Goal: Complete application form: Complete application form

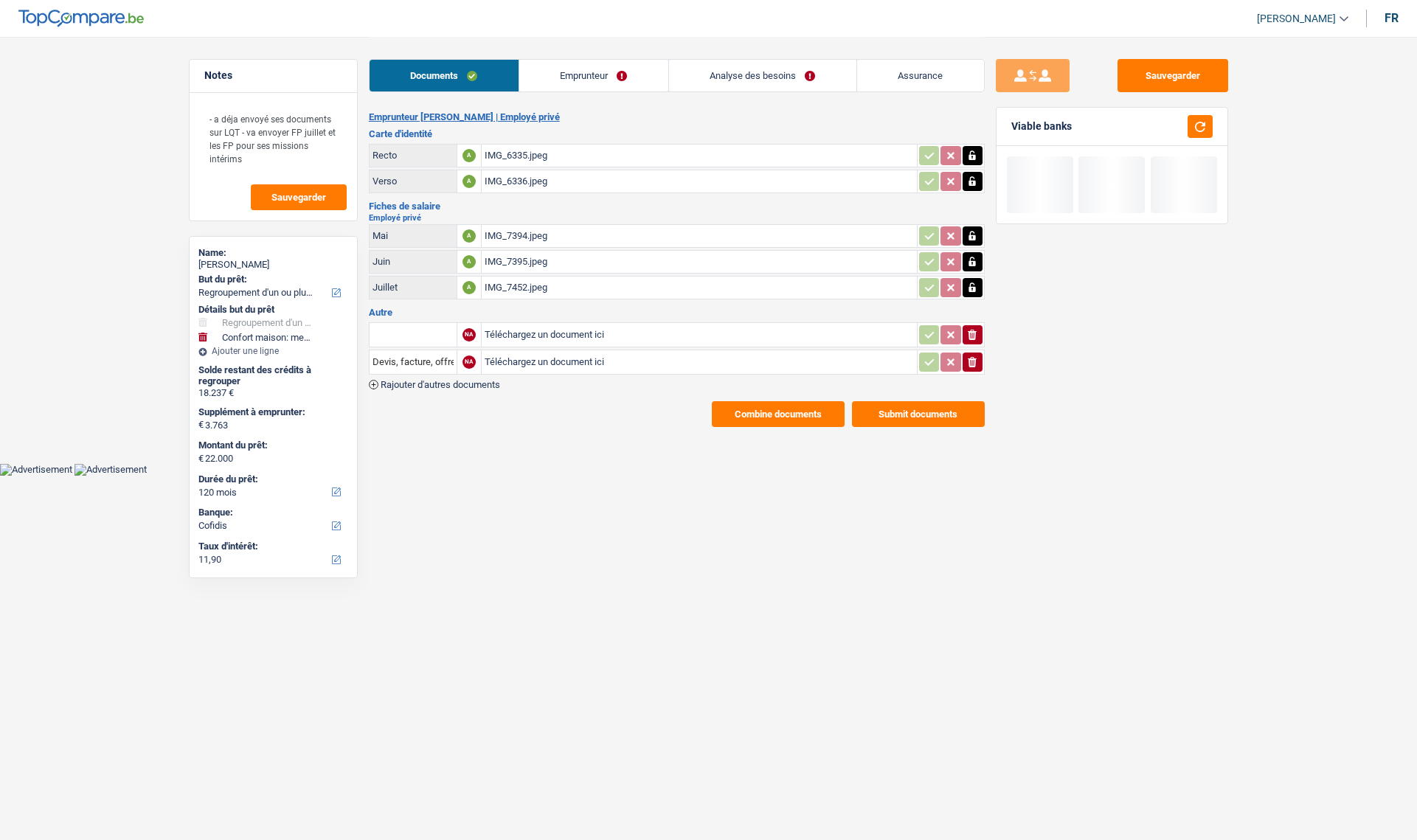
select select "refinancing"
select select "household"
select select "120"
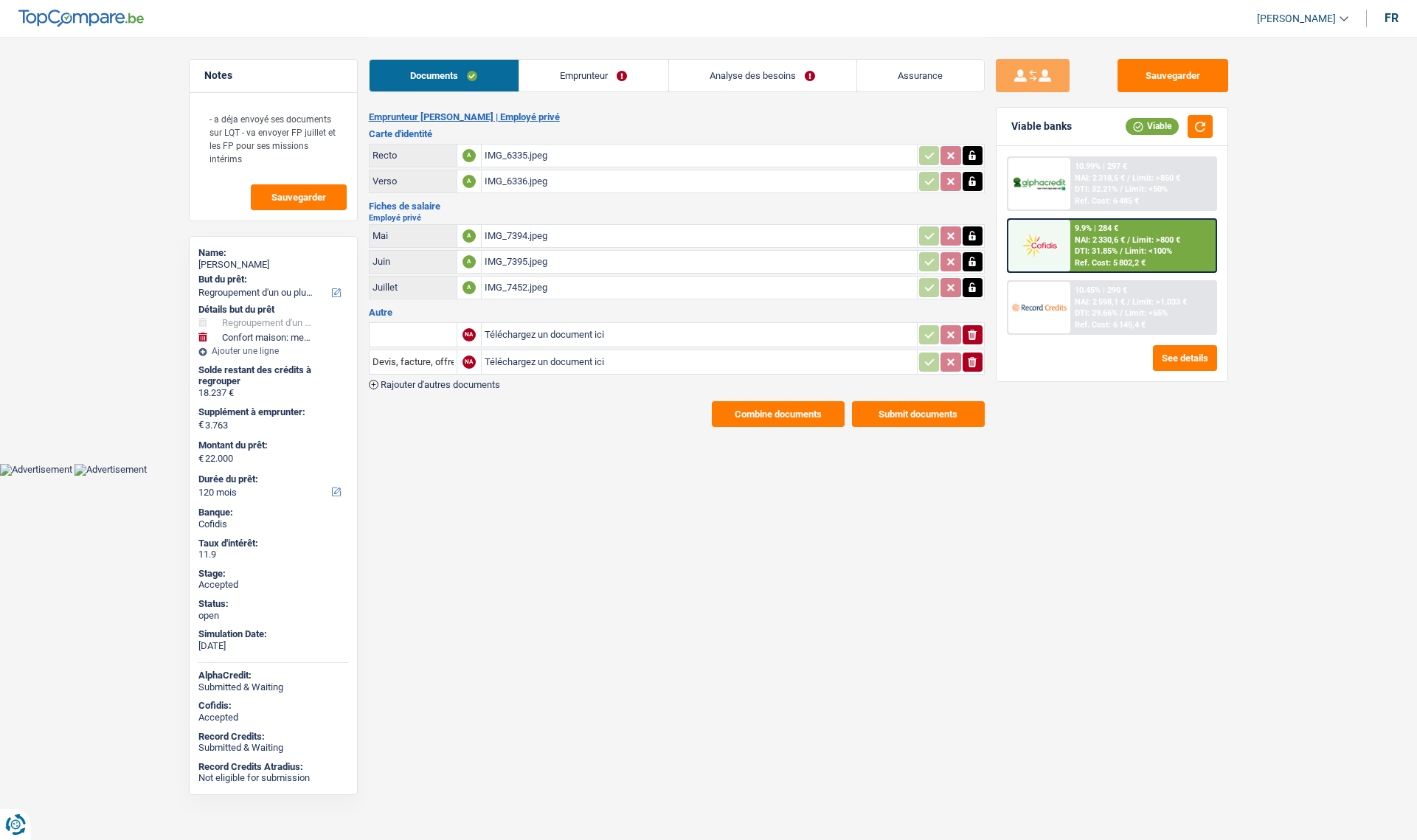
click at [611, 72] on link "Emprunteur" at bounding box center [593, 75] width 149 height 32
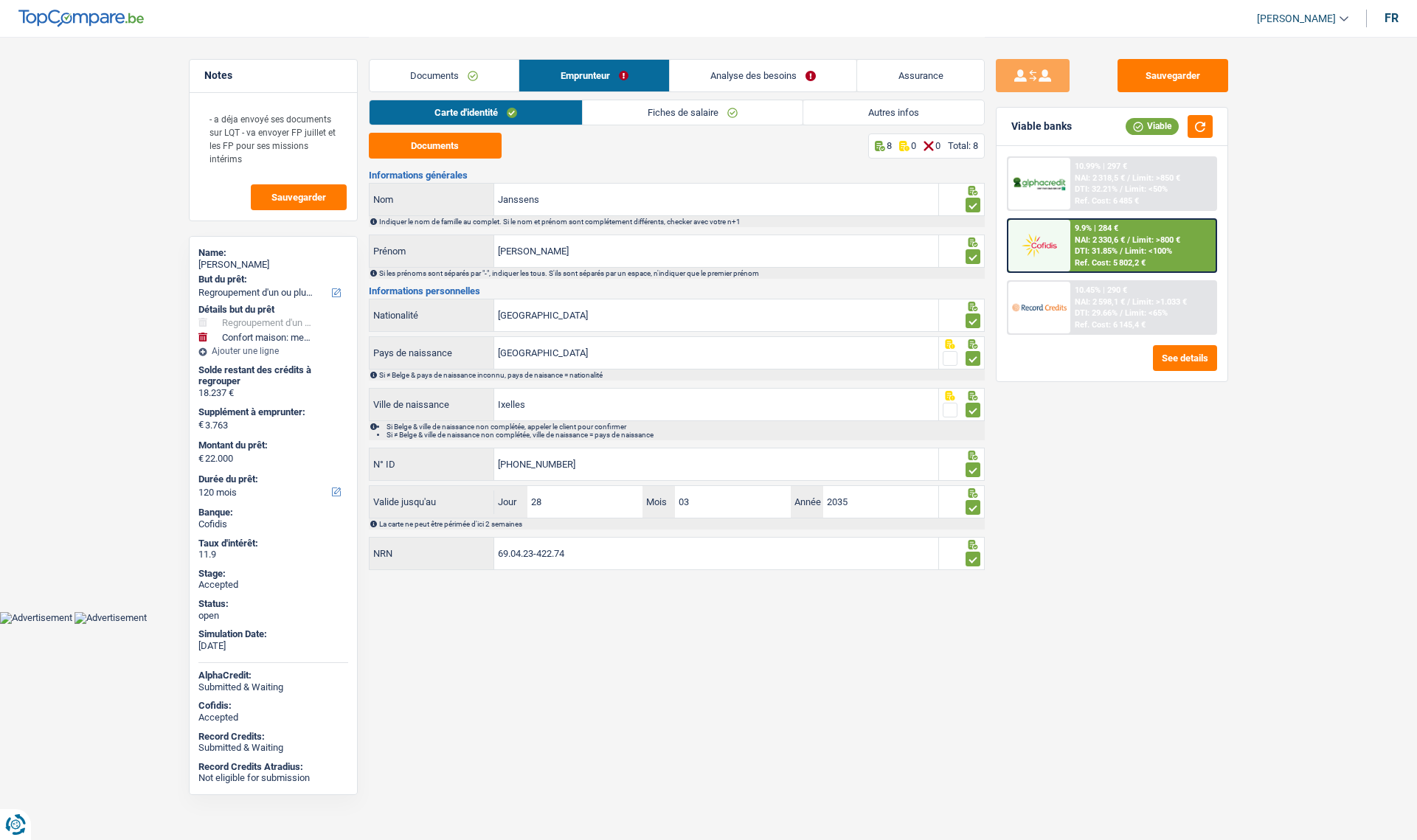
click at [448, 70] on link "Documents" at bounding box center [444, 75] width 149 height 32
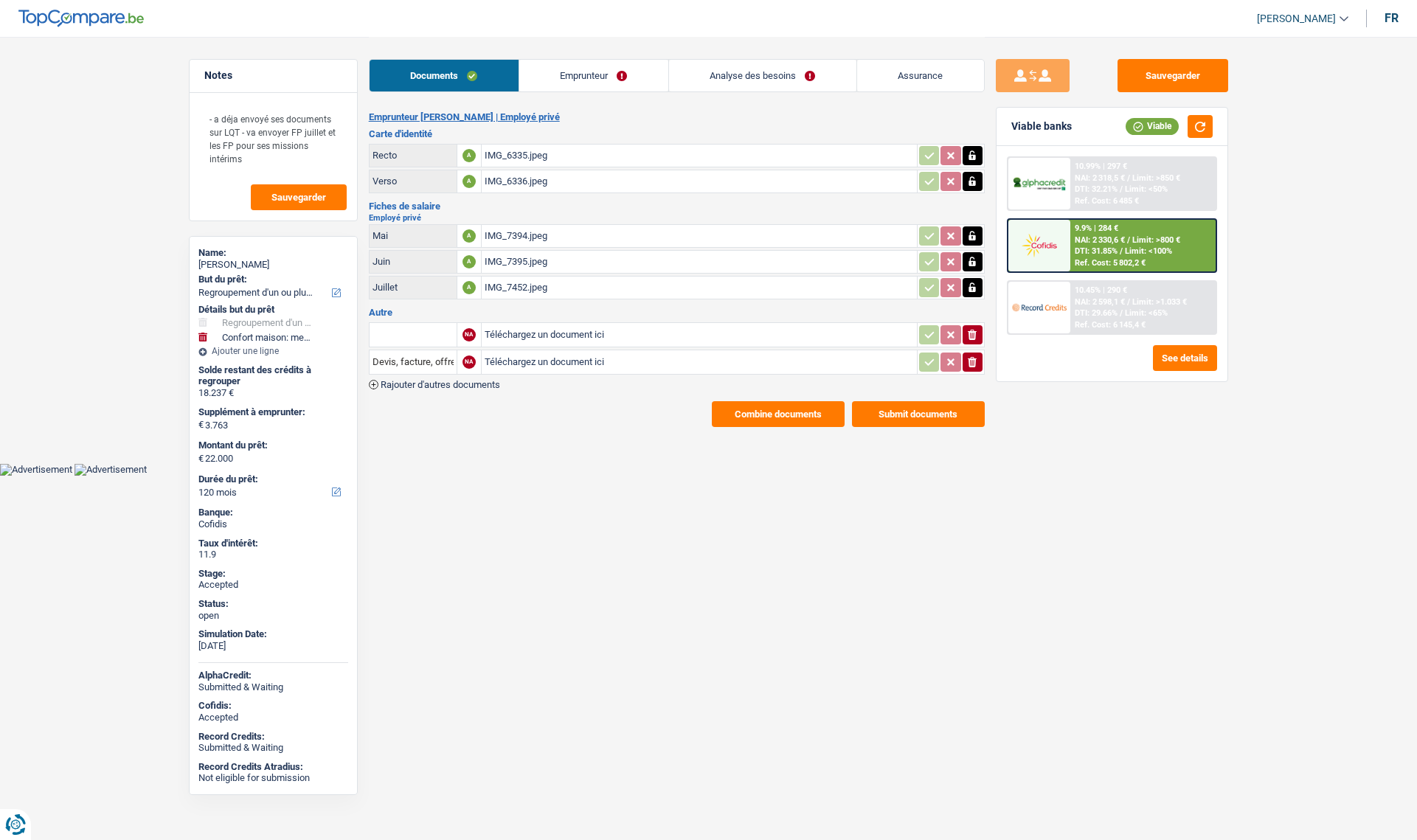
click at [705, 77] on link "Analyse des besoins" at bounding box center [763, 75] width 187 height 32
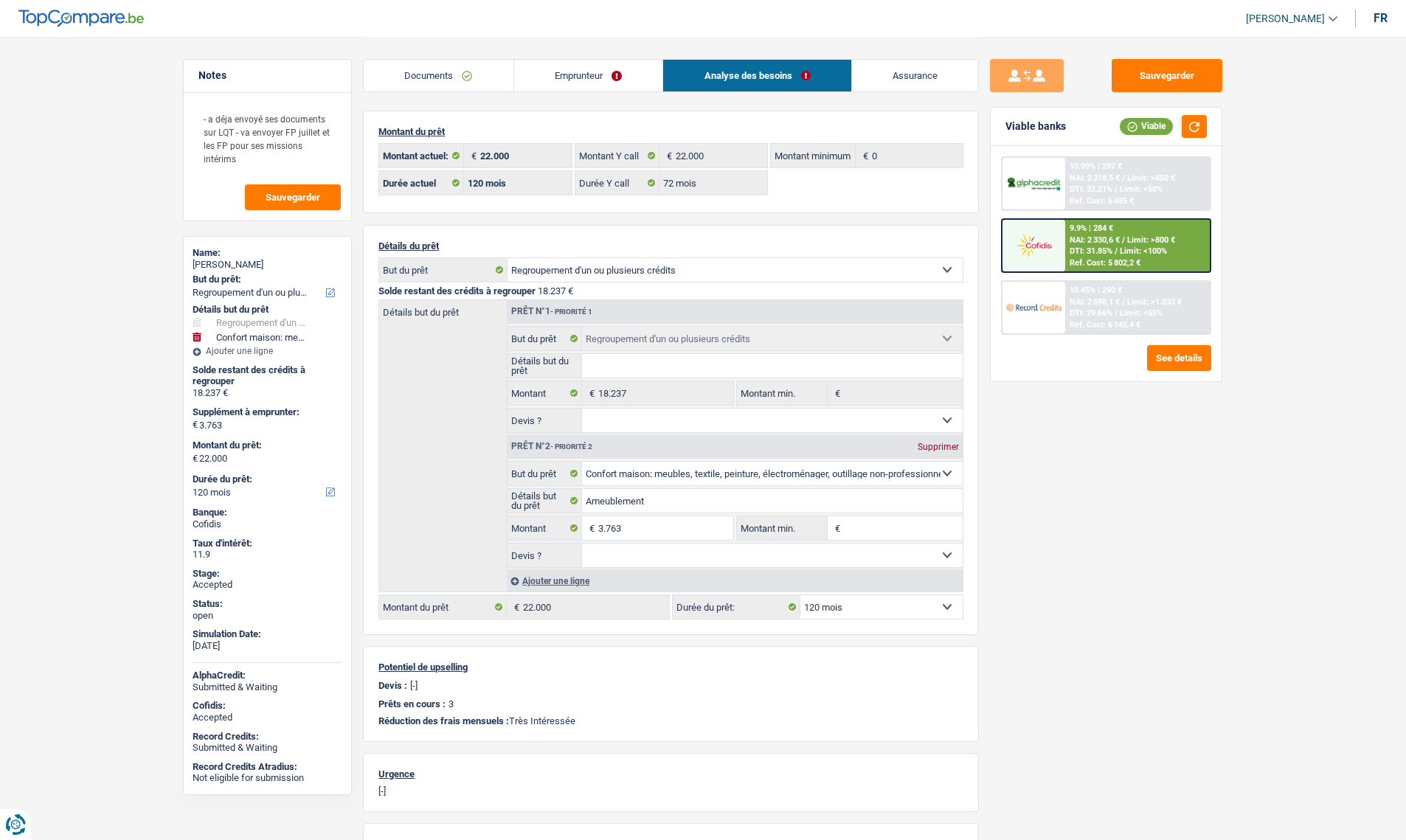
click at [538, 70] on link "Emprunteur" at bounding box center [589, 75] width 149 height 32
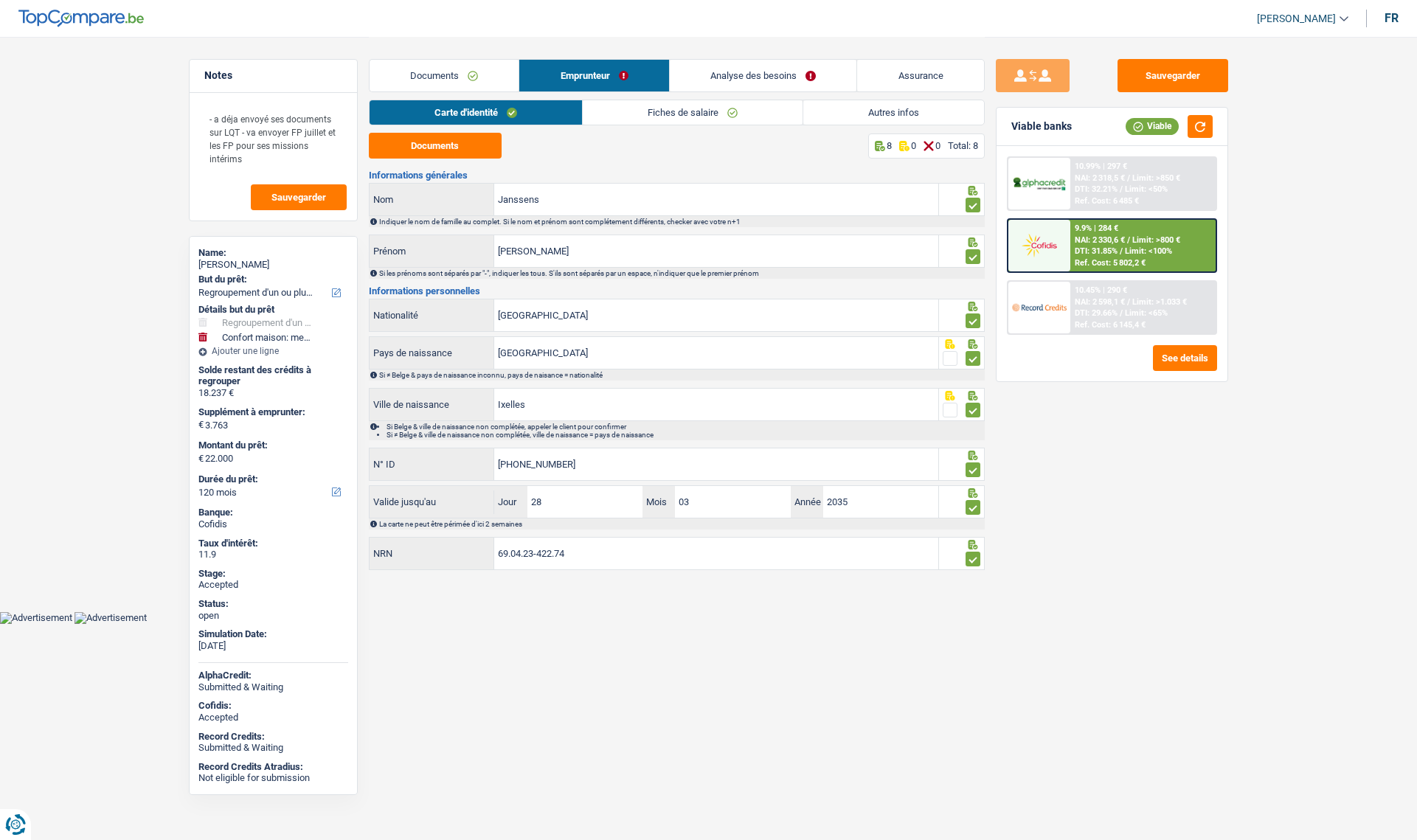
click at [832, 106] on link "Autres infos" at bounding box center [893, 112] width 181 height 25
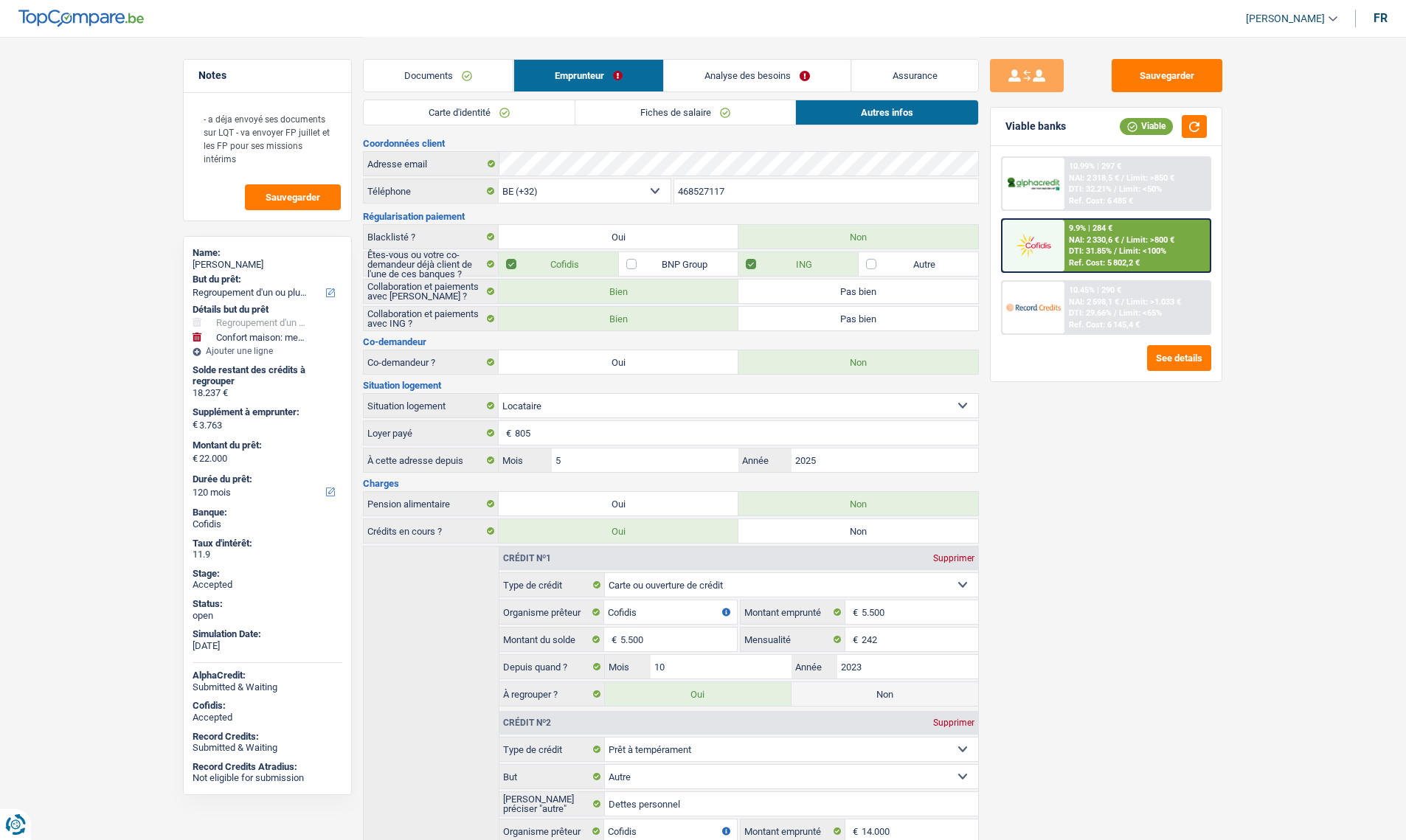
click at [735, 194] on input "468527117" at bounding box center [826, 191] width 304 height 24
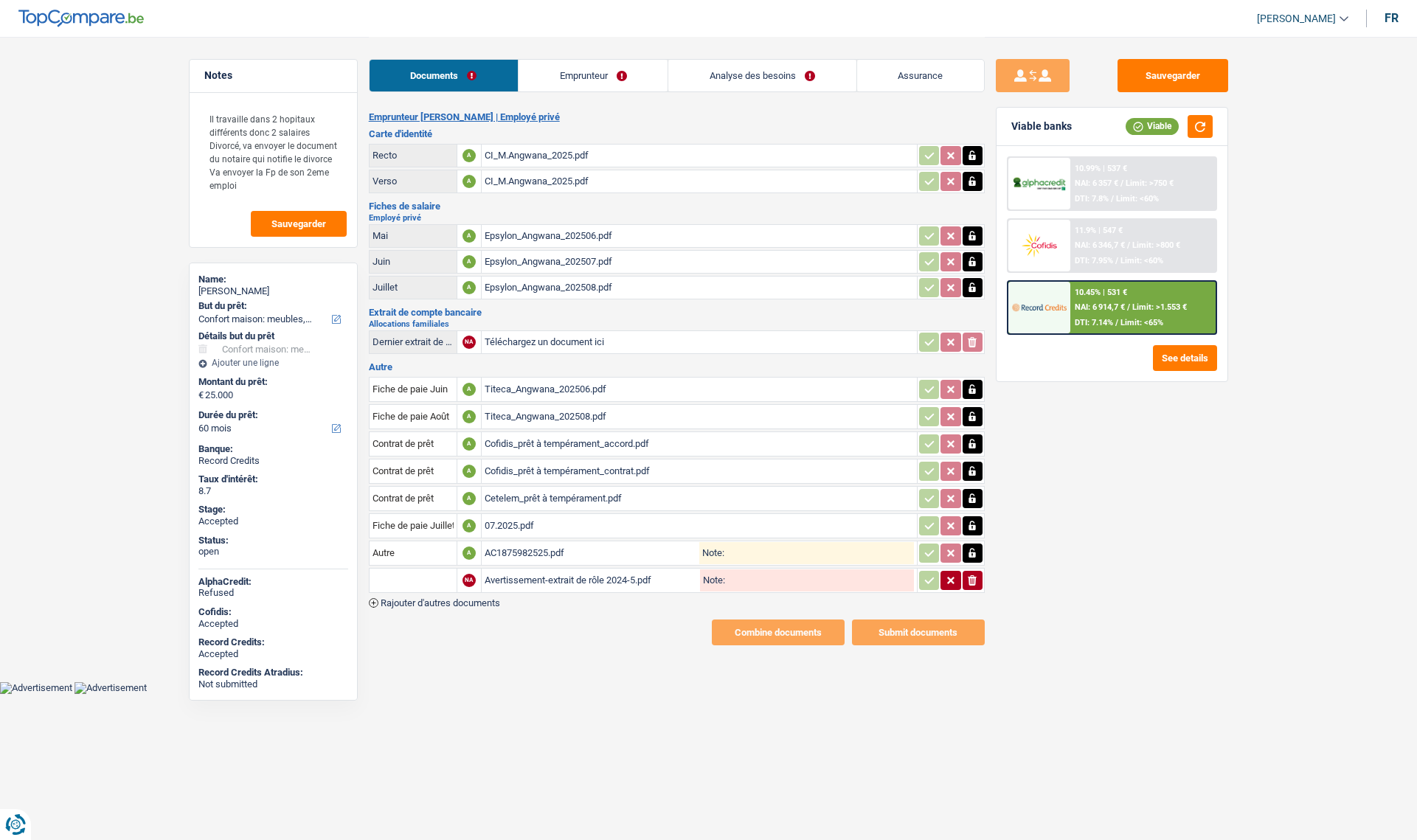
select select "household"
select select "60"
click at [570, 84] on link "Emprunteur" at bounding box center [593, 75] width 149 height 32
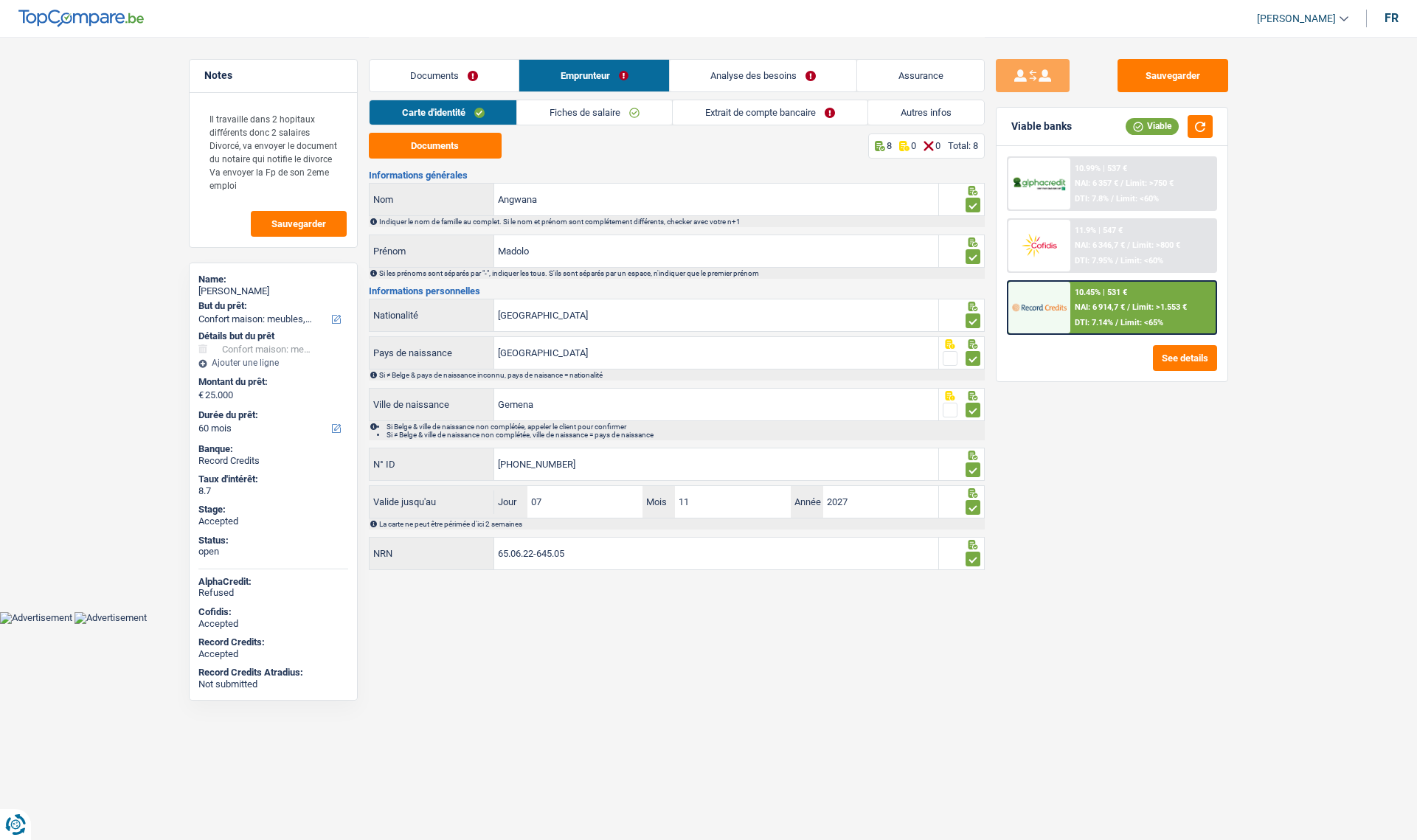
click at [433, 72] on link "Documents" at bounding box center [444, 75] width 149 height 32
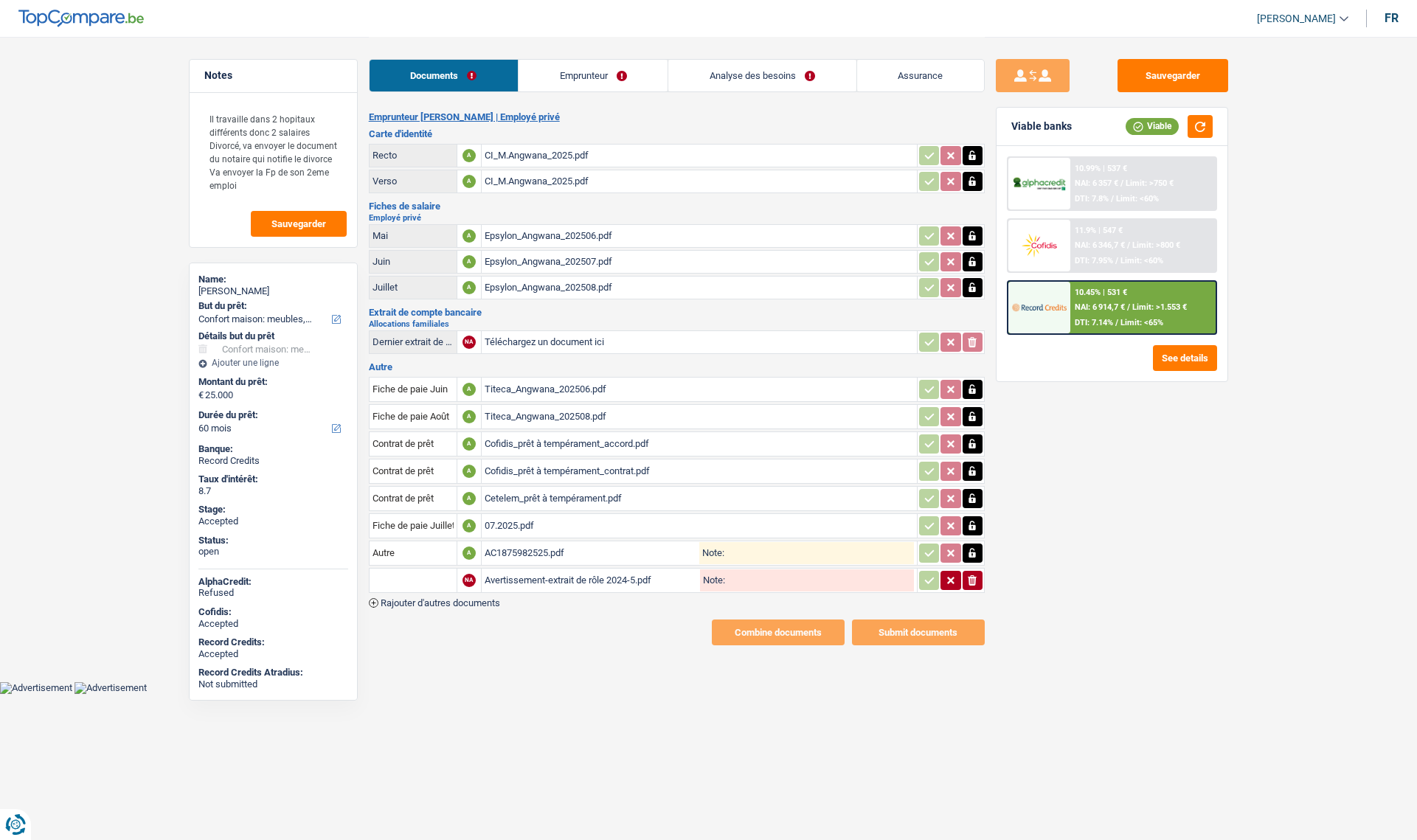
click at [419, 80] on link "Documents" at bounding box center [444, 75] width 149 height 32
click at [589, 67] on link "Emprunteur" at bounding box center [593, 75] width 149 height 32
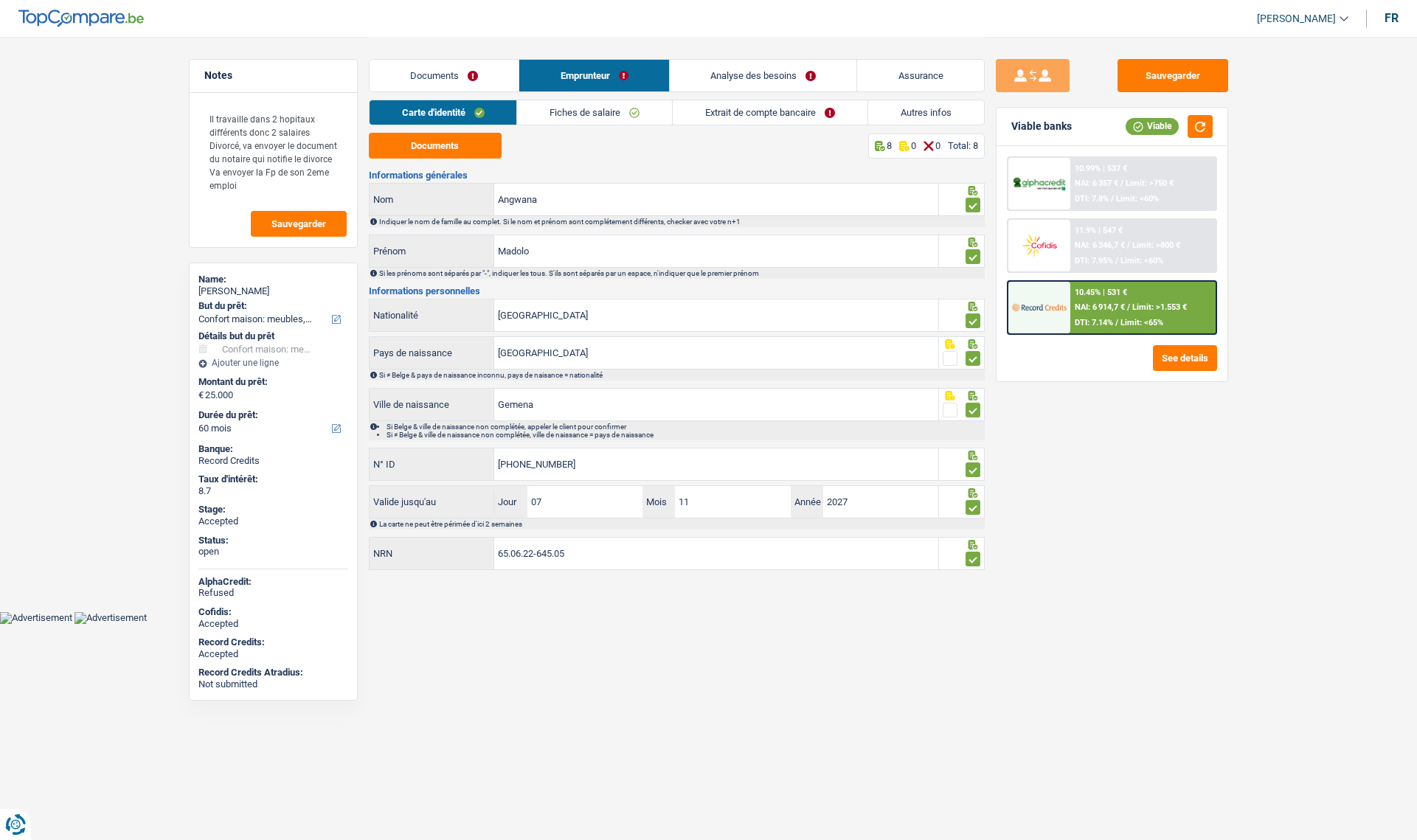
click at [757, 79] on link "Analyse des besoins" at bounding box center [763, 75] width 187 height 32
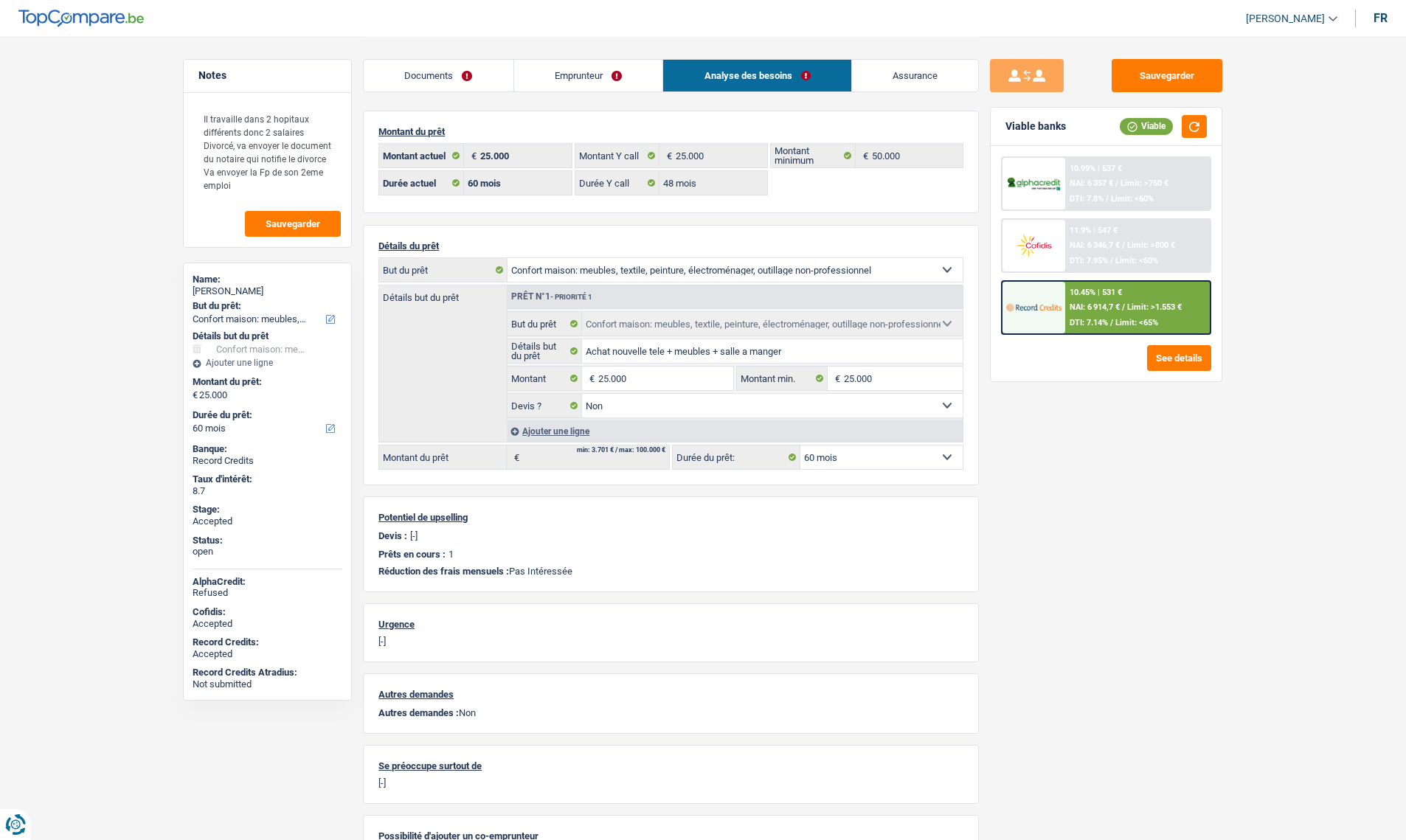
click at [571, 77] on link "Emprunteur" at bounding box center [589, 75] width 149 height 32
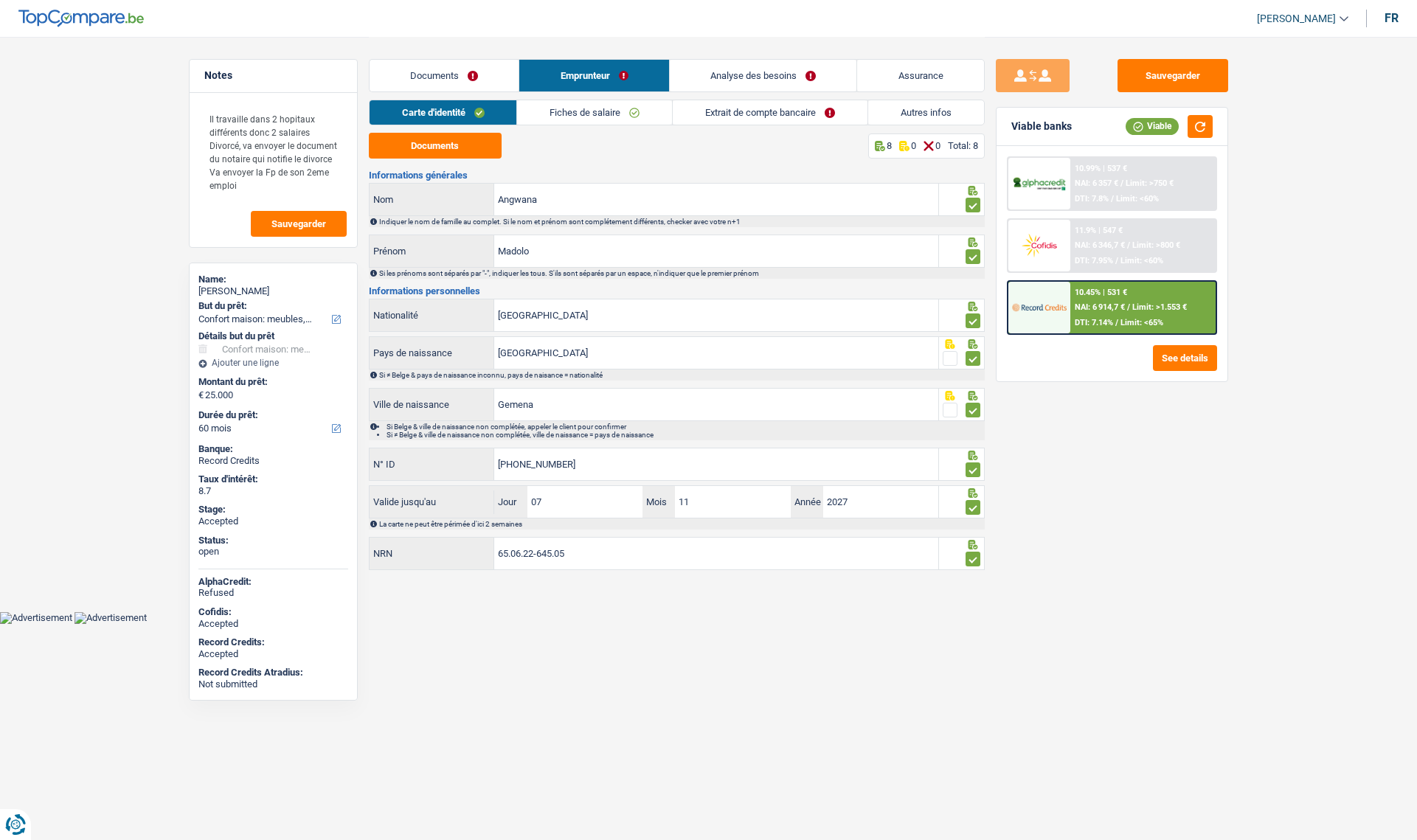
click at [599, 111] on link "Fiches de salaire" at bounding box center [594, 112] width 155 height 25
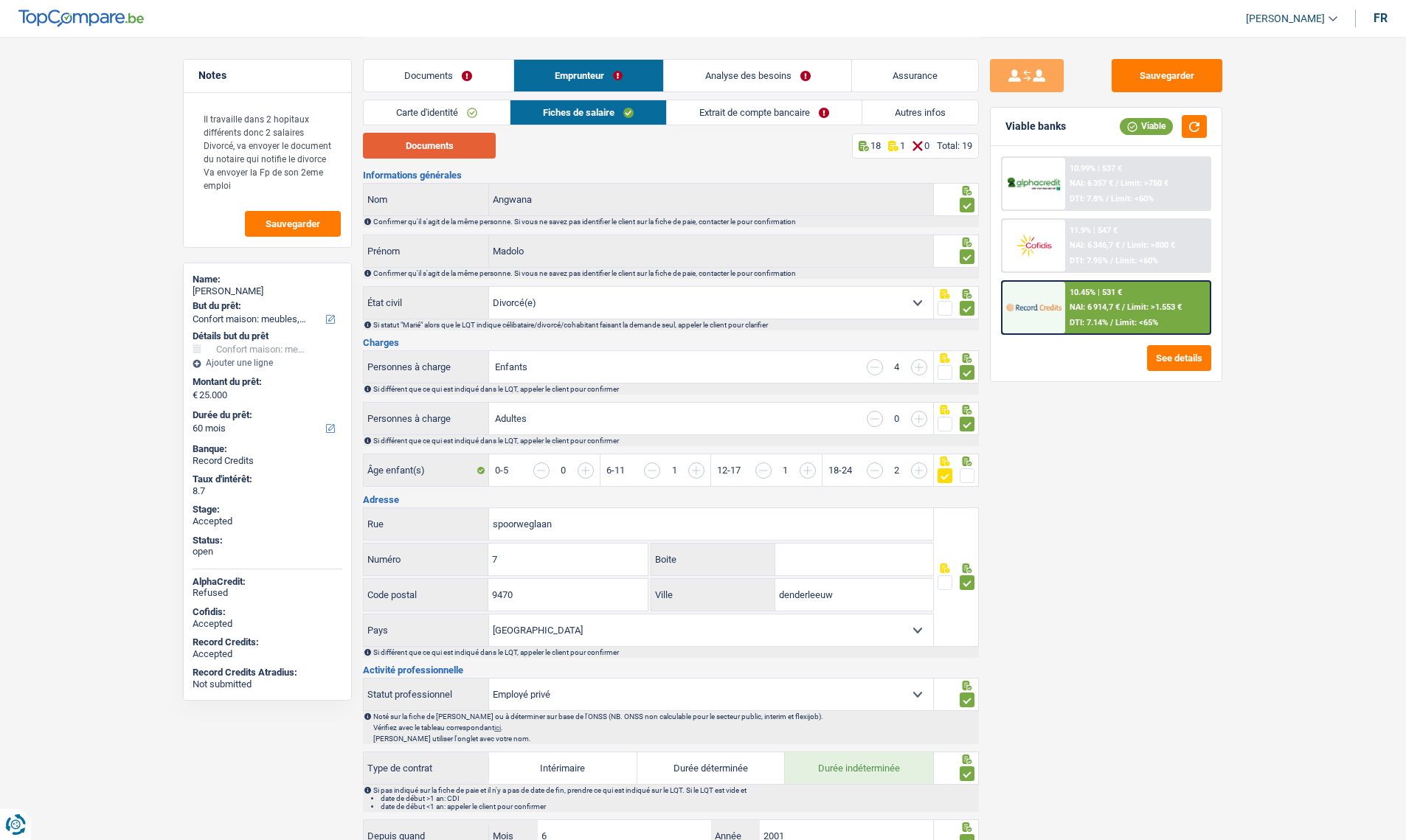
click at [451, 143] on button "Documents" at bounding box center [429, 146] width 133 height 26
click at [923, 470] on input "button" at bounding box center [1196, 478] width 570 height 32
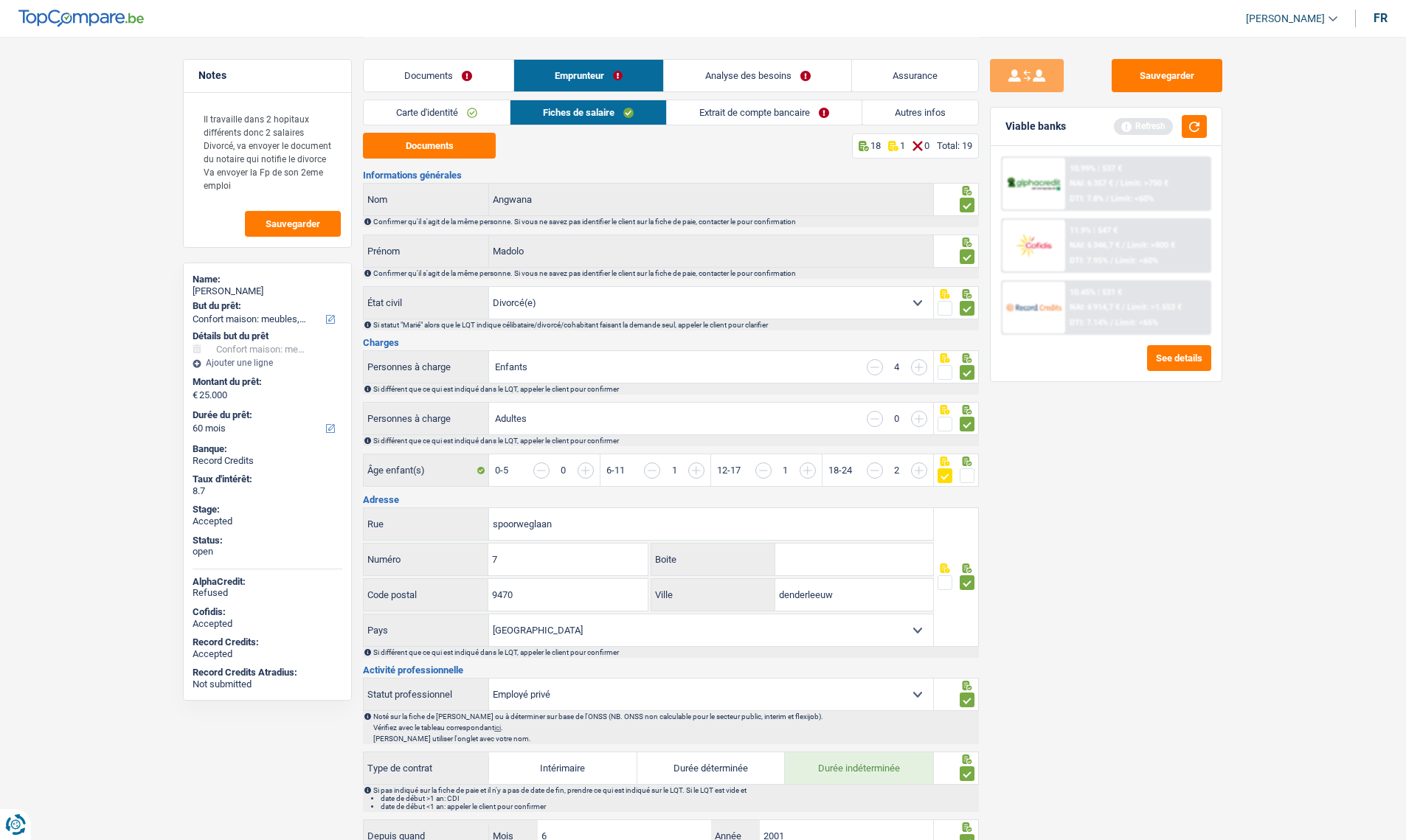
click at [923, 470] on input "button" at bounding box center [1196, 478] width 570 height 32
click at [969, 473] on span at bounding box center [968, 476] width 15 height 15
click at [0, 0] on input "radio" at bounding box center [0, 0] width 0 height 0
click at [923, 473] on input "button" at bounding box center [1196, 478] width 570 height 32
click at [921, 368] on input "button" at bounding box center [920, 368] width 17 height 17
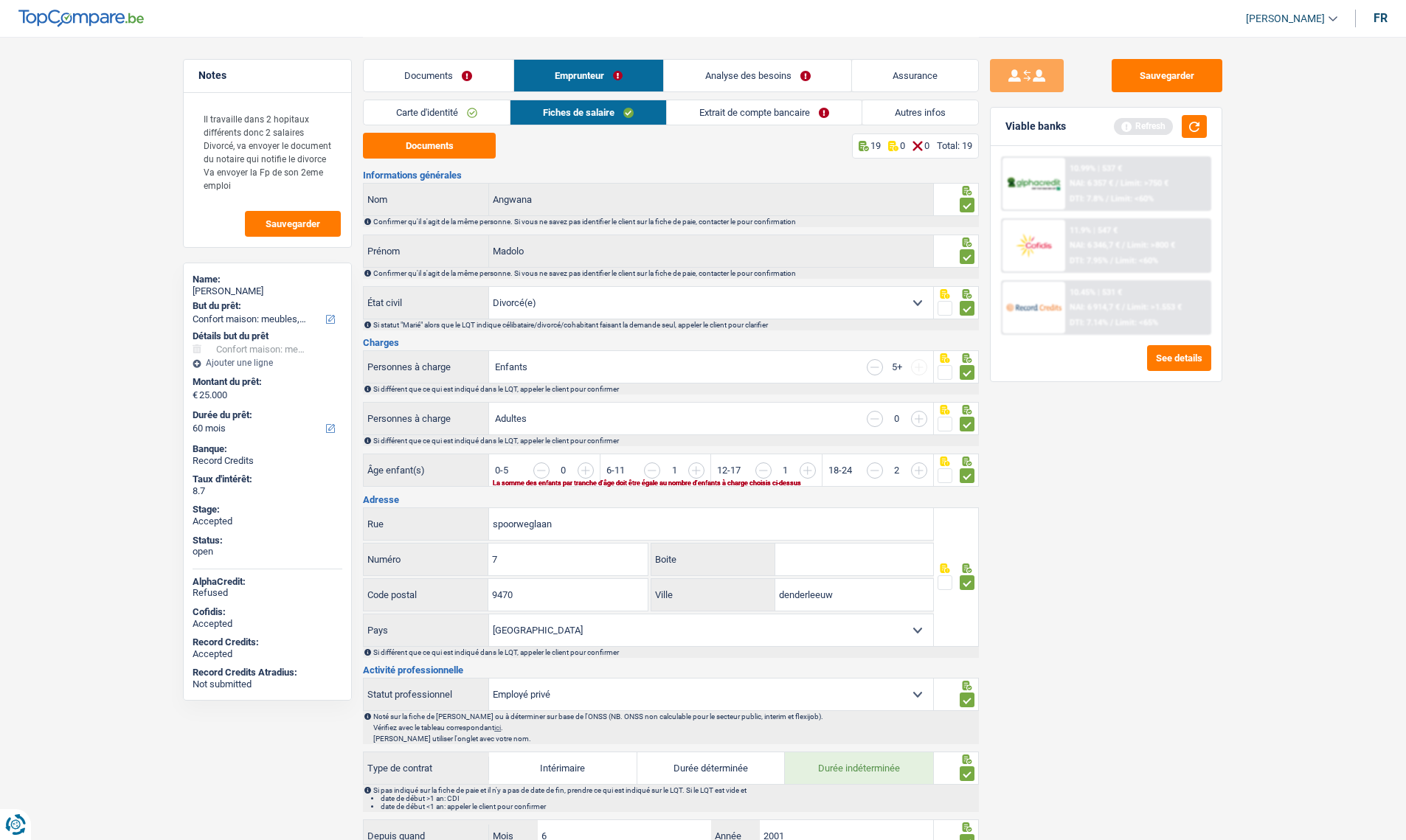
click at [874, 367] on input "button" at bounding box center [875, 368] width 17 height 17
click at [431, 81] on link "Documents" at bounding box center [438, 75] width 149 height 32
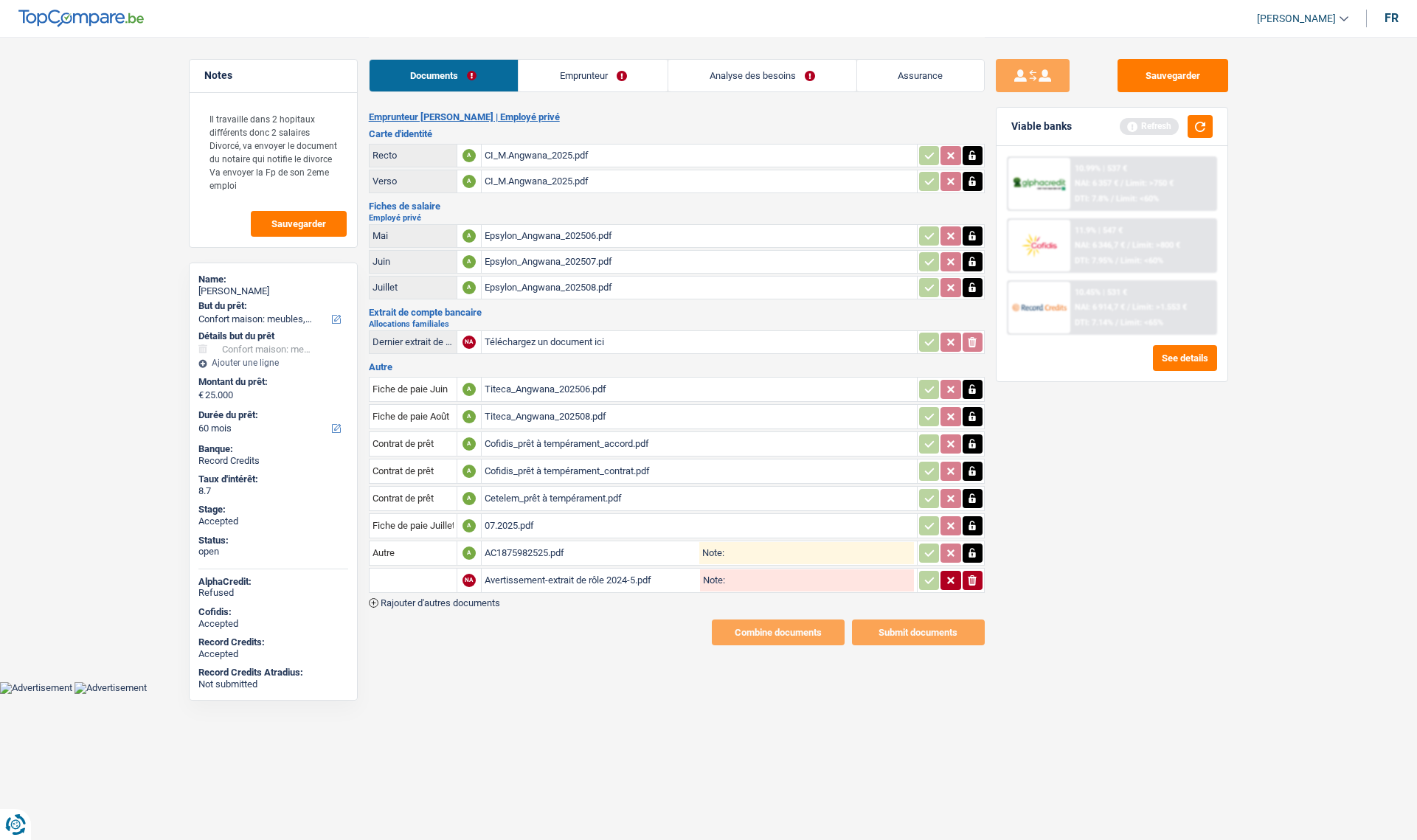
click at [580, 82] on link "Emprunteur" at bounding box center [593, 75] width 149 height 32
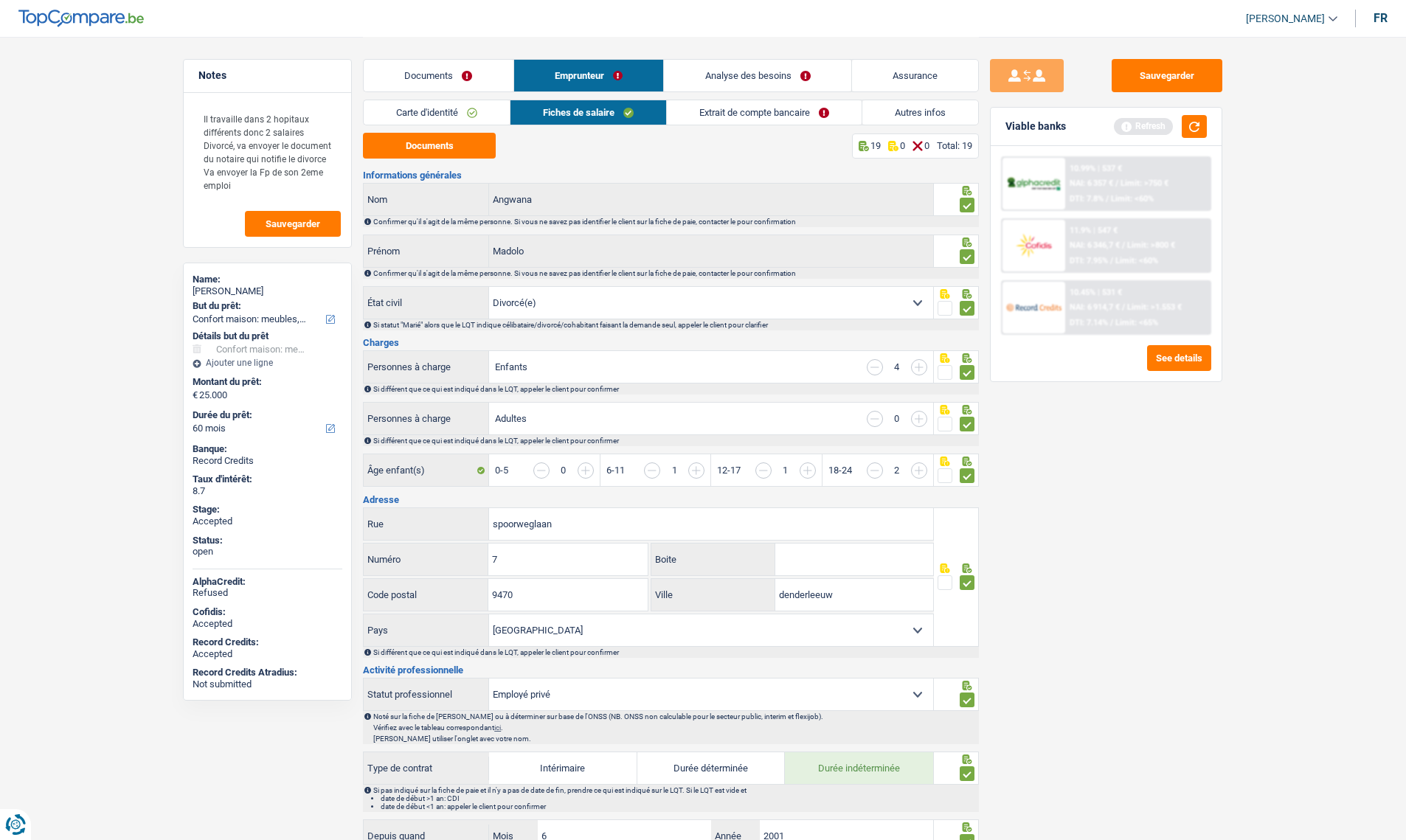
click at [474, 107] on link "Carte d'identité" at bounding box center [437, 112] width 146 height 25
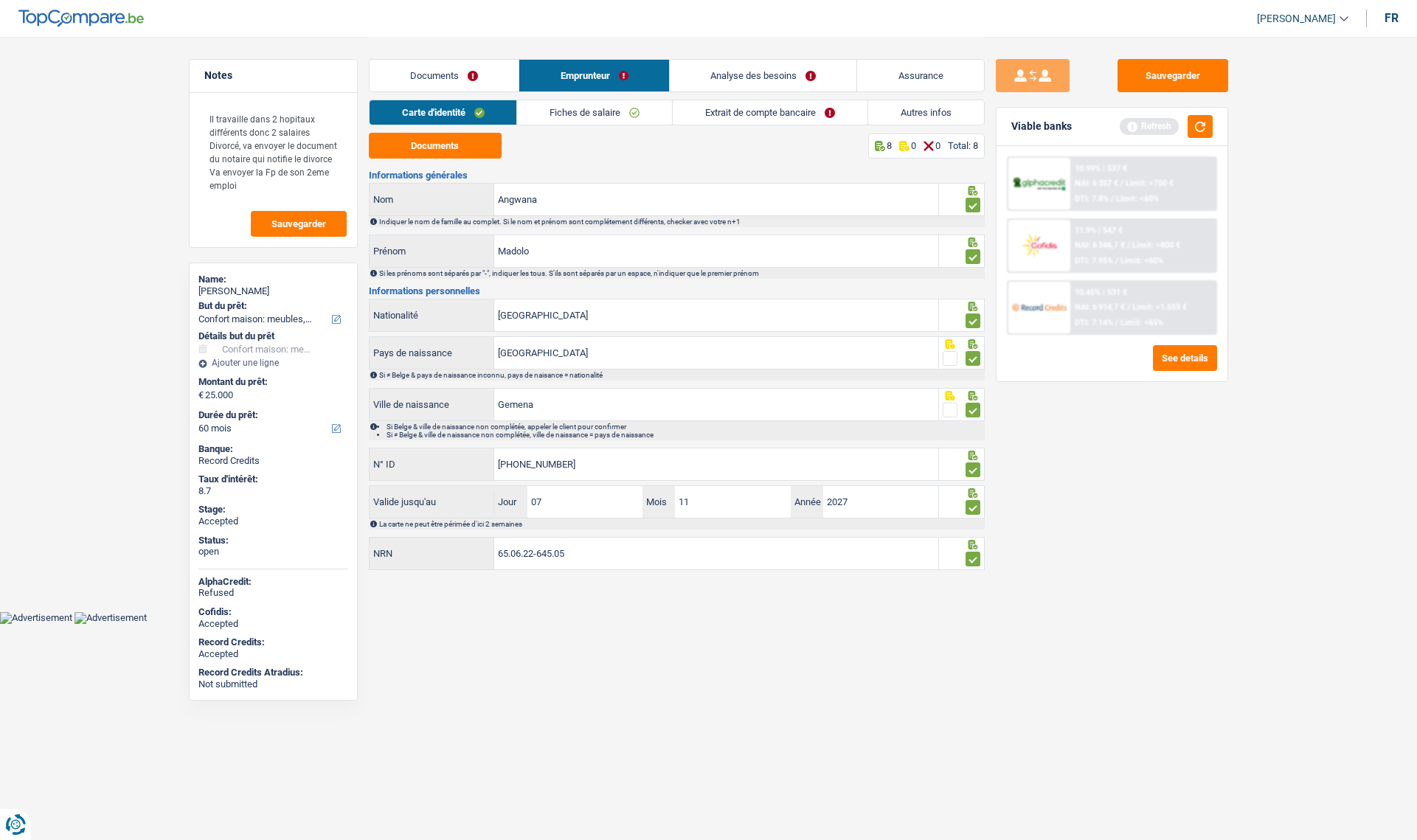
click at [715, 111] on link "Extrait de compte bancaire" at bounding box center [770, 112] width 194 height 25
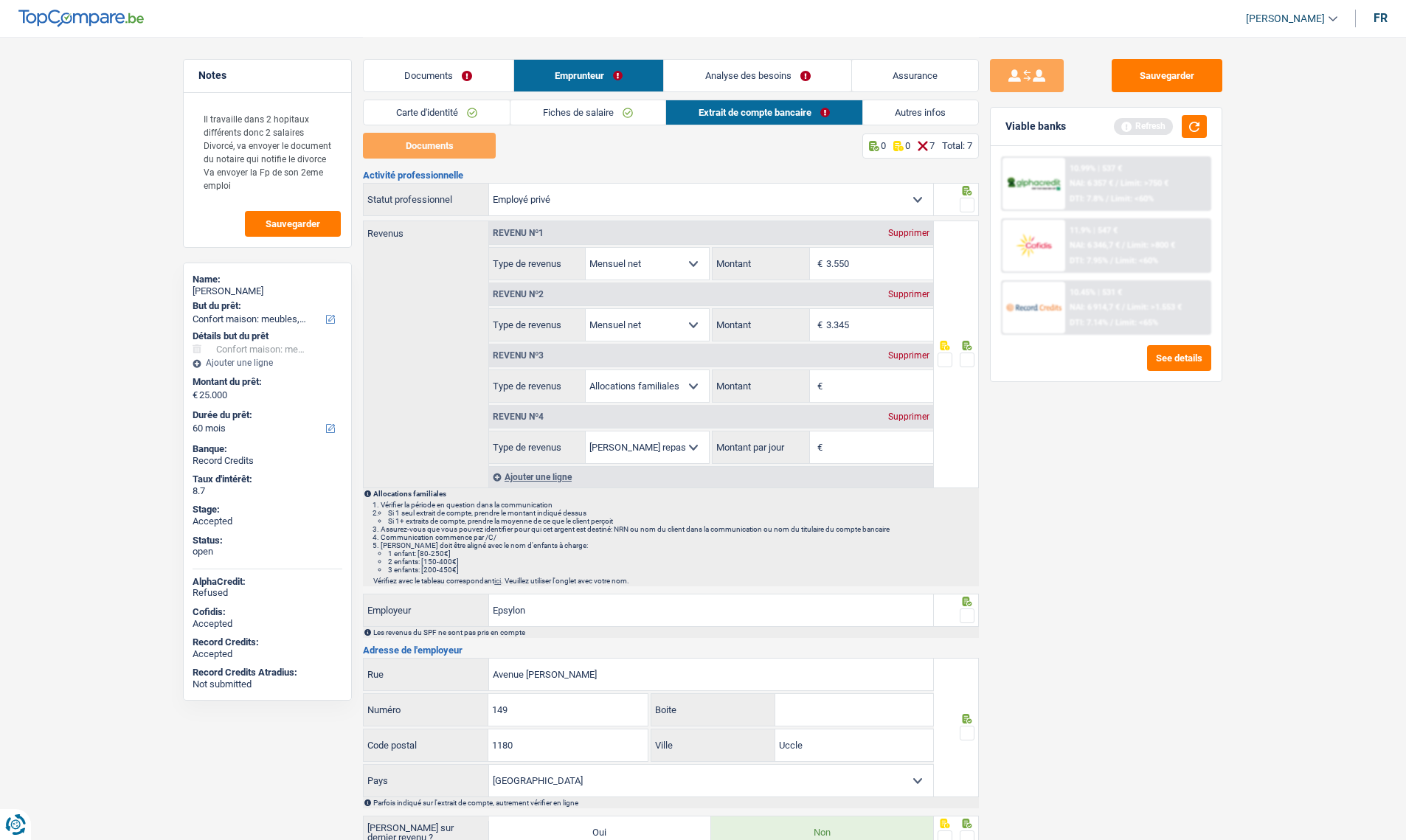
click at [964, 210] on span at bounding box center [968, 205] width 15 height 15
click at [0, 0] on input "radio" at bounding box center [0, 0] width 0 height 0
click at [973, 360] on span at bounding box center [968, 360] width 15 height 15
click at [0, 0] on input "radio" at bounding box center [0, 0] width 0 height 0
click at [969, 621] on span at bounding box center [968, 616] width 15 height 15
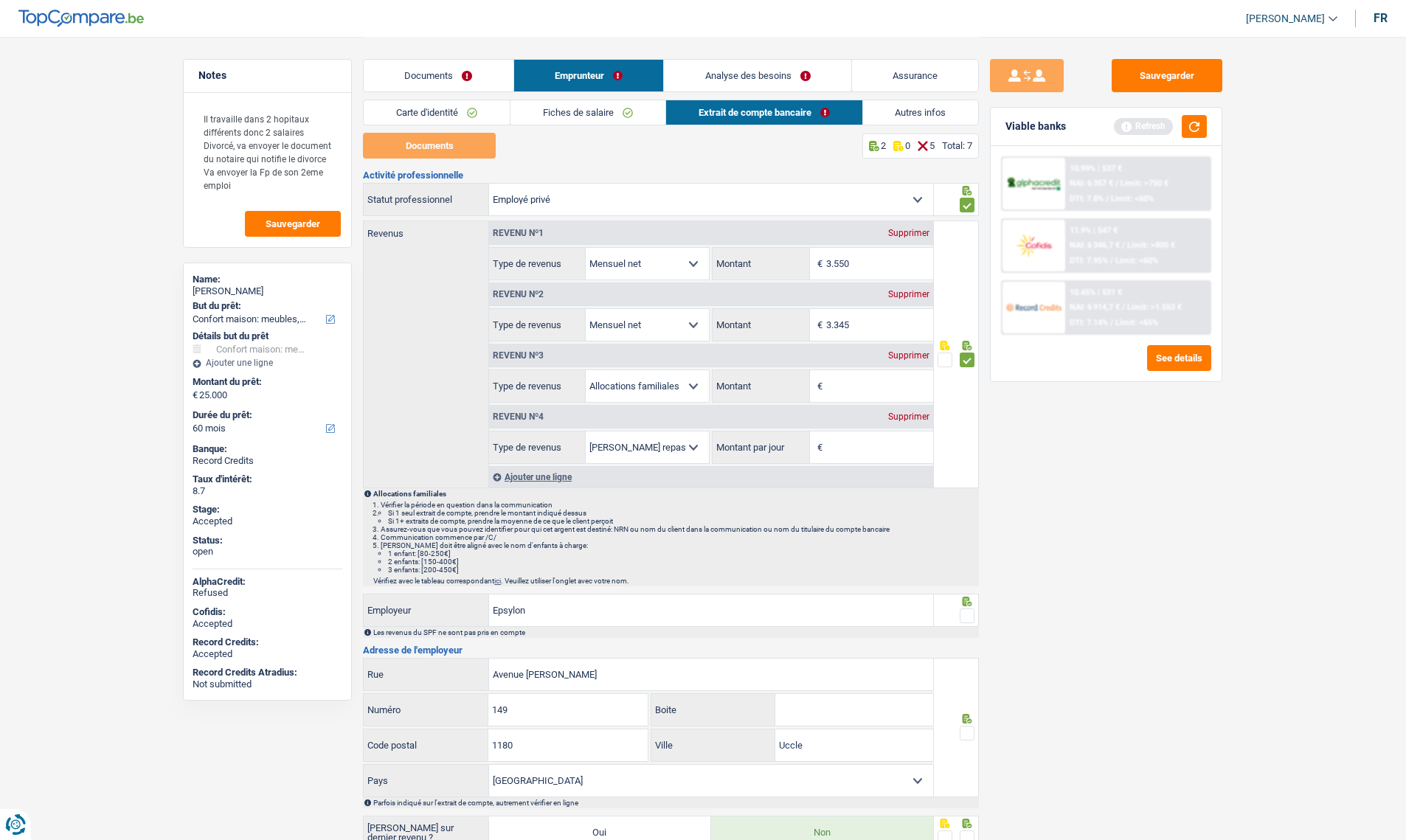
click at [0, 0] on input "radio" at bounding box center [0, 0] width 0 height 0
click at [968, 735] on span at bounding box center [968, 734] width 15 height 15
click at [0, 0] on input "radio" at bounding box center [0, 0] width 0 height 0
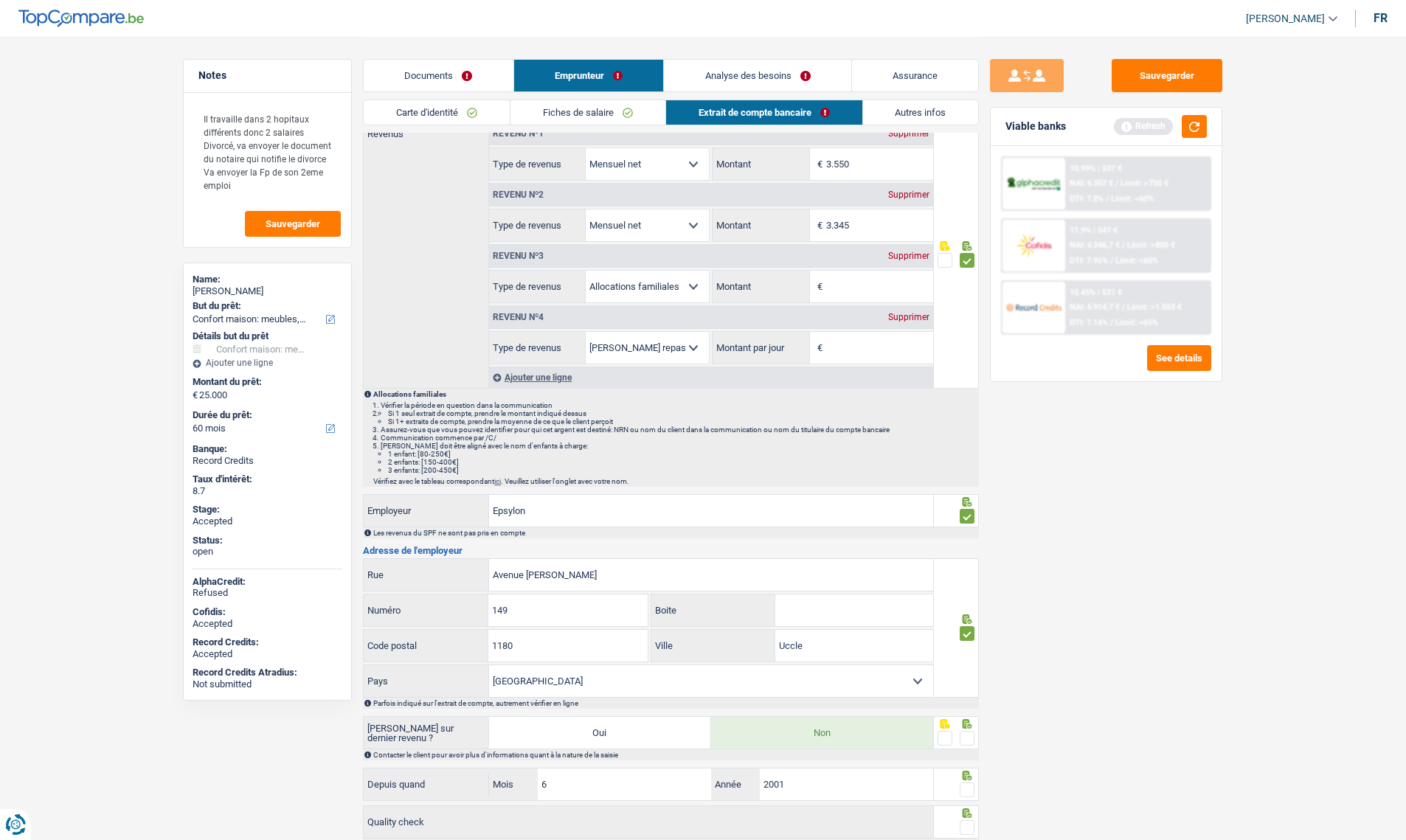
scroll to position [205, 0]
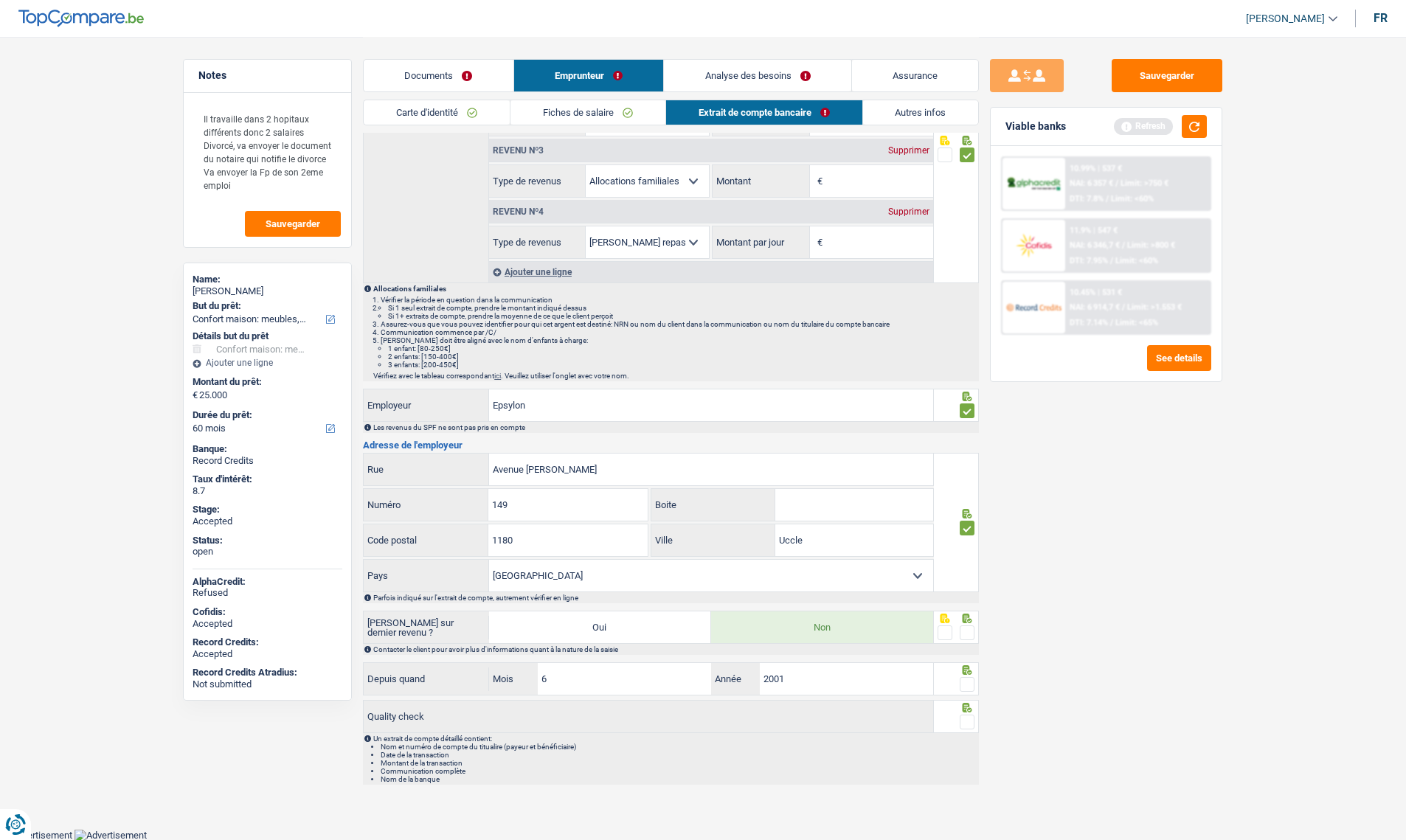
click at [959, 634] on fieldset at bounding box center [957, 634] width 38 height 18
click at [979, 636] on div at bounding box center [957, 627] width 46 height 33
click at [976, 632] on div at bounding box center [957, 627] width 46 height 33
click at [972, 635] on span at bounding box center [968, 633] width 15 height 15
click at [0, 0] on input "radio" at bounding box center [0, 0] width 0 height 0
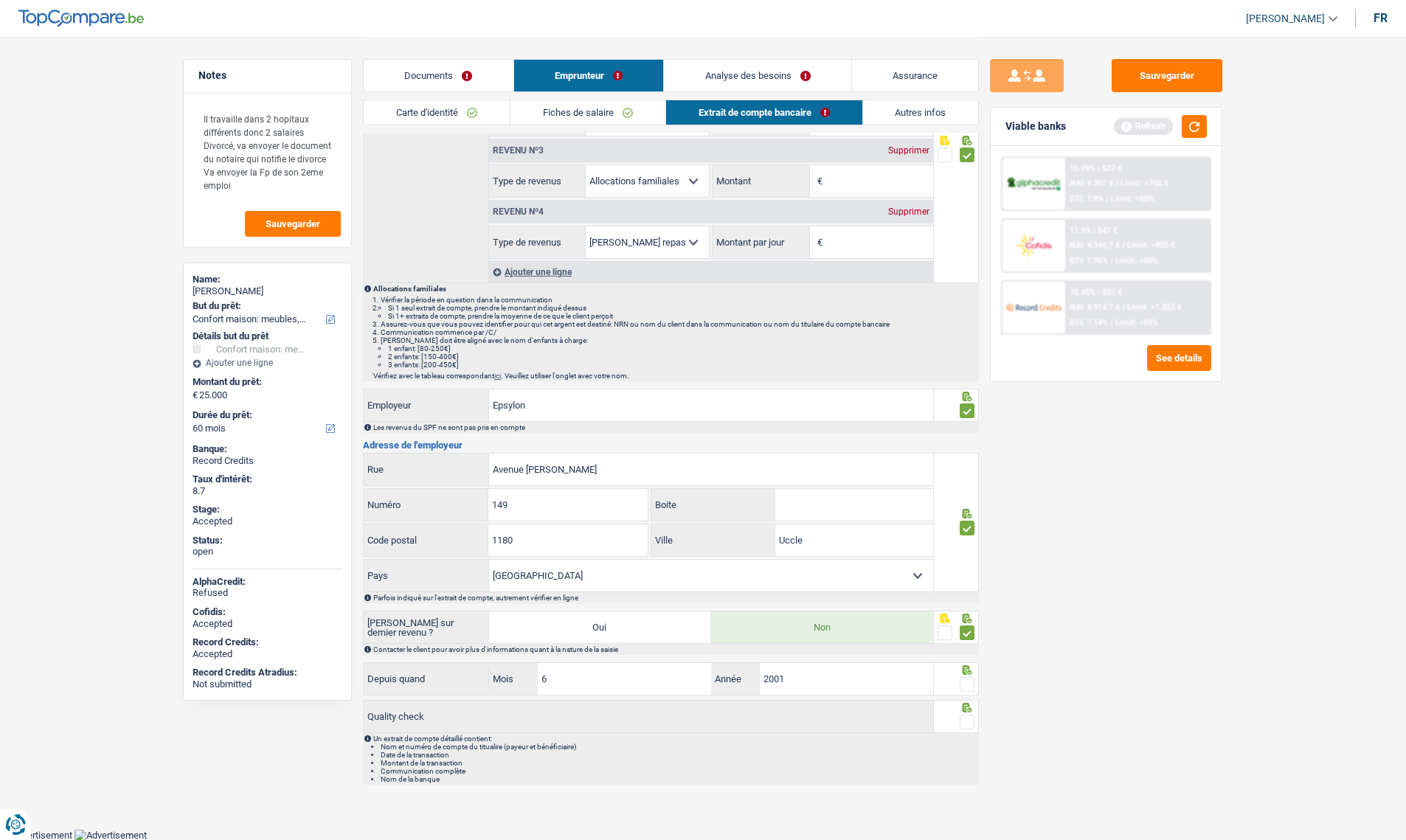
click at [960, 682] on span at bounding box center [968, 685] width 15 height 15
click at [0, 0] on input "radio" at bounding box center [0, 0] width 0 height 0
click at [969, 715] on span at bounding box center [968, 723] width 15 height 15
click at [0, 0] on input "radio" at bounding box center [0, 0] width 0 height 0
click at [413, 79] on link "Documents" at bounding box center [438, 75] width 149 height 32
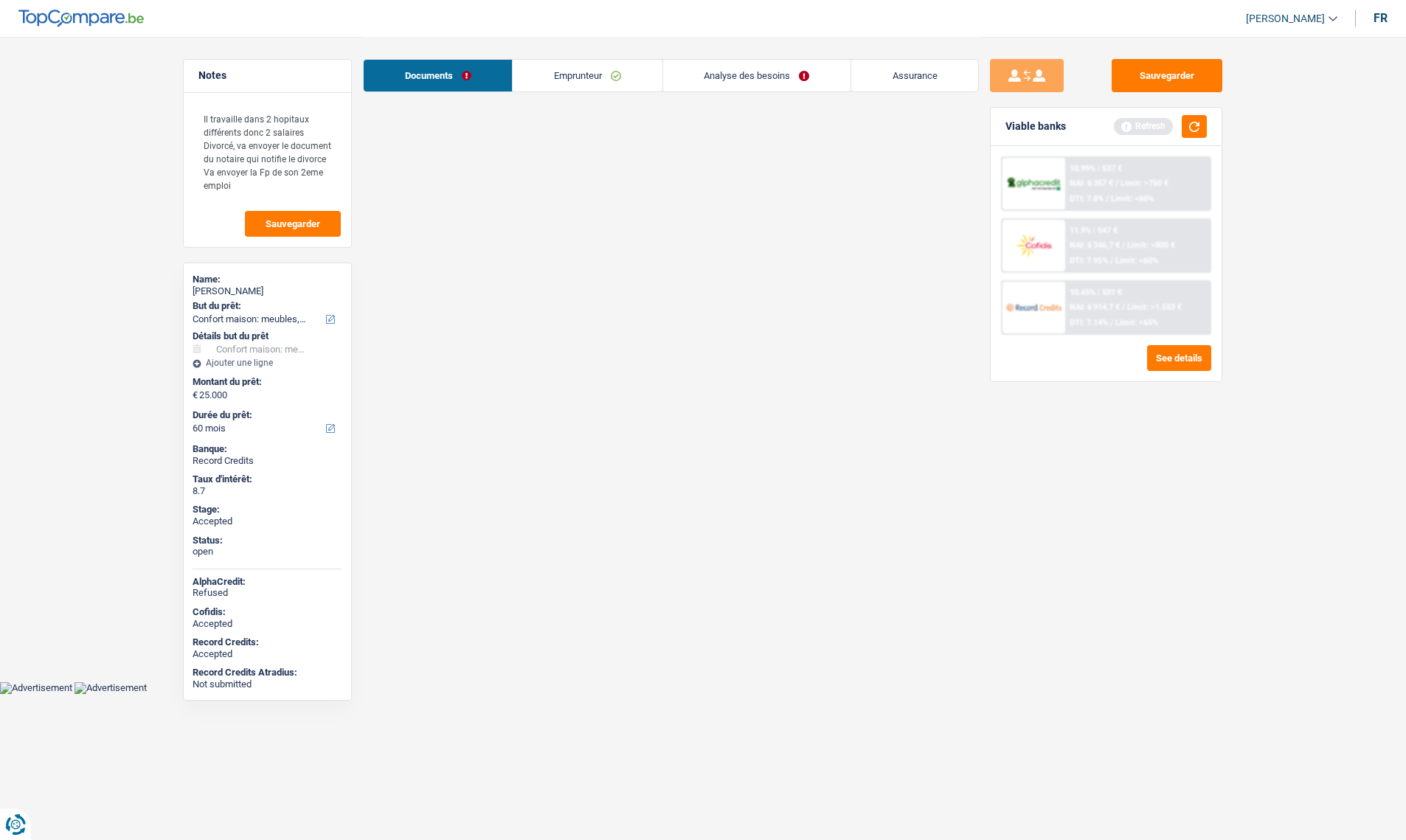
scroll to position [0, 0]
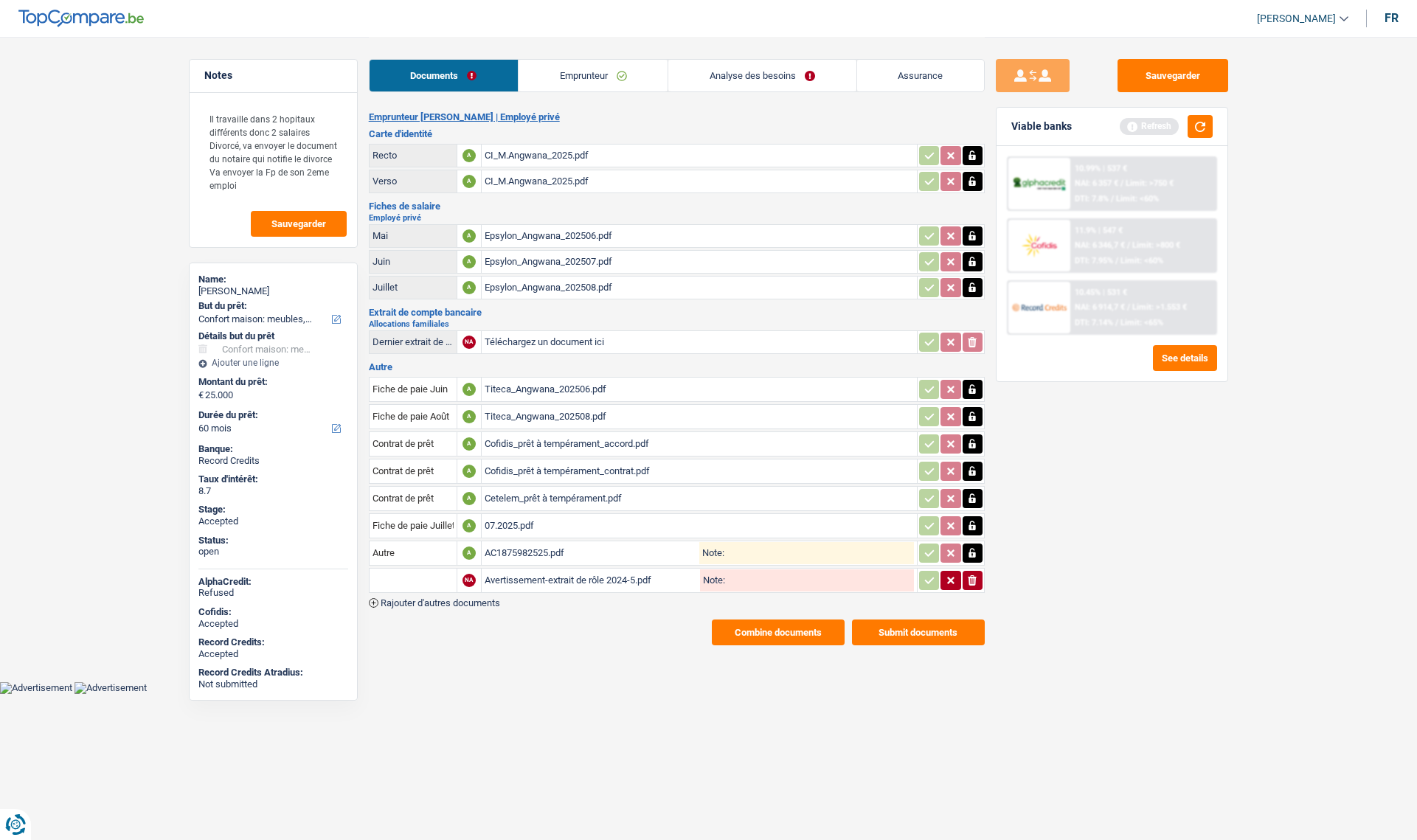
click at [782, 629] on button "Combine documents" at bounding box center [778, 633] width 133 height 26
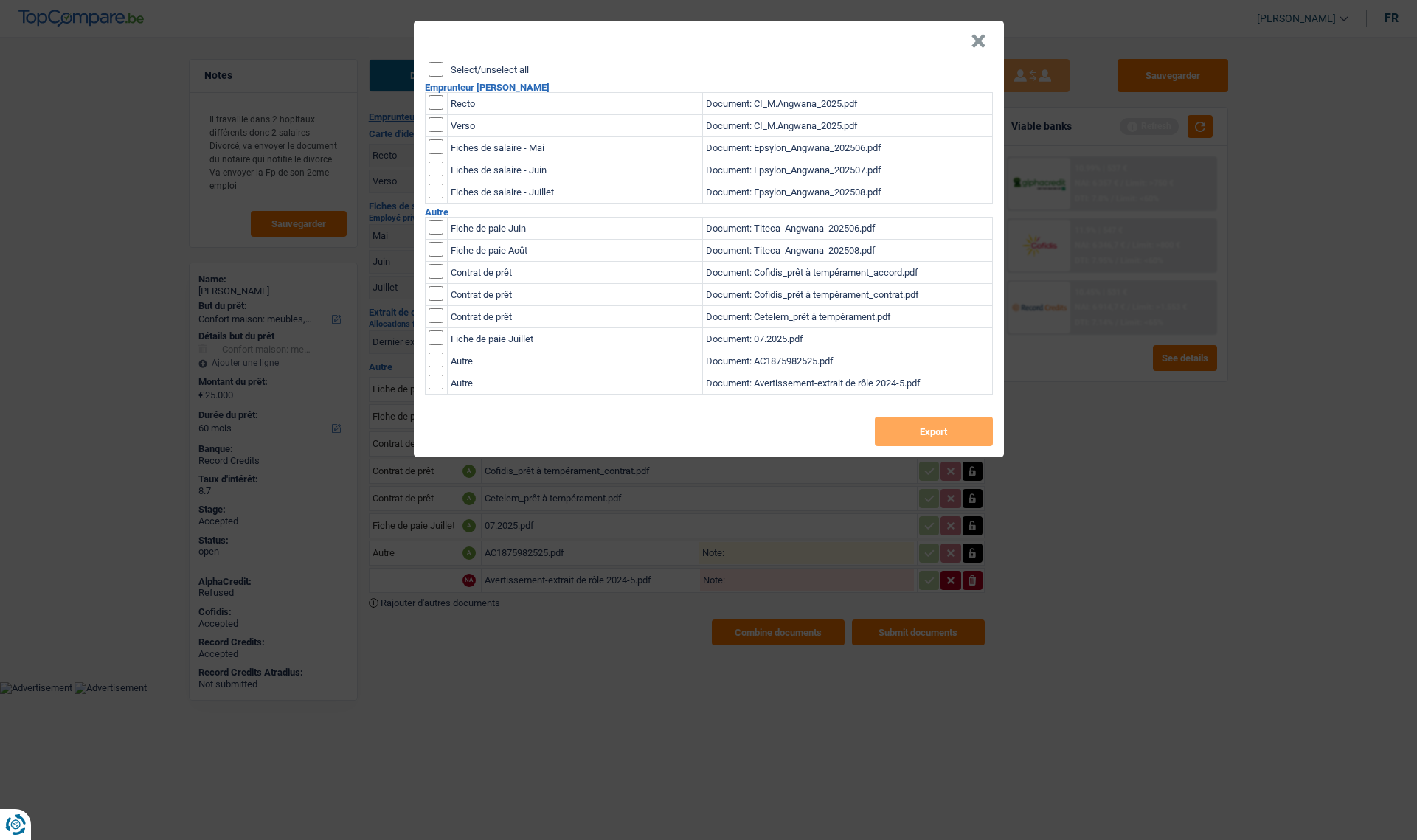
click at [456, 68] on label "Select/unselect all" at bounding box center [490, 70] width 78 height 9
click at [444, 68] on input "Select/unselect all" at bounding box center [436, 70] width 15 height 15
checkbox input "true"
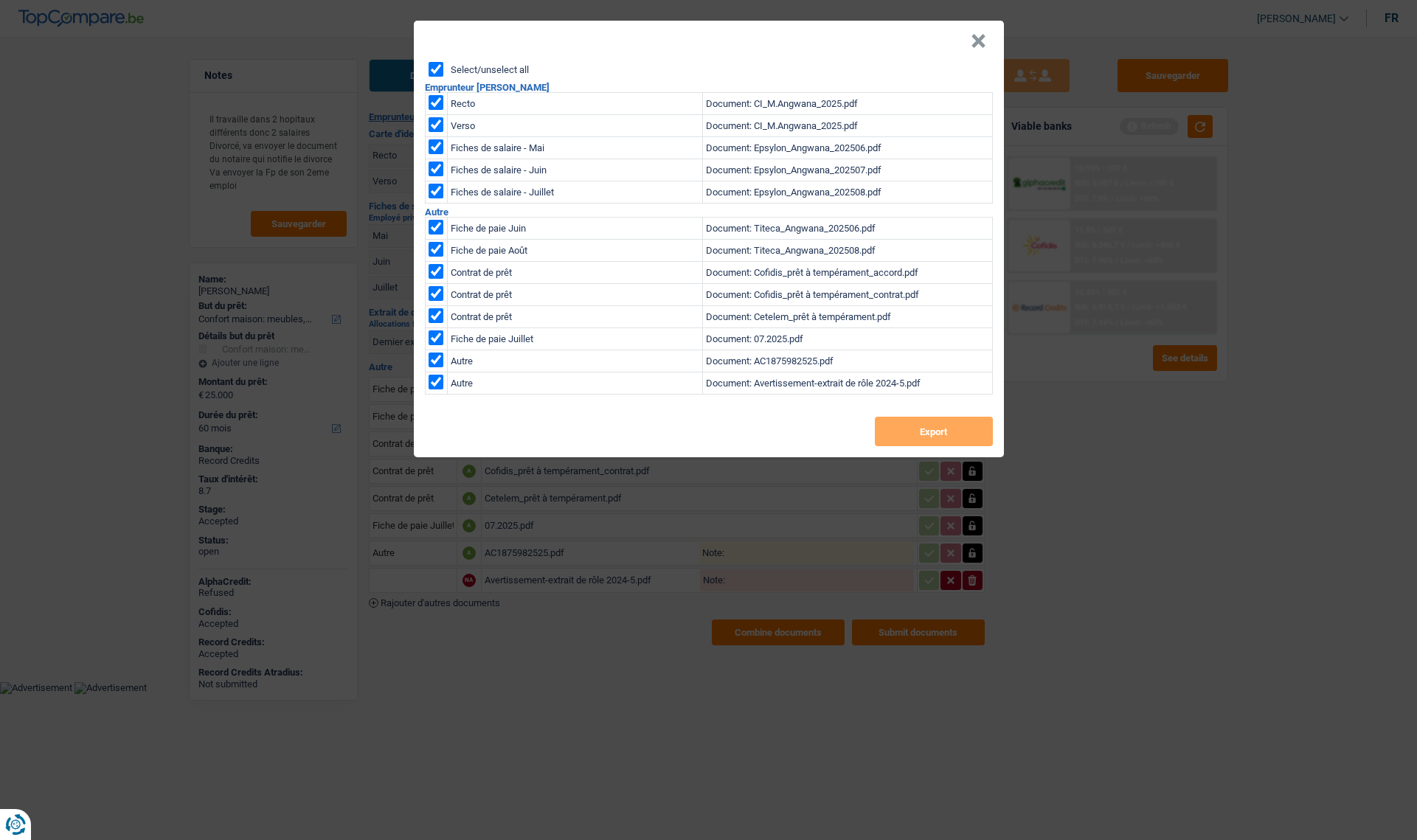
checkbox input "true"
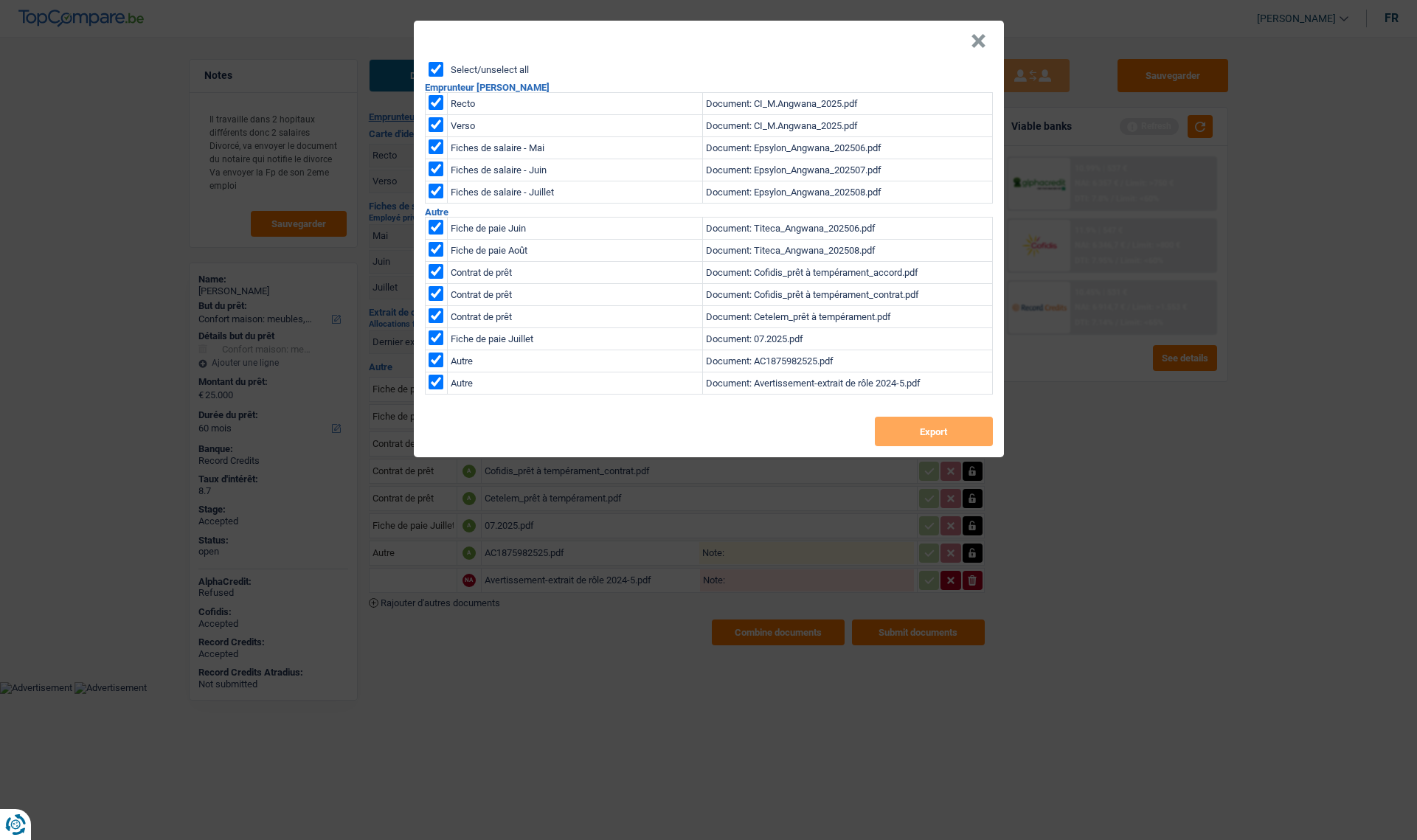
checkbox input "true"
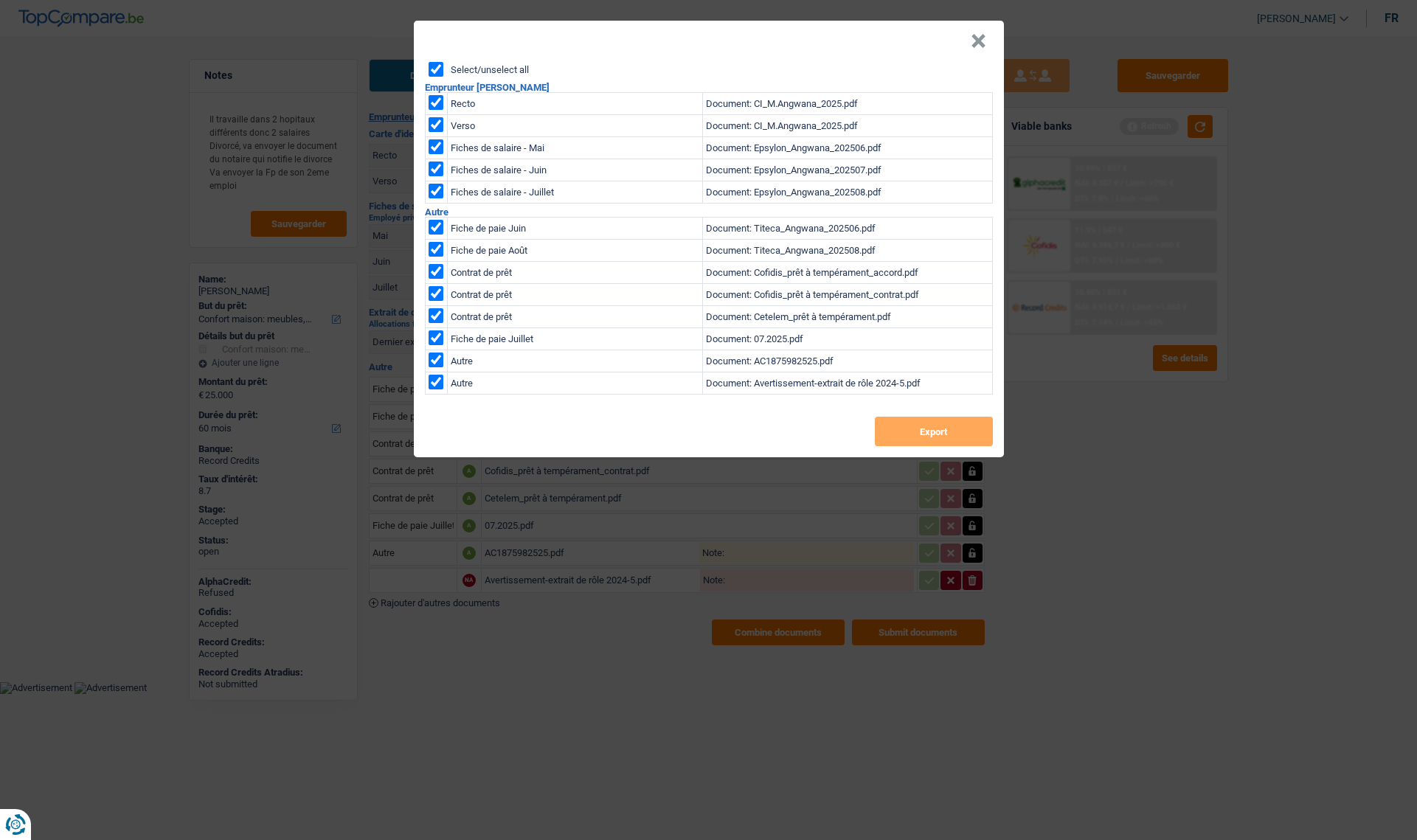
checkbox input "true"
click at [946, 439] on button "Export" at bounding box center [934, 432] width 118 height 29
click at [982, 39] on button "×" at bounding box center [979, 41] width 16 height 15
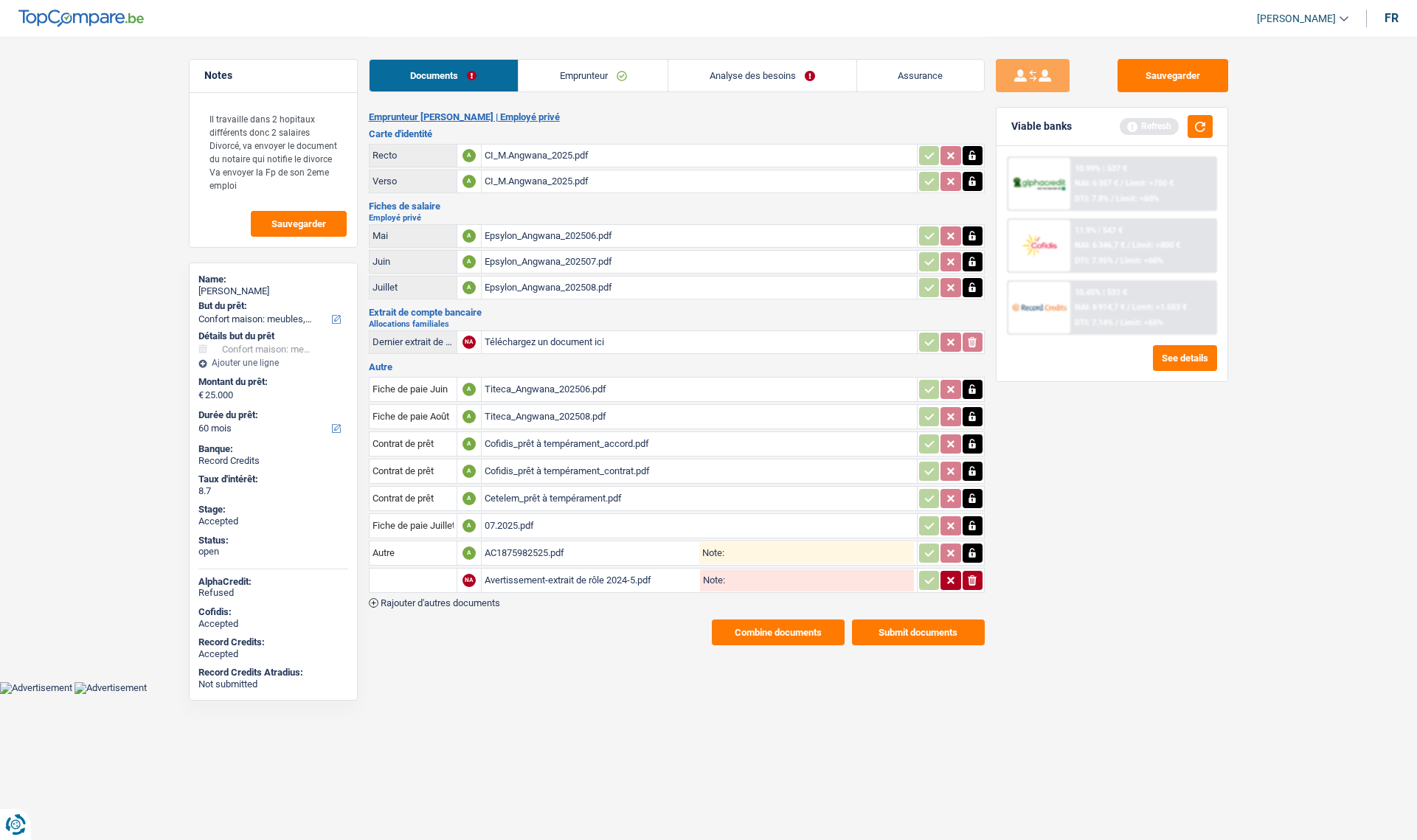
click at [580, 72] on link "Emprunteur" at bounding box center [593, 75] width 149 height 32
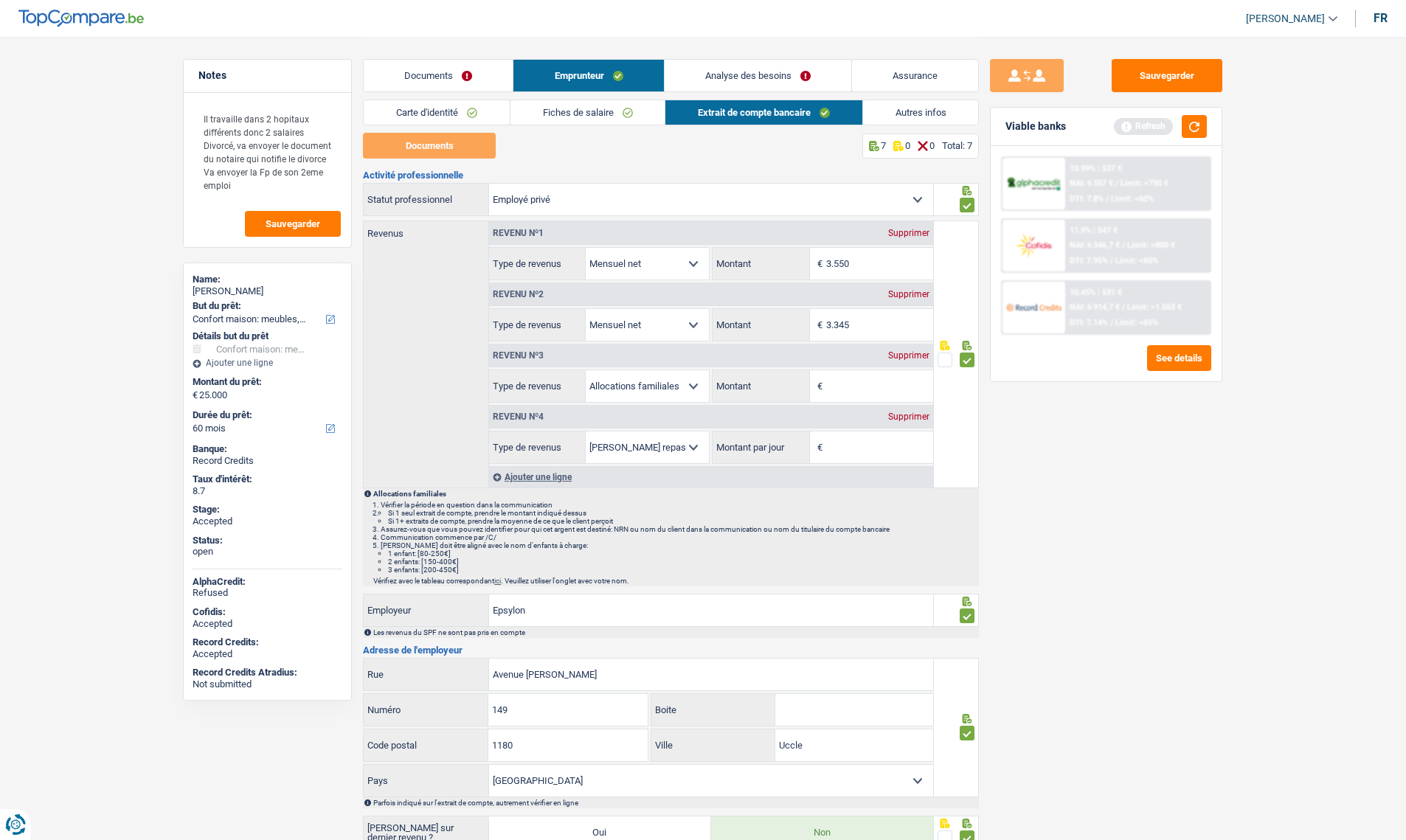
click at [461, 109] on link "Carte d'identité" at bounding box center [437, 112] width 146 height 25
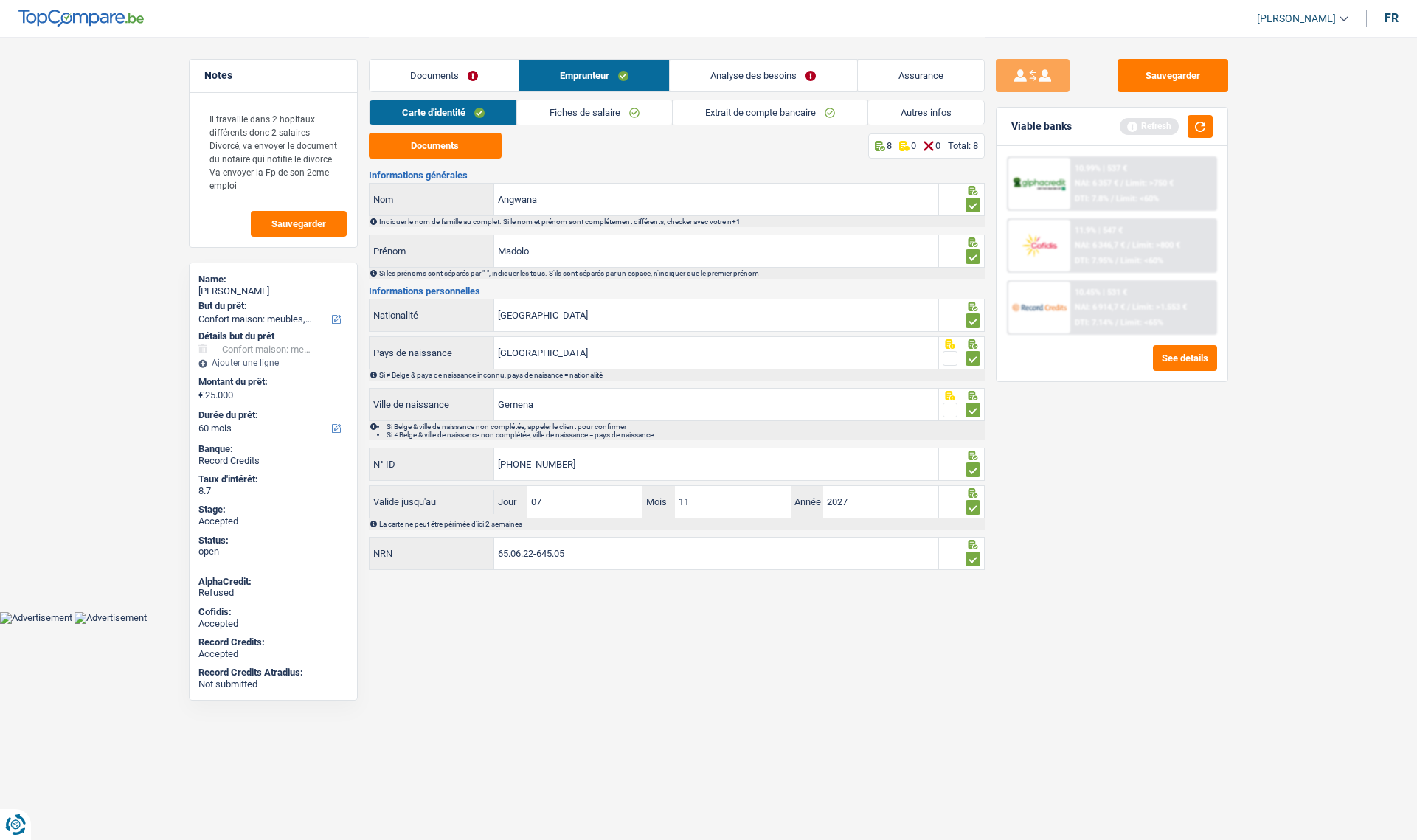
click at [560, 121] on link "Fiches de salaire" at bounding box center [594, 112] width 155 height 25
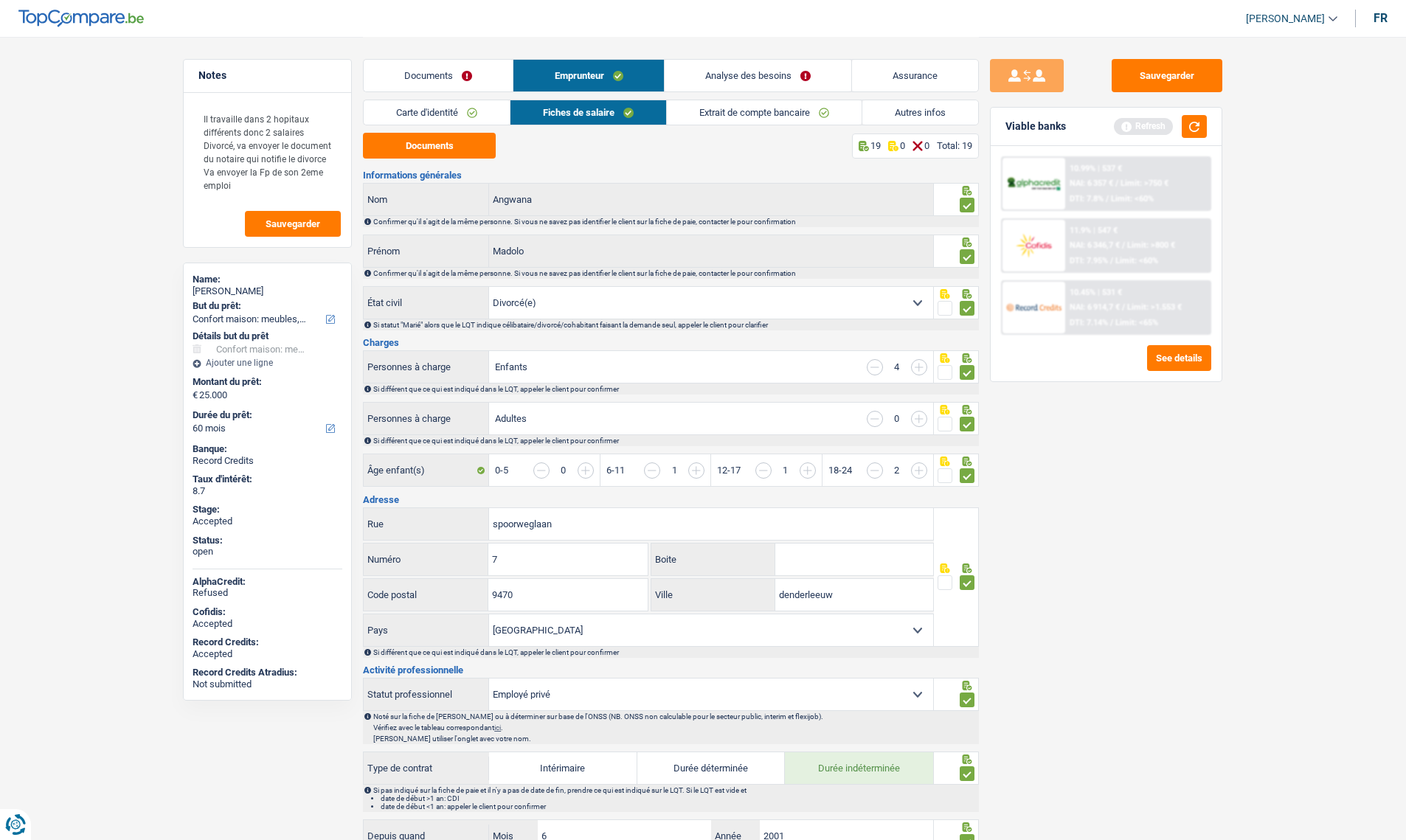
click at [912, 79] on link "Assurance" at bounding box center [915, 75] width 127 height 32
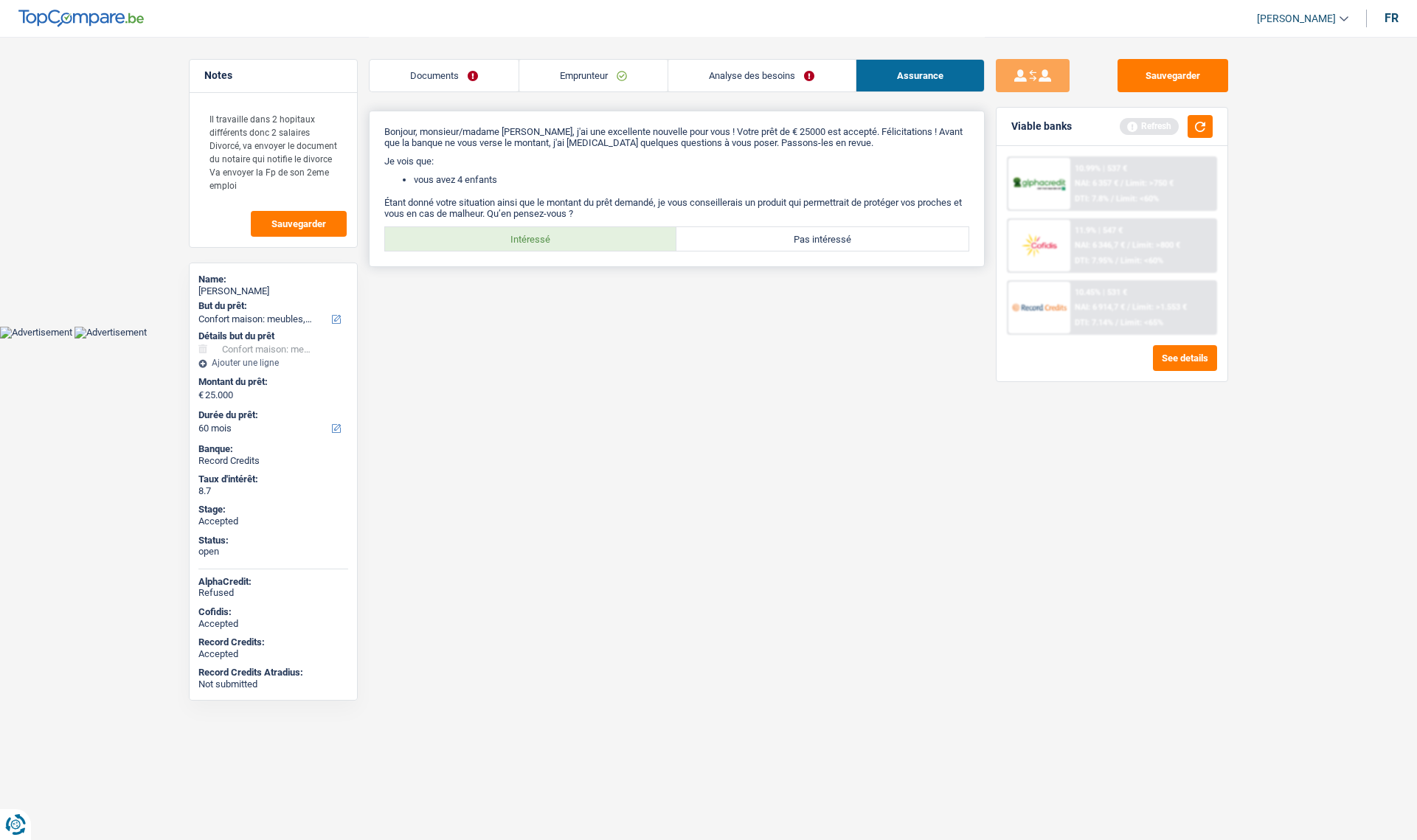
click at [564, 235] on label "Intéressé" at bounding box center [531, 239] width 293 height 24
click at [564, 235] on input "Intéressé" at bounding box center [531, 239] width 293 height 24
radio input "true"
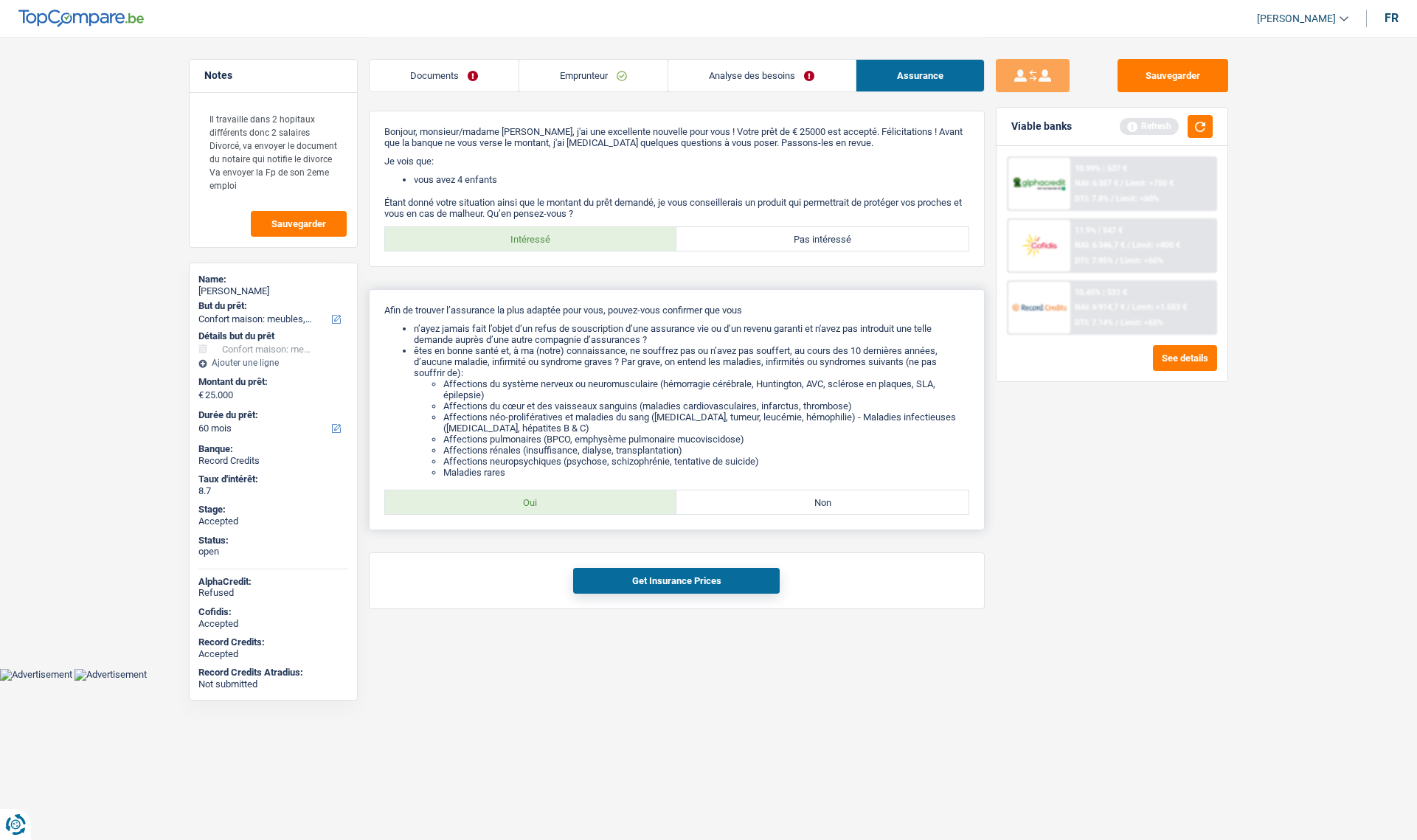
click at [537, 502] on label "Oui" at bounding box center [531, 503] width 293 height 24
click at [537, 502] on input "Oui" at bounding box center [531, 503] width 293 height 24
radio input "true"
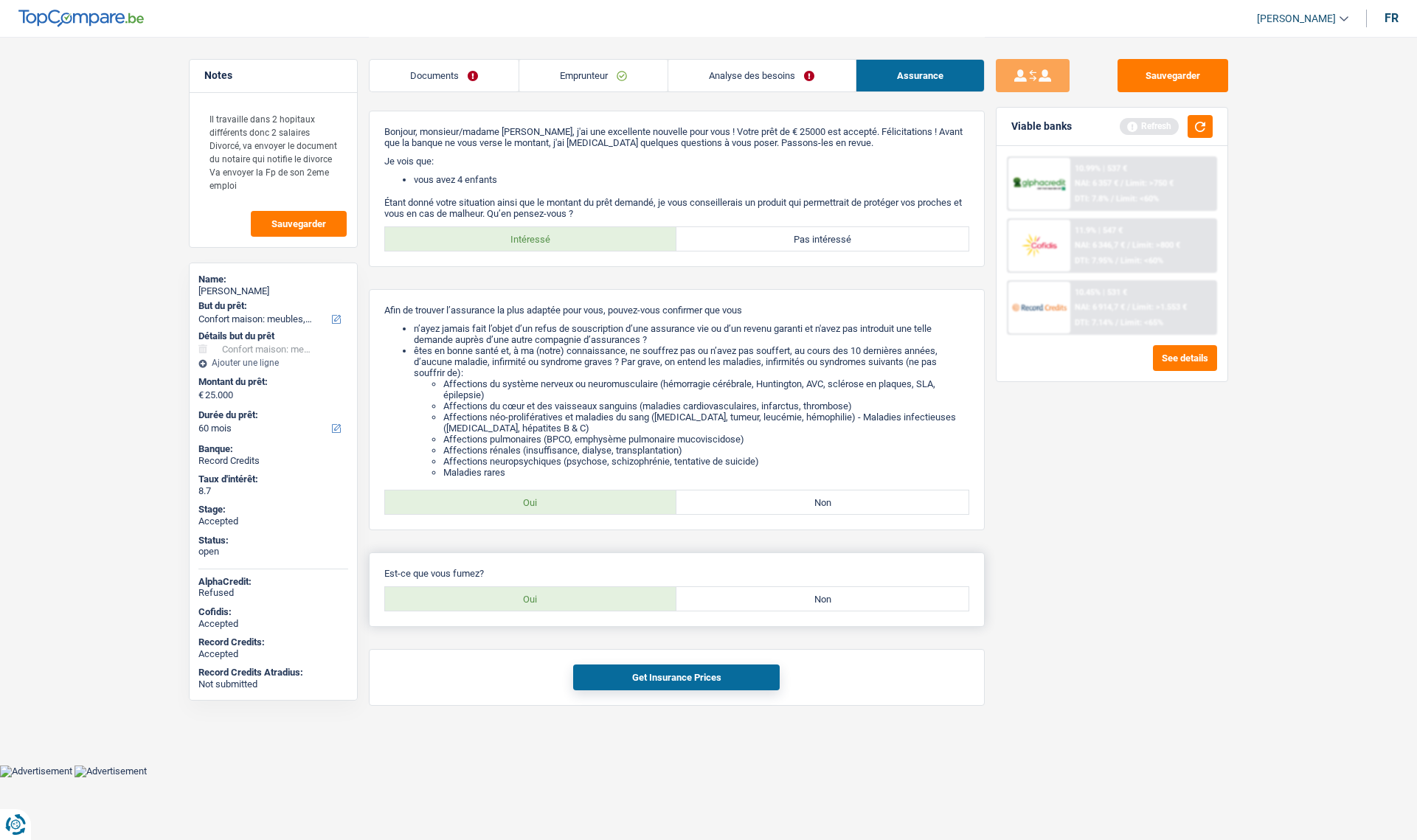
click at [557, 603] on label "Oui" at bounding box center [531, 599] width 293 height 24
click at [557, 603] on input "Oui" at bounding box center [531, 599] width 293 height 24
radio input "true"
click at [617, 684] on button "Get Insurance Prices" at bounding box center [676, 678] width 206 height 26
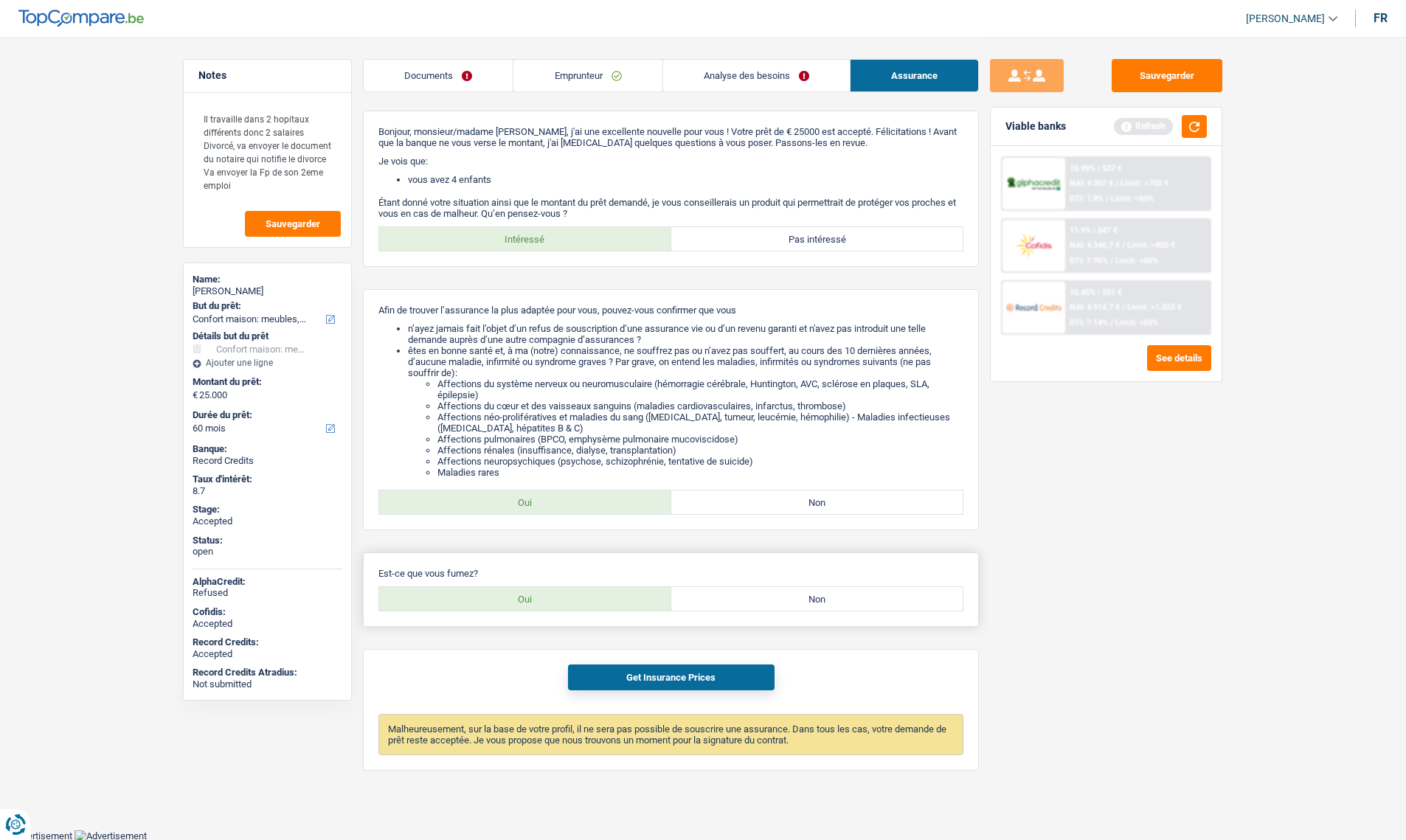
click at [770, 602] on label "Non" at bounding box center [817, 599] width 293 height 24
click at [770, 602] on input "Non" at bounding box center [817, 599] width 293 height 24
radio input "true"
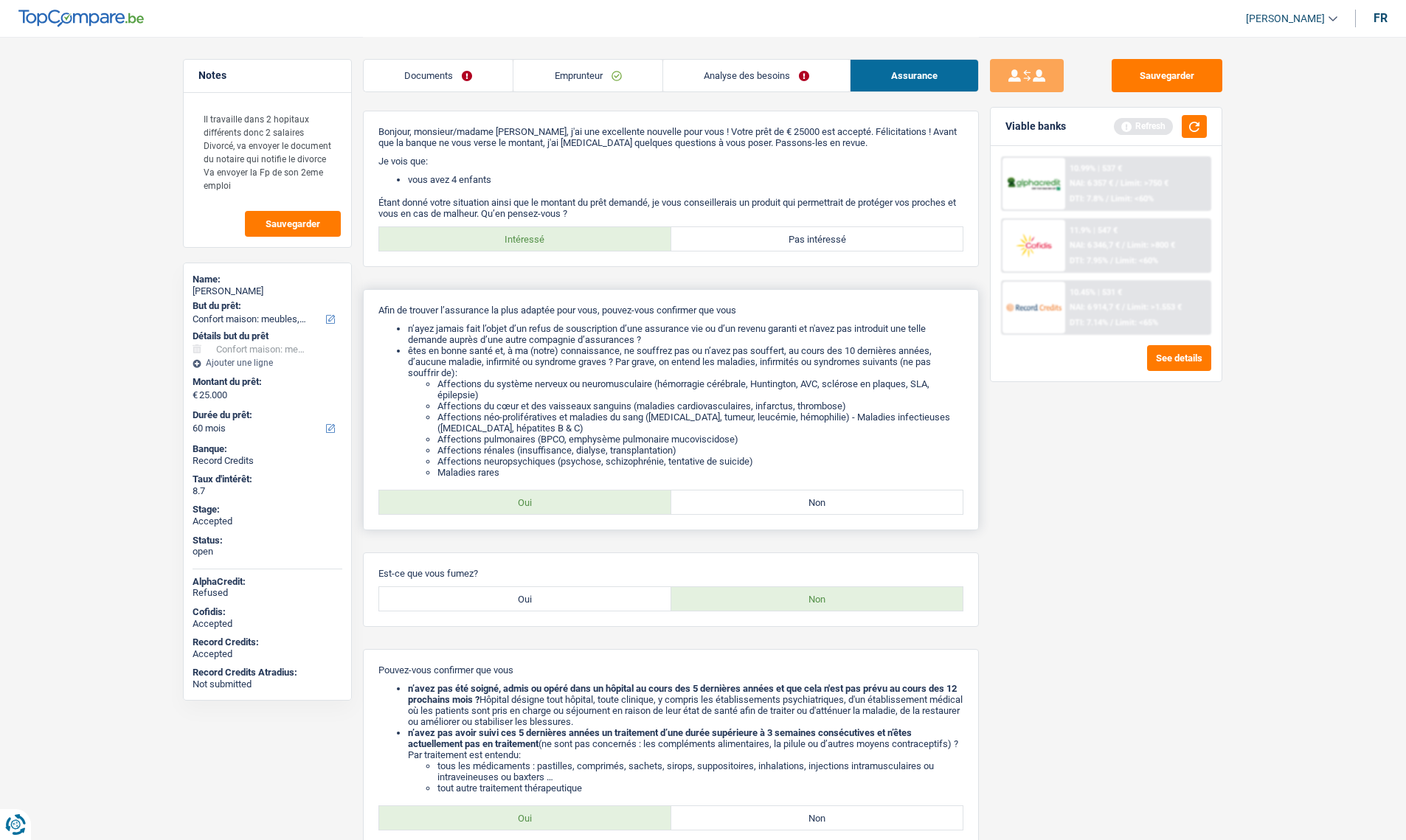
click at [760, 499] on label "Non" at bounding box center [817, 503] width 293 height 24
click at [760, 499] on input "Non" at bounding box center [817, 503] width 293 height 24
radio input "true"
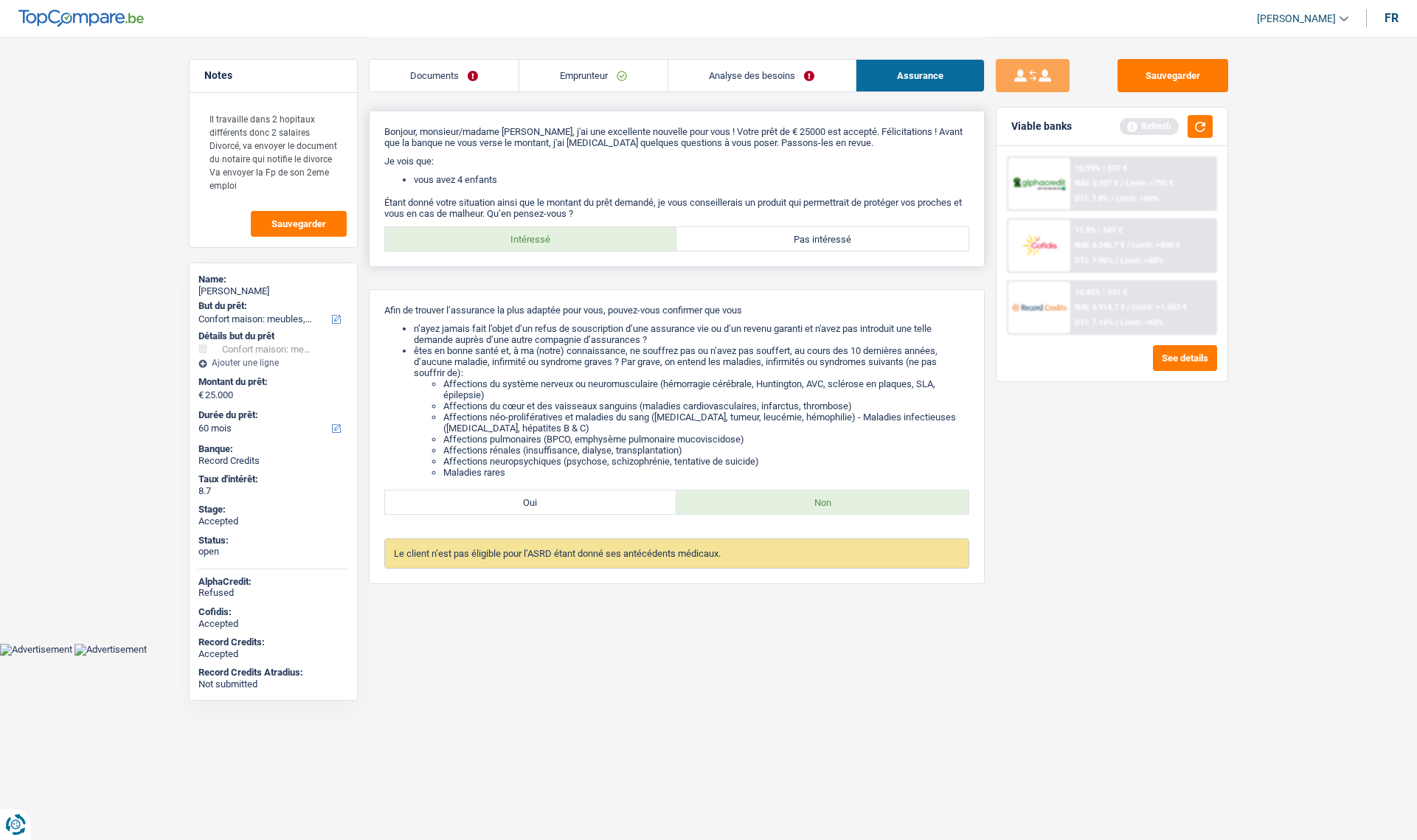
click at [808, 239] on label "Pas intéressé" at bounding box center [823, 239] width 293 height 24
click at [808, 239] on input "Pas intéressé" at bounding box center [823, 239] width 293 height 24
radio input "true"
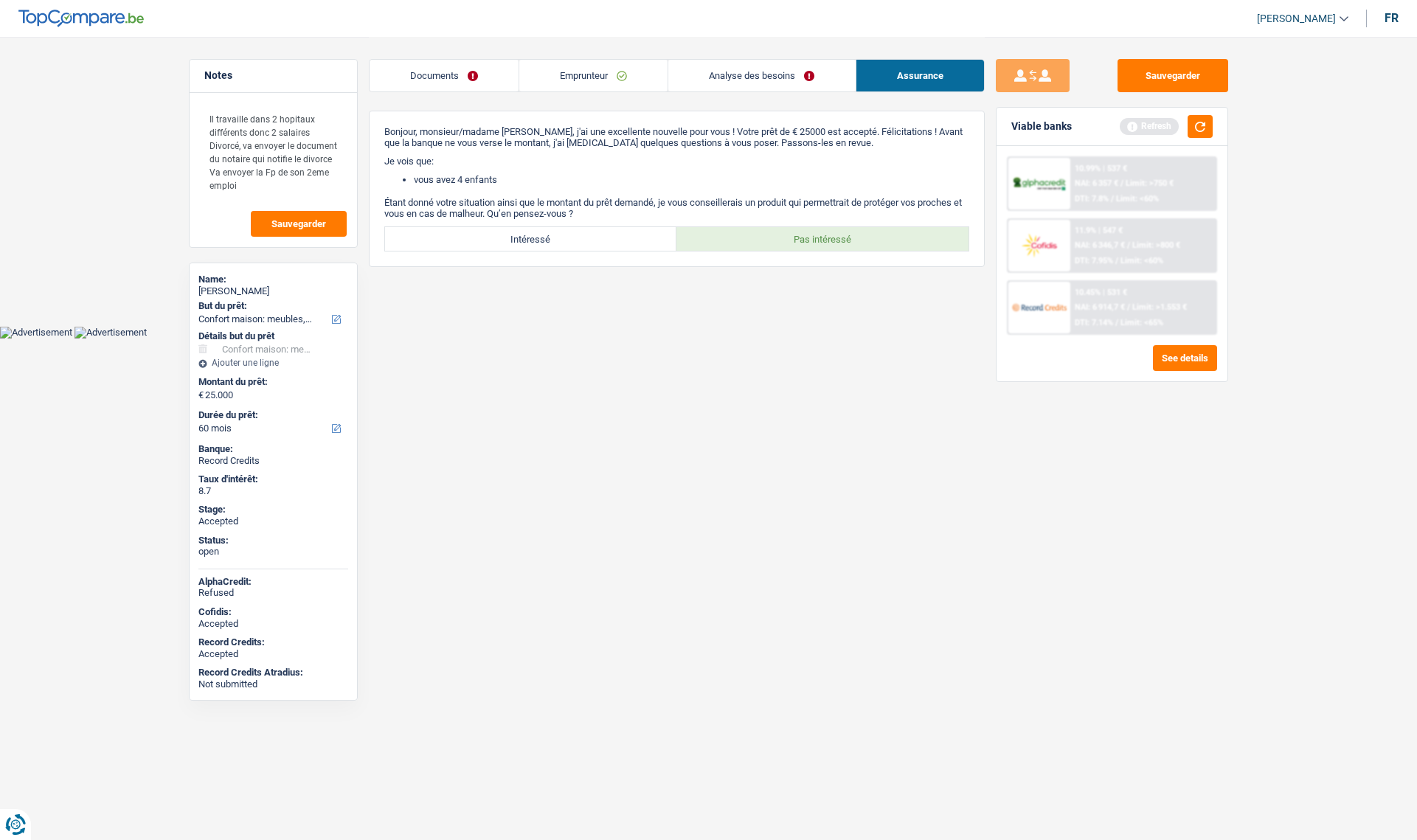
click at [578, 76] on link "Emprunteur" at bounding box center [593, 75] width 149 height 32
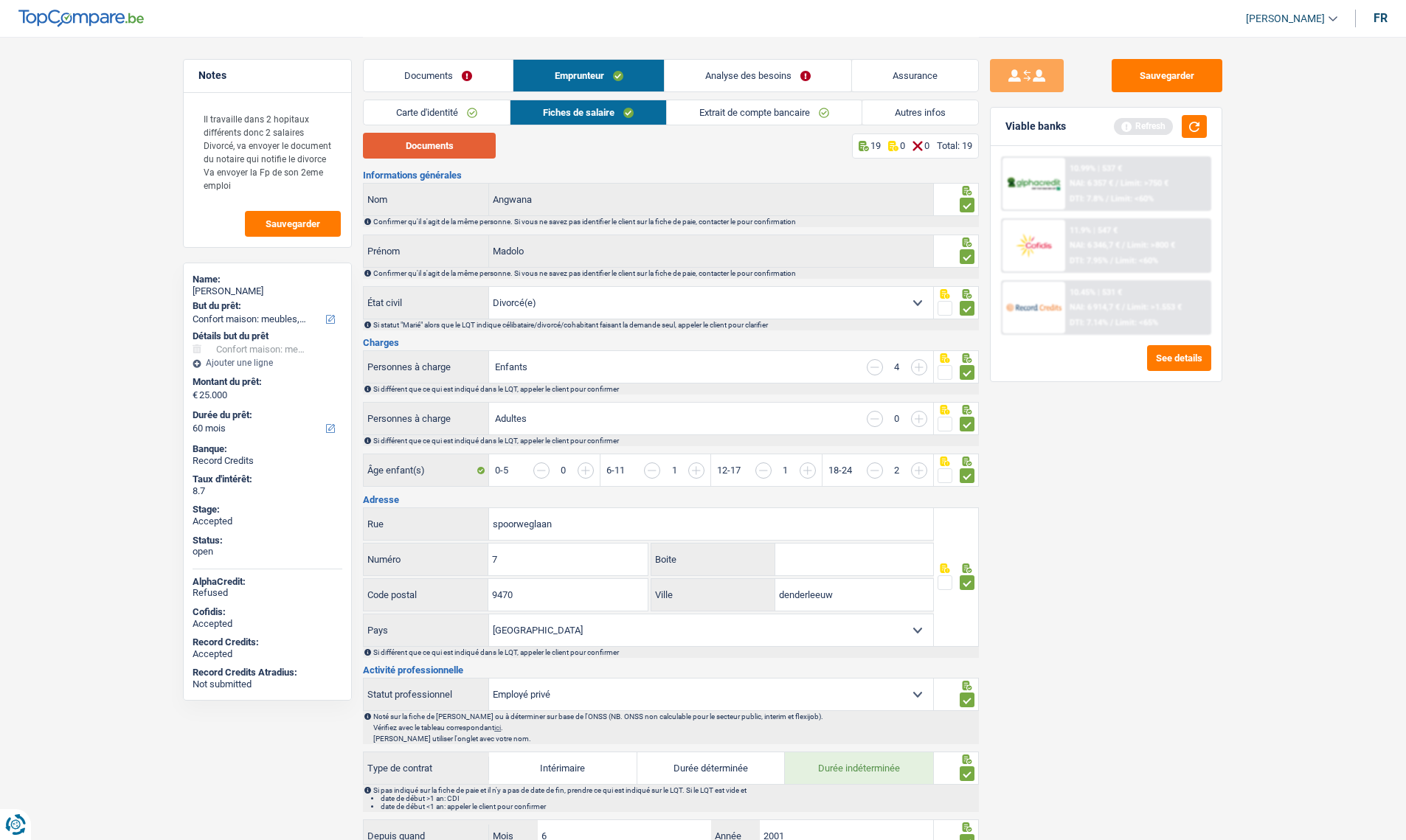
click at [467, 156] on button "Documents" at bounding box center [429, 146] width 133 height 26
click at [891, 105] on link "Autres infos" at bounding box center [920, 112] width 116 height 25
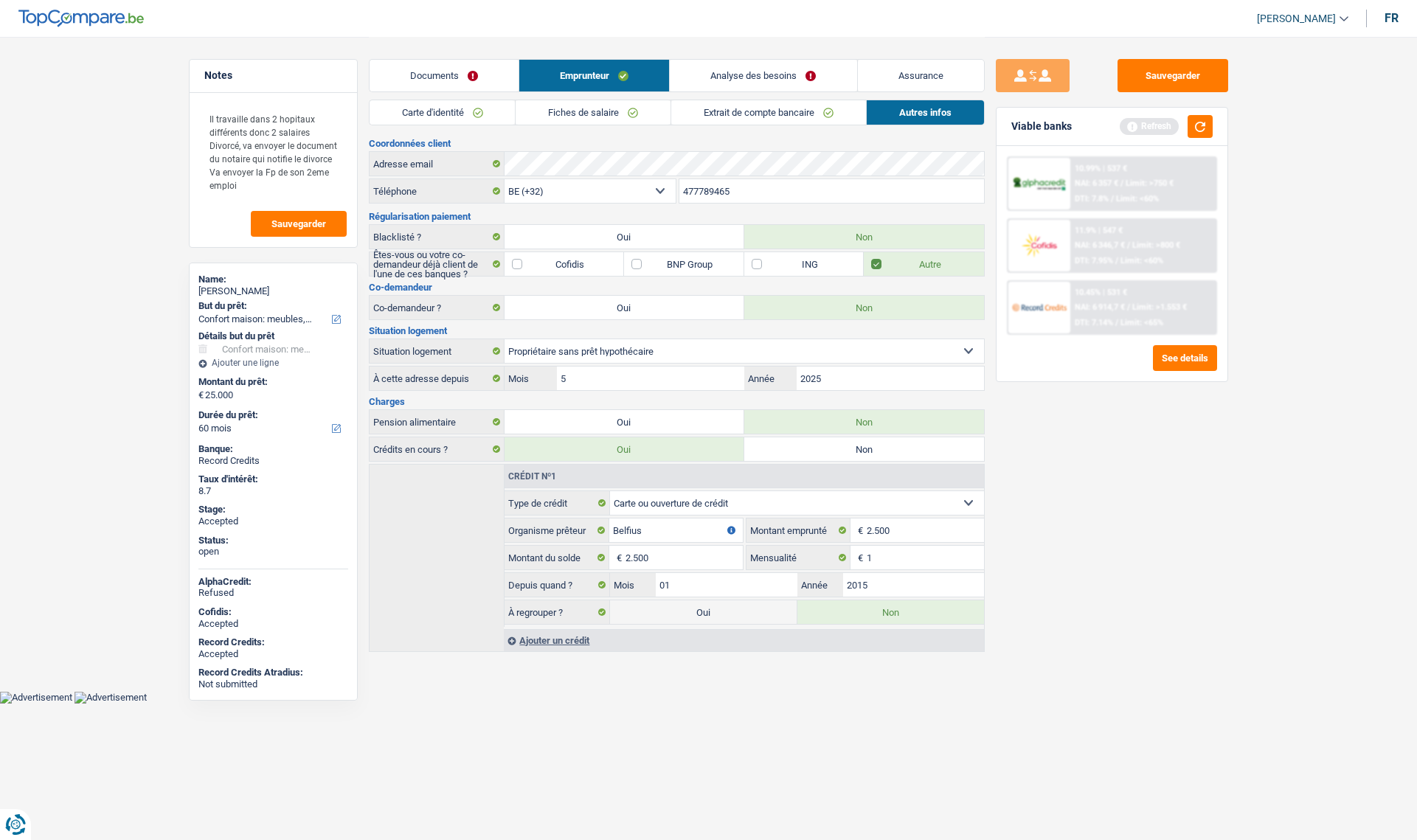
click at [466, 112] on link "Carte d'identité" at bounding box center [442, 112] width 146 height 25
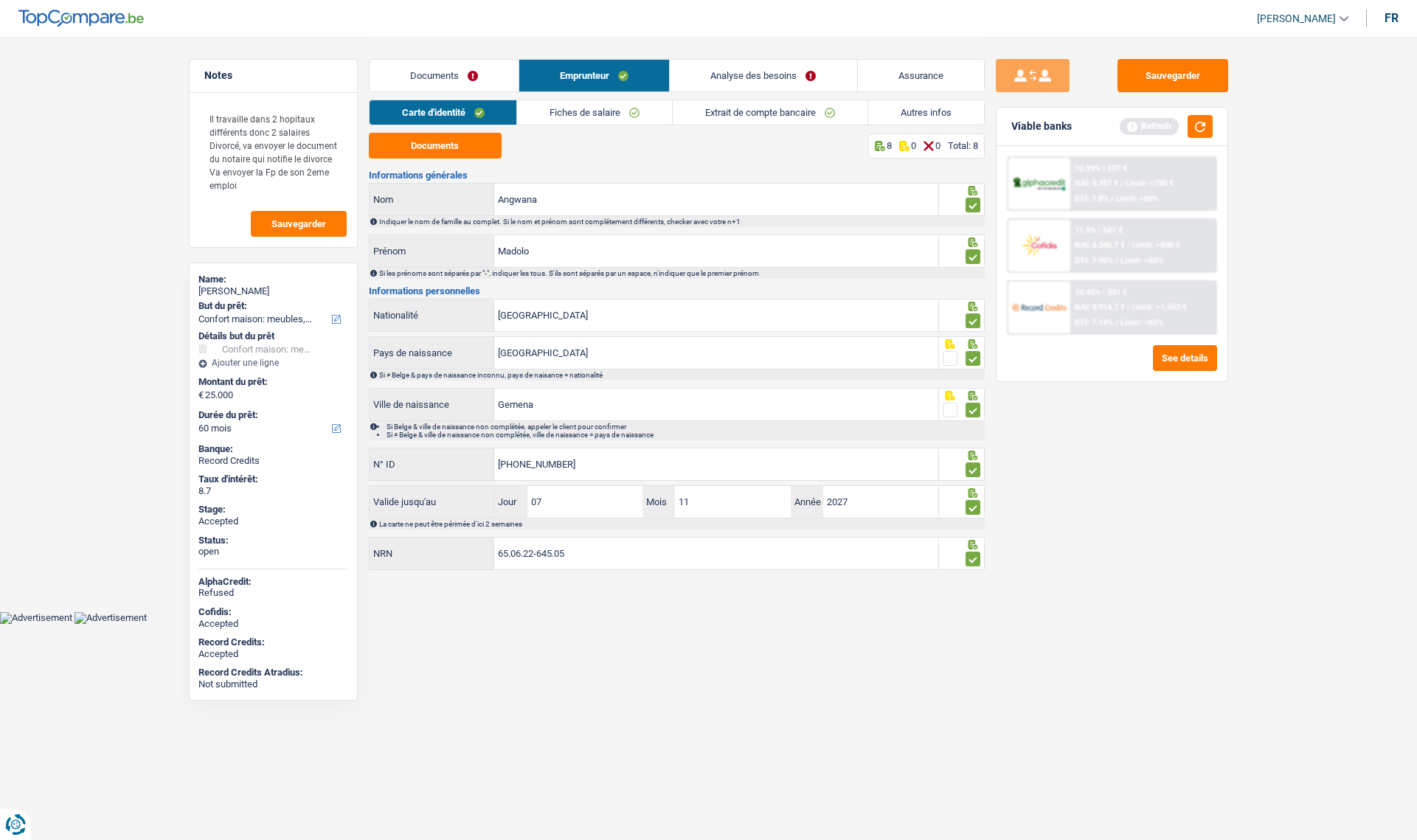
click at [625, 116] on link "Fiches de salaire" at bounding box center [594, 112] width 155 height 25
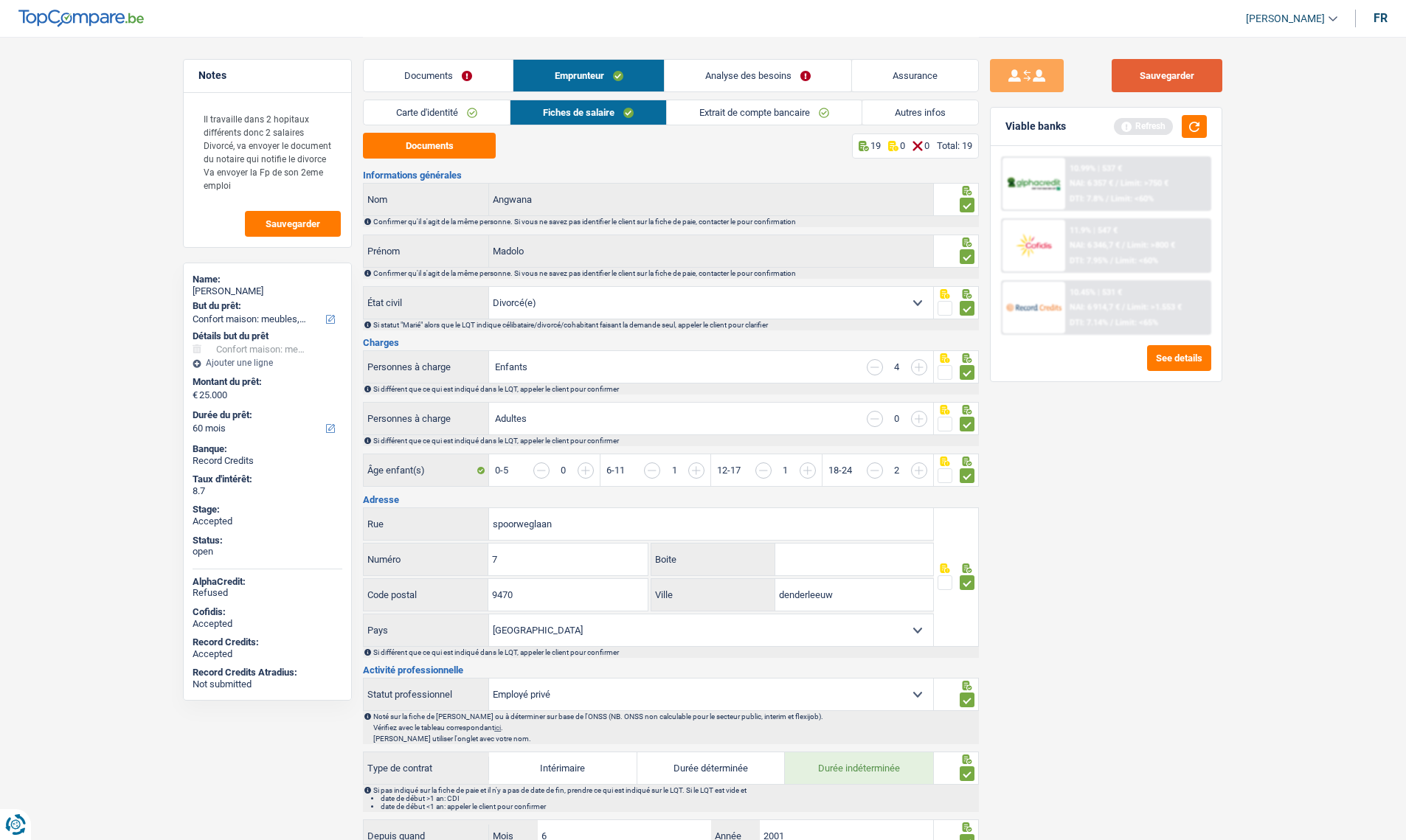
click at [1200, 83] on button "Sauvegarder" at bounding box center [1167, 75] width 111 height 33
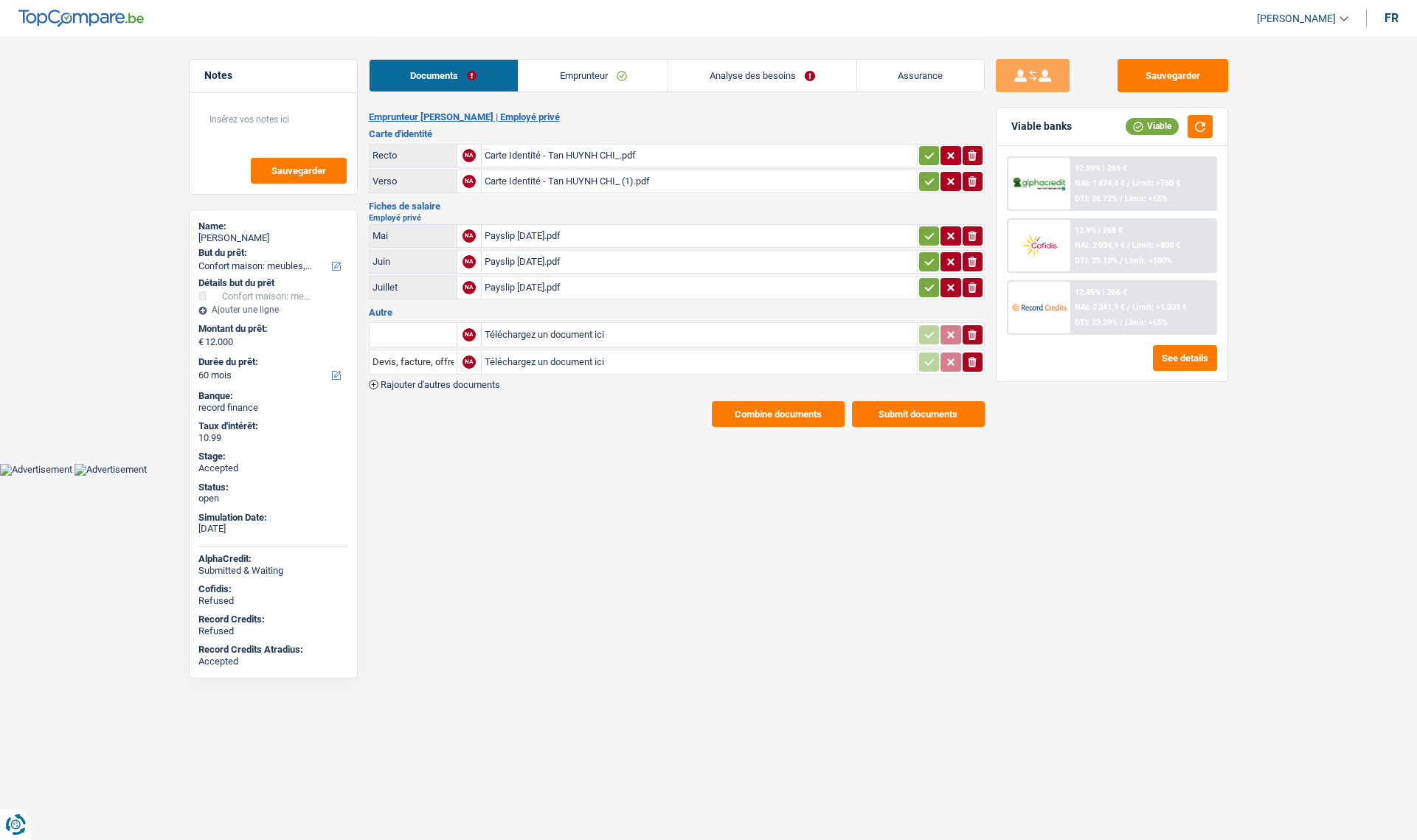
select select "household"
select select "60"
click at [1197, 119] on button "button" at bounding box center [1200, 127] width 25 height 23
click at [1026, 193] on div at bounding box center [1040, 183] width 62 height 51
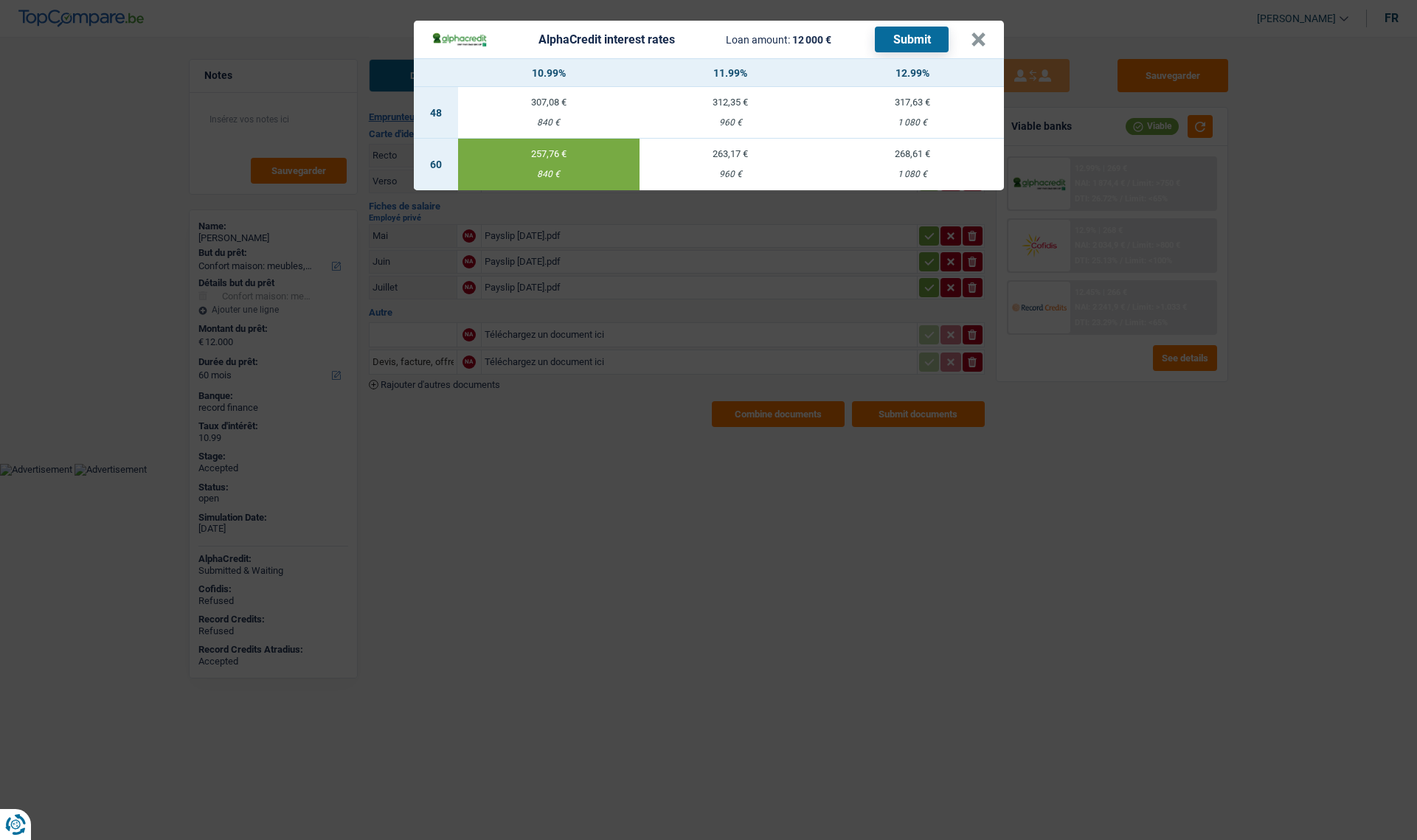
click at [566, 168] on td "257,76 € 840 €" at bounding box center [549, 164] width 183 height 51
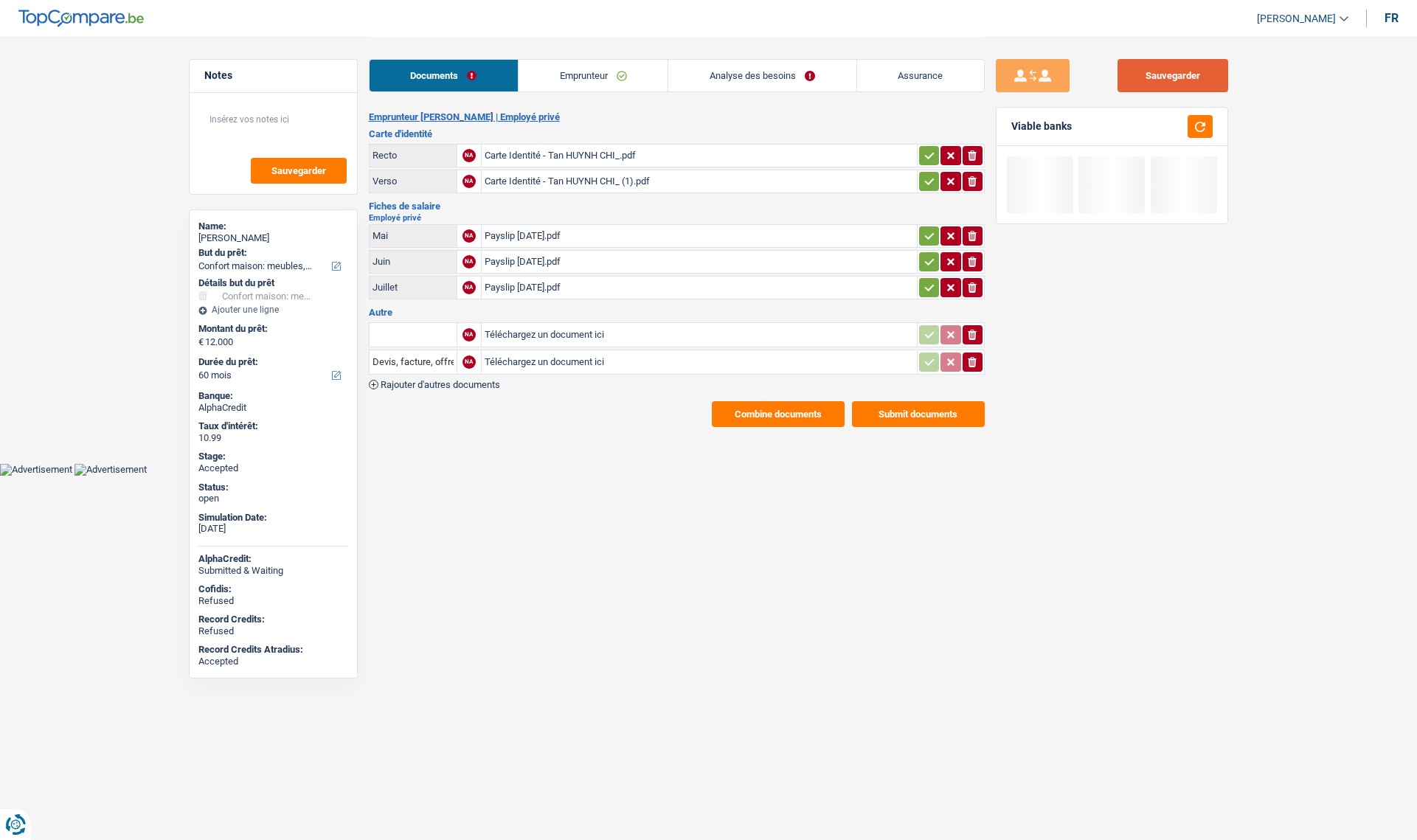
click at [1160, 76] on button "Sauvegarder" at bounding box center [1173, 75] width 111 height 33
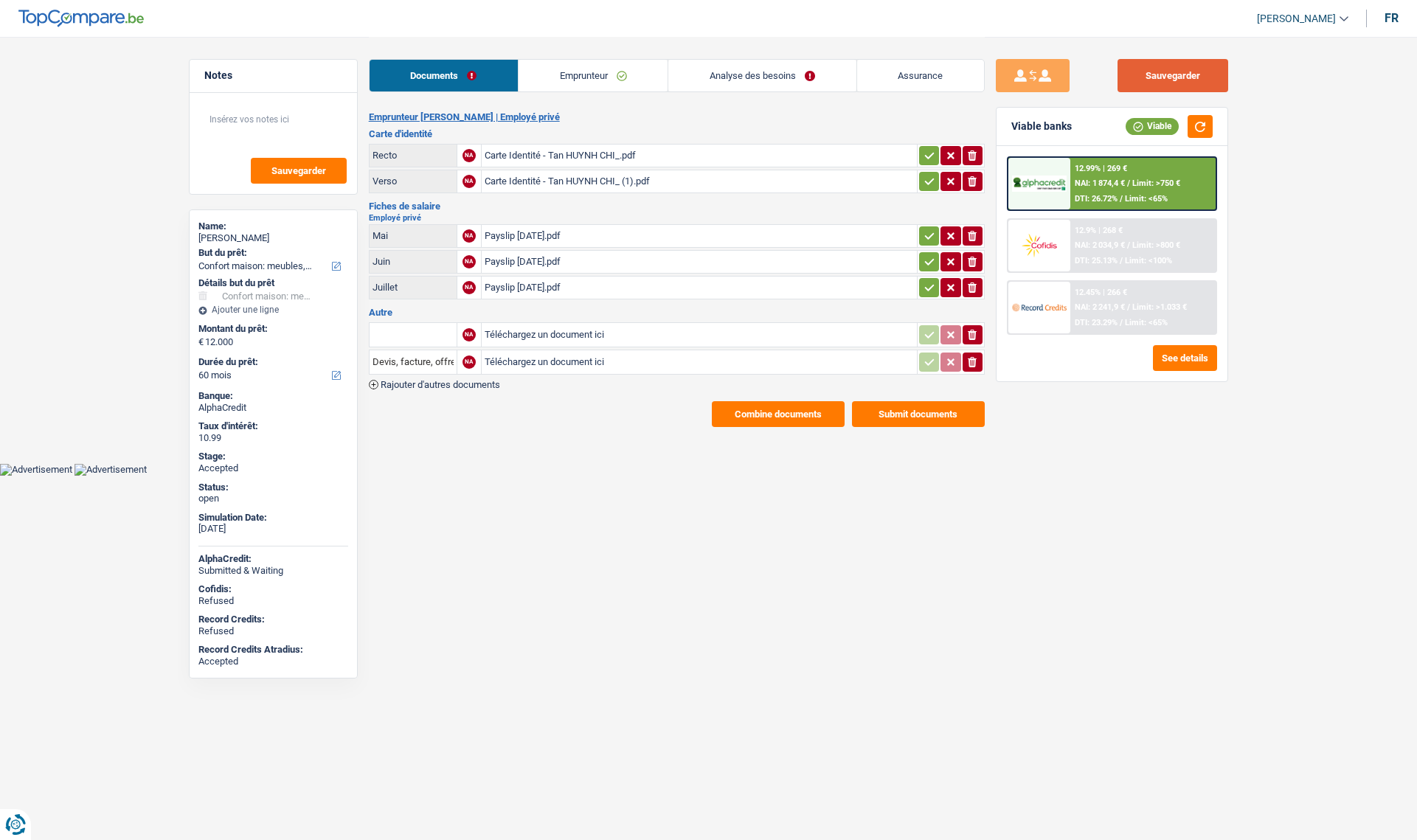
click at [1139, 73] on button "Sauvegarder" at bounding box center [1173, 75] width 111 height 33
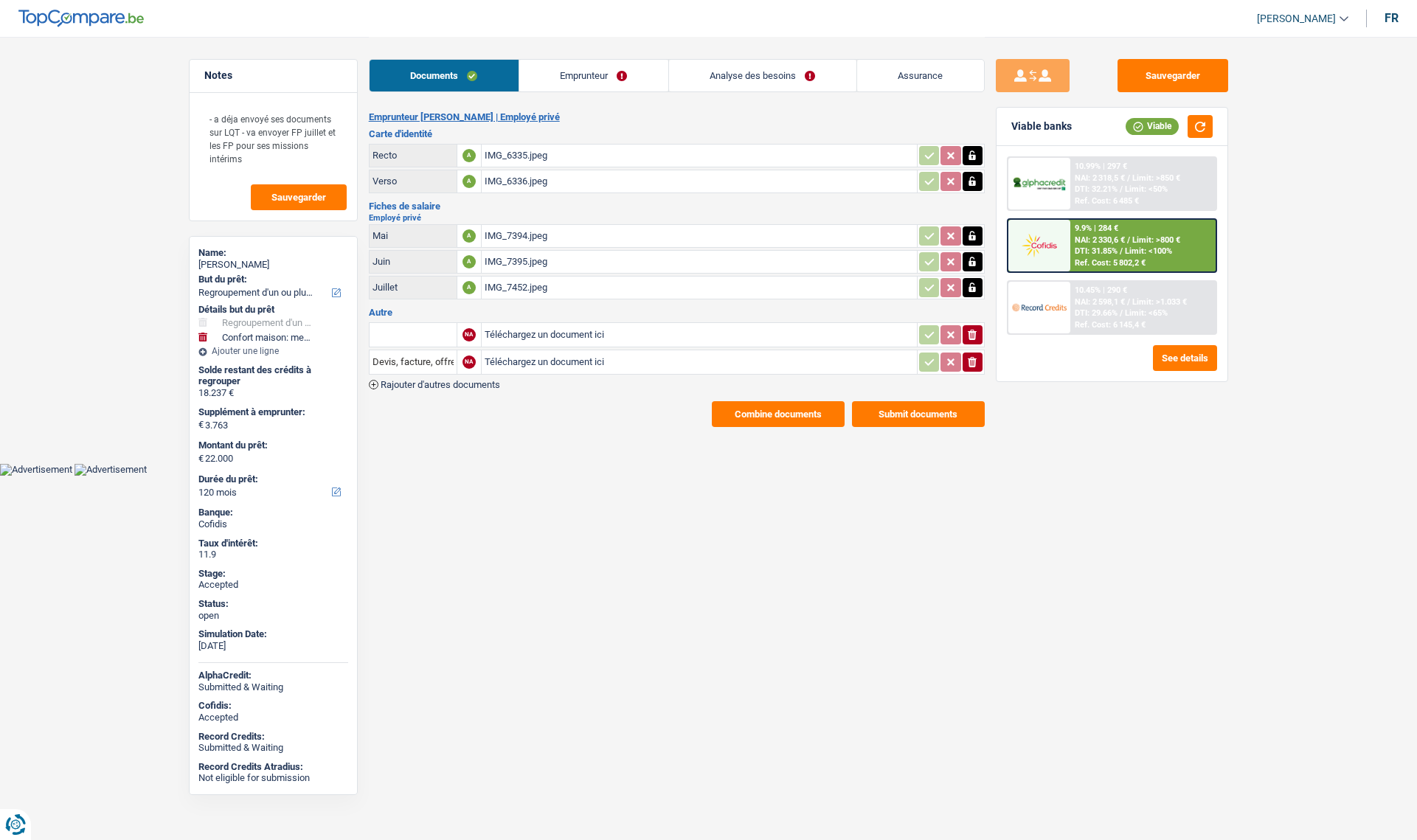
select select "refinancing"
select select "household"
select select "120"
click at [787, 71] on link "Analyse des besoins" at bounding box center [763, 75] width 187 height 32
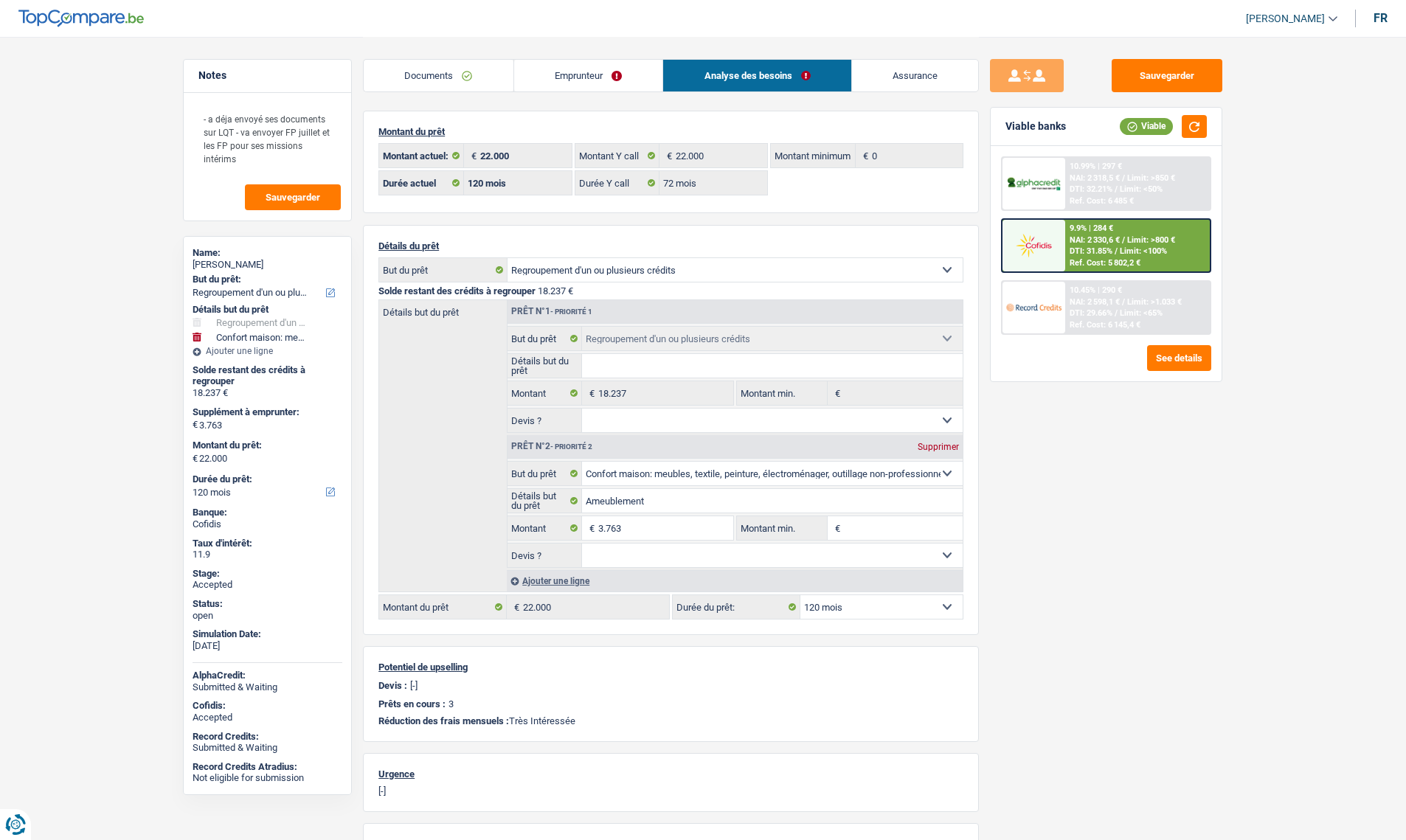
click at [914, 84] on link "Assurance" at bounding box center [915, 75] width 127 height 32
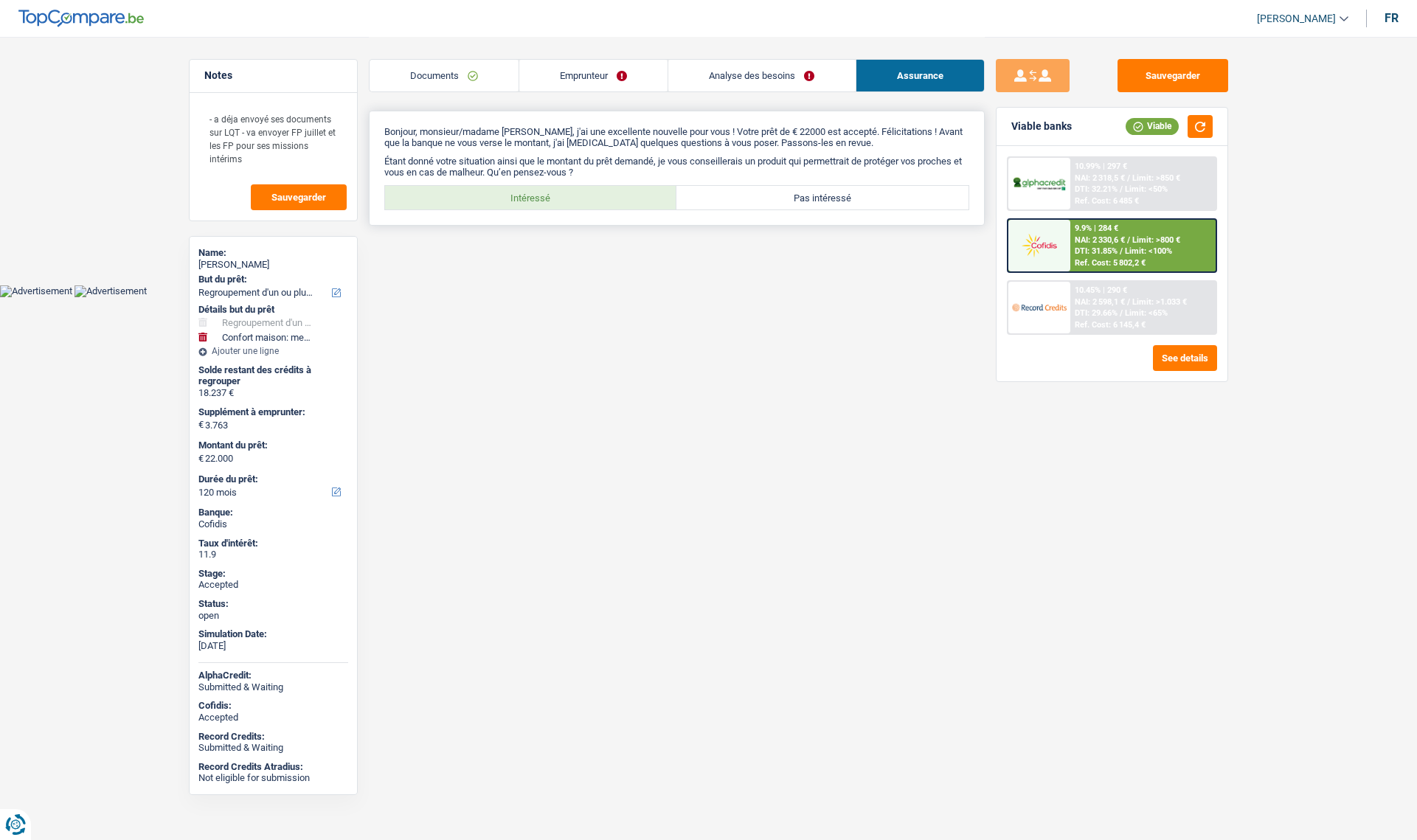
click at [577, 194] on label "Intéressé" at bounding box center [531, 198] width 293 height 24
click at [577, 194] on input "Intéressé" at bounding box center [531, 198] width 293 height 24
radio input "true"
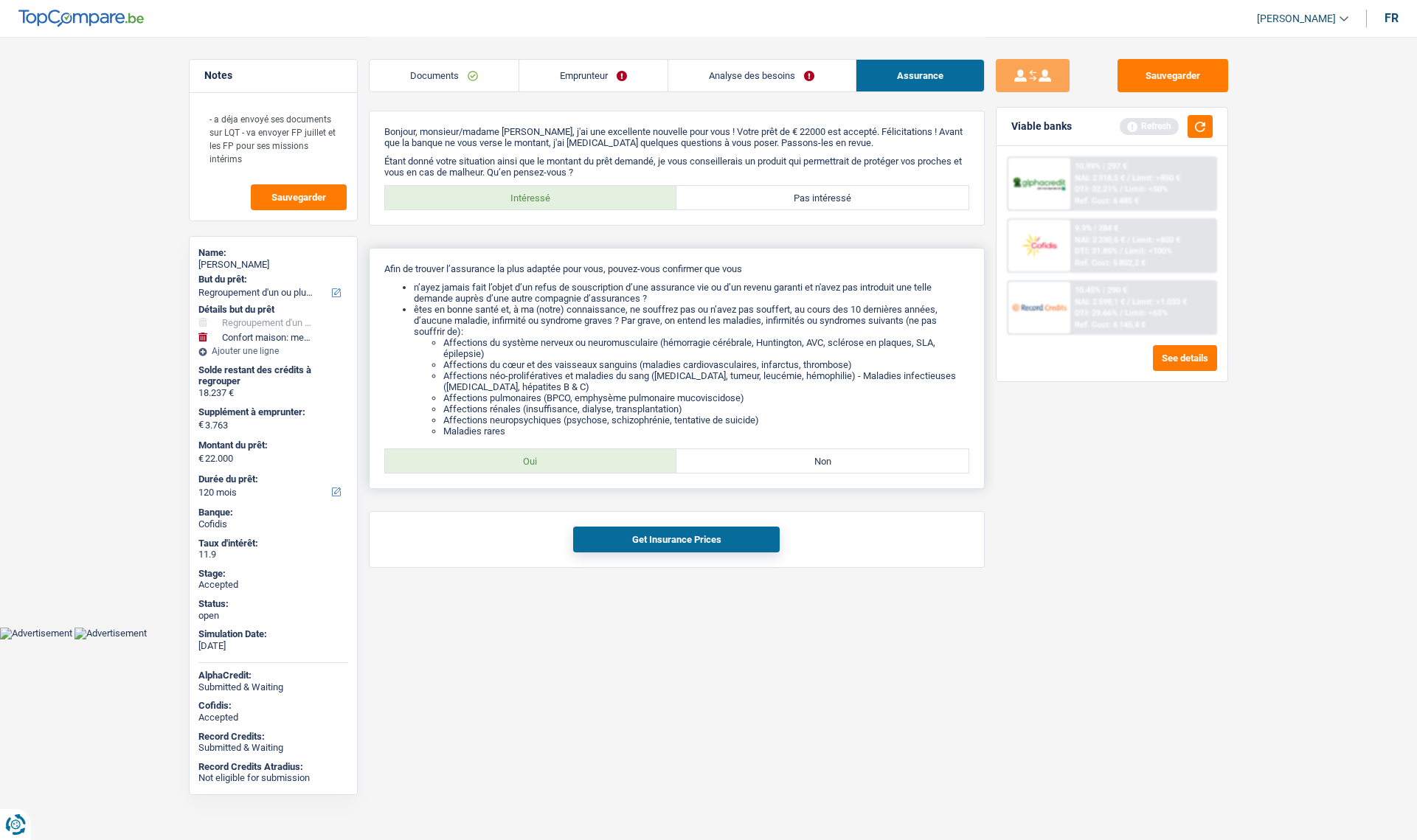
click at [548, 459] on label "Oui" at bounding box center [531, 461] width 293 height 24
click at [548, 459] on input "Oui" at bounding box center [531, 461] width 293 height 24
radio input "true"
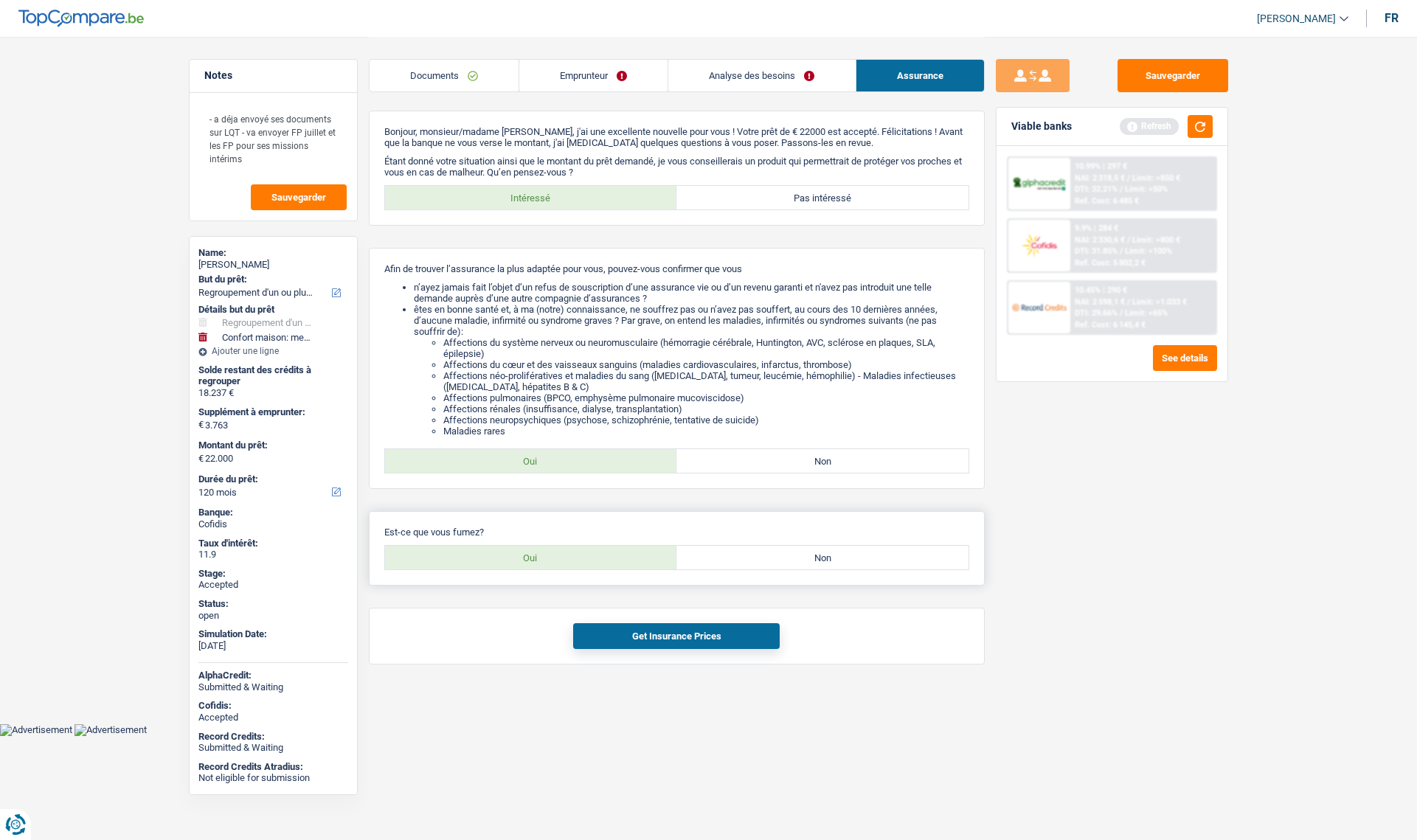
click at [597, 550] on label "Oui" at bounding box center [531, 558] width 293 height 24
click at [597, 550] on input "Oui" at bounding box center [531, 558] width 293 height 24
radio input "true"
click at [639, 645] on button "Get Insurance Prices" at bounding box center [676, 636] width 206 height 26
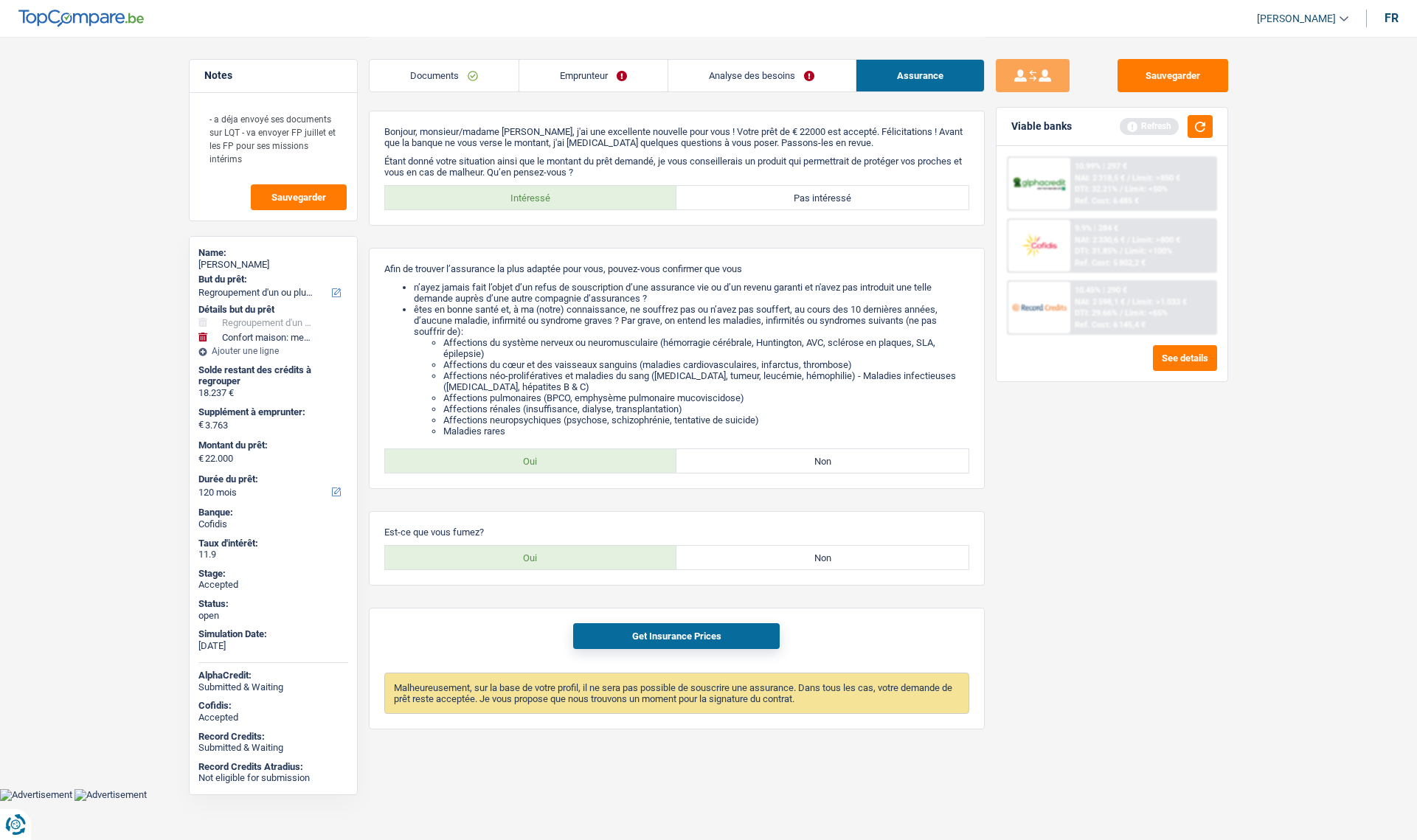
click at [596, 79] on link "Emprunteur" at bounding box center [593, 75] width 149 height 32
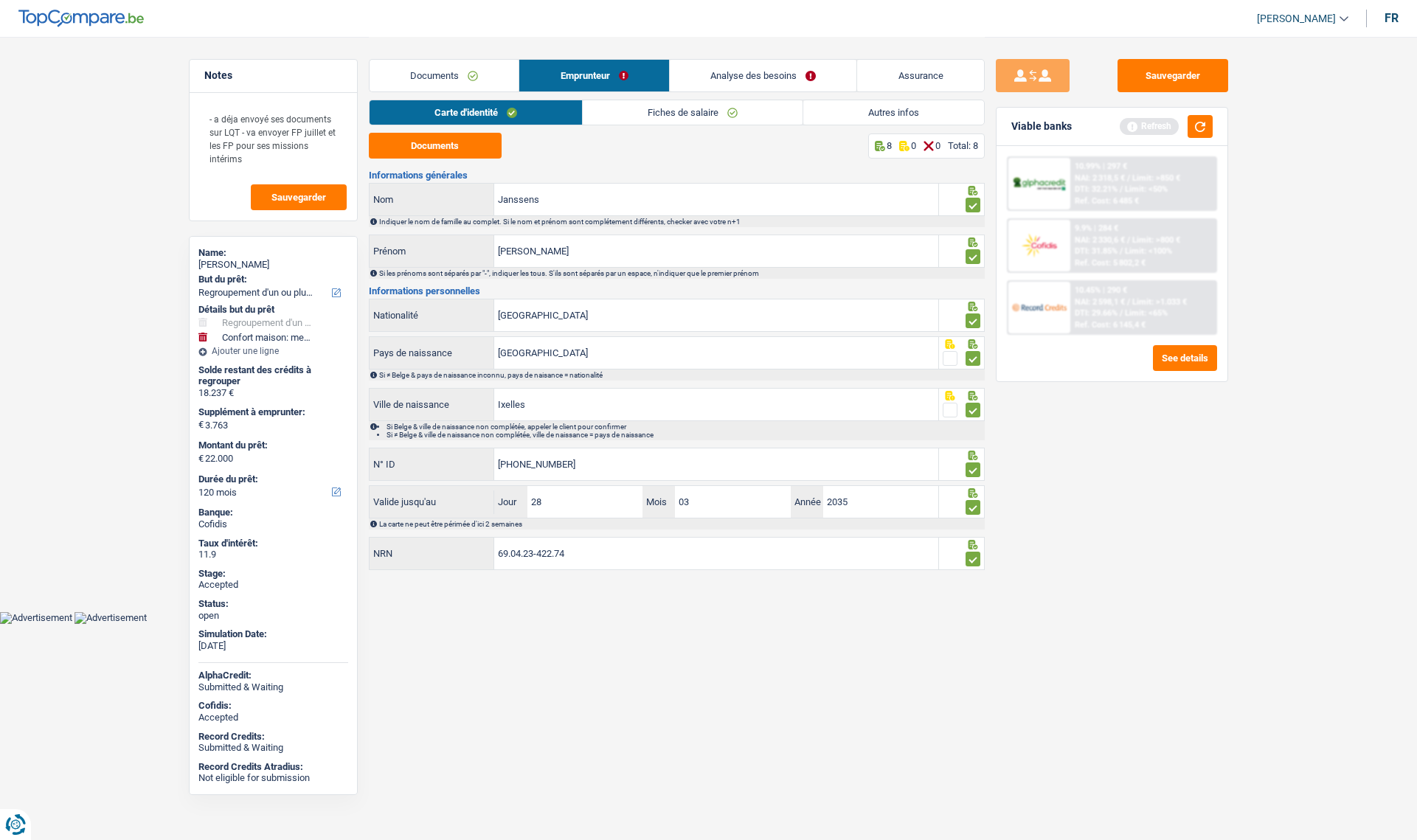
click at [440, 72] on link "Documents" at bounding box center [444, 75] width 149 height 32
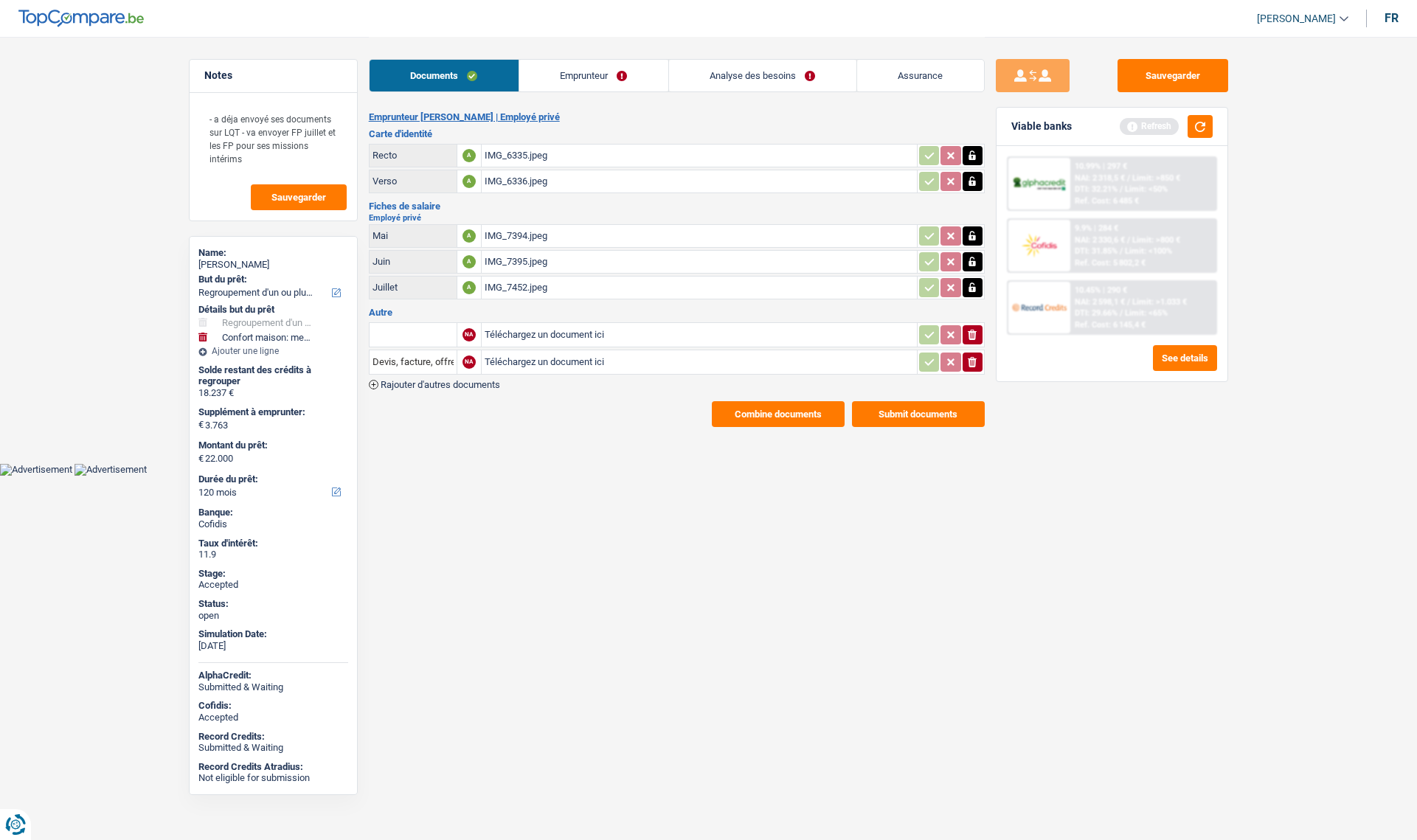
click at [227, 266] on div "Anne Janssens" at bounding box center [272, 264] width 149 height 12
copy div "Anne Janssens"
click at [556, 70] on link "Emprunteur" at bounding box center [593, 75] width 149 height 32
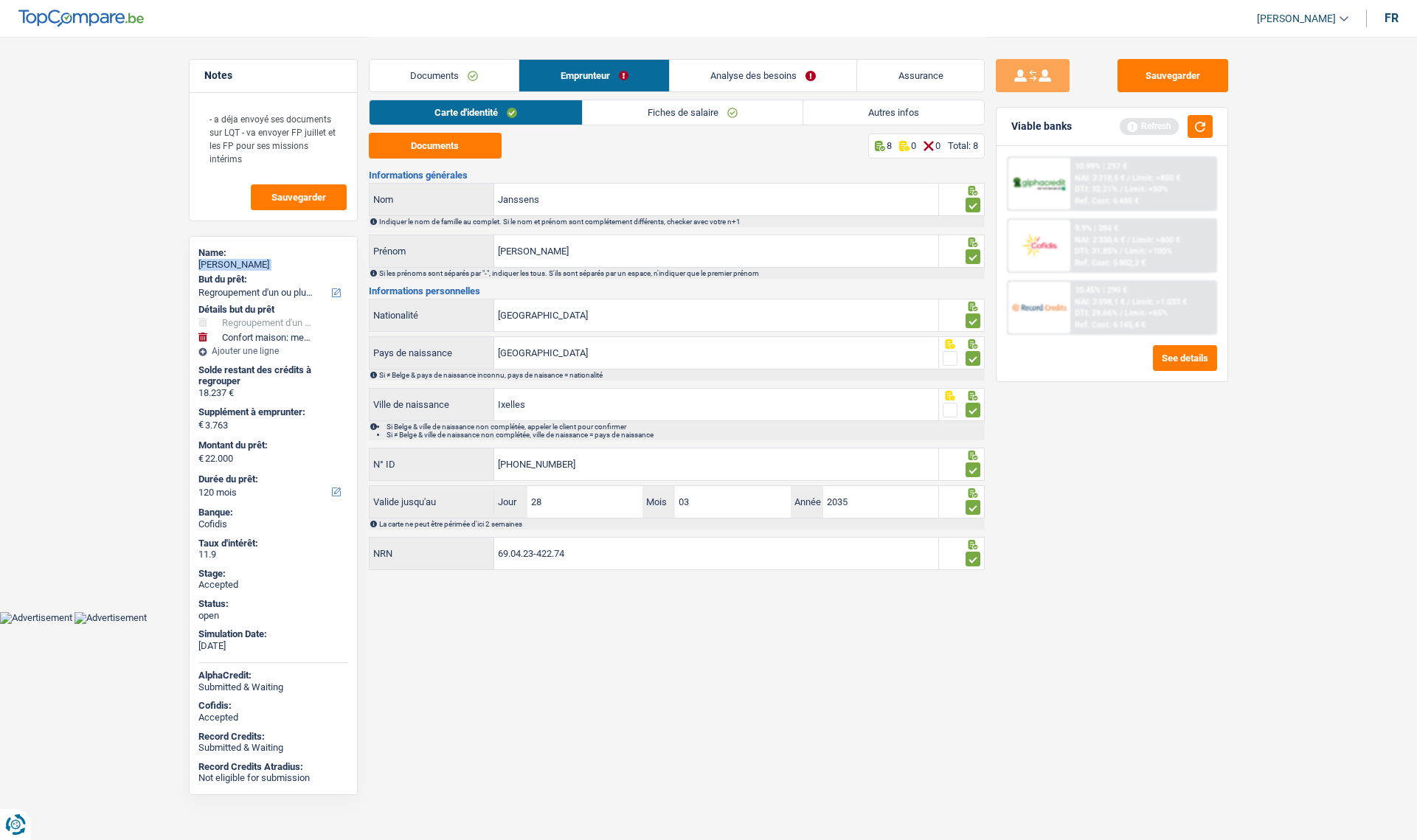
click at [639, 107] on link "Fiches de salaire" at bounding box center [693, 112] width 220 height 25
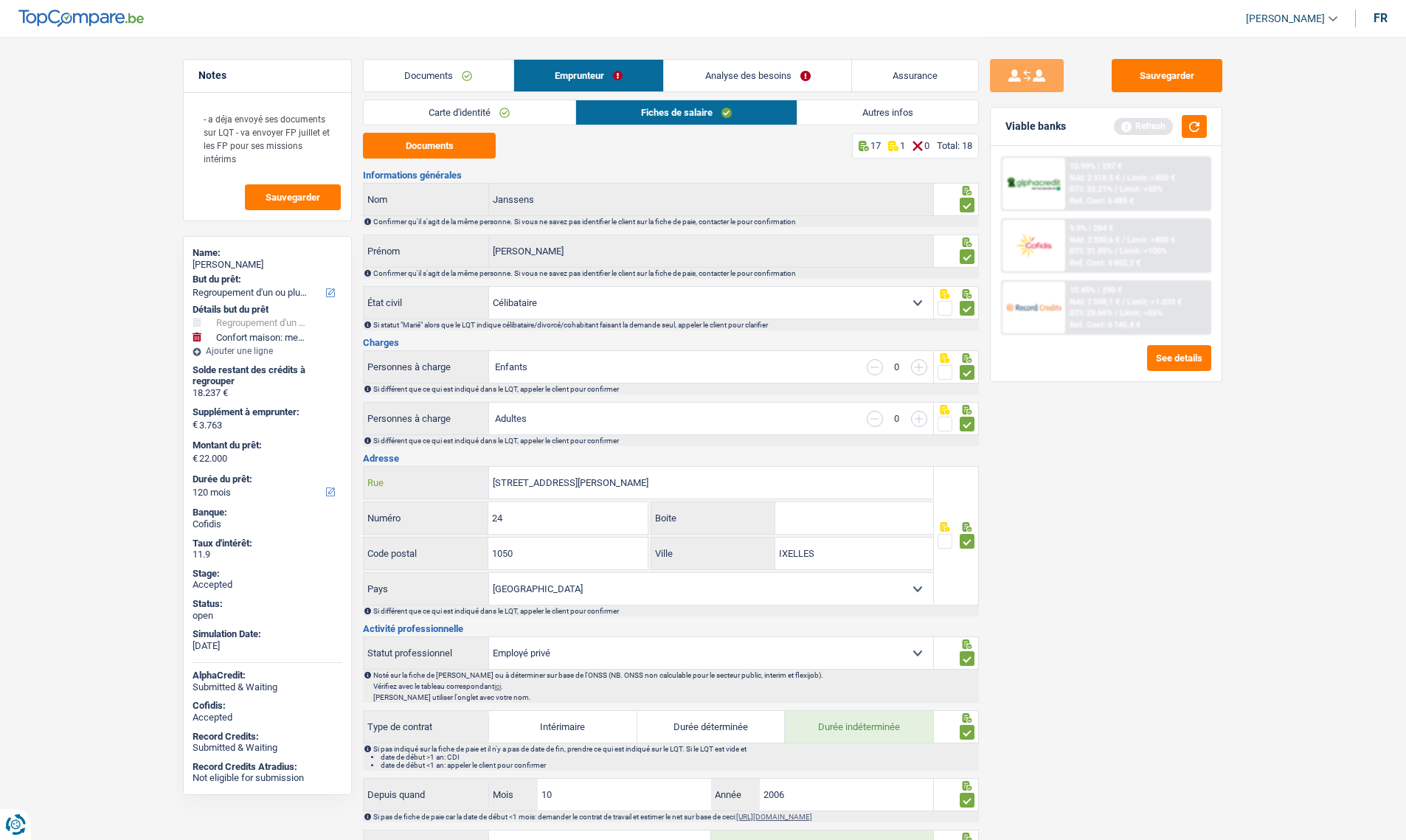
click at [647, 488] on input "Rue Jean d'Ardenne, 24 1050" at bounding box center [711, 482] width 444 height 32
click at [867, 123] on link "Autres infos" at bounding box center [888, 112] width 181 height 25
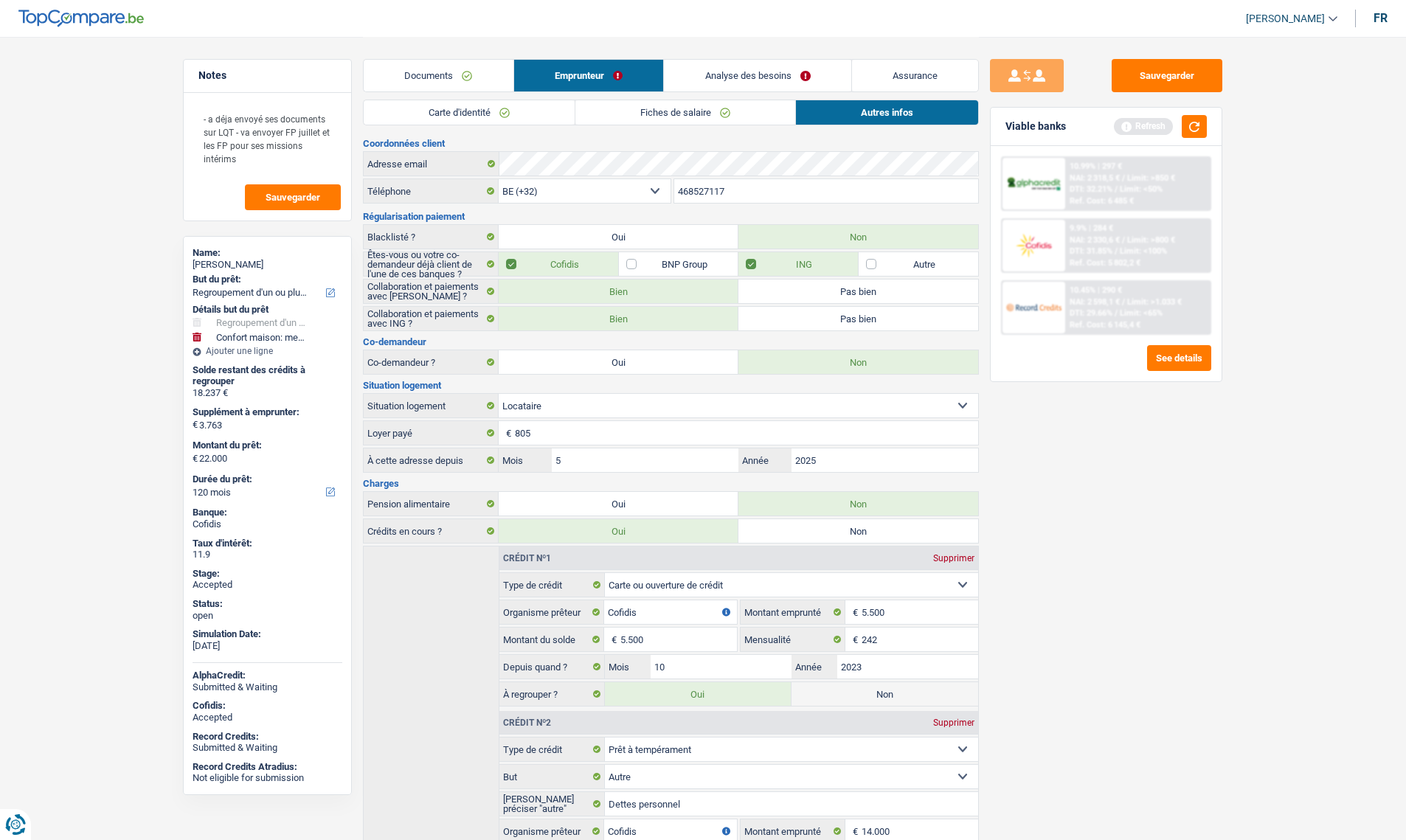
click at [243, 265] on div "Anne Janssens" at bounding box center [267, 264] width 149 height 12
copy div "Anne Janssens"
click at [761, 188] on input "468527117" at bounding box center [826, 191] width 304 height 24
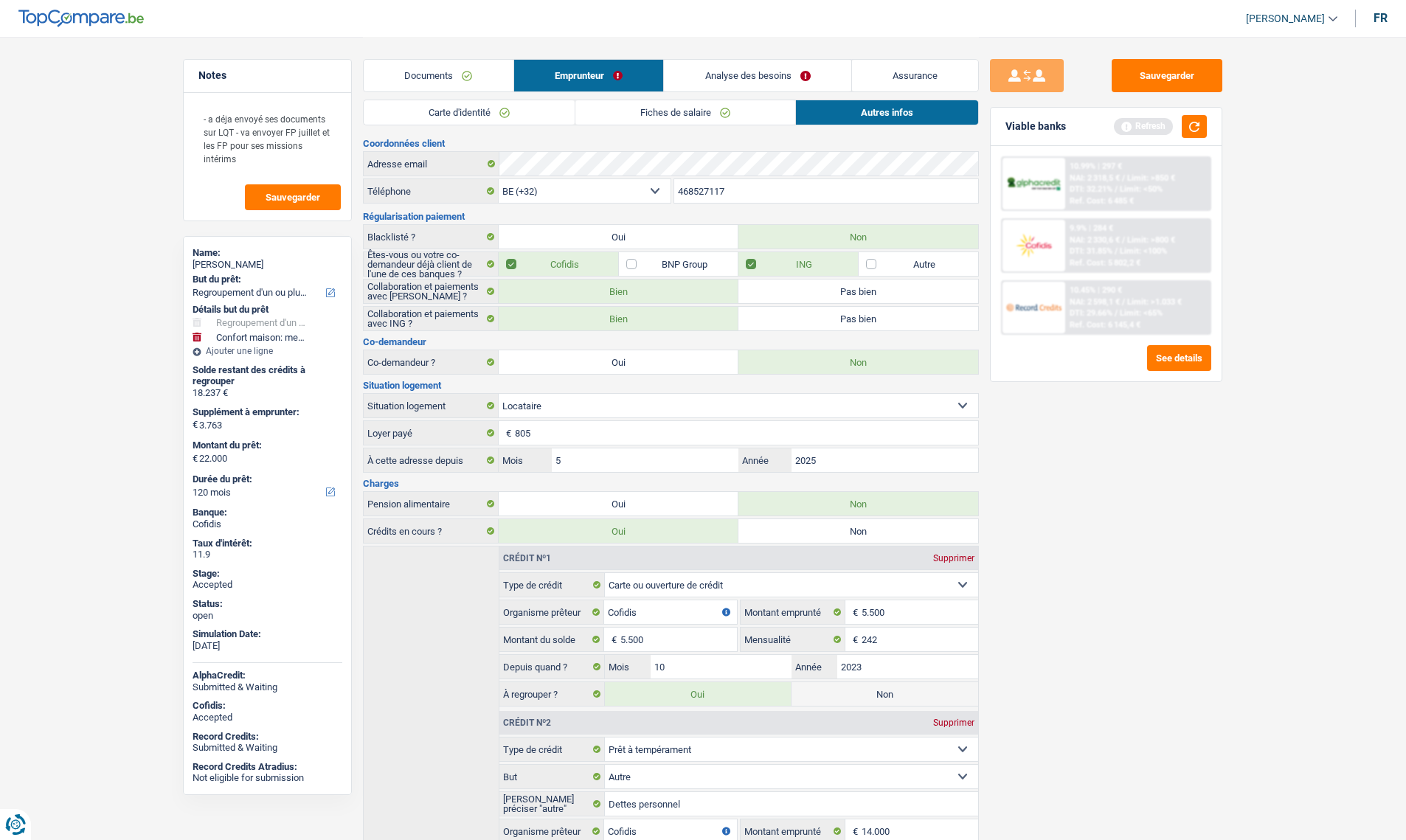
click at [761, 188] on input "468527117" at bounding box center [826, 191] width 304 height 24
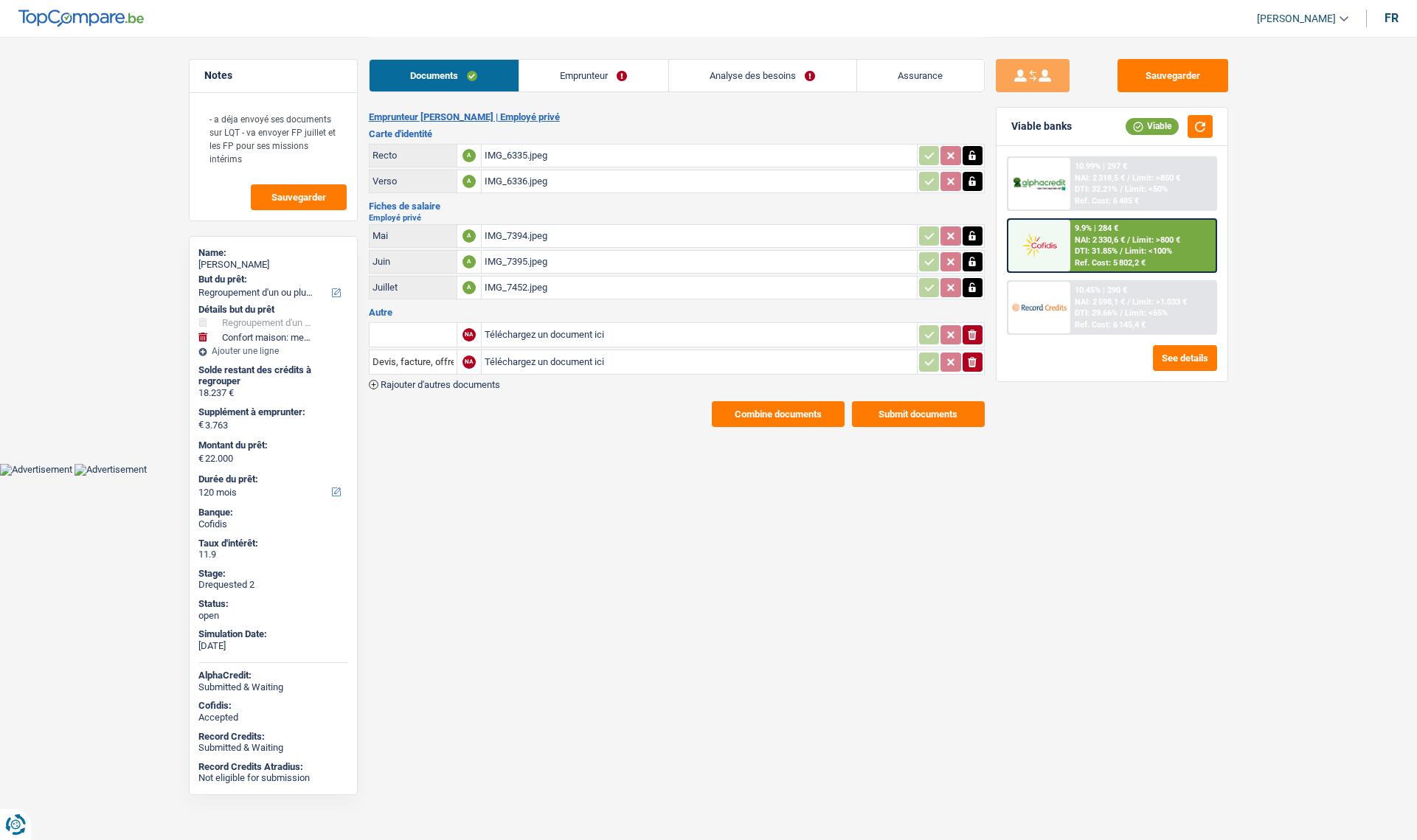
select select "refinancing"
select select "household"
select select "120"
select select "single"
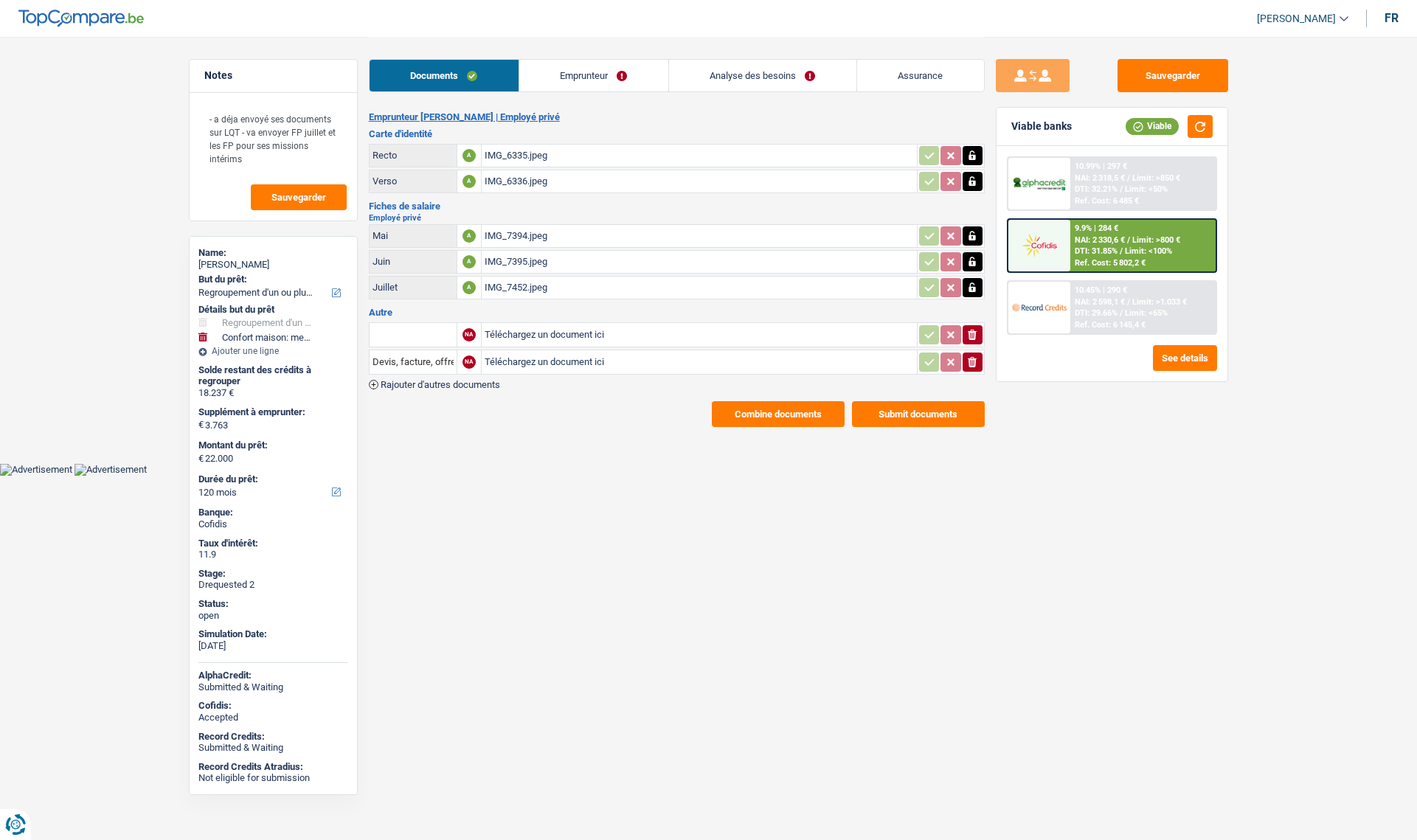
select select "BE"
select select "privateEmployee"
select select "netSalary"
select select "mealVouchers"
select select "BE"
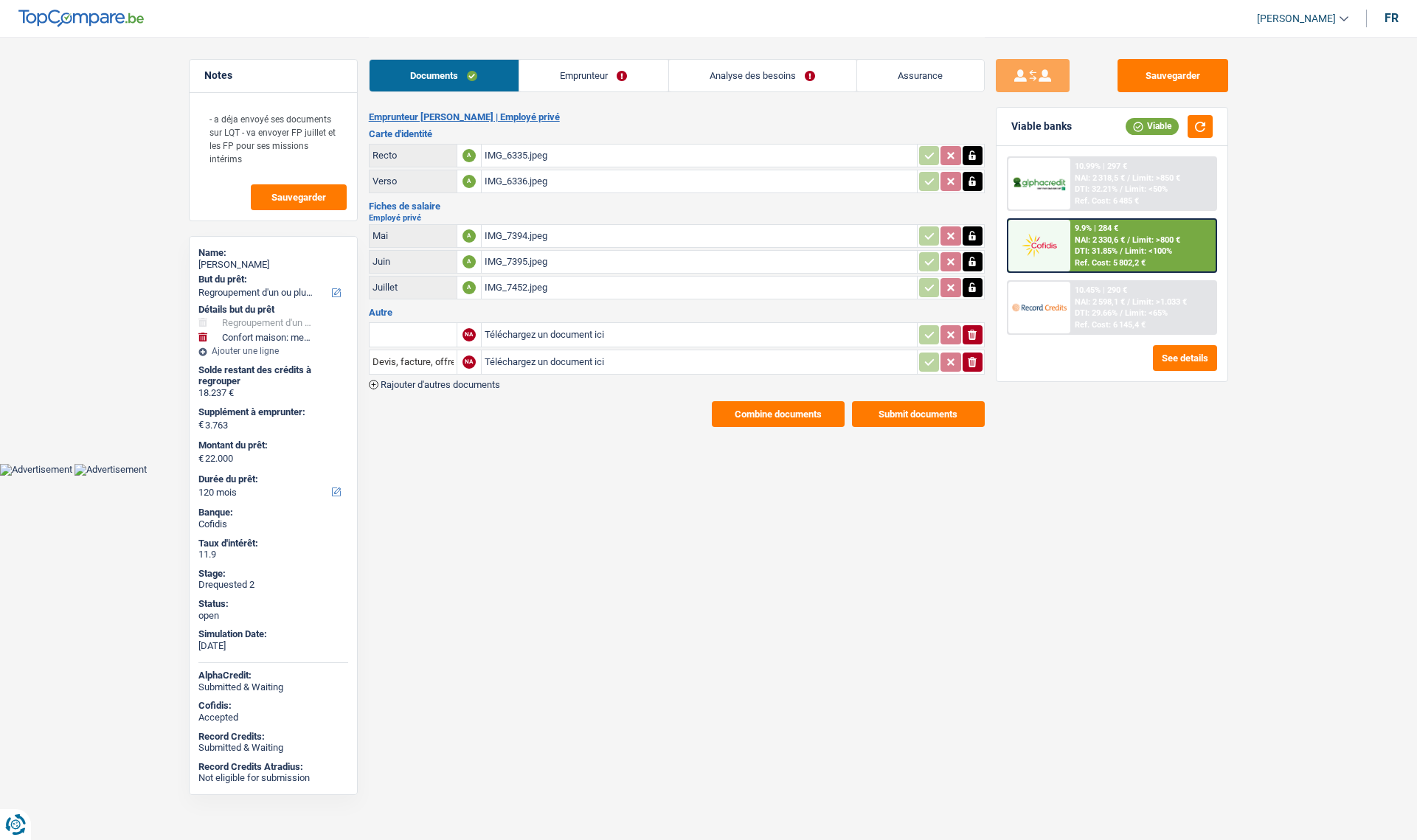
click at [571, 82] on link "Emprunteur" at bounding box center [593, 75] width 149 height 32
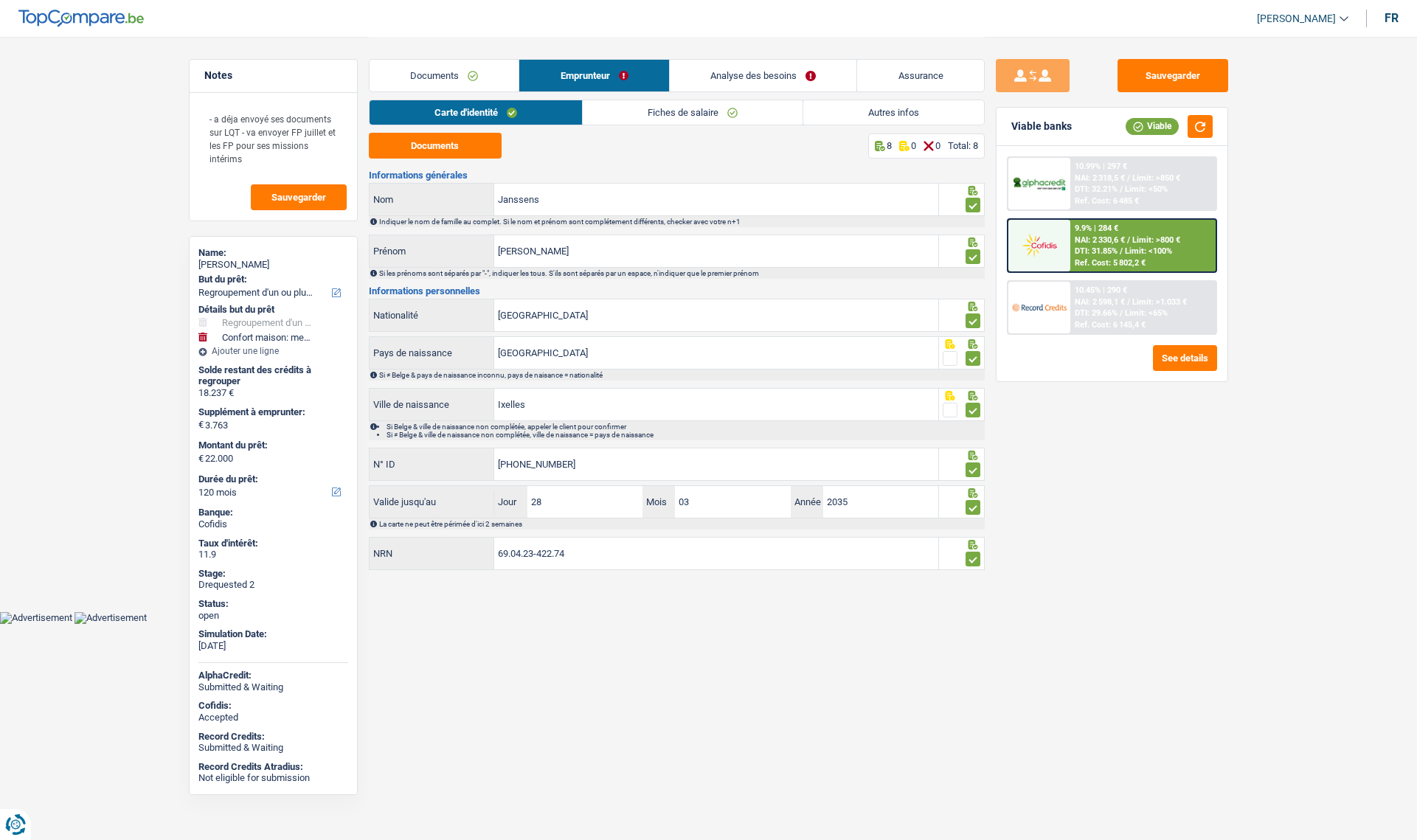
click at [643, 118] on link "Fiches de salaire" at bounding box center [693, 112] width 220 height 25
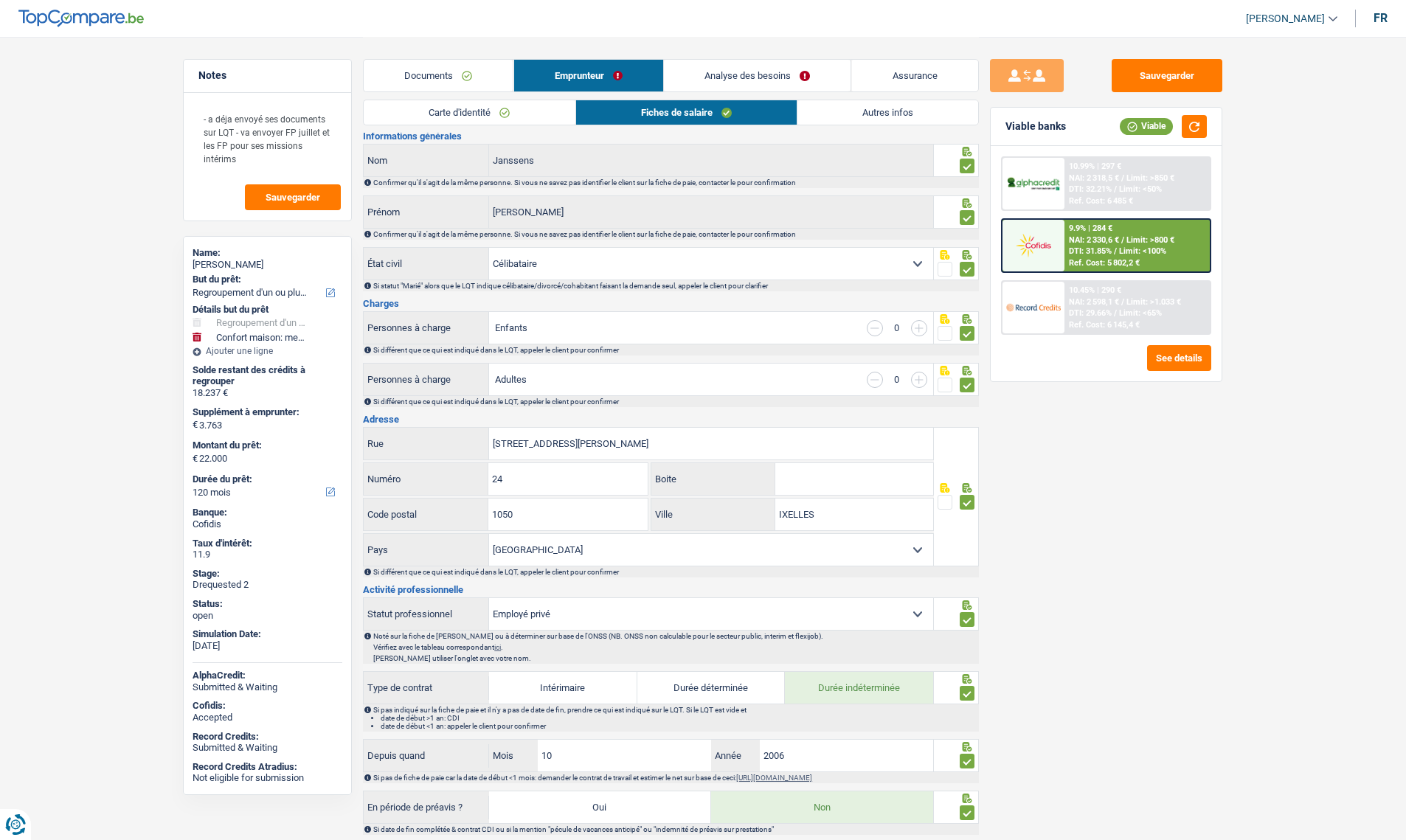
scroll to position [148, 0]
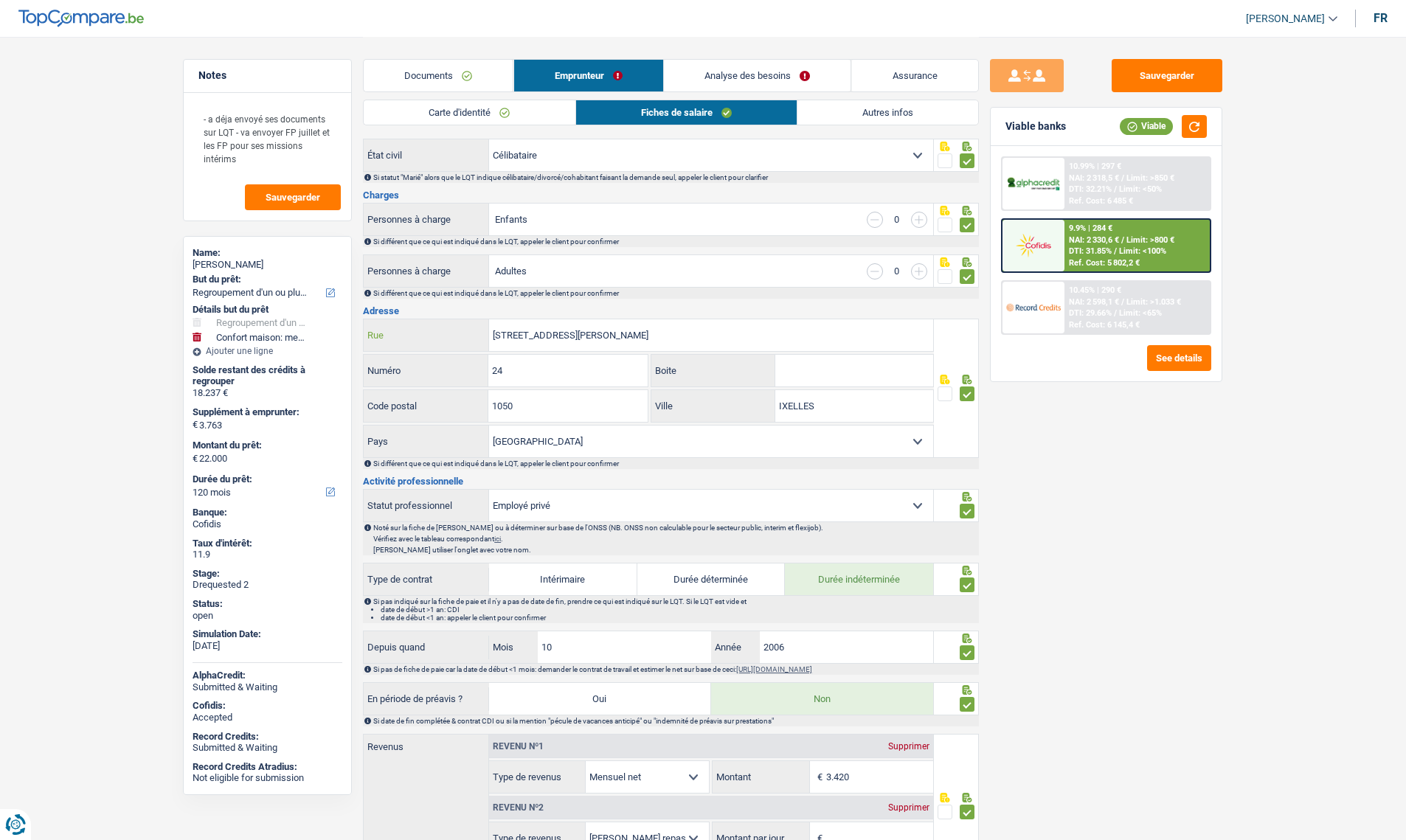
drag, startPoint x: 653, startPoint y: 330, endPoint x: 383, endPoint y: 318, distance: 270.3
click at [383, 319] on div "Rue Jean d'Ardenne, 24 1050 Rue" at bounding box center [648, 336] width 571 height 33
paste input "rue de joie 51 4000 liège"
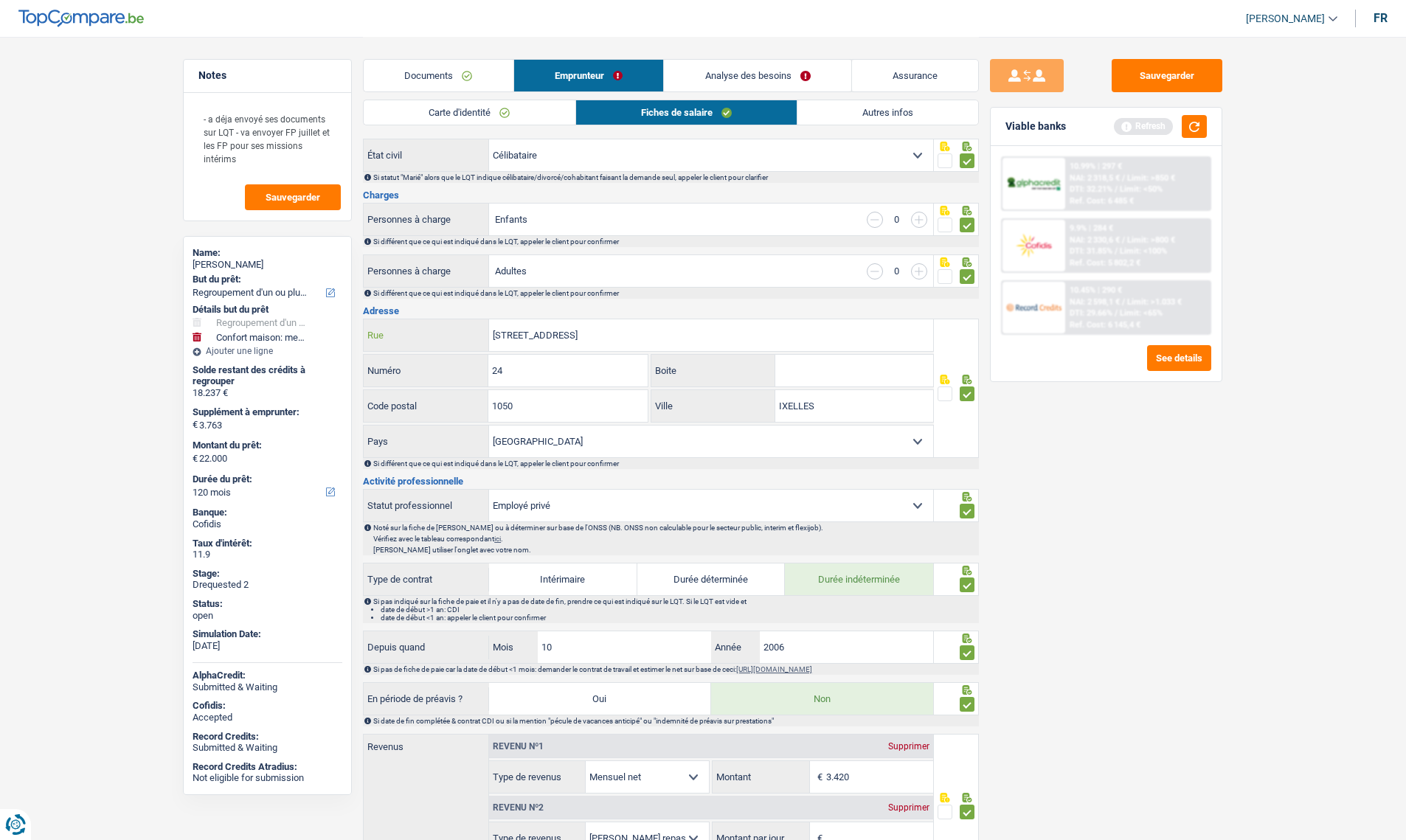
type input "rue de joie 51 4000 liège"
click at [565, 366] on input "24" at bounding box center [568, 370] width 159 height 32
type input "51"
click at [574, 402] on input "1050" at bounding box center [568, 406] width 159 height 32
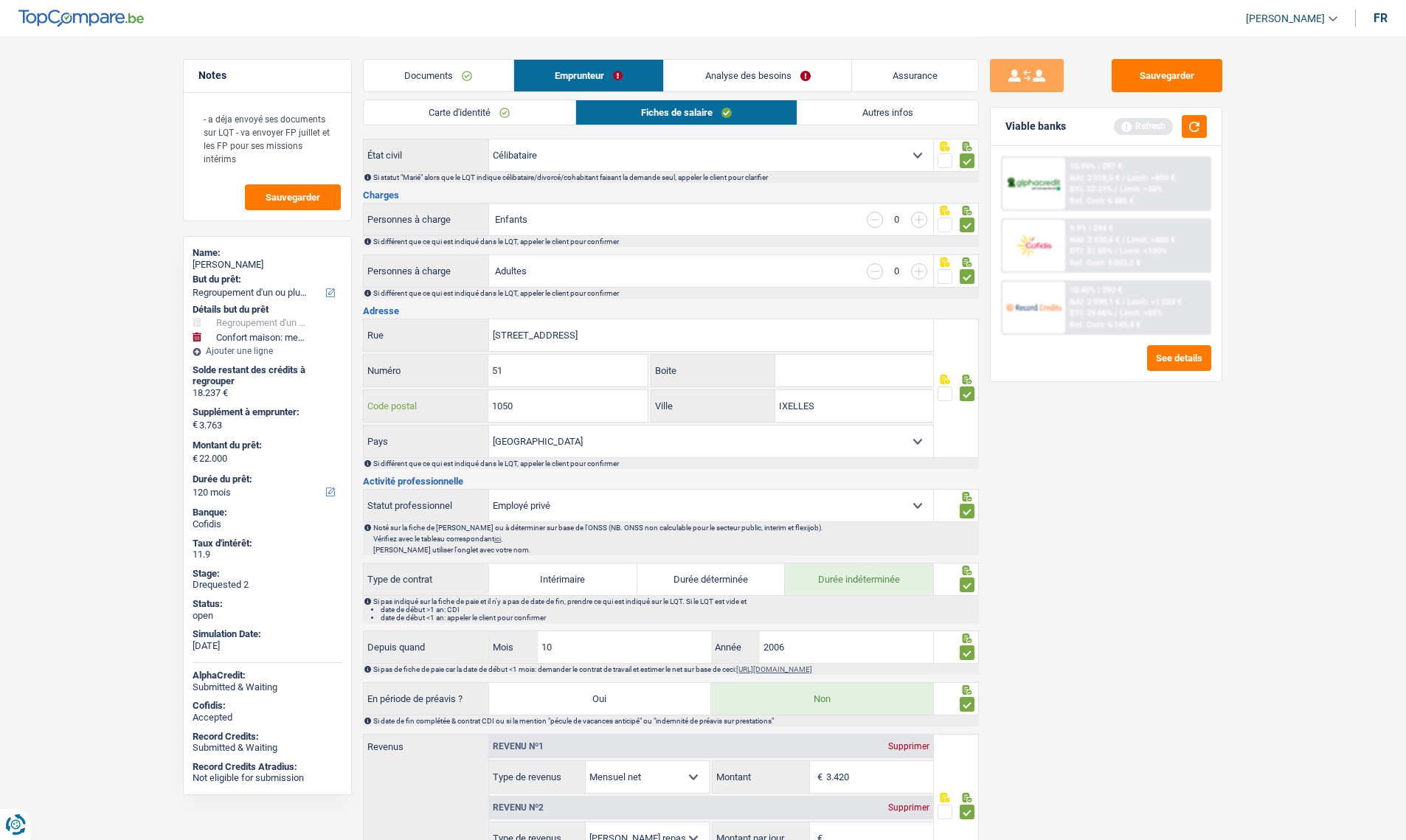
click at [574, 402] on input "1050" at bounding box center [568, 406] width 159 height 32
type input "4000"
drag, startPoint x: 832, startPoint y: 405, endPoint x: 681, endPoint y: 402, distance: 151.0
click at [681, 402] on div "IXELLES Ville" at bounding box center [792, 406] width 282 height 32
type input "liege"
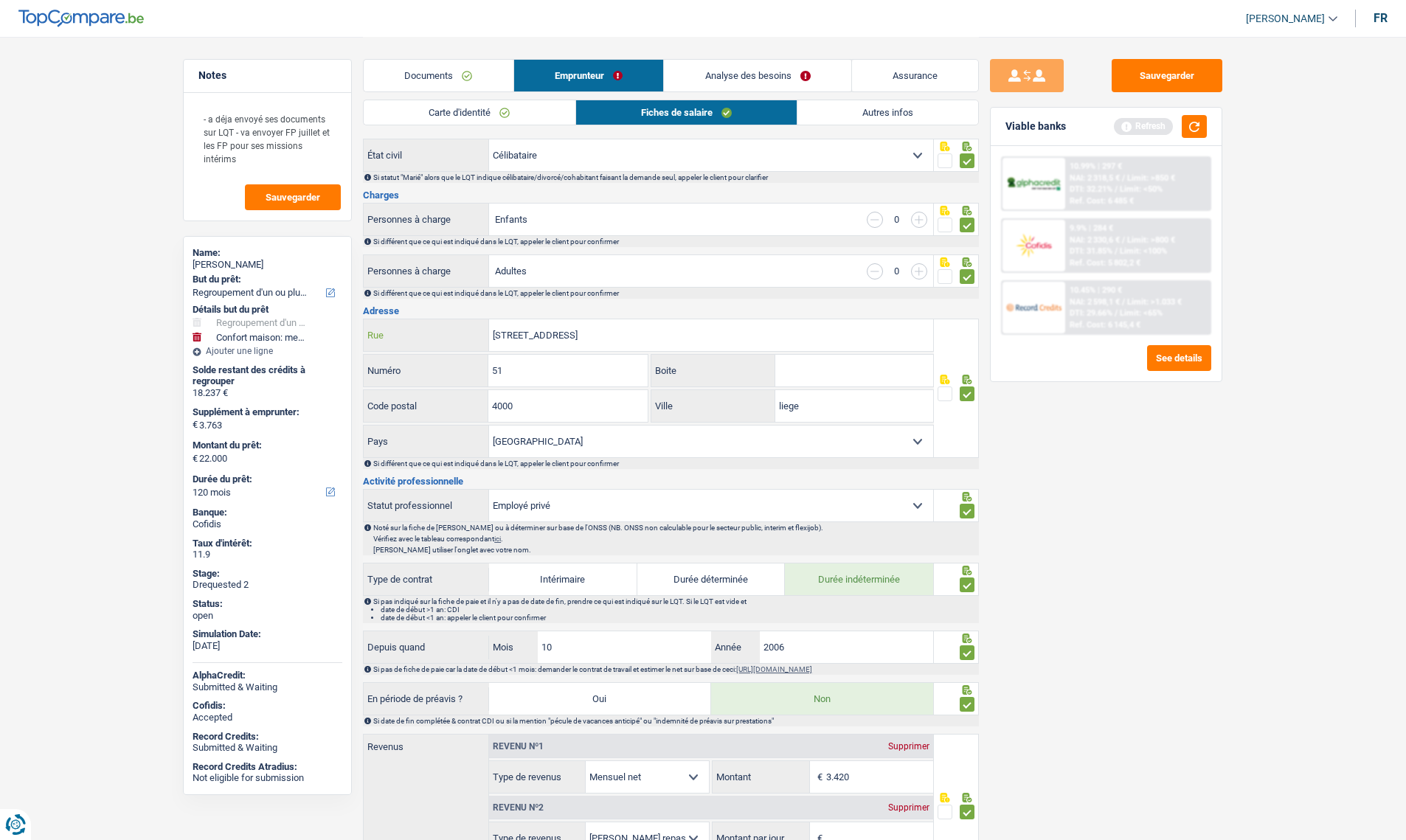
click at [601, 324] on input "rue de joie 51 4000 liège" at bounding box center [711, 335] width 444 height 32
type input "rue de joie"
click at [1171, 73] on button "Sauvegarder" at bounding box center [1167, 75] width 111 height 33
click at [1169, 77] on button "Sauvegarder" at bounding box center [1167, 75] width 111 height 33
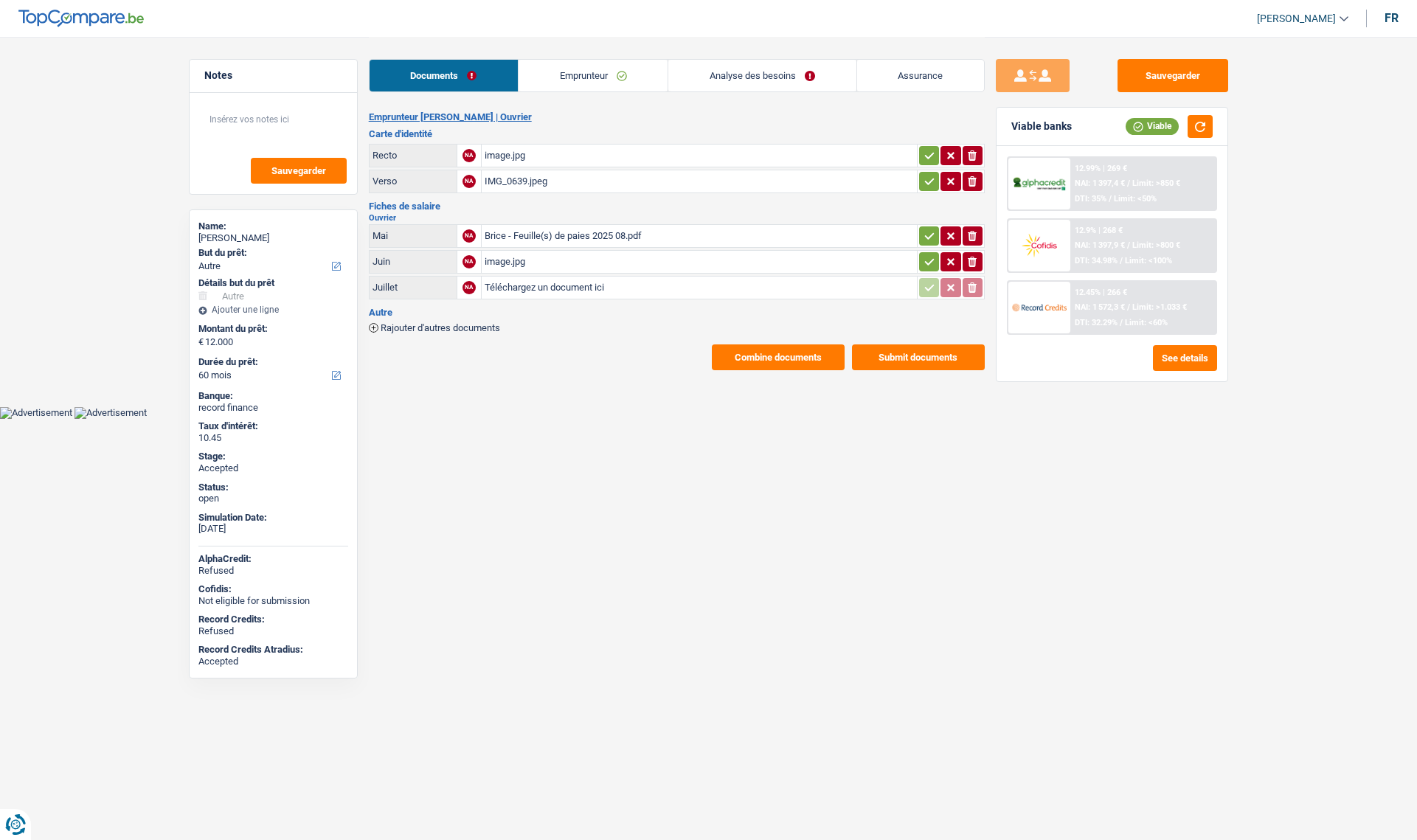
select select "other"
select select "60"
click at [738, 355] on button "Combine documents" at bounding box center [778, 358] width 133 height 26
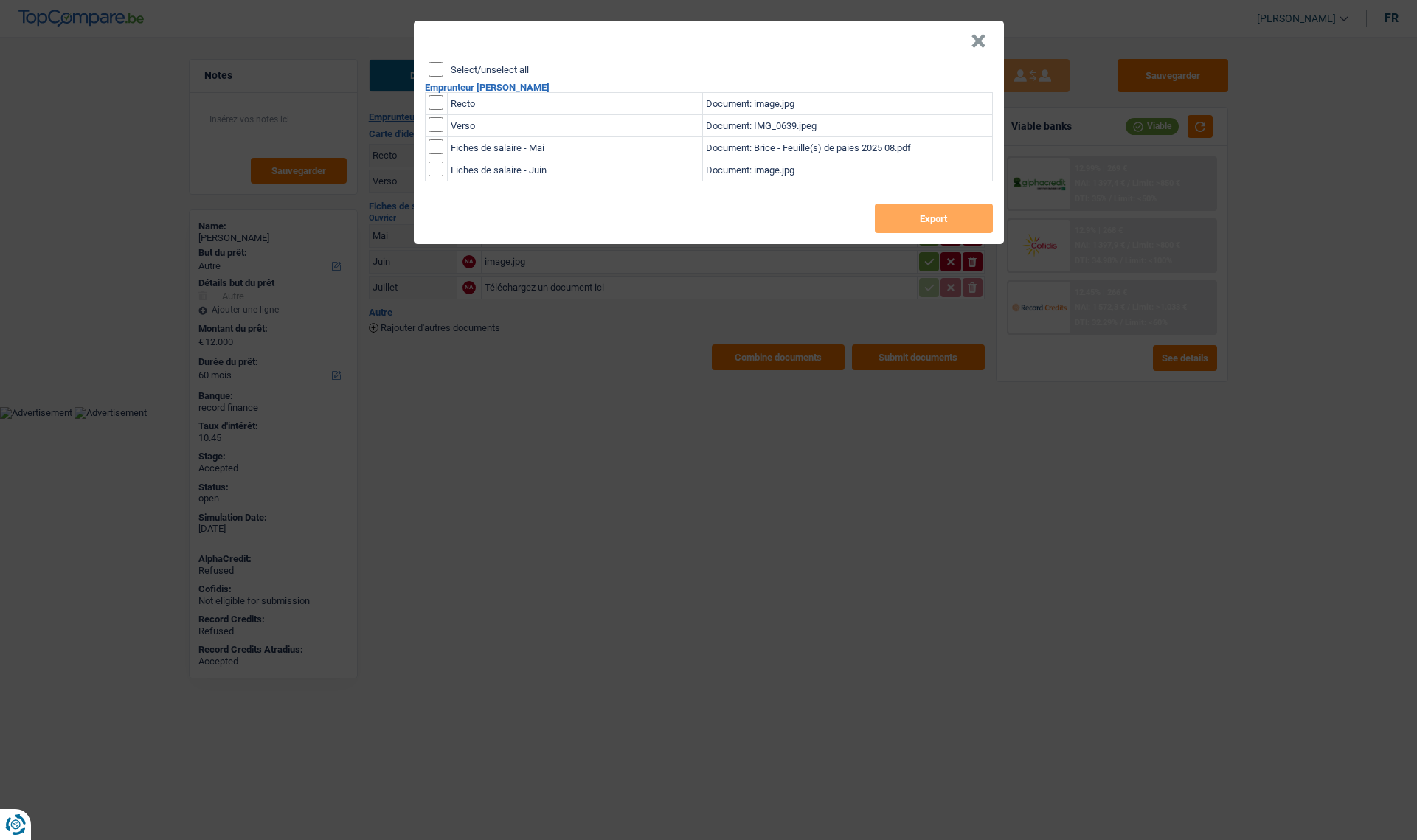
click at [473, 70] on label "Select/unselect all" at bounding box center [490, 70] width 78 height 9
click at [444, 70] on input "Select/unselect all" at bounding box center [436, 70] width 15 height 15
checkbox input "true"
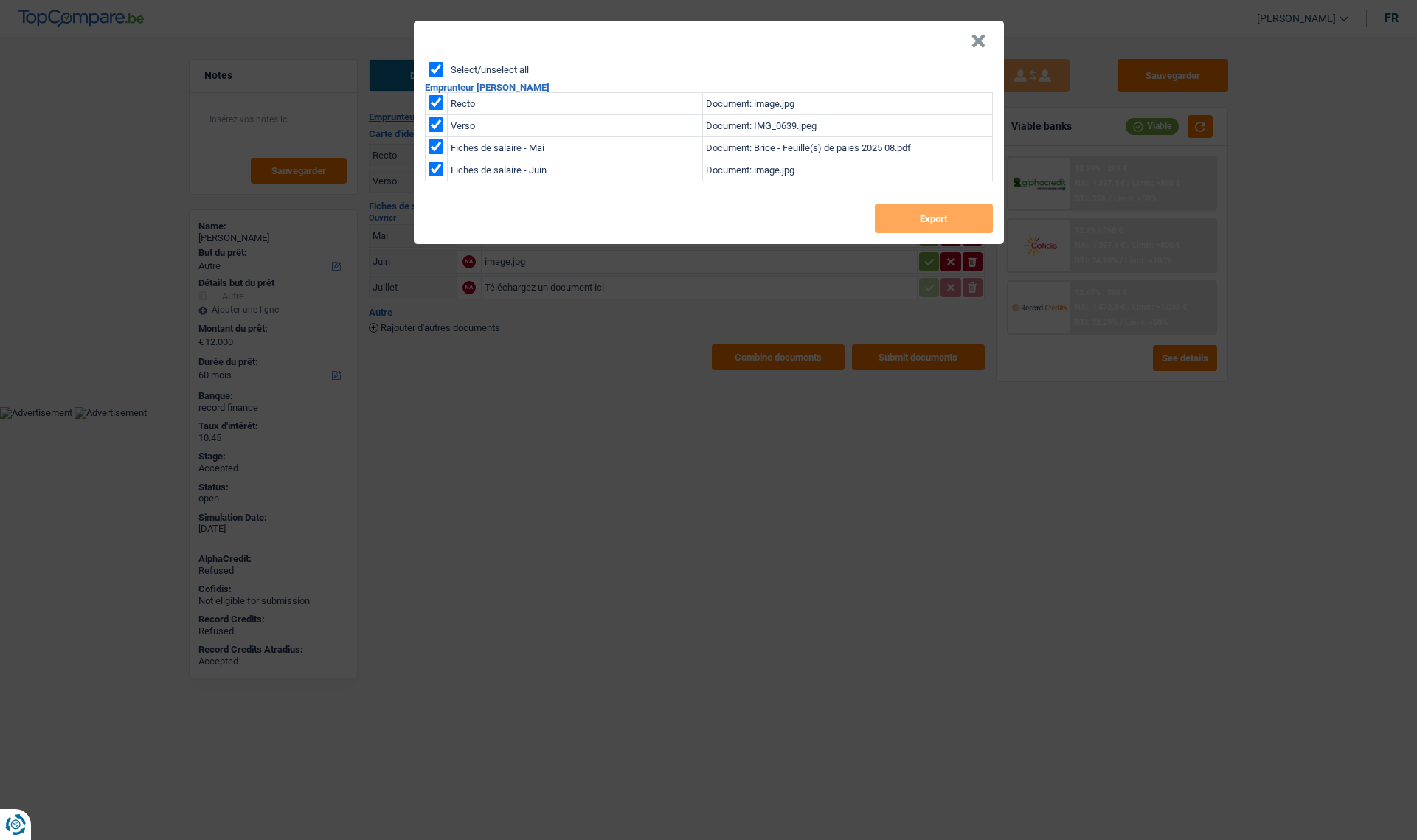
checkbox input "true"
click at [900, 211] on button "Export" at bounding box center [934, 218] width 118 height 29
drag, startPoint x: 984, startPoint y: 51, endPoint x: 858, endPoint y: 51, distance: 126.0
click at [984, 49] on button "×" at bounding box center [979, 41] width 16 height 15
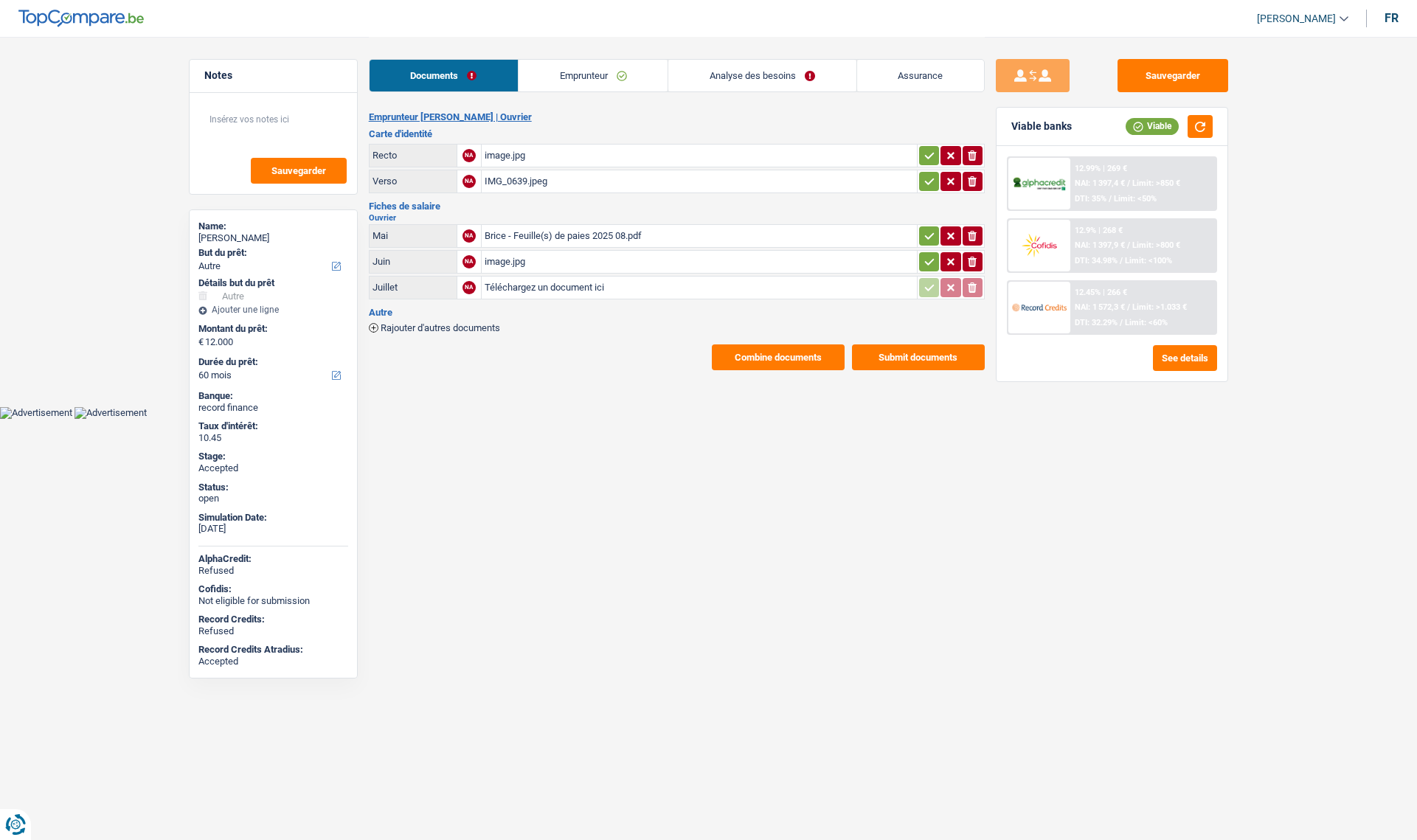
click at [555, 81] on link "Emprunteur" at bounding box center [593, 75] width 149 height 32
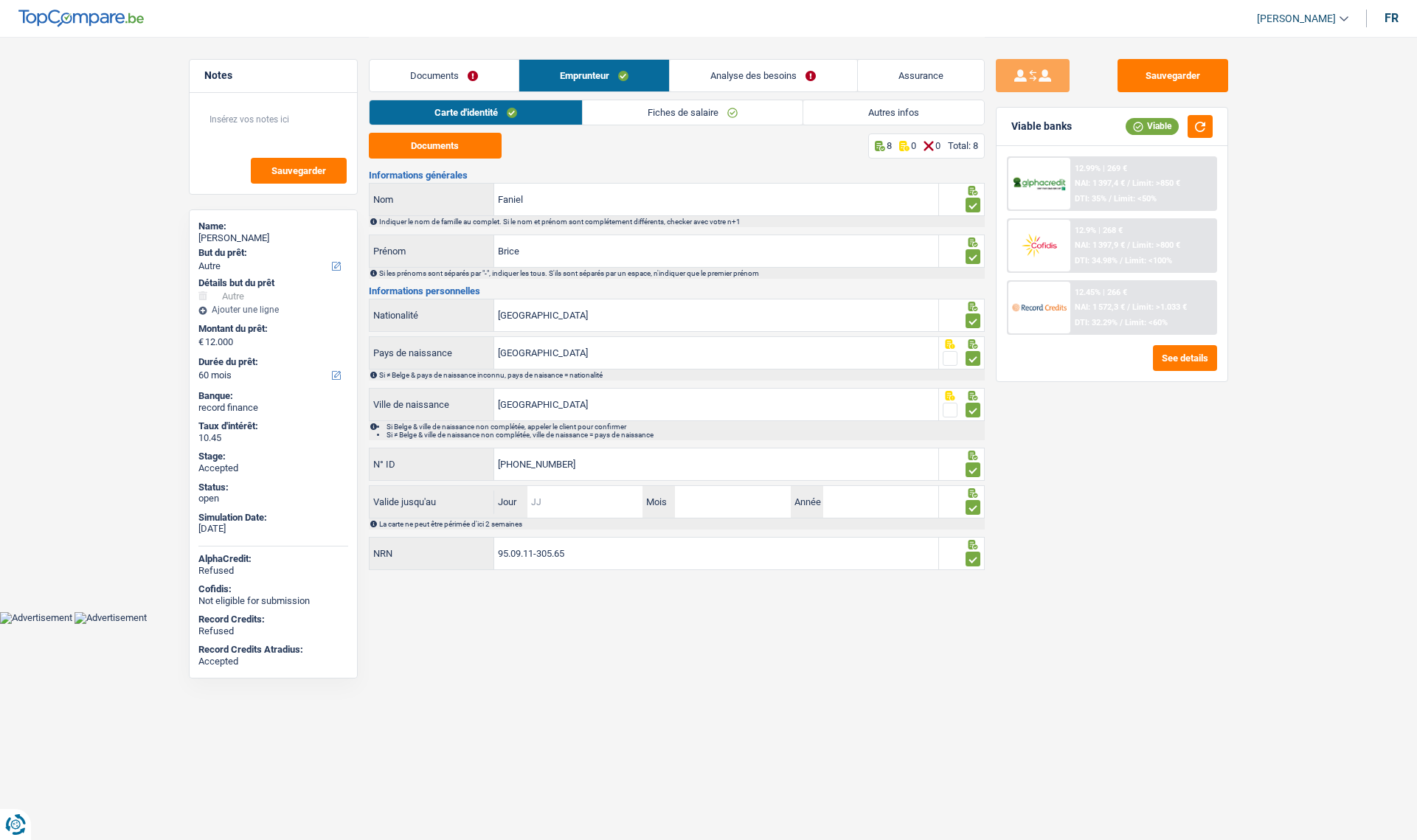
click at [592, 504] on input "Jour" at bounding box center [585, 502] width 116 height 32
type input "17"
type input "06"
type input "2035"
click at [645, 115] on link "Fiches de salaire" at bounding box center [693, 112] width 220 height 25
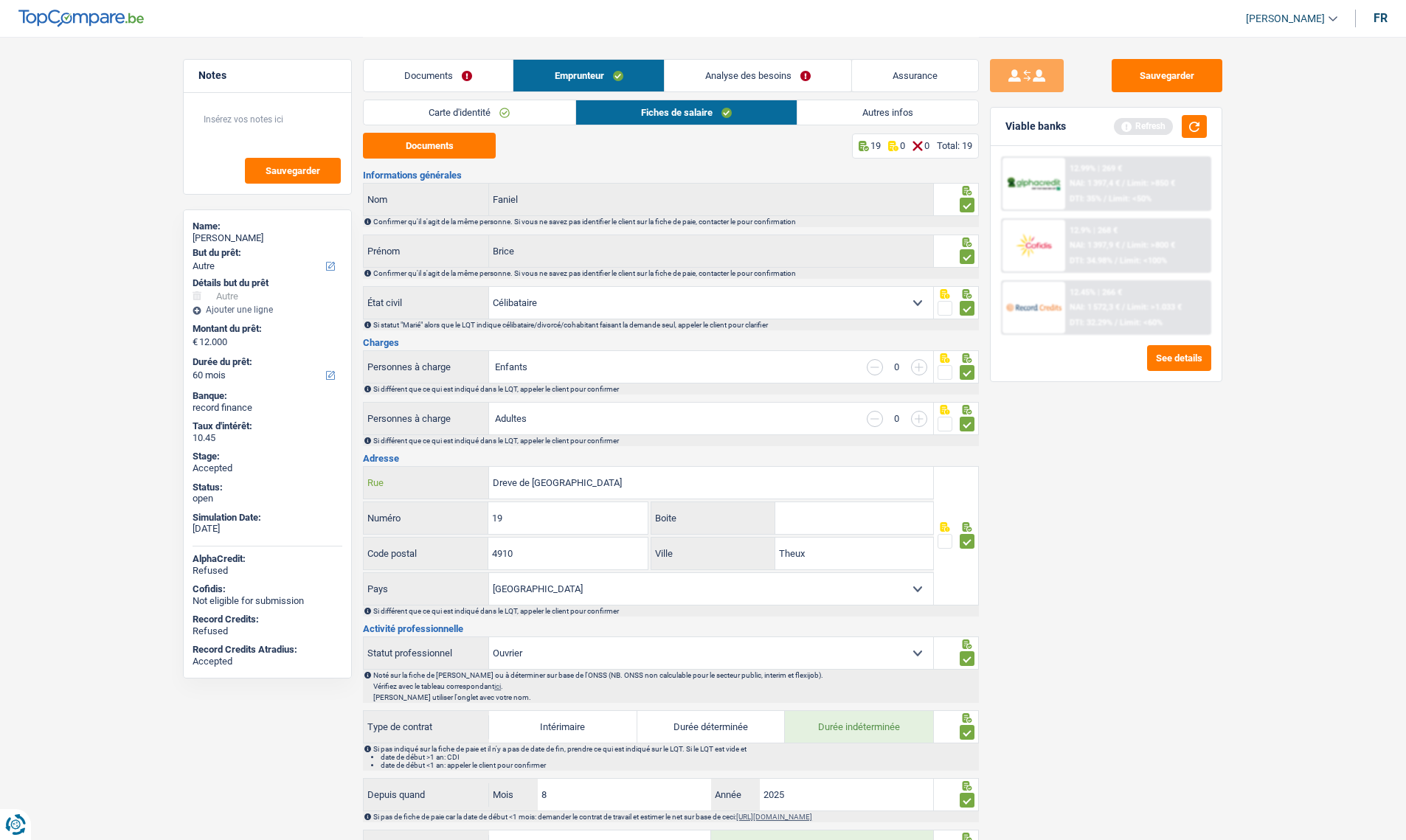
click at [595, 484] on input "Dreve de [GEOGRAPHIC_DATA]" at bounding box center [711, 482] width 444 height 32
click at [581, 510] on input "19" at bounding box center [568, 518] width 159 height 32
click at [874, 110] on link "Autres infos" at bounding box center [888, 112] width 181 height 25
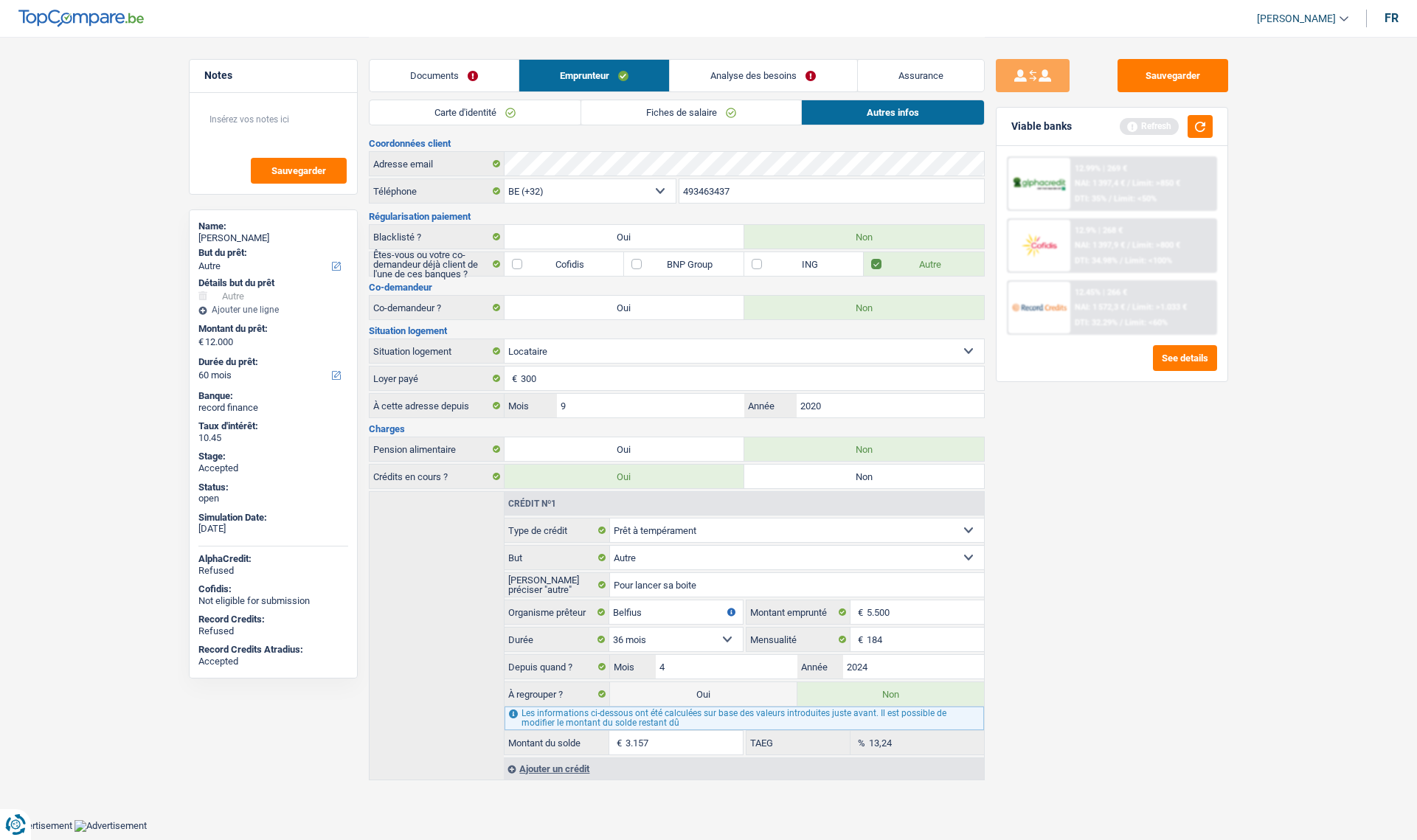
click at [749, 83] on link "Analyse des besoins" at bounding box center [763, 75] width 187 height 32
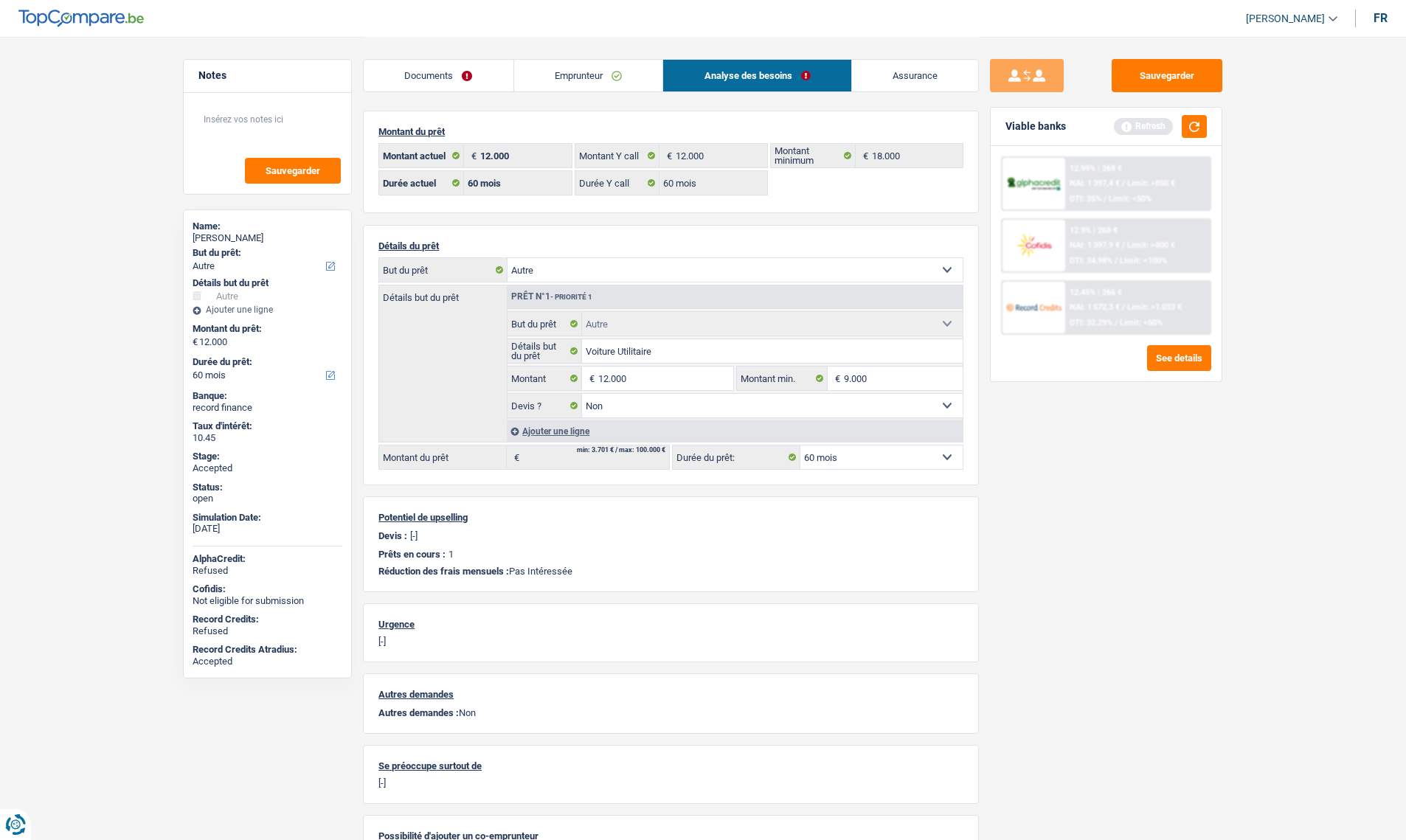
click at [1020, 476] on div "Sauvegarder Viable banks Refresh 12.99% | 269 € NAI: 1 397,4 € / Limit: >850 € …" at bounding box center [1107, 437] width 255 height 757
click at [933, 66] on link "Assurance" at bounding box center [915, 75] width 127 height 32
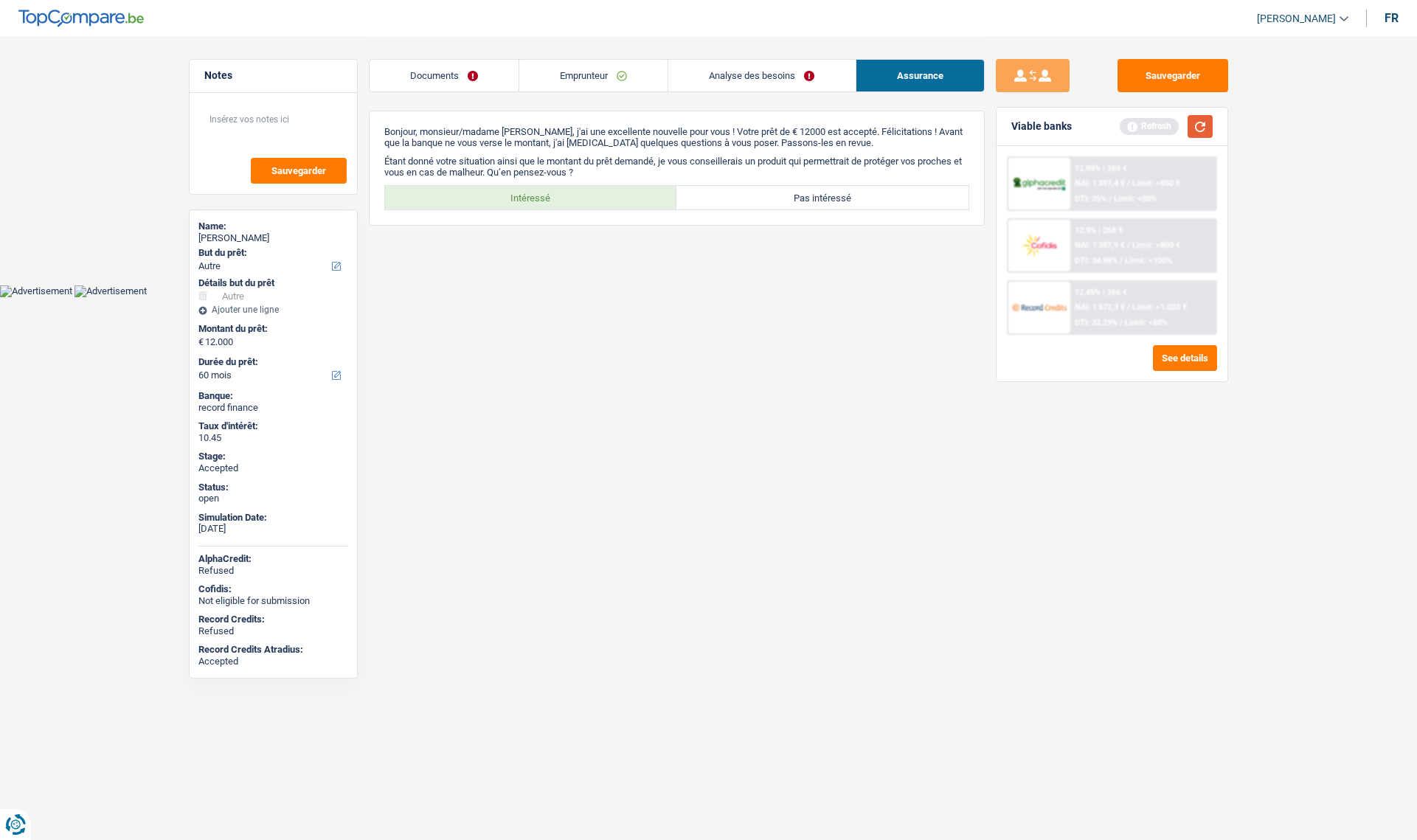
click at [1206, 124] on button "button" at bounding box center [1200, 127] width 25 height 23
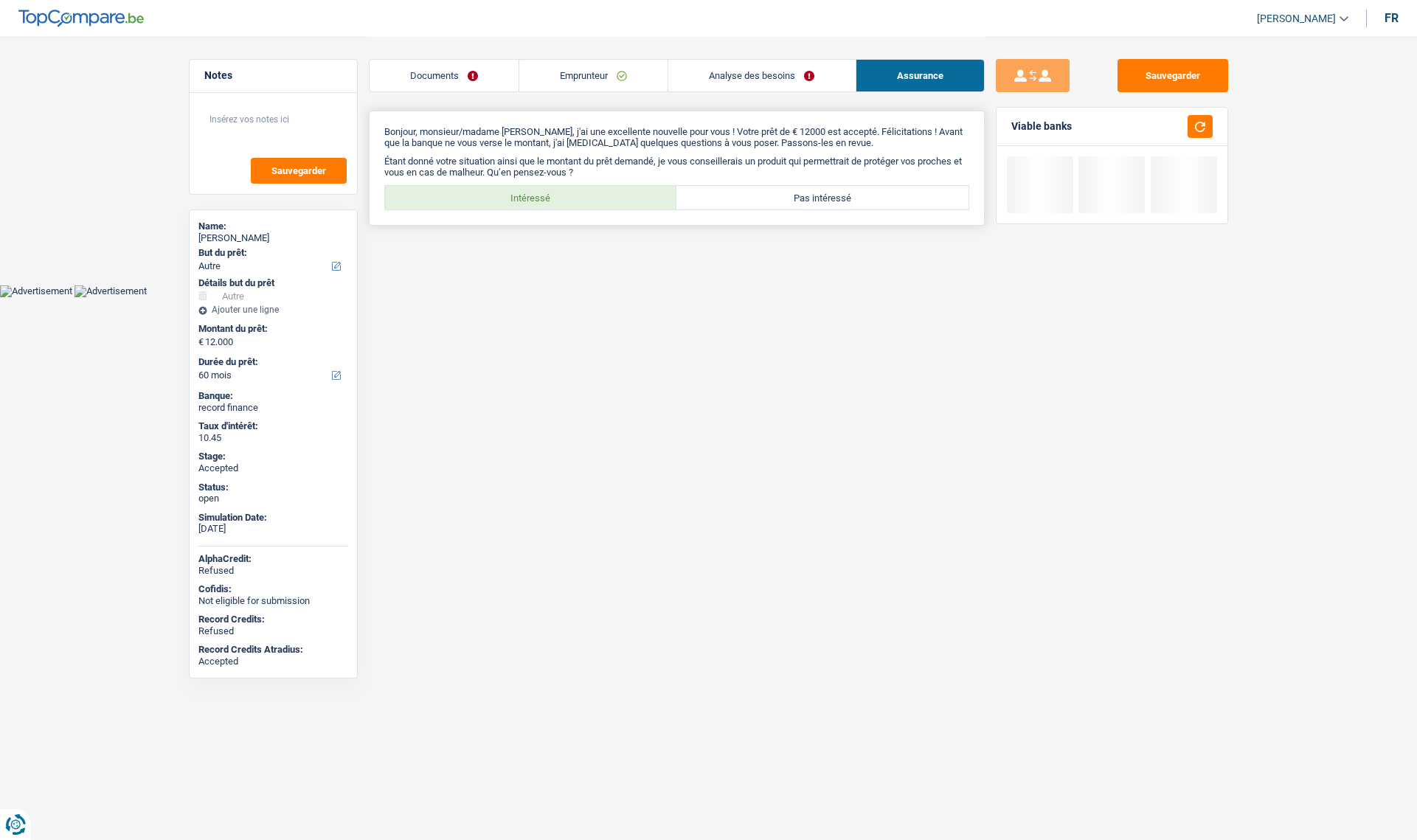
click at [484, 200] on label "Intéressé" at bounding box center [531, 198] width 293 height 24
click at [484, 200] on input "Intéressé" at bounding box center [531, 198] width 293 height 24
radio input "true"
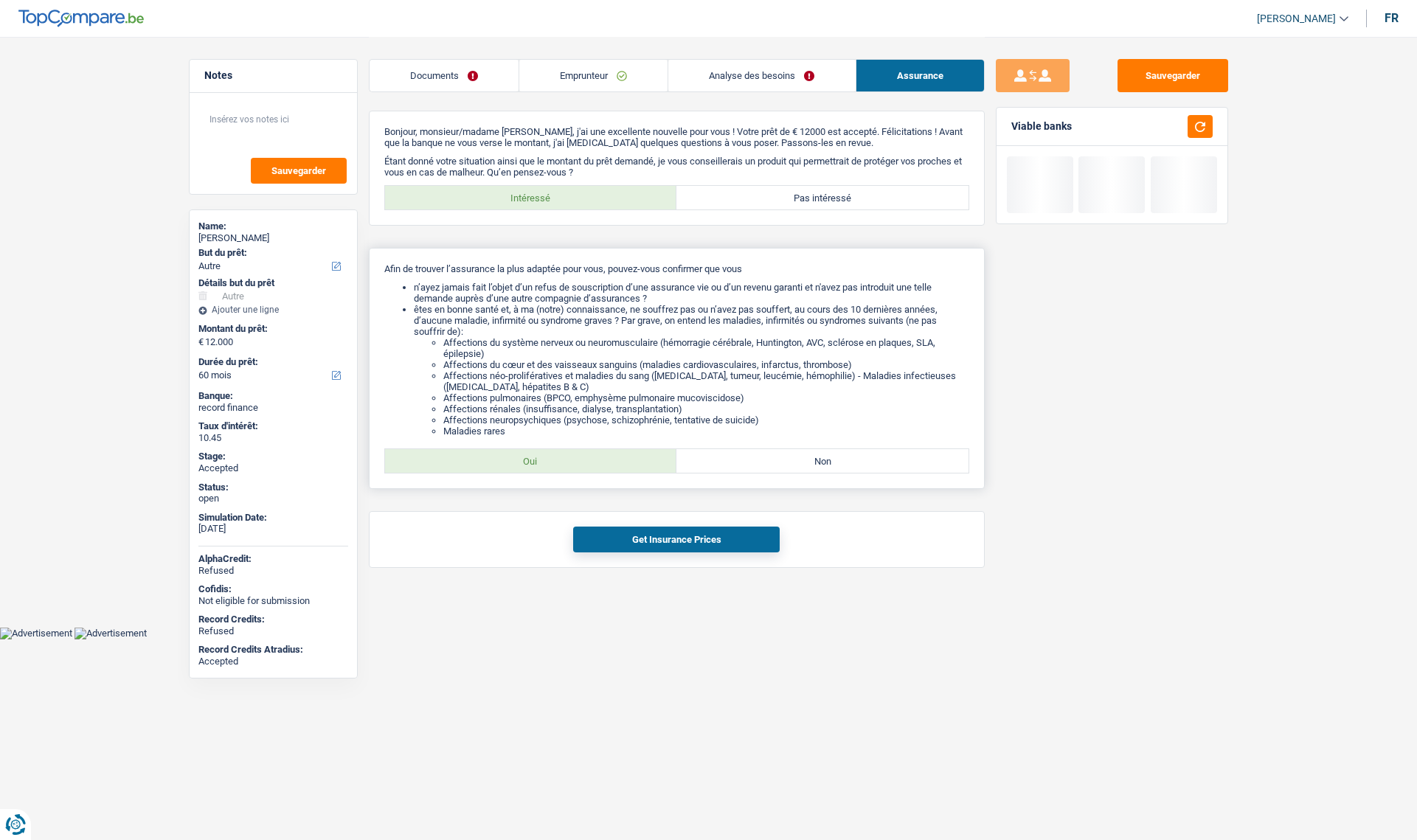
click at [549, 455] on label "Oui" at bounding box center [531, 461] width 293 height 24
click at [549, 455] on input "Oui" at bounding box center [531, 461] width 293 height 24
radio input "true"
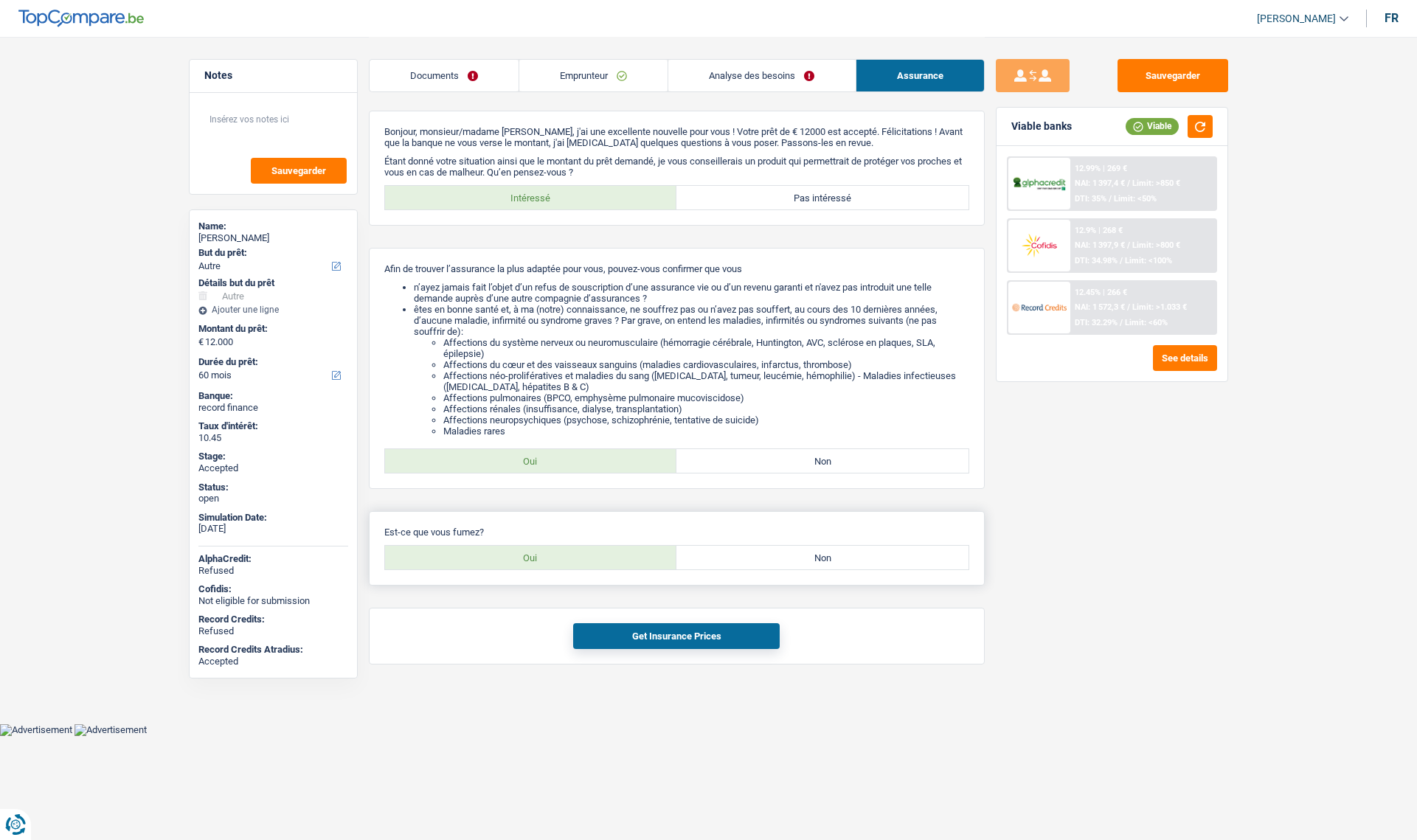
click at [527, 556] on label "Oui" at bounding box center [531, 558] width 293 height 24
click at [564, 560] on label "Oui" at bounding box center [531, 558] width 293 height 24
click at [564, 560] on input "Oui" at bounding box center [531, 558] width 293 height 24
radio input "true"
click at [606, 640] on button "Get Insurance Prices" at bounding box center [676, 636] width 206 height 26
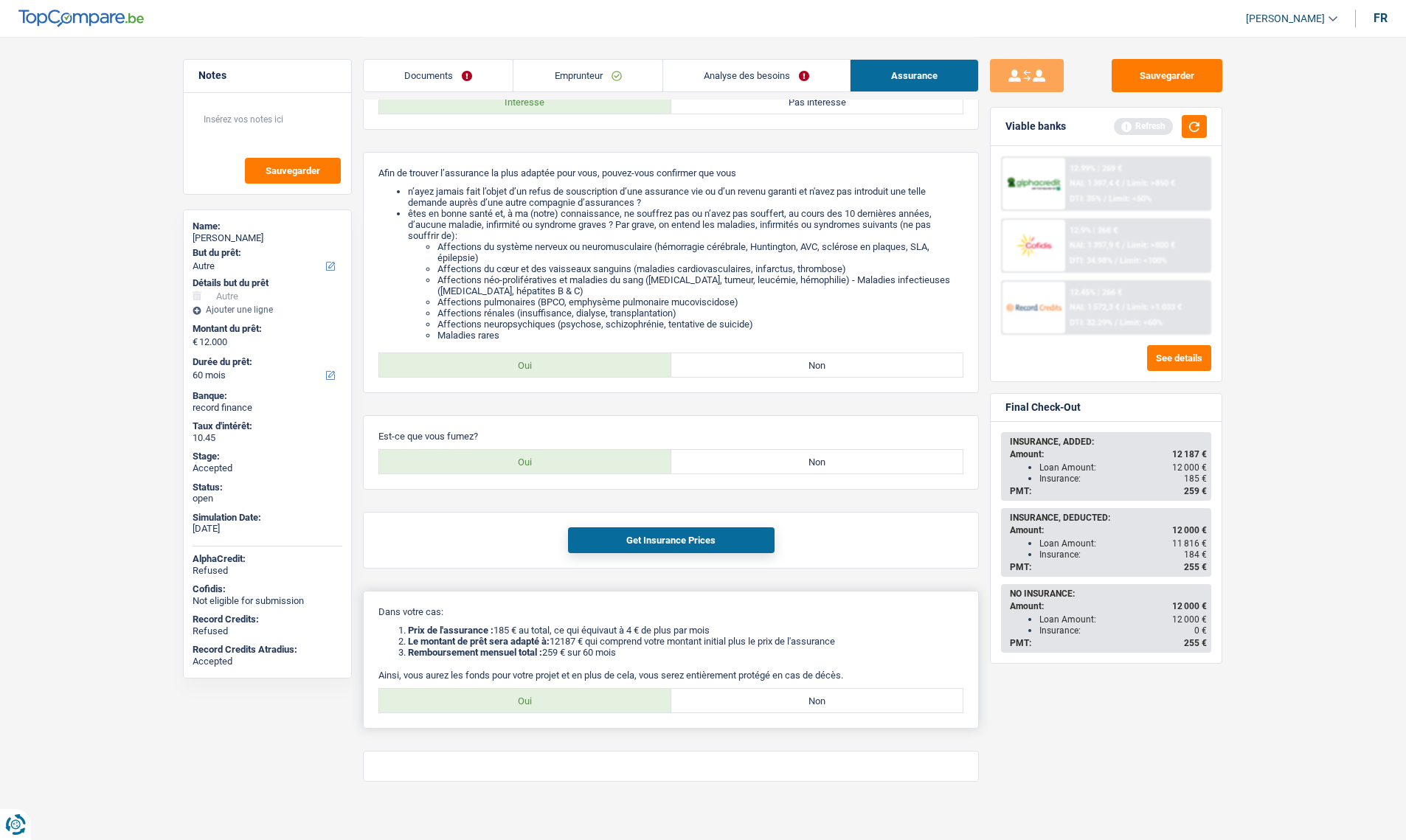
scroll to position [107, 0]
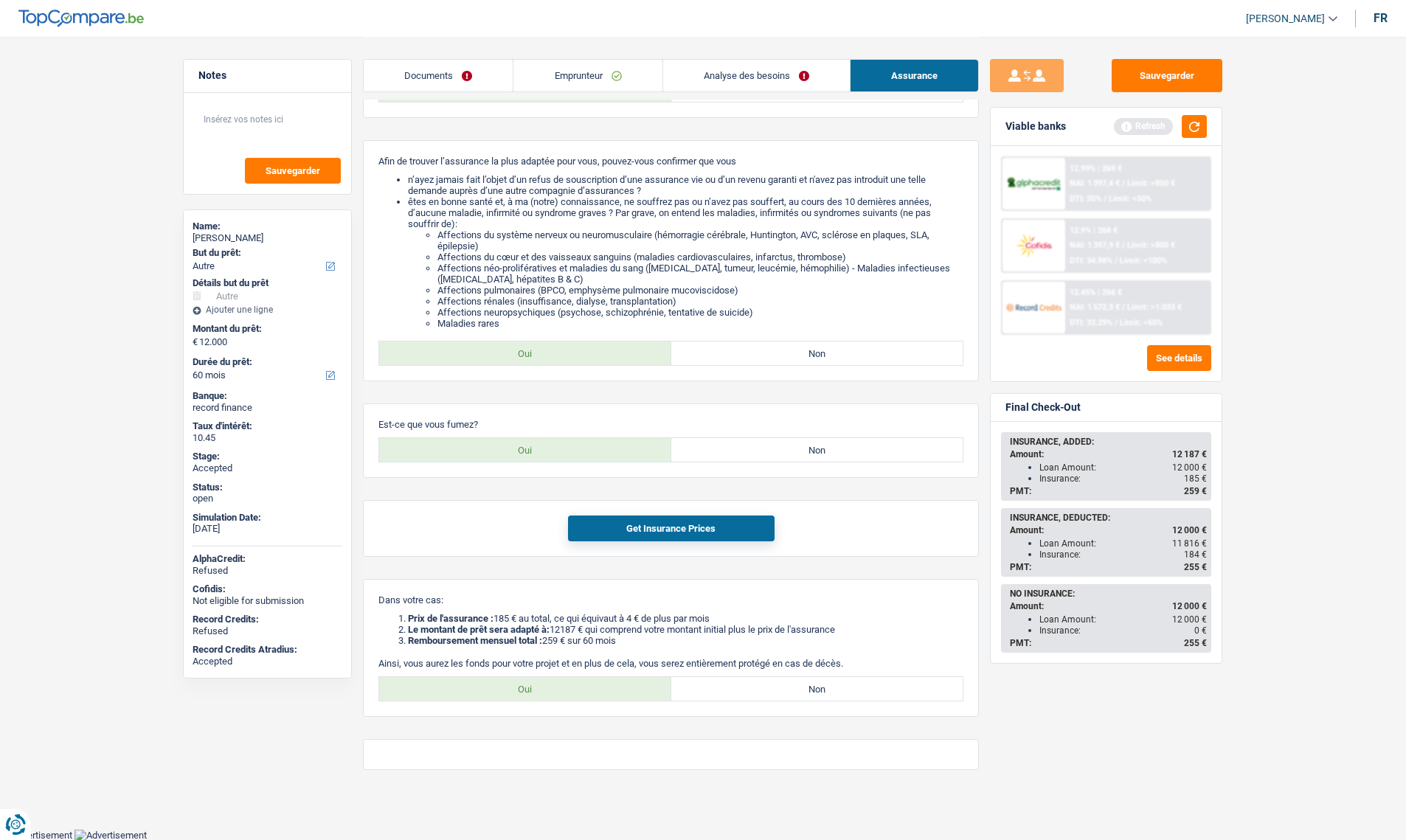
drag, startPoint x: 1182, startPoint y: 492, endPoint x: 1200, endPoint y: 492, distance: 18.0
click at [1200, 492] on div "PMT: 259 €" at bounding box center [1108, 491] width 197 height 10
click at [1187, 484] on div "INSURANCE, ADDED: Amount: 12 187 € Loan Amount: 12 000 € Insurance: 185 € PMT: …" at bounding box center [1106, 467] width 207 height 66
drag, startPoint x: 1202, startPoint y: 478, endPoint x: 1031, endPoint y: 474, distance: 171.0
click at [1040, 474] on li "Insurance: 185 €" at bounding box center [1124, 479] width 168 height 11
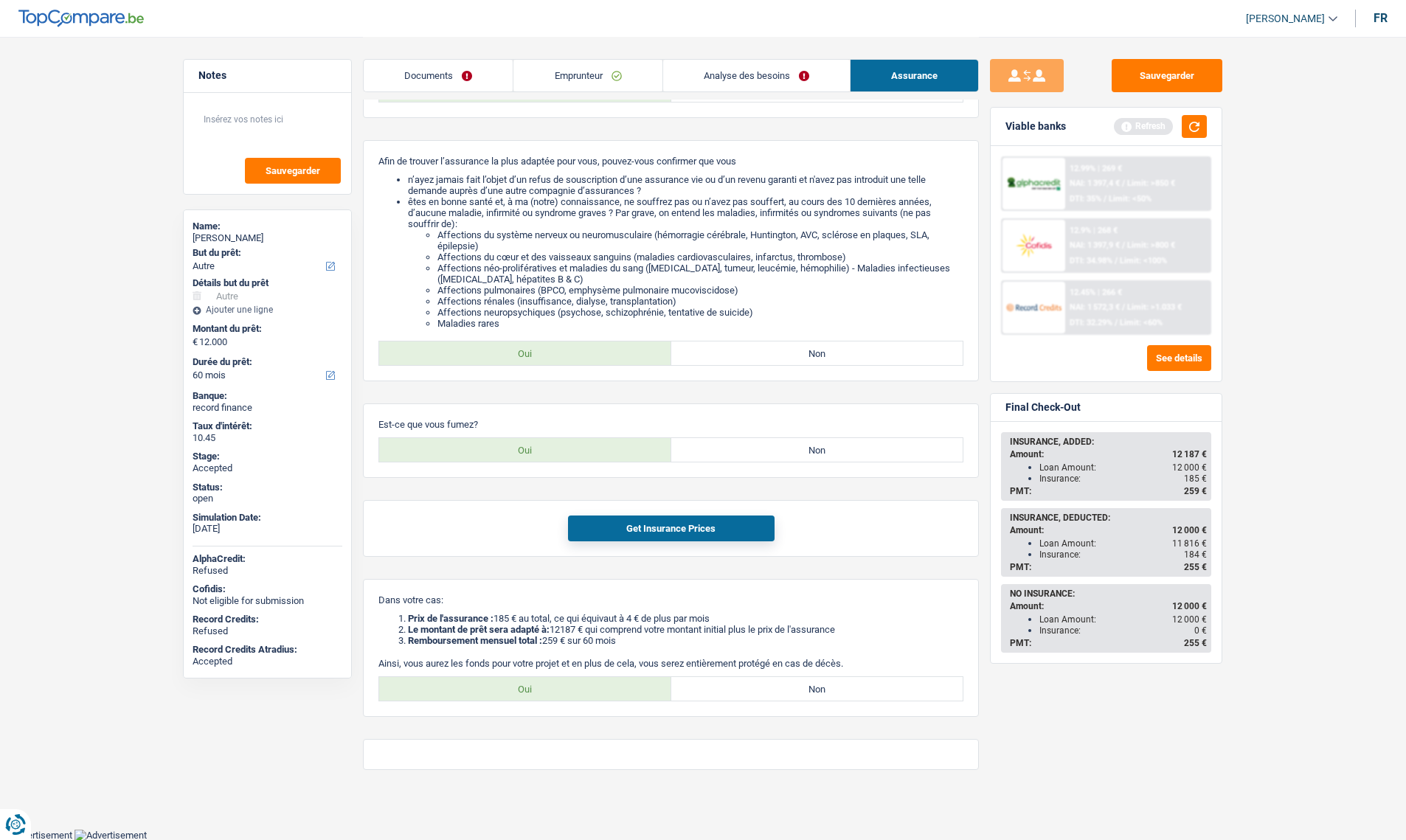
copy div "Insurance: 185"
click at [448, 81] on link "Documents" at bounding box center [438, 75] width 149 height 32
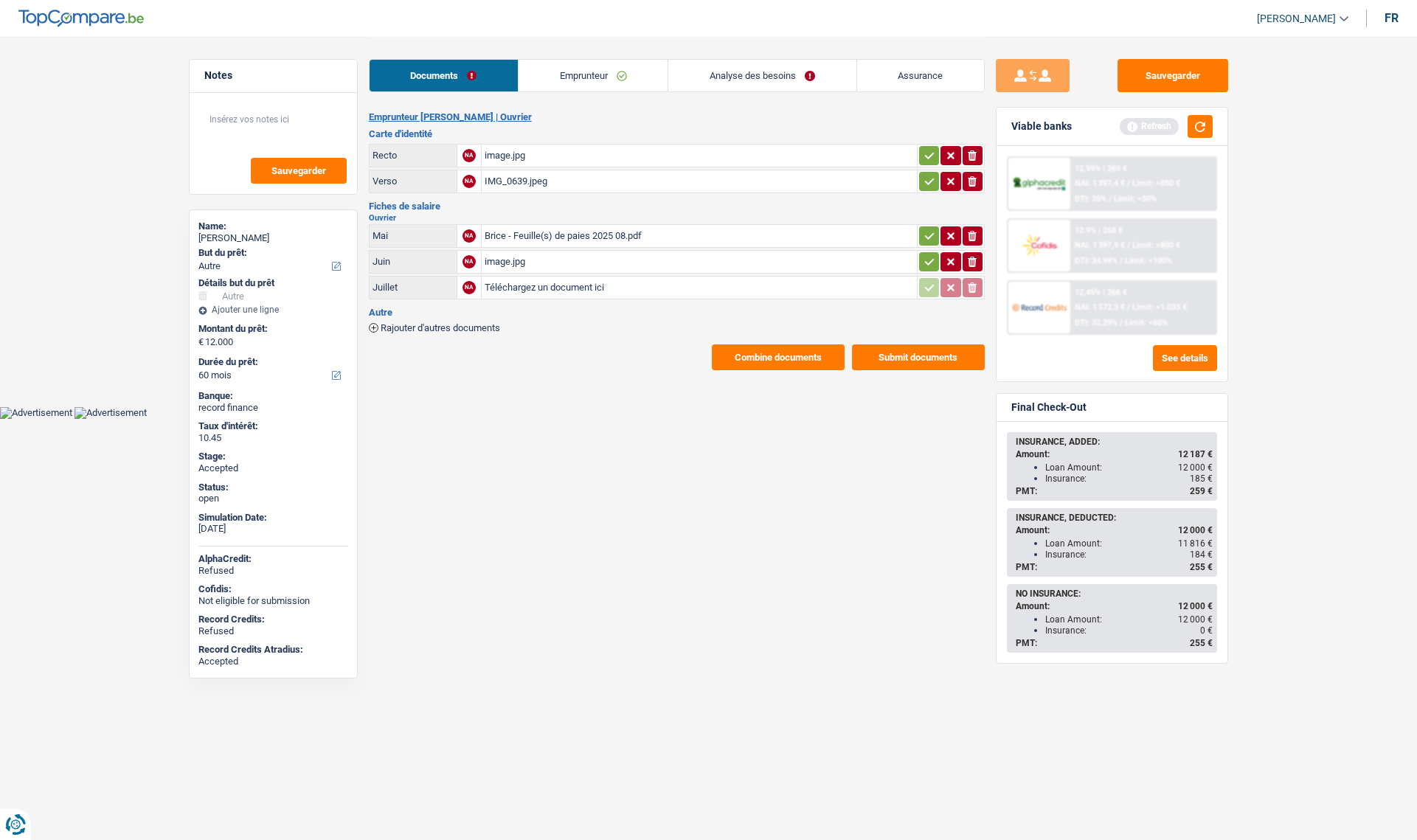
click at [594, 81] on link "Emprunteur" at bounding box center [593, 75] width 149 height 32
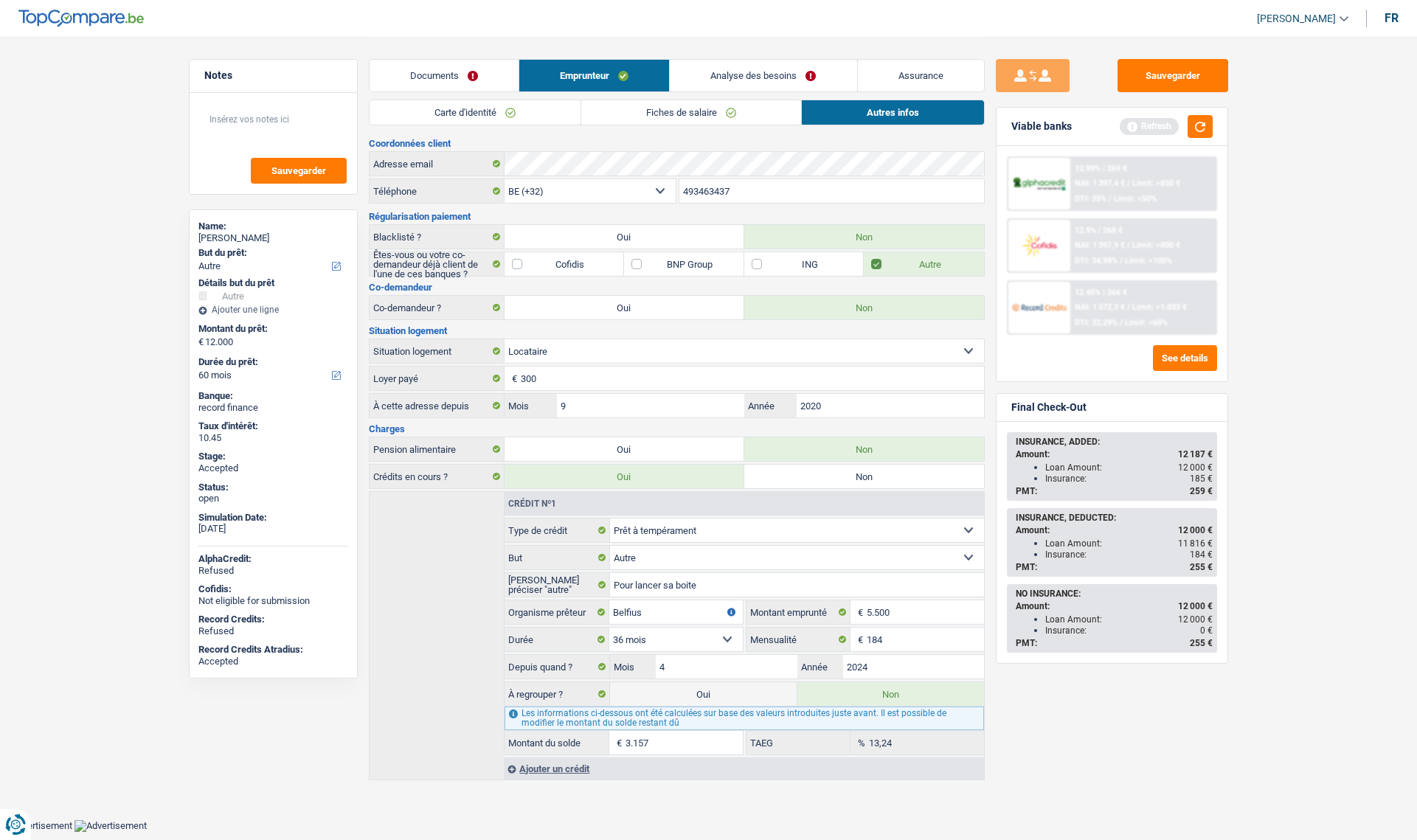
click at [648, 103] on link "Fiches de salaire" at bounding box center [692, 112] width 220 height 25
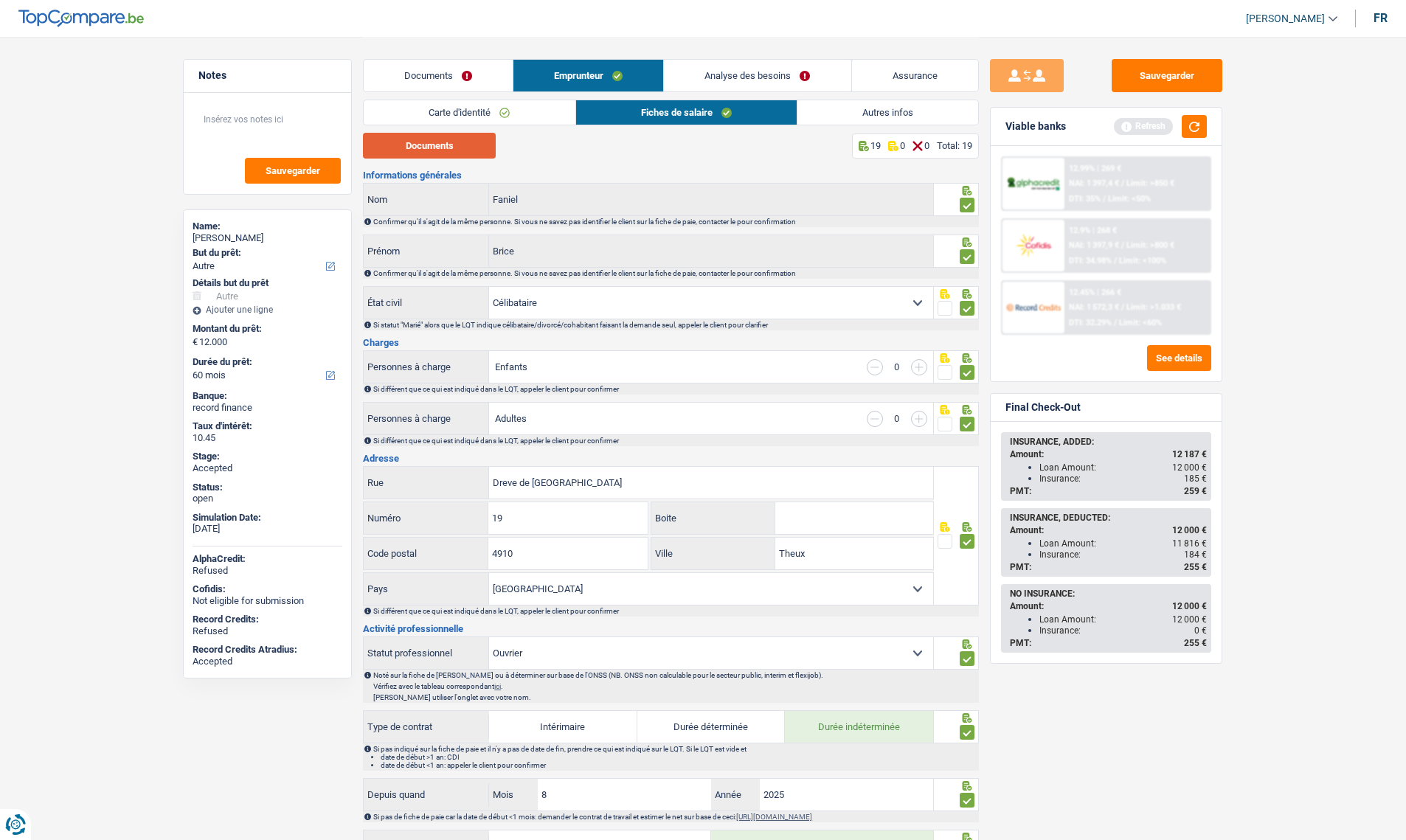
click at [451, 144] on button "Documents" at bounding box center [429, 146] width 133 height 26
click at [415, 79] on link "Documents" at bounding box center [438, 75] width 149 height 32
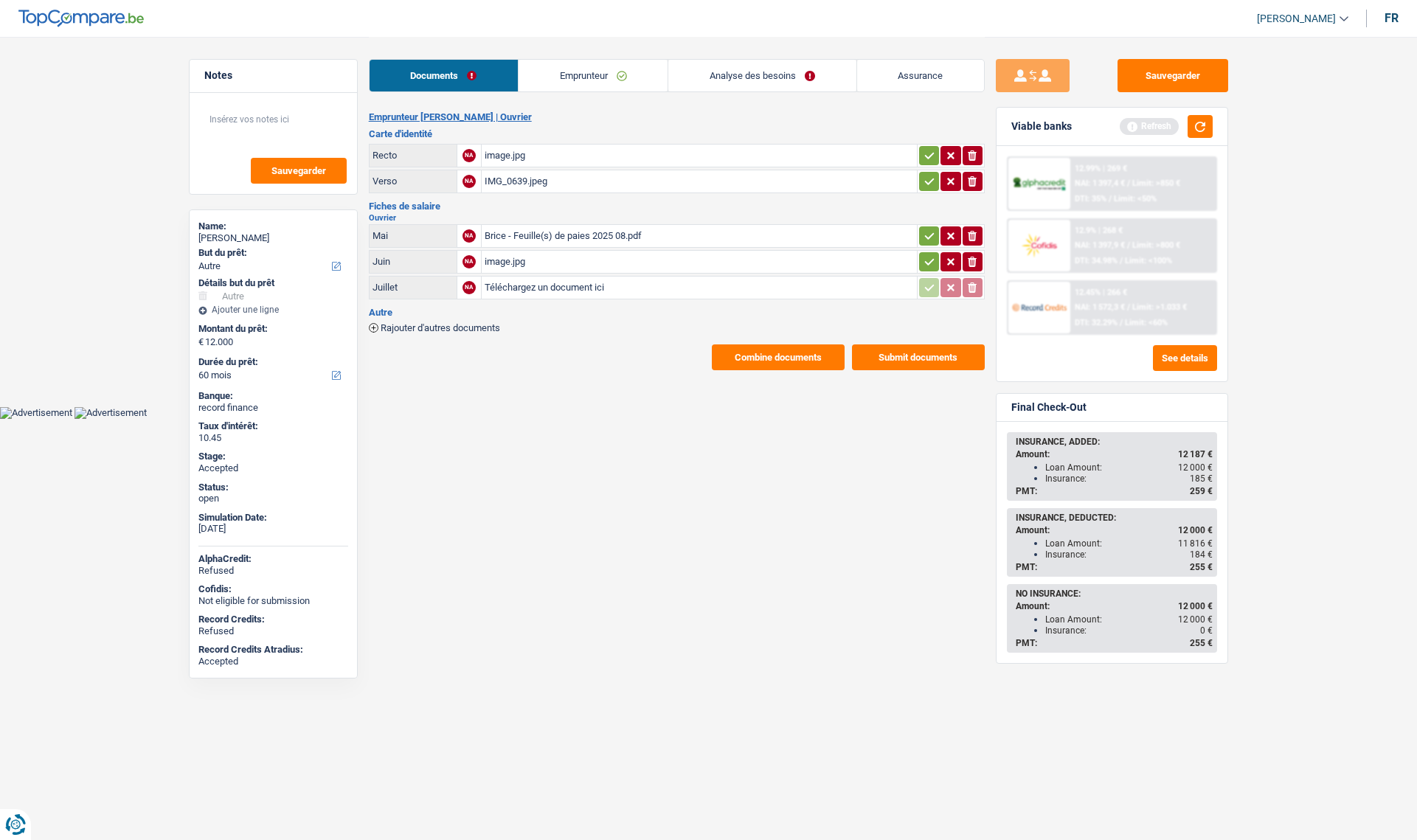
click at [899, 81] on link "Assurance" at bounding box center [921, 75] width 127 height 32
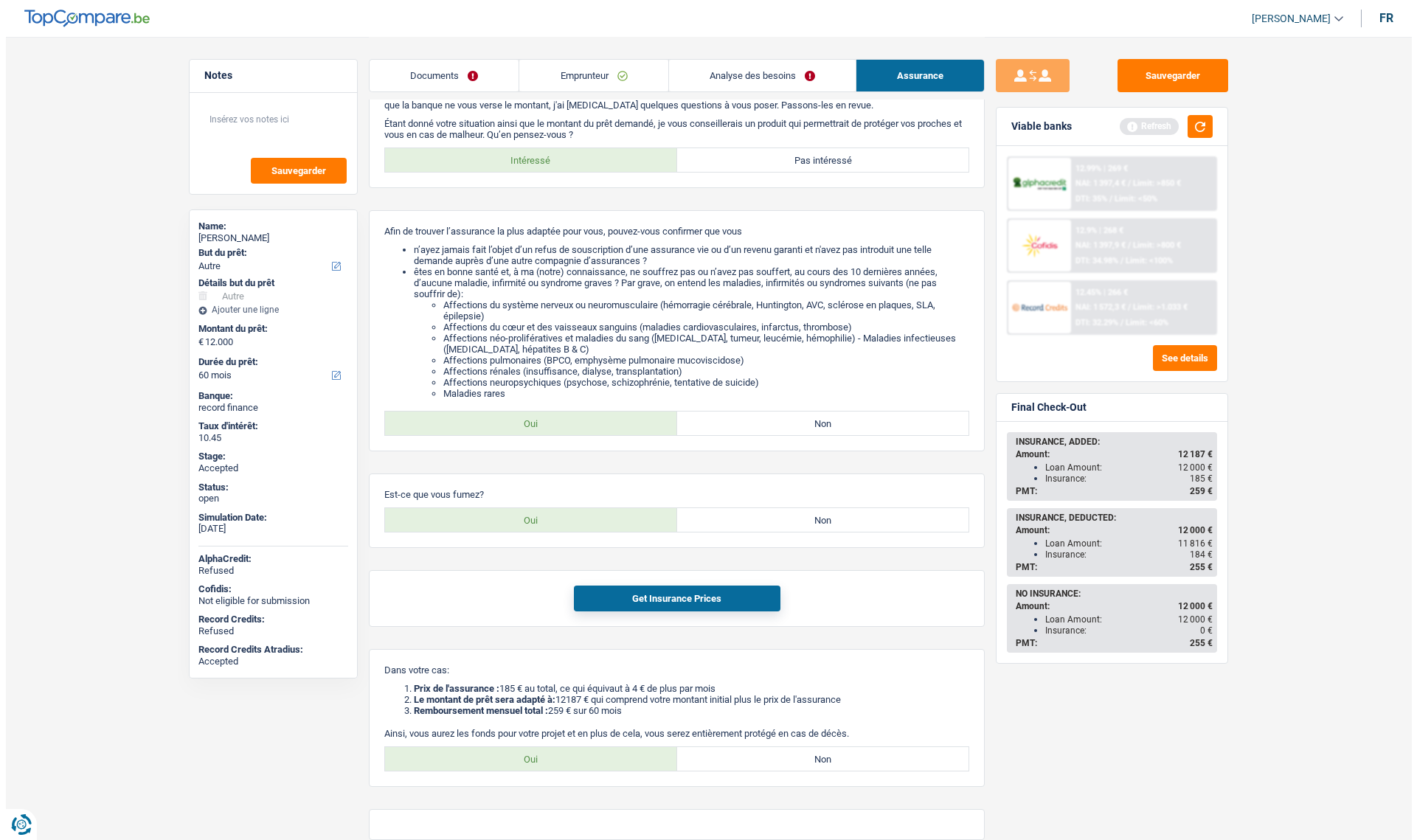
scroll to position [73, 0]
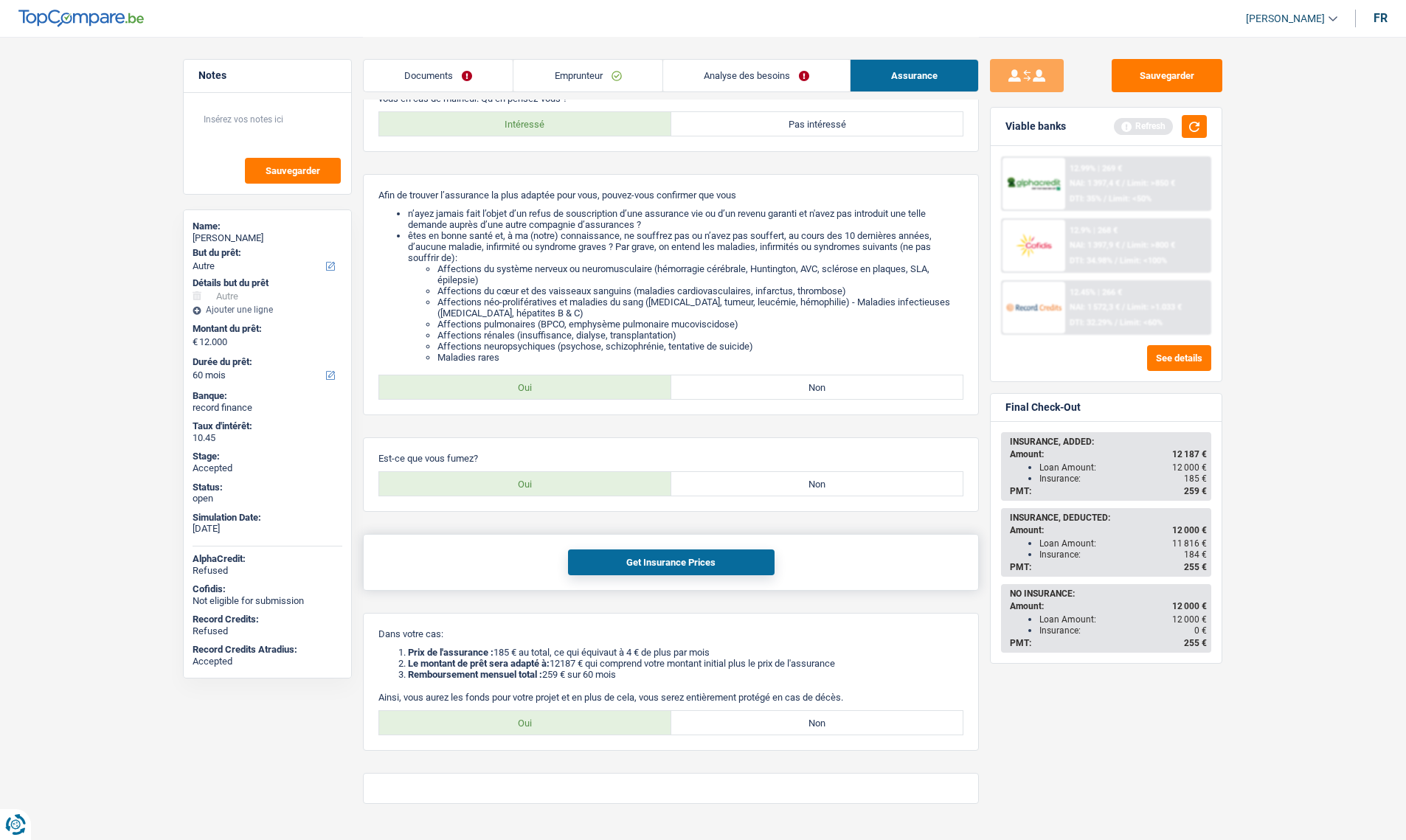
click at [621, 560] on button "Get Insurance Prices" at bounding box center [670, 562] width 206 height 26
click at [1195, 129] on button "button" at bounding box center [1194, 127] width 25 height 23
click at [1195, 128] on button "button" at bounding box center [1194, 127] width 25 height 23
click at [1159, 353] on button "See details" at bounding box center [1179, 359] width 64 height 26
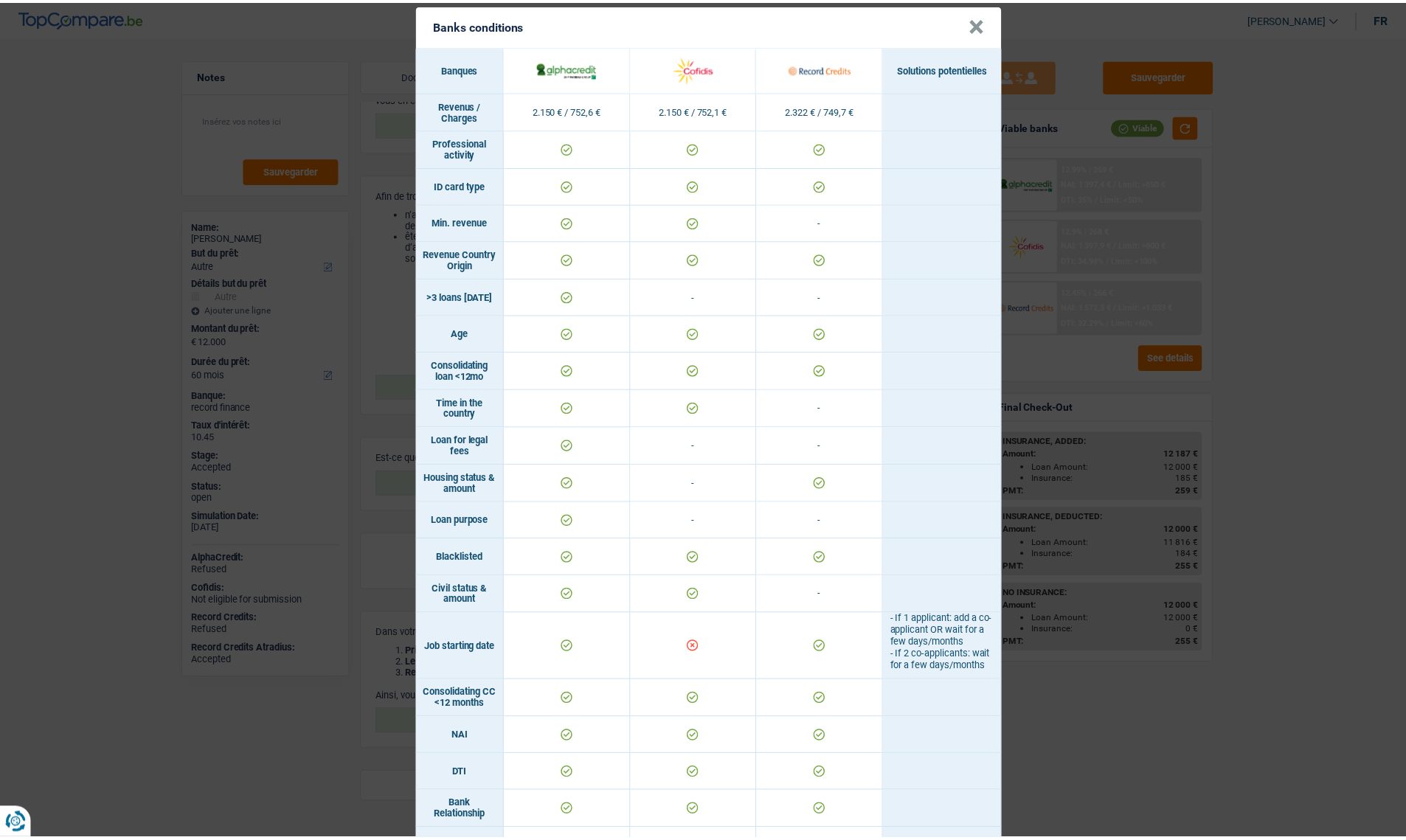
scroll to position [0, 0]
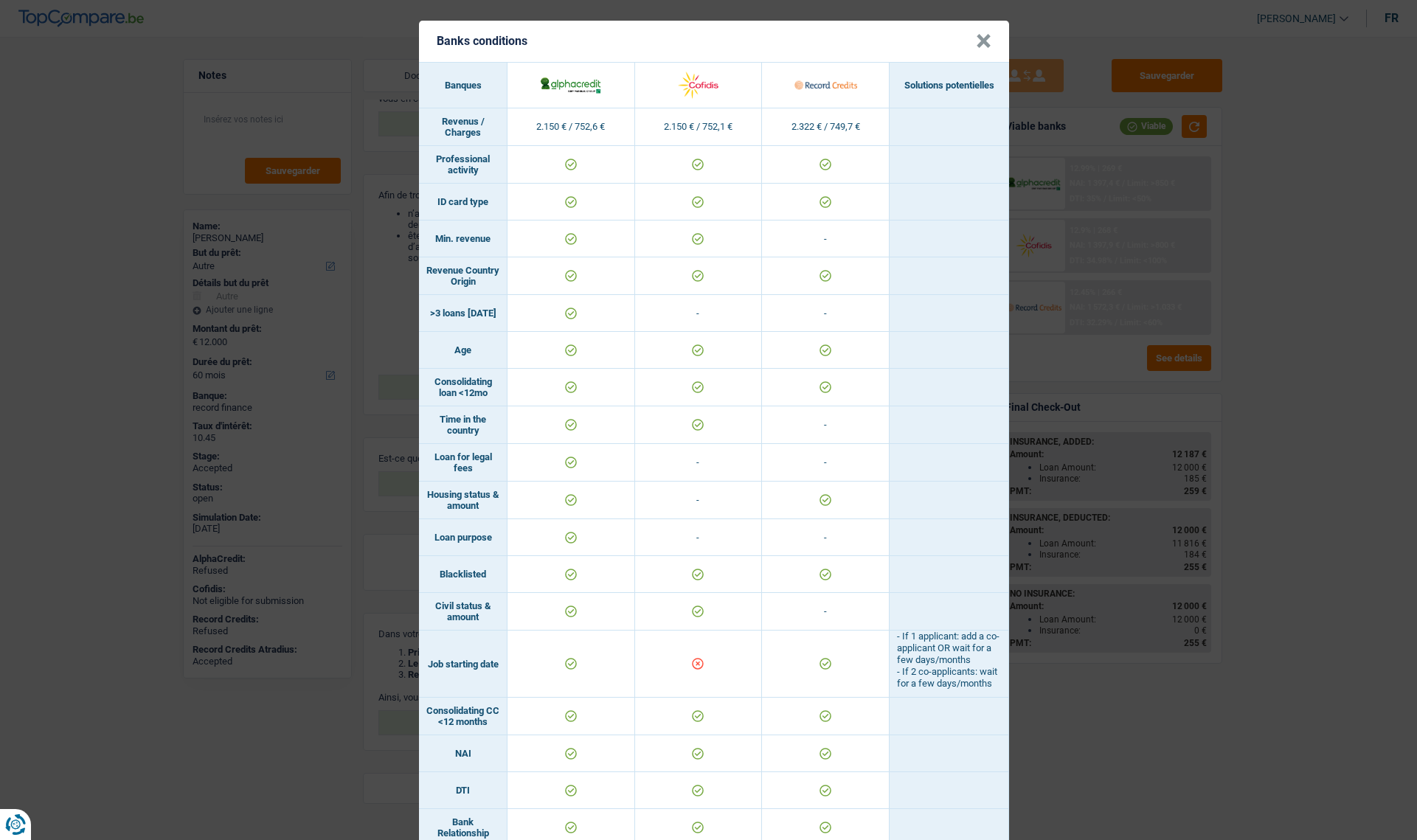
click at [982, 43] on button "×" at bounding box center [983, 41] width 16 height 15
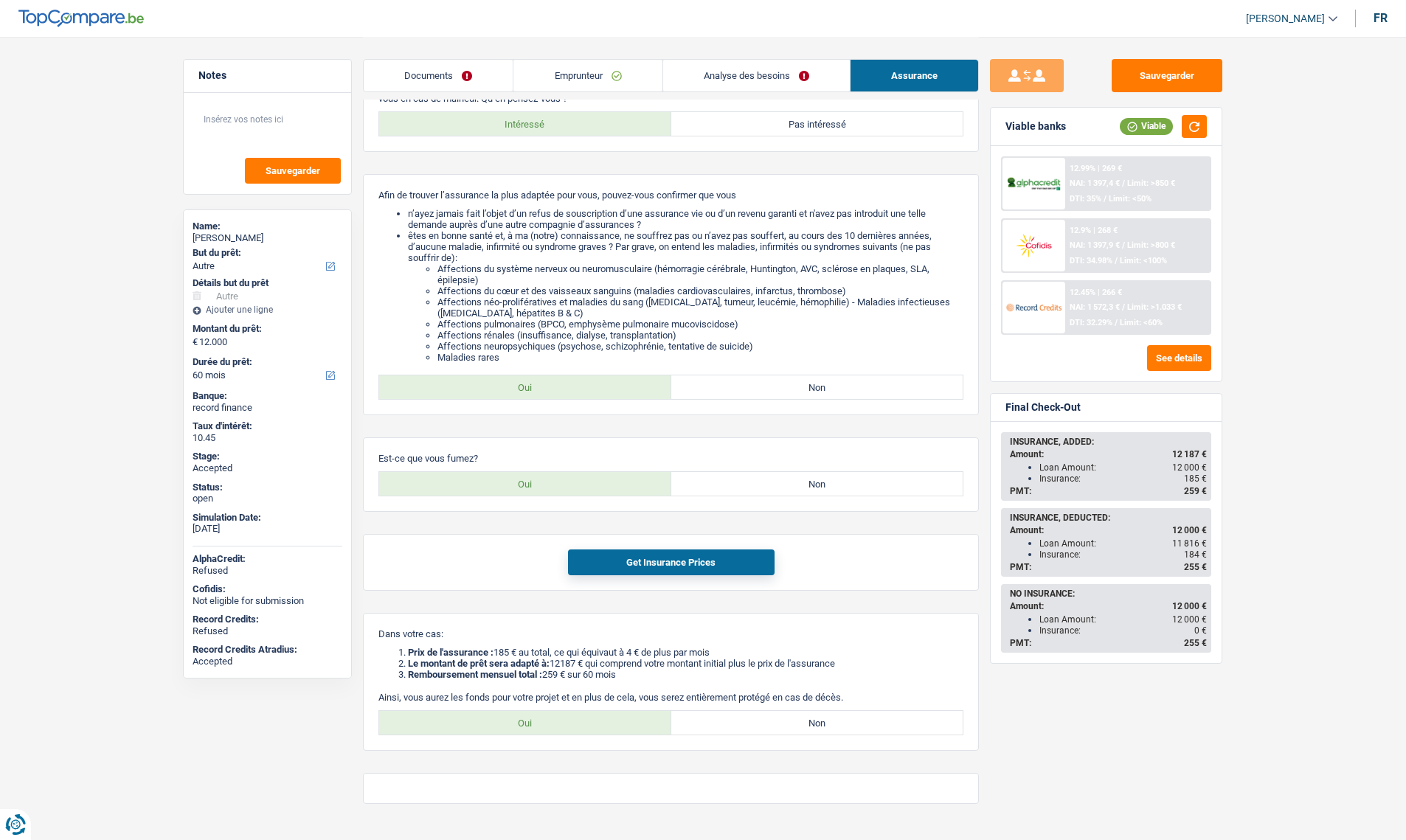
copy div "Insurance: 185"
click at [1151, 79] on button "Sauvegarder" at bounding box center [1167, 75] width 111 height 33
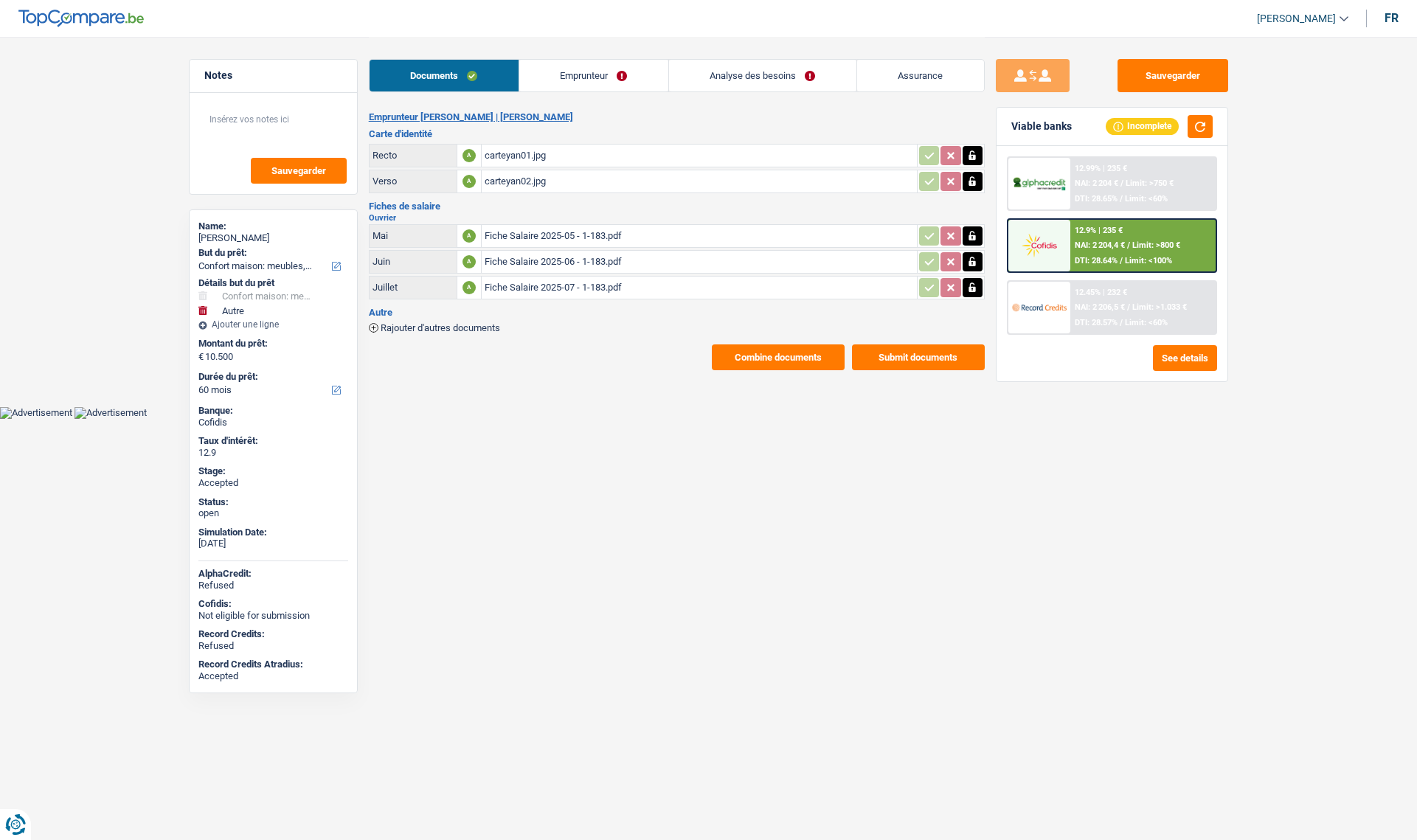
select select "household"
select select "other"
select select "60"
click at [785, 360] on button "Combine documents" at bounding box center [778, 358] width 133 height 26
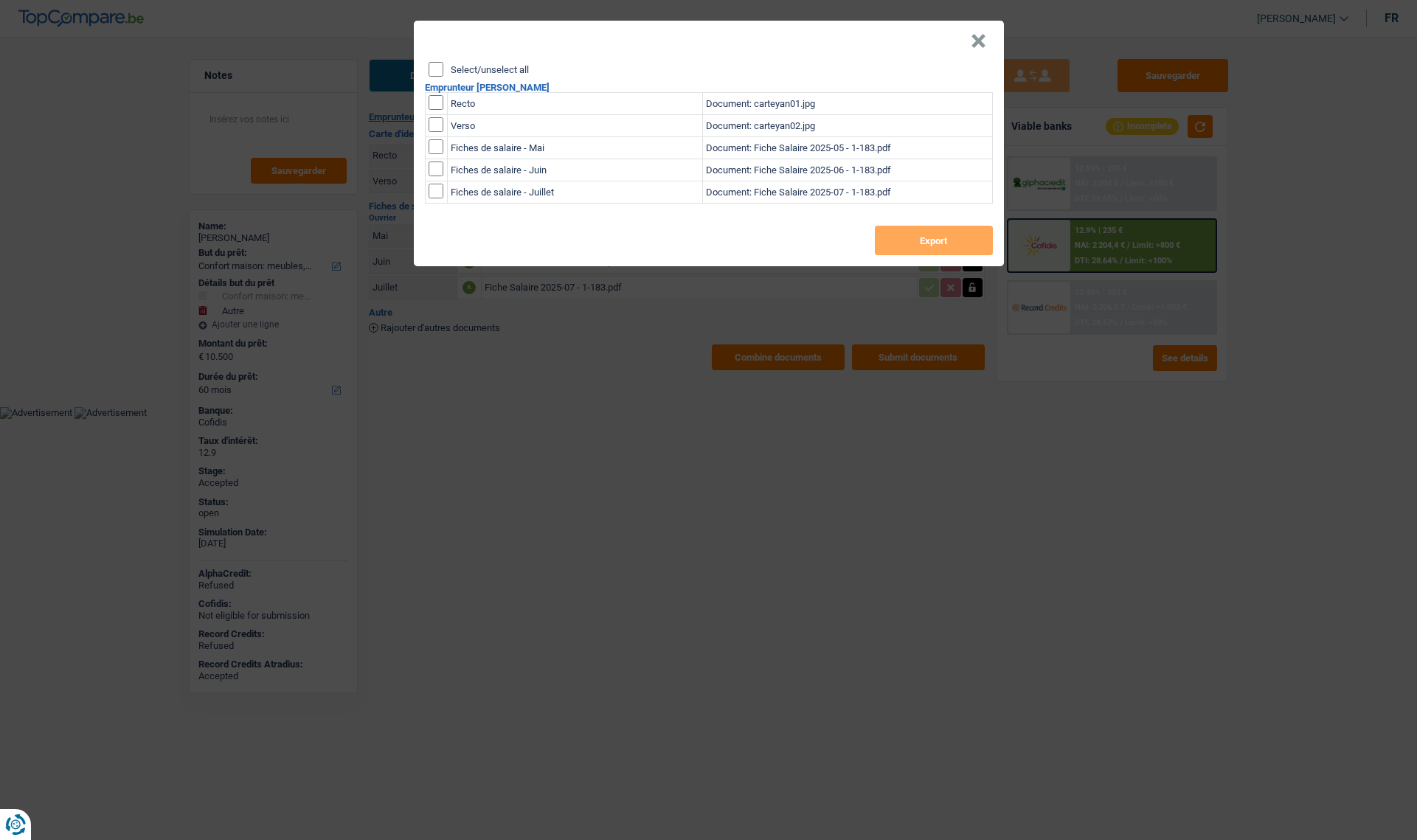
click at [504, 66] on label "Select/unselect all" at bounding box center [490, 70] width 78 height 9
click at [444, 66] on input "Select/unselect all" at bounding box center [436, 70] width 15 height 15
checkbox input "true"
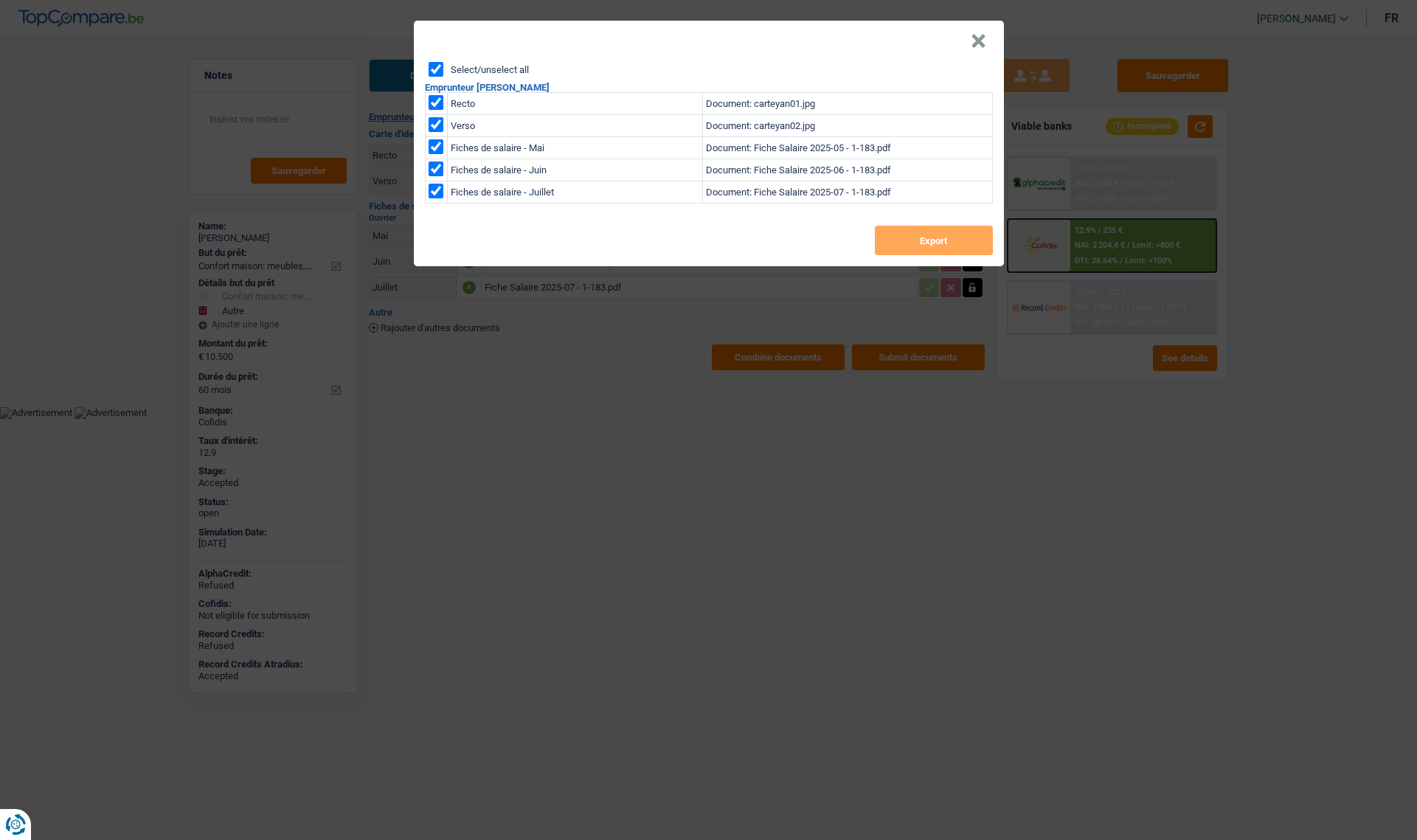
checkbox input "true"
click at [908, 240] on button "Export" at bounding box center [934, 240] width 118 height 29
click at [986, 44] on button "×" at bounding box center [979, 41] width 16 height 15
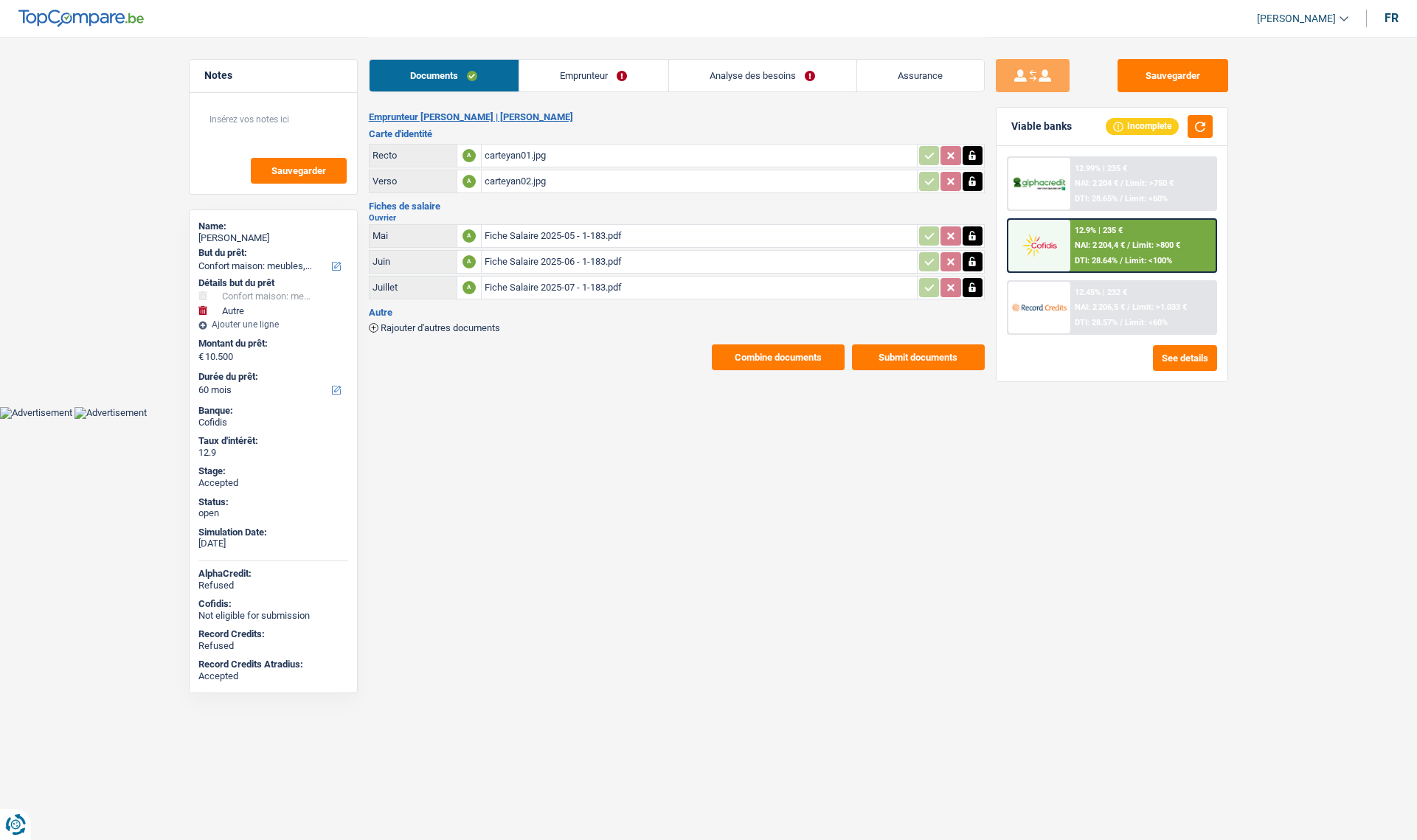
click at [915, 81] on link "Assurance" at bounding box center [921, 75] width 127 height 32
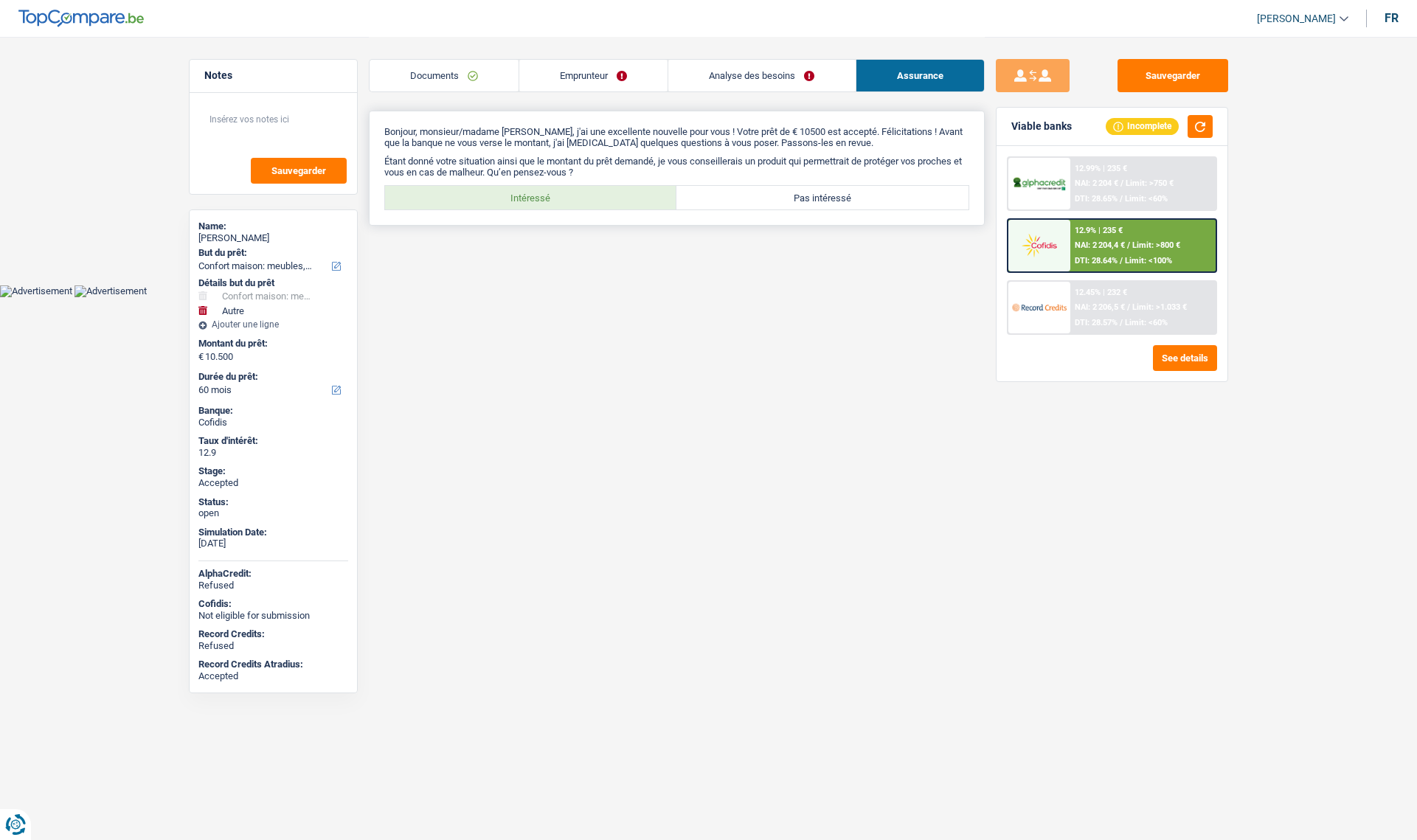
click at [587, 200] on label "Intéressé" at bounding box center [531, 198] width 293 height 24
click at [587, 200] on input "Intéressé" at bounding box center [531, 198] width 293 height 24
radio input "true"
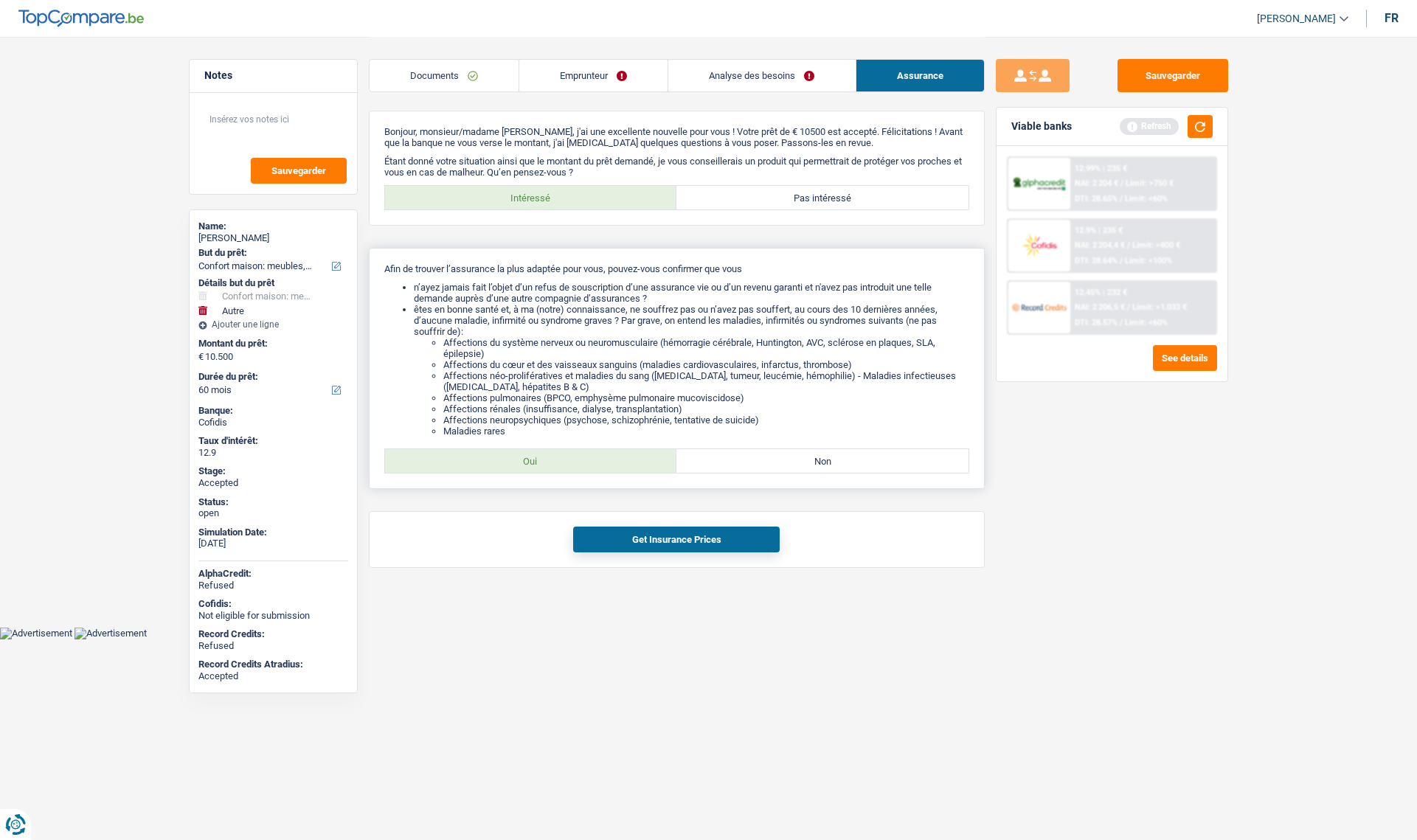
click at [576, 453] on label "Oui" at bounding box center [531, 461] width 293 height 24
click at [576, 453] on input "Oui" at bounding box center [531, 461] width 293 height 24
radio input "true"
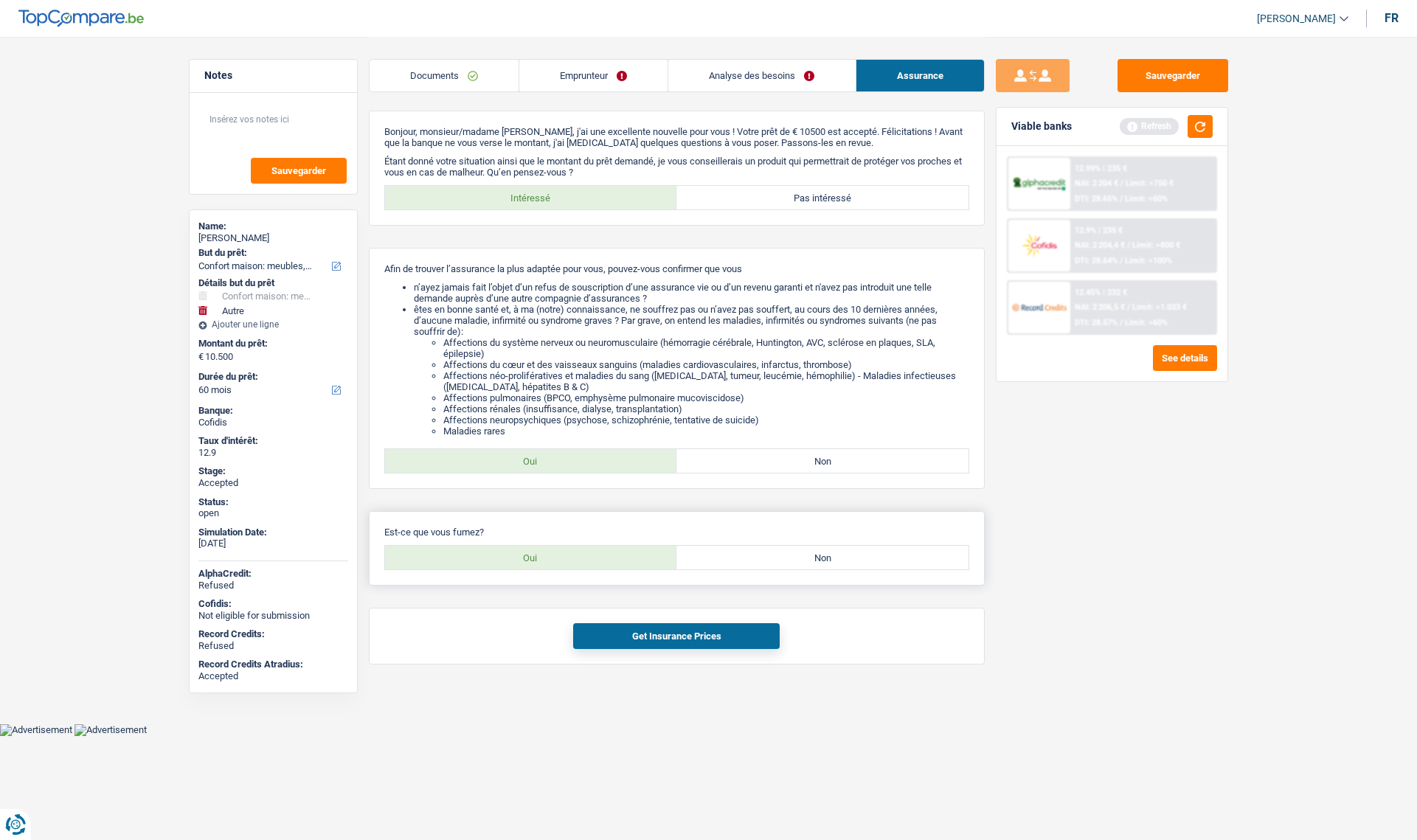
click at [554, 564] on label "Oui" at bounding box center [531, 558] width 293 height 24
click at [554, 564] on input "Oui" at bounding box center [531, 558] width 293 height 24
radio input "true"
click at [647, 631] on button "Get Insurance Prices" at bounding box center [676, 636] width 206 height 26
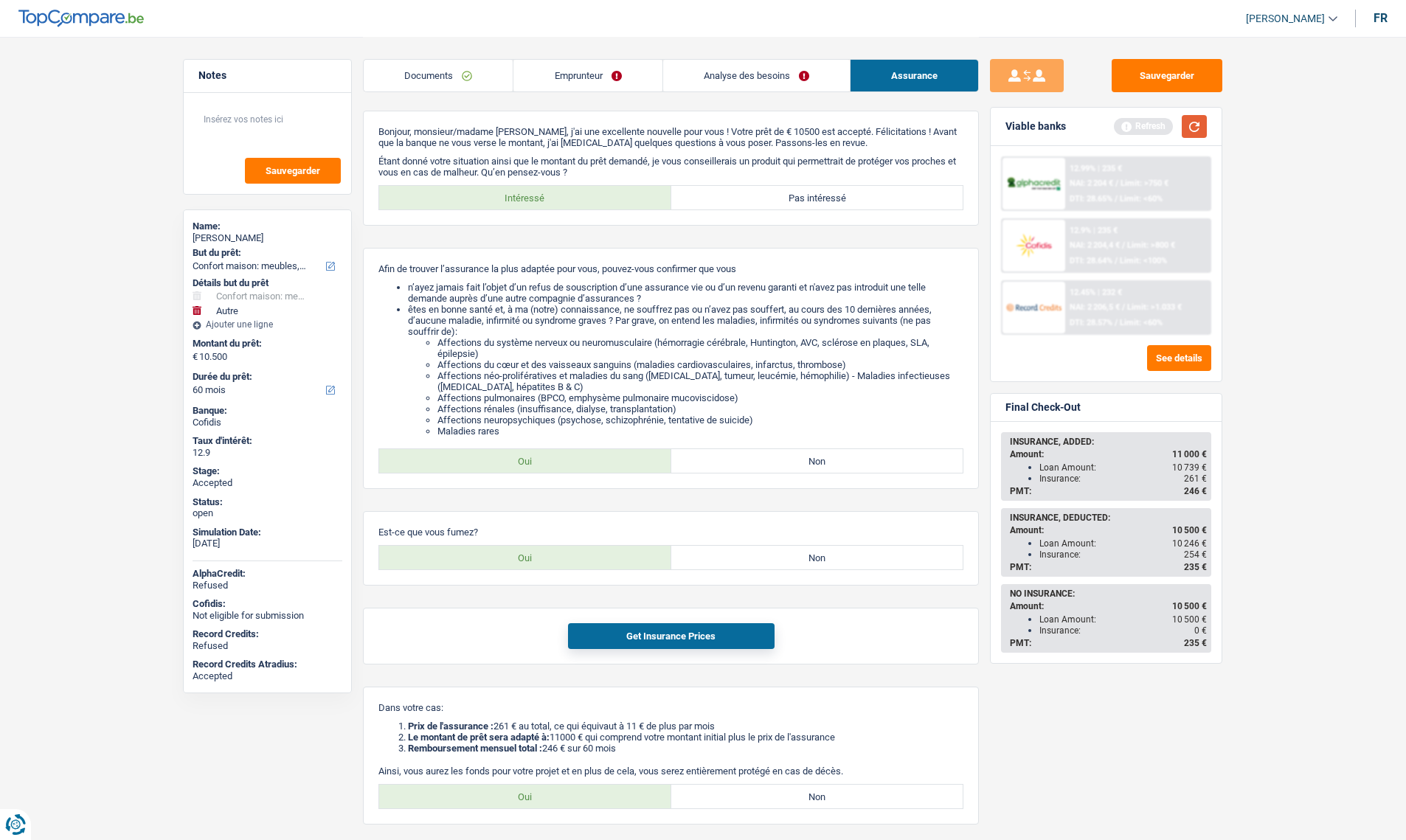
click at [1185, 130] on button "button" at bounding box center [1194, 127] width 25 height 23
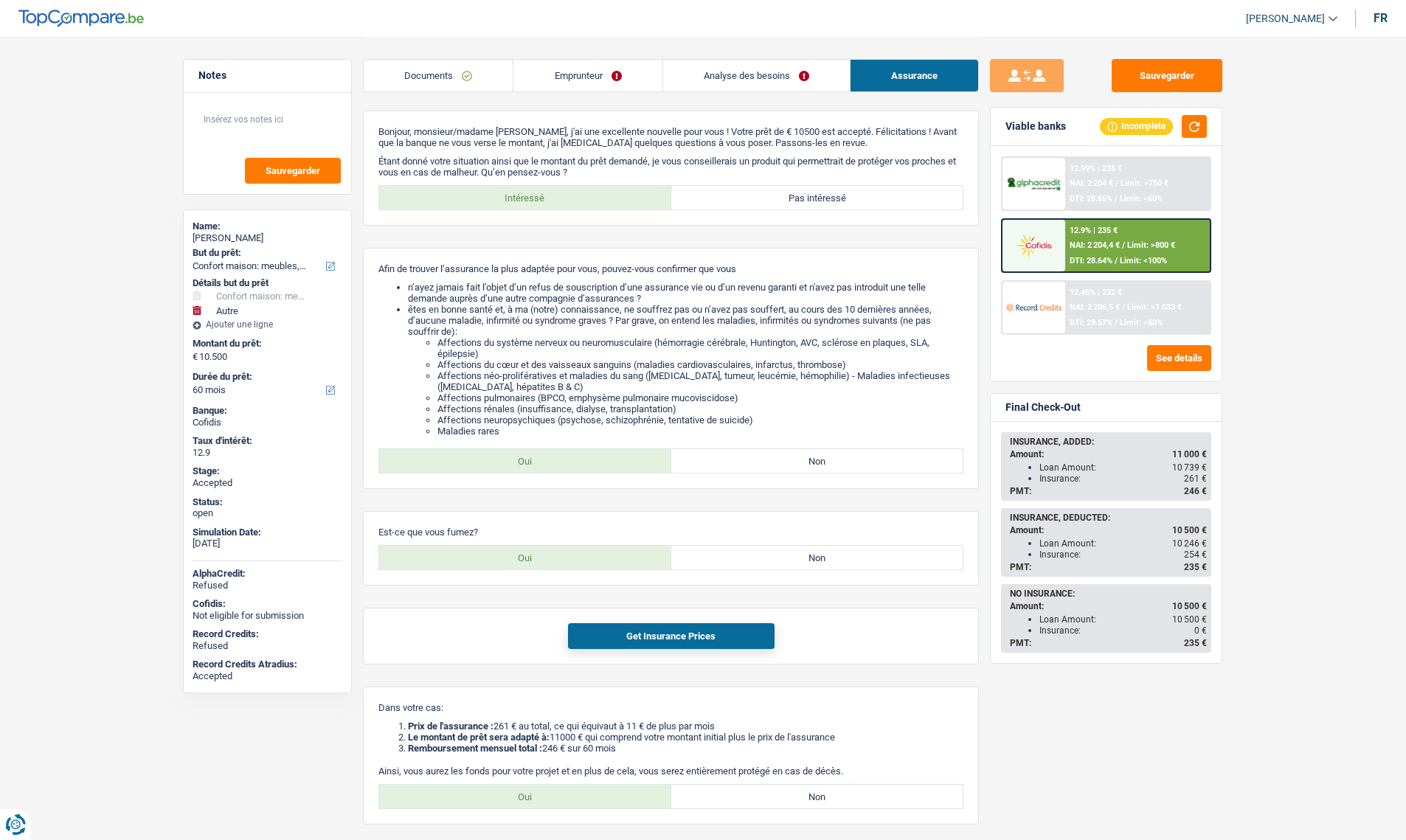
click at [1044, 311] on img at bounding box center [1034, 307] width 55 height 28
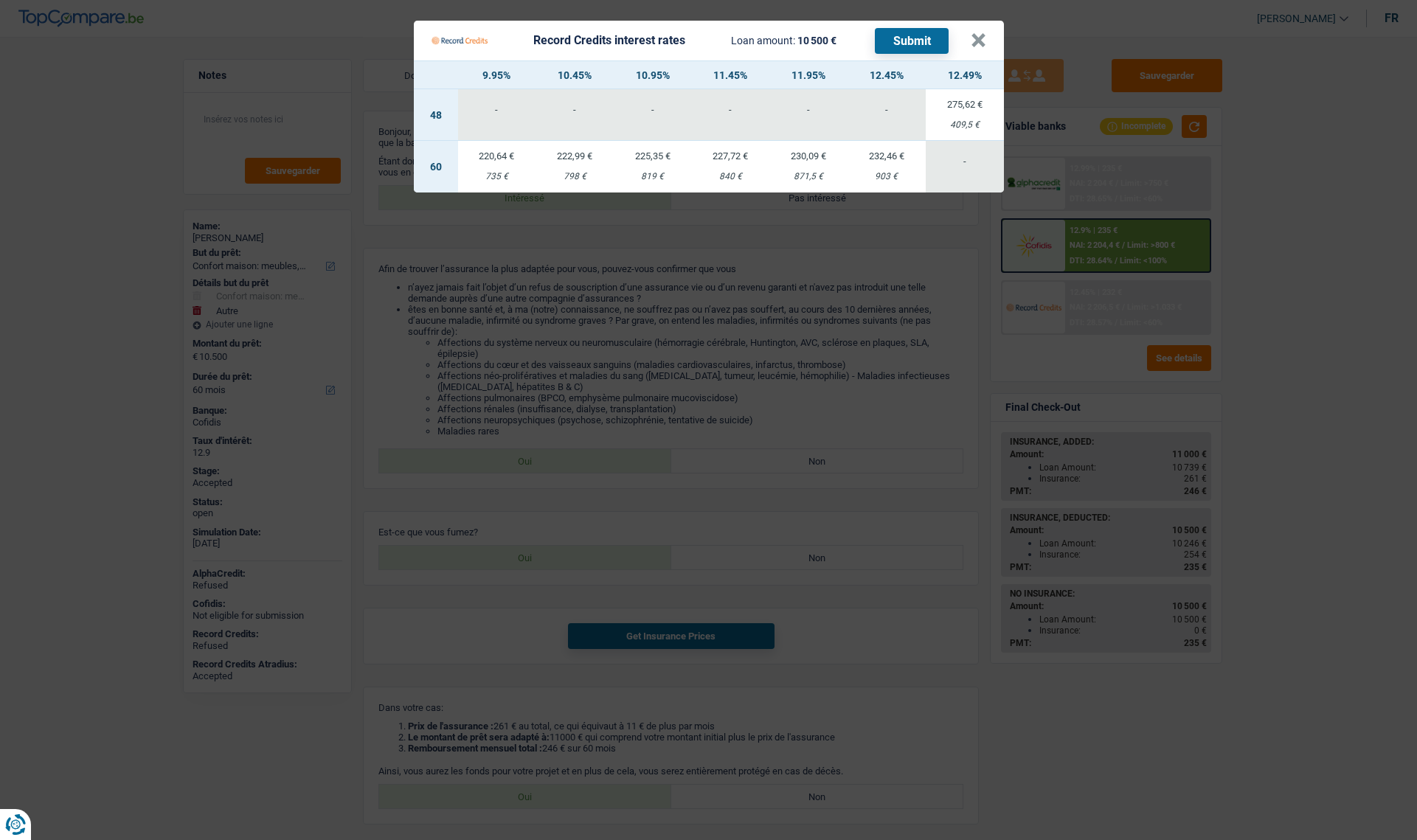
click at [878, 168] on td "232,46 € 903 €" at bounding box center [886, 167] width 78 height 51
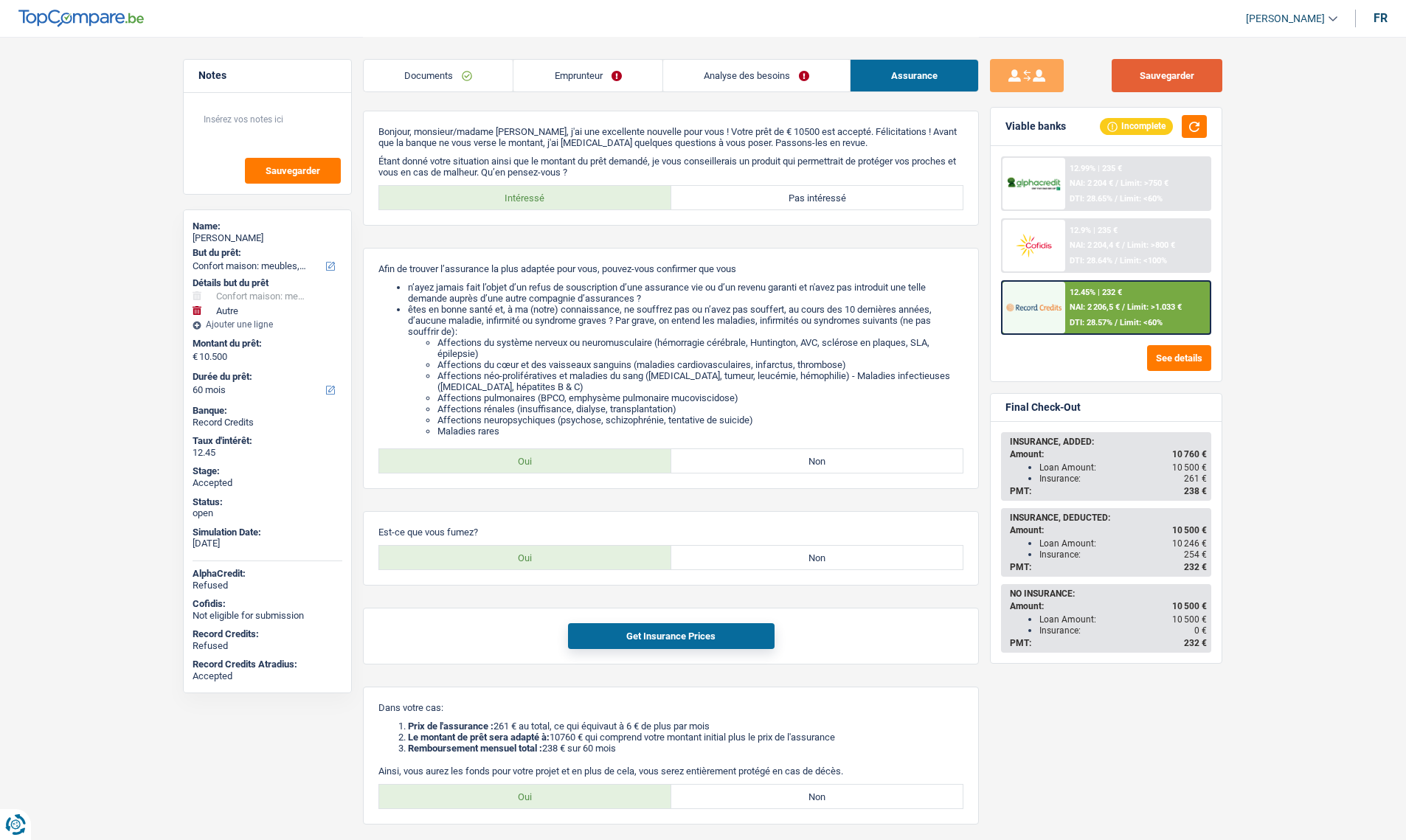
click at [1194, 85] on button "Sauvegarder" at bounding box center [1167, 75] width 111 height 33
click at [703, 639] on button "Get Insurance Prices" at bounding box center [670, 636] width 206 height 26
click at [593, 797] on label "Oui" at bounding box center [526, 797] width 293 height 24
click at [593, 797] on input "Oui" at bounding box center [526, 797] width 293 height 24
radio input "true"
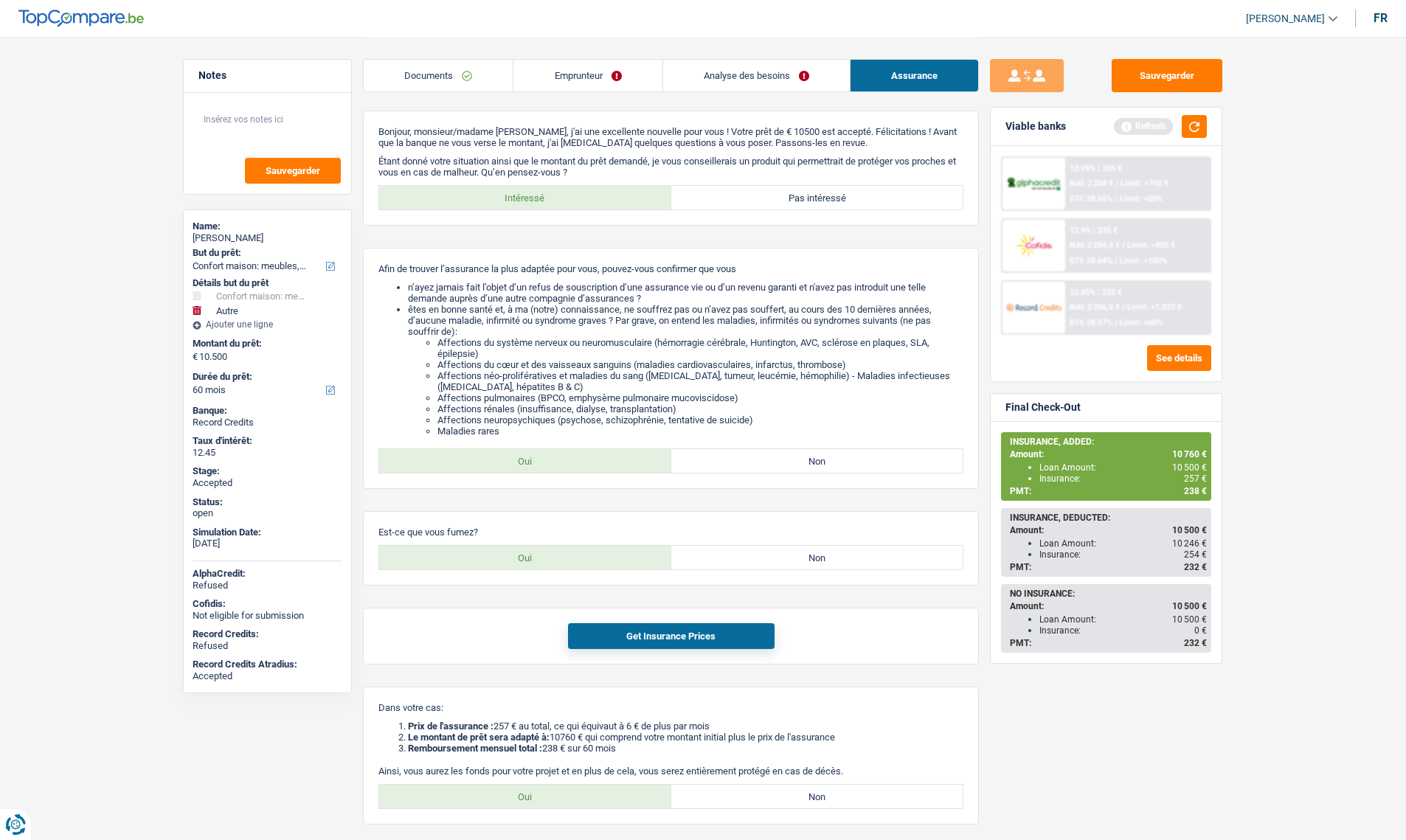
click at [730, 84] on link "Analyse des besoins" at bounding box center [757, 75] width 187 height 32
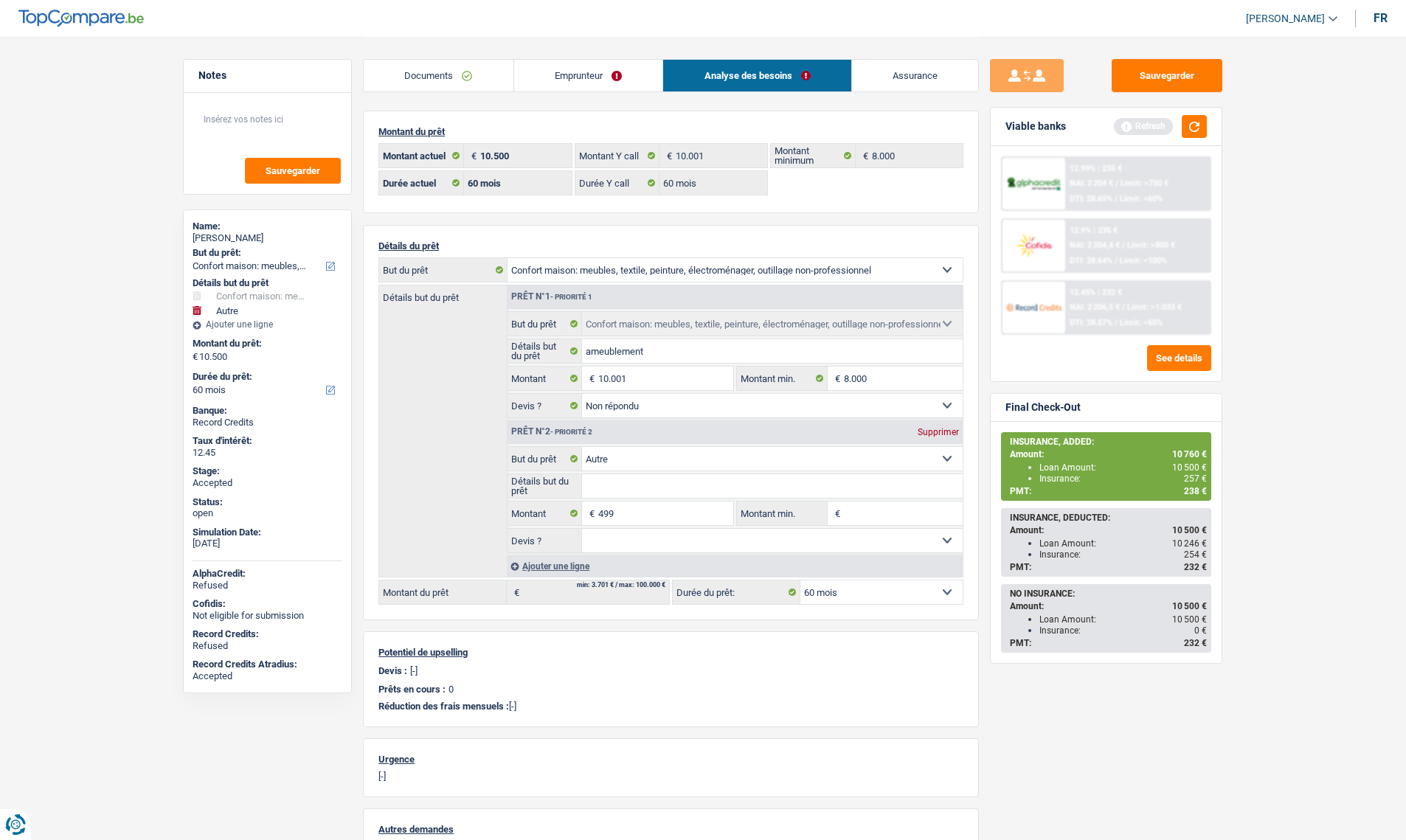
click at [902, 82] on link "Assurance" at bounding box center [915, 75] width 127 height 32
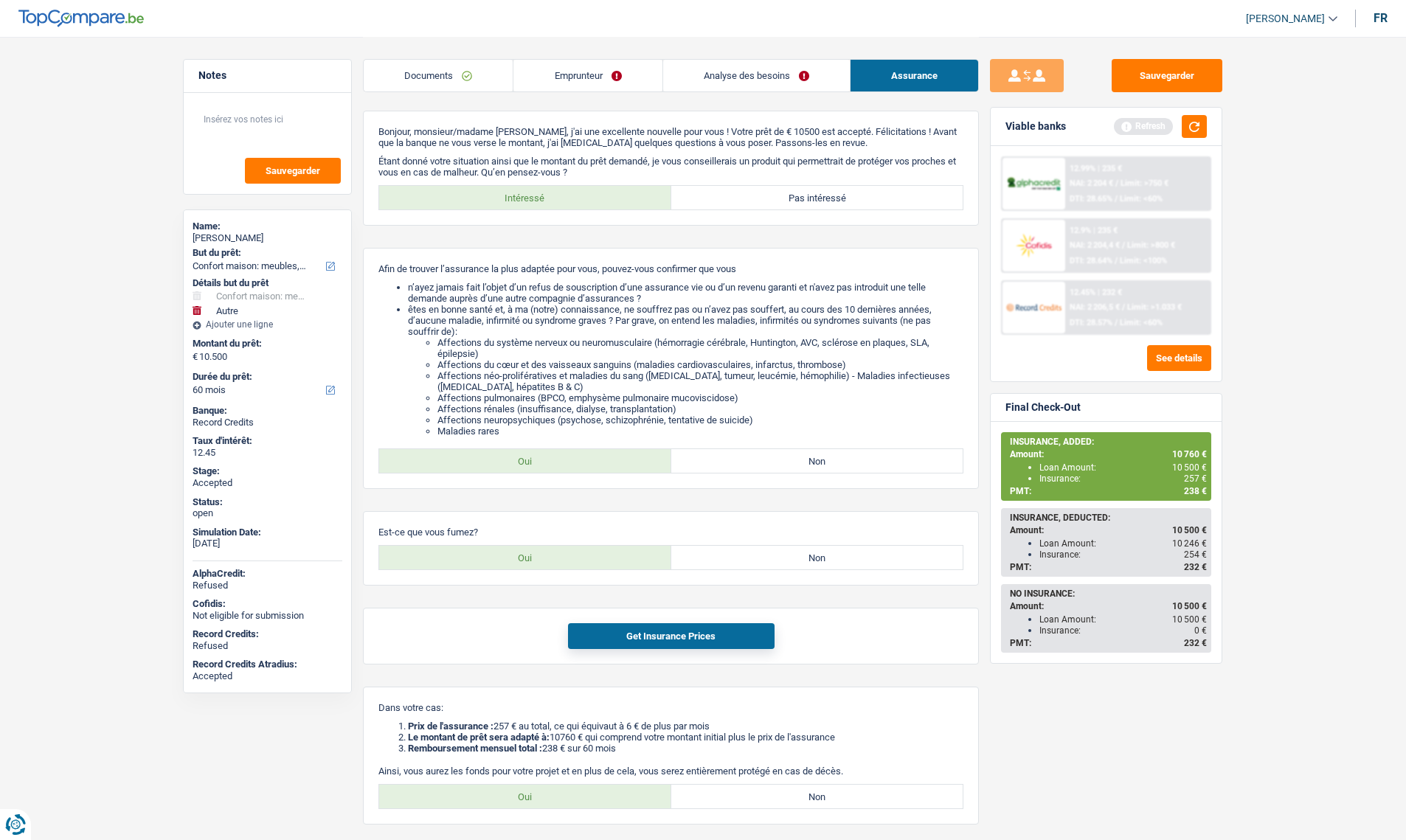
click at [409, 77] on link "Documents" at bounding box center [438, 75] width 149 height 32
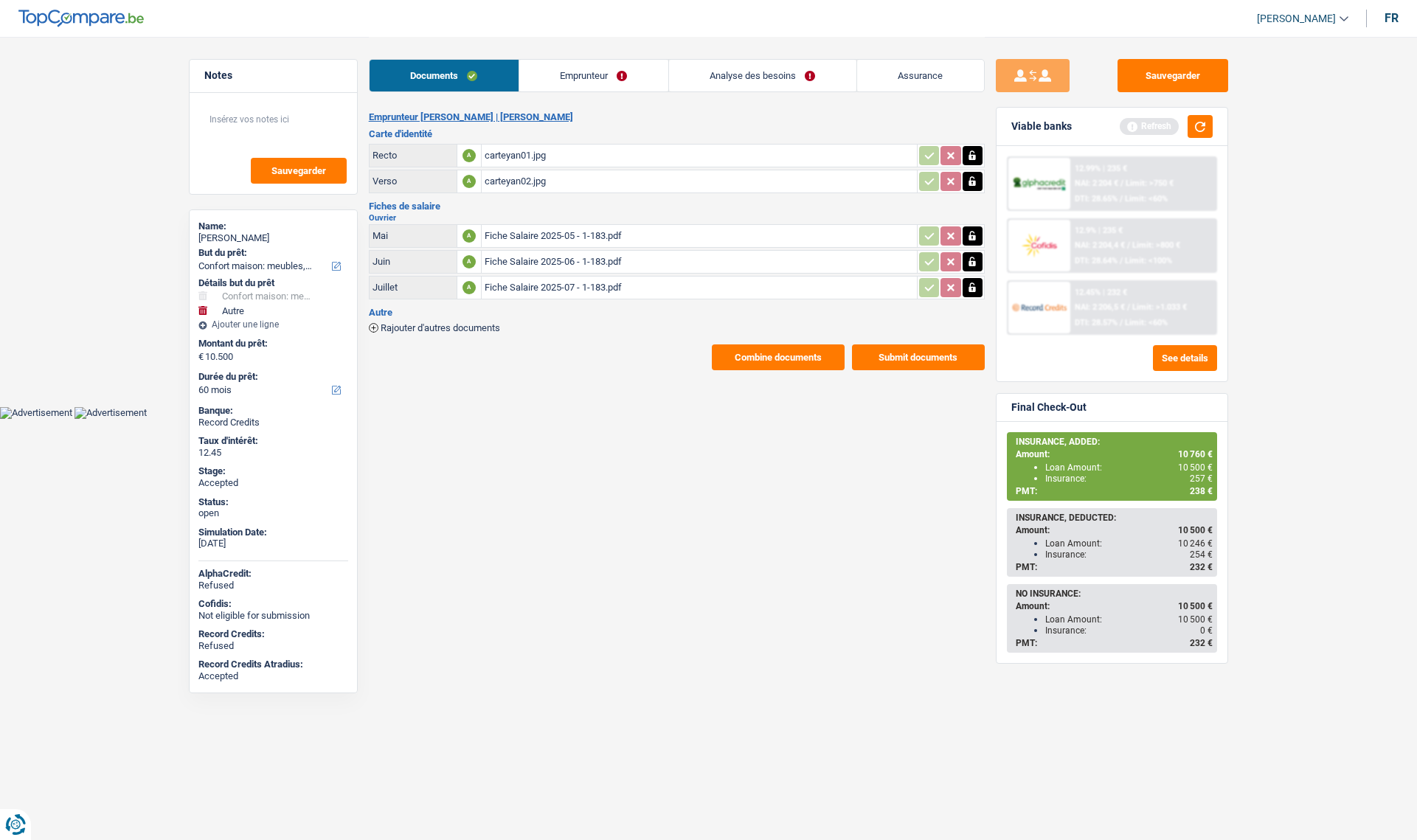
click at [776, 369] on button "Combine documents" at bounding box center [778, 358] width 133 height 26
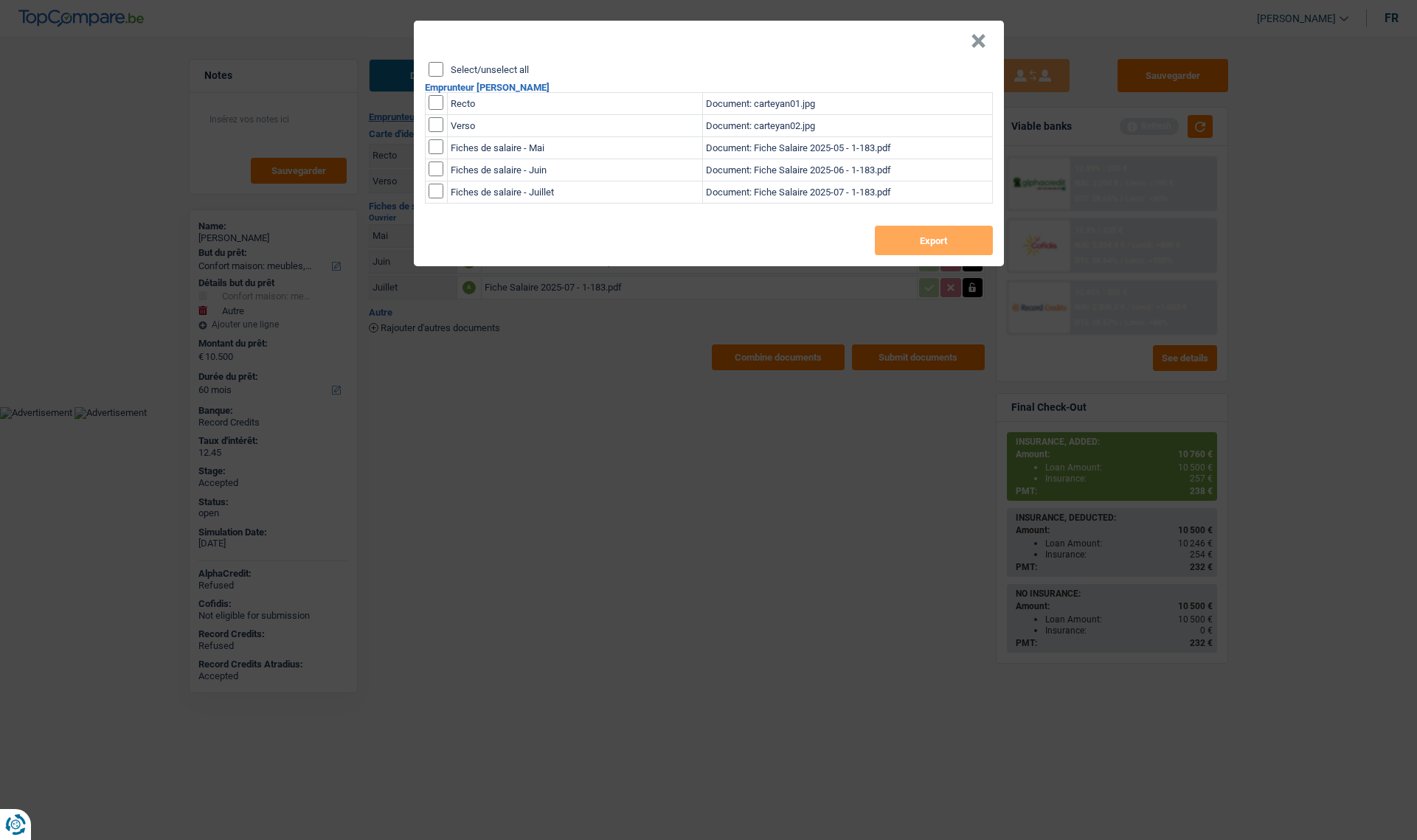
click at [447, 75] on div "Select/unselect all" at bounding box center [710, 70] width 564 height 15
click at [439, 68] on input "Select/unselect all" at bounding box center [436, 70] width 15 height 15
checkbox input "true"
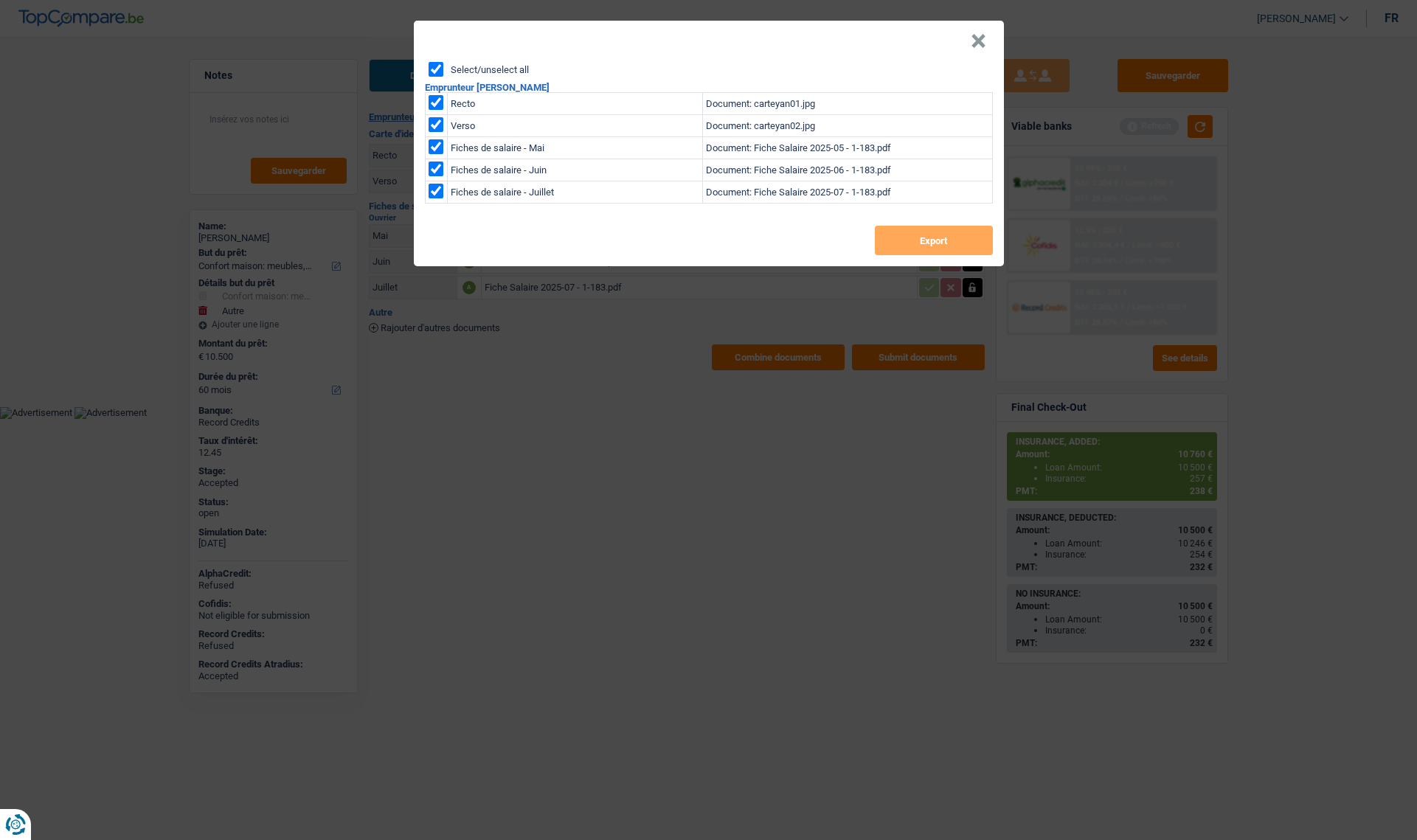
checkbox input "true"
click at [904, 232] on button "Export" at bounding box center [934, 240] width 118 height 29
click at [980, 41] on button "×" at bounding box center [979, 41] width 16 height 15
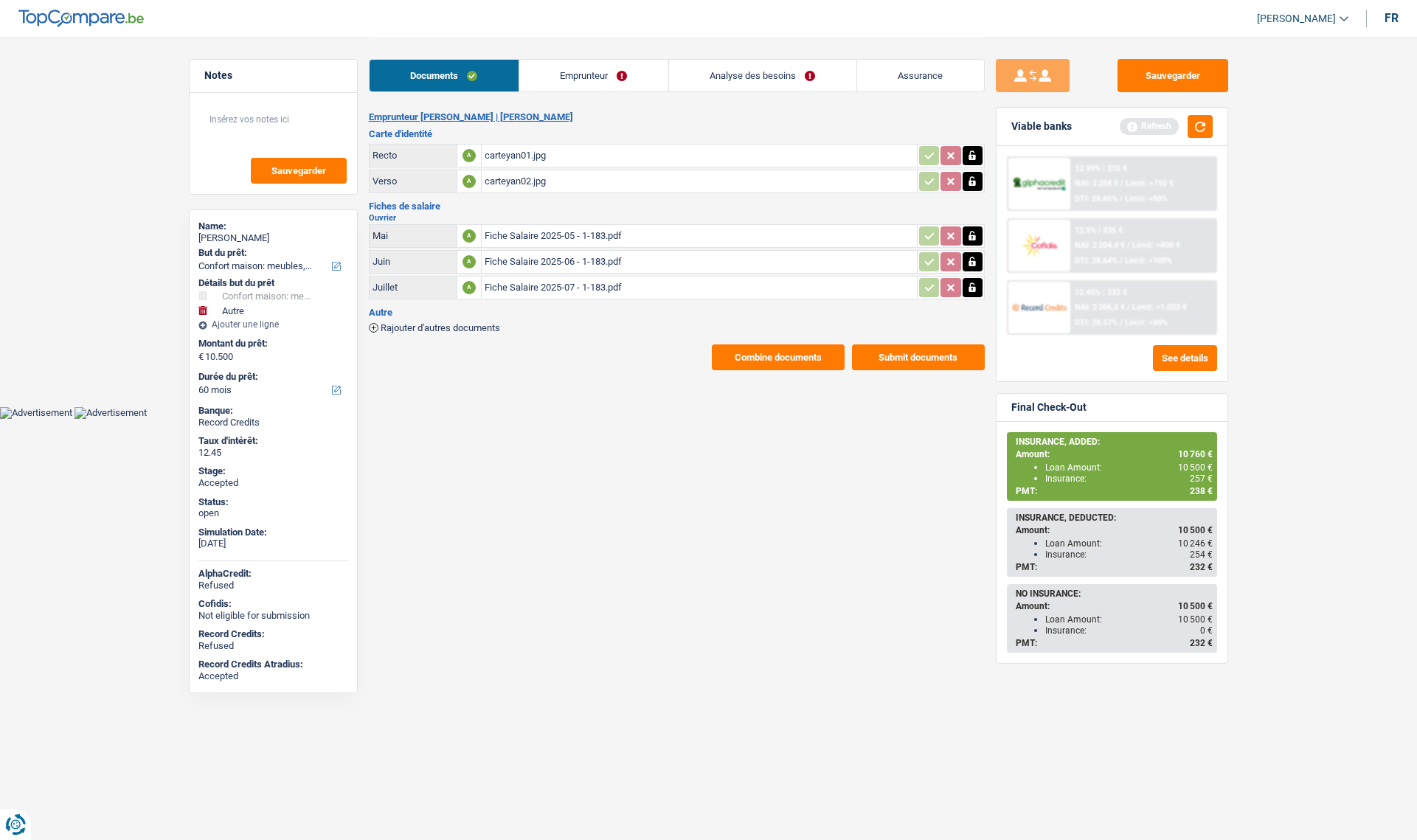
click at [596, 85] on link "Emprunteur" at bounding box center [593, 75] width 149 height 32
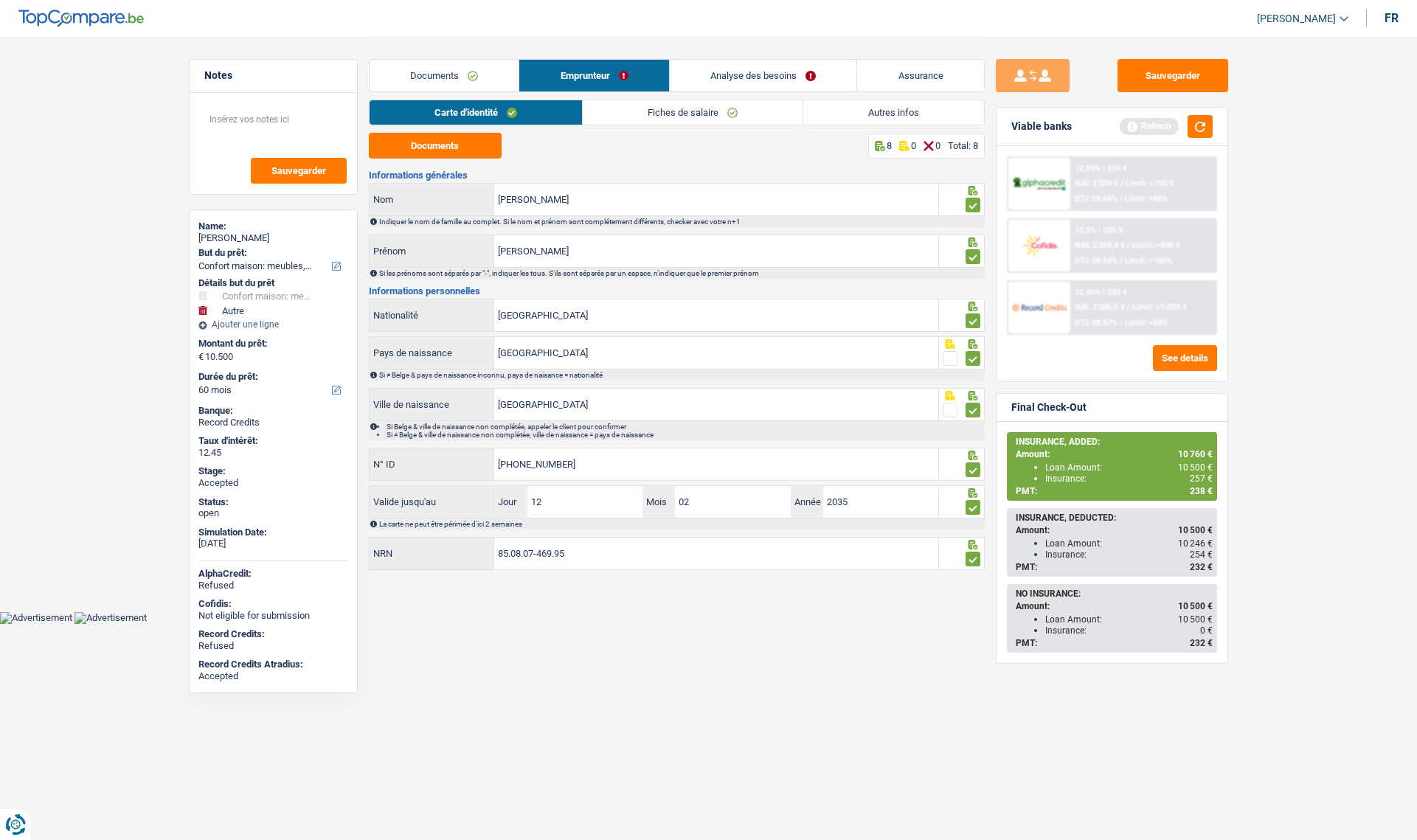
click at [950, 79] on link "Assurance" at bounding box center [921, 75] width 127 height 32
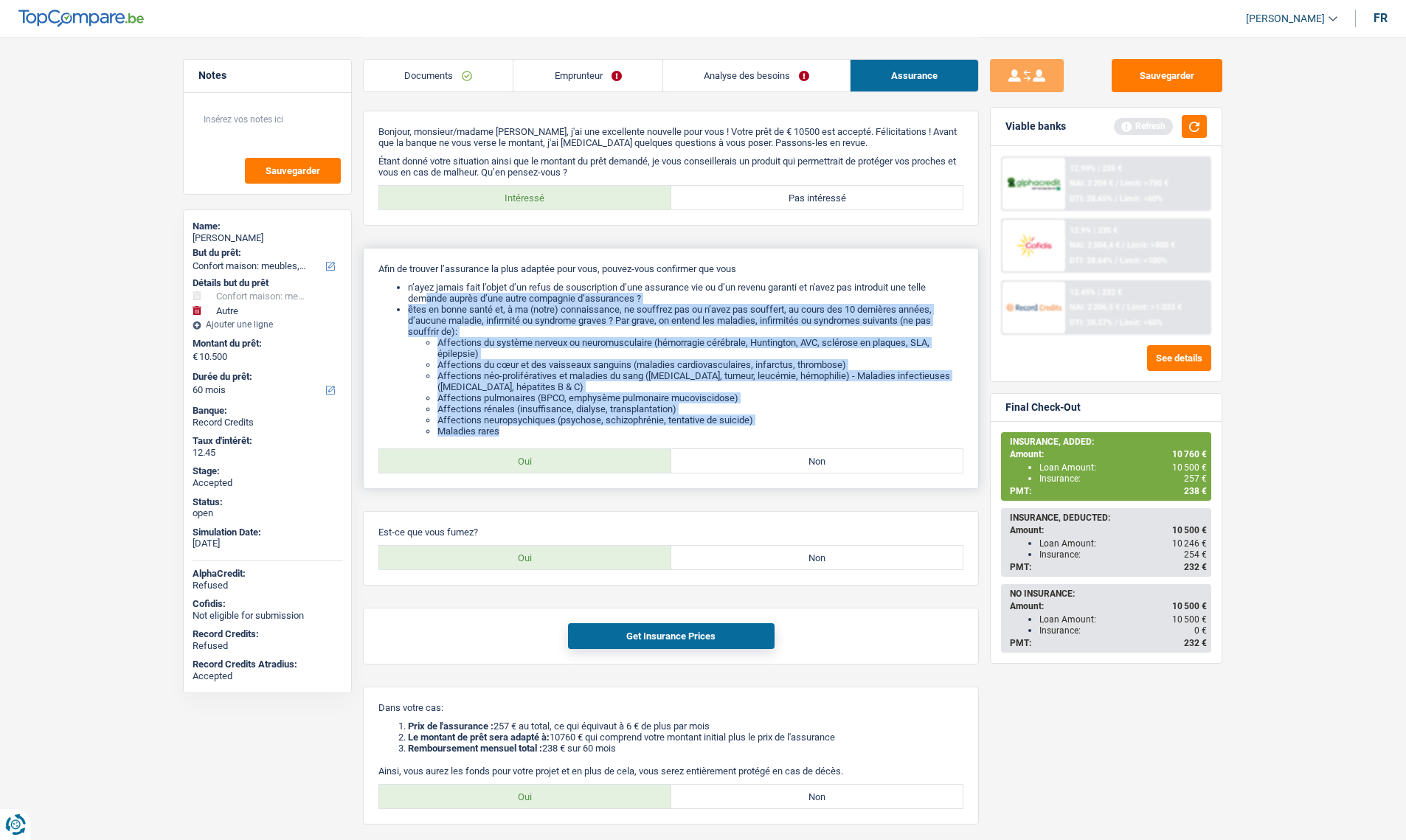
drag, startPoint x: 758, startPoint y: 426, endPoint x: 421, endPoint y: 296, distance: 361.2
click at [424, 293] on ul "n’ayez jamais fait l’objet d’un refus de souscription d’une assurance vie ou d’…" at bounding box center [671, 359] width 585 height 155
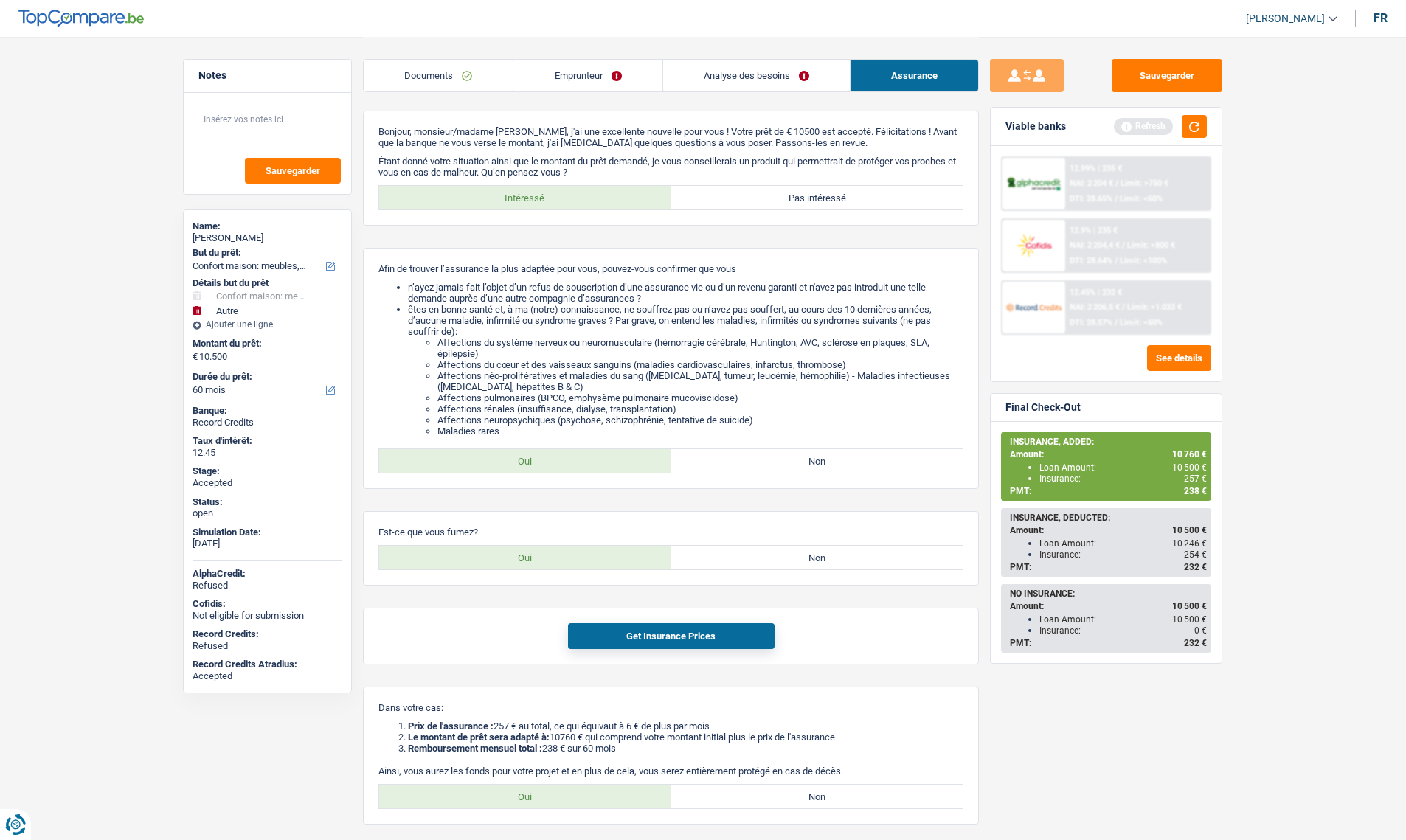
click at [243, 238] on div "yanick nunes de souza" at bounding box center [267, 238] width 149 height 12
copy div "yanick nunes de souza"
click at [747, 70] on link "Analyse des besoins" at bounding box center [757, 75] width 187 height 32
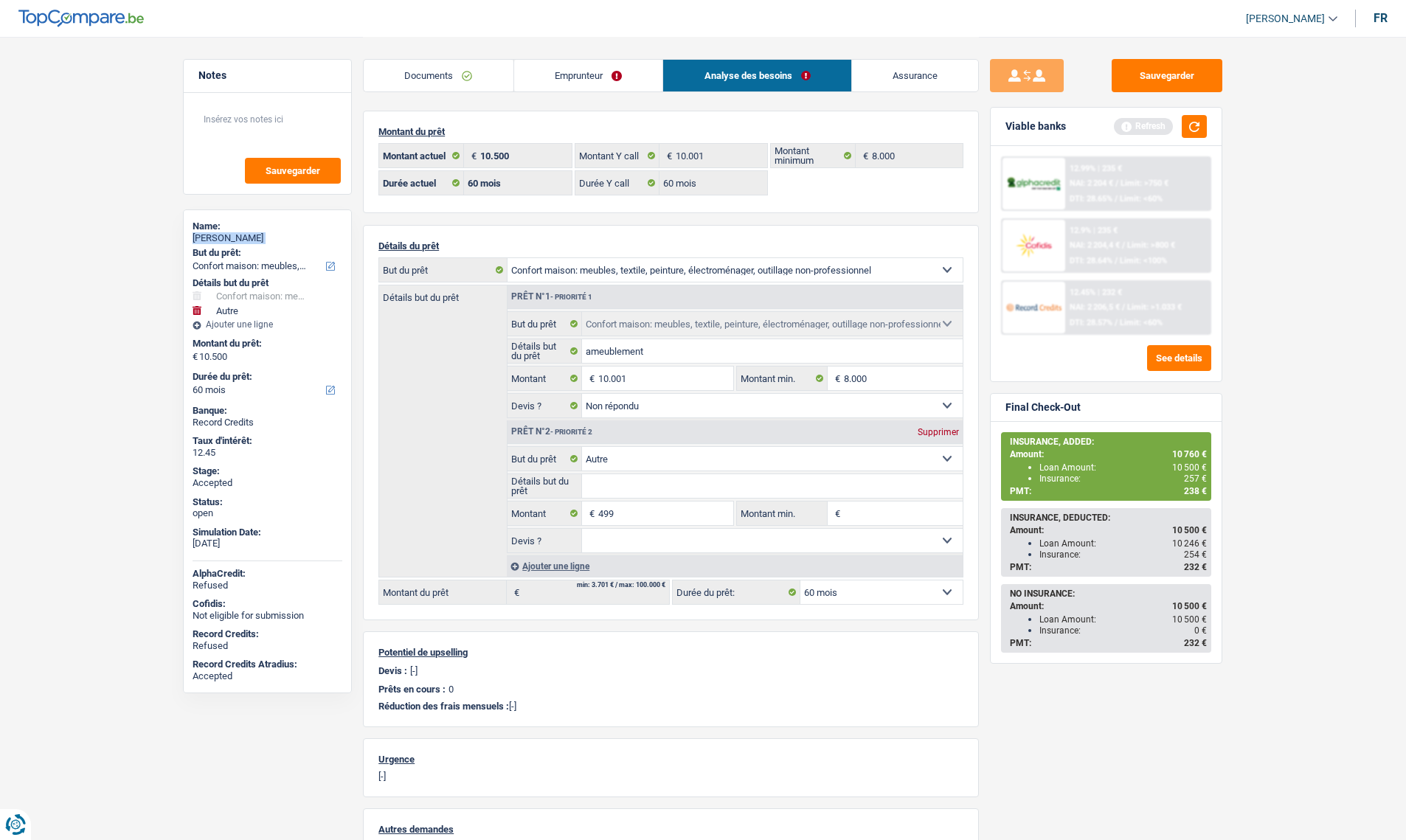
click at [568, 77] on link "Emprunteur" at bounding box center [589, 75] width 149 height 32
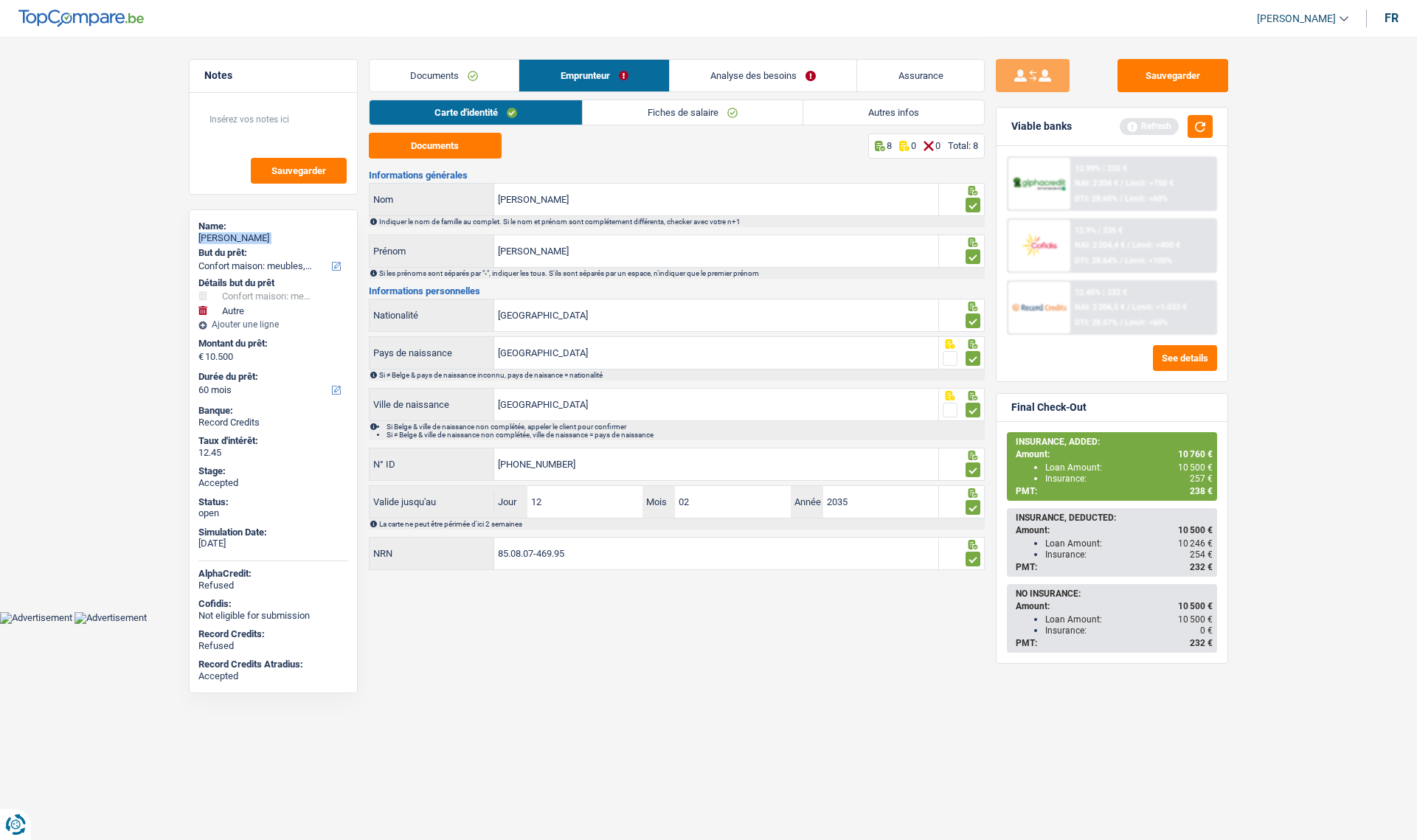
click at [912, 119] on link "Autres infos" at bounding box center [893, 112] width 181 height 25
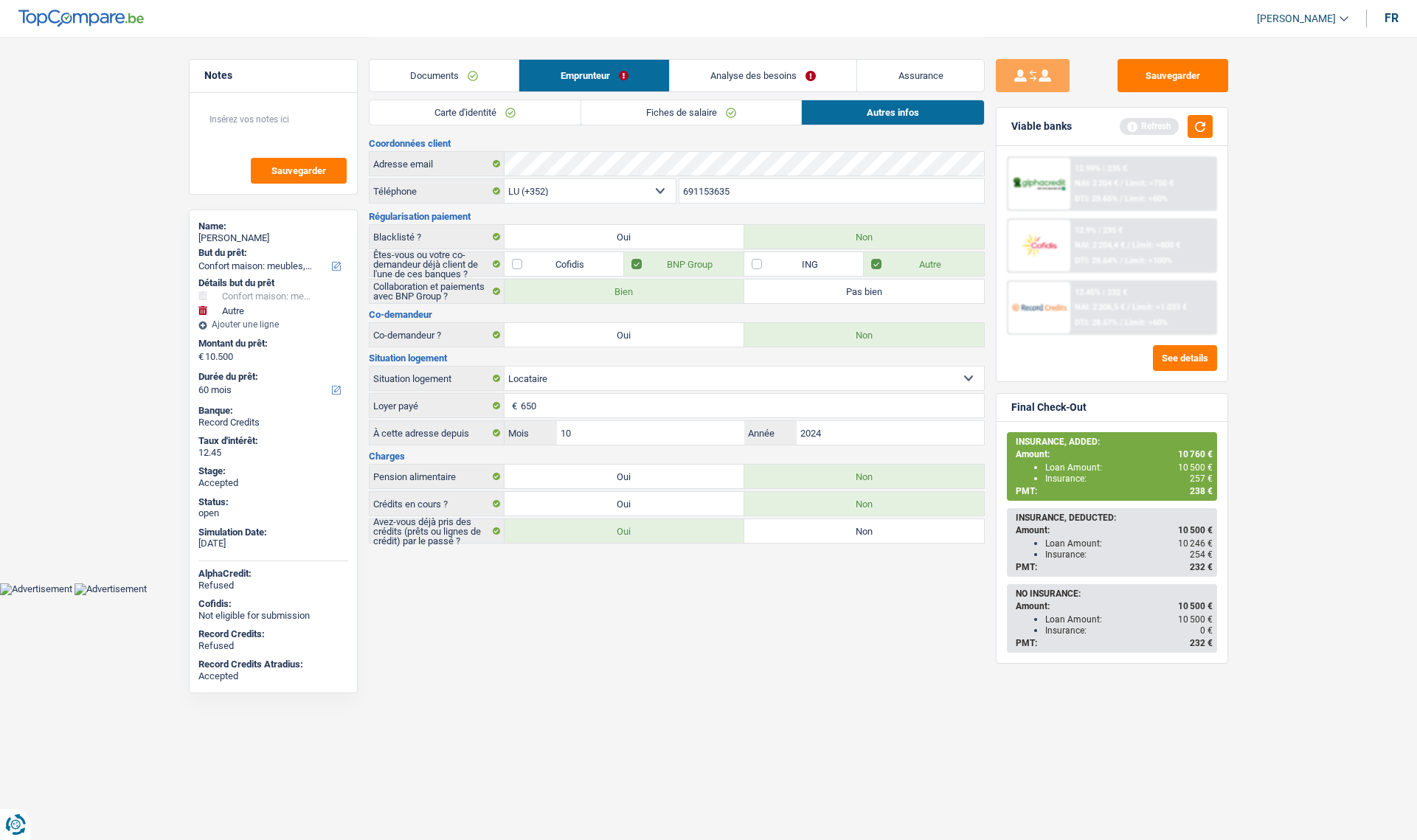
click at [715, 193] on input "691153635" at bounding box center [832, 191] width 304 height 24
click at [1111, 456] on div "Amount: 10 760 €" at bounding box center [1114, 454] width 197 height 10
drag, startPoint x: 1210, startPoint y: 492, endPoint x: 1006, endPoint y: 443, distance: 209.8
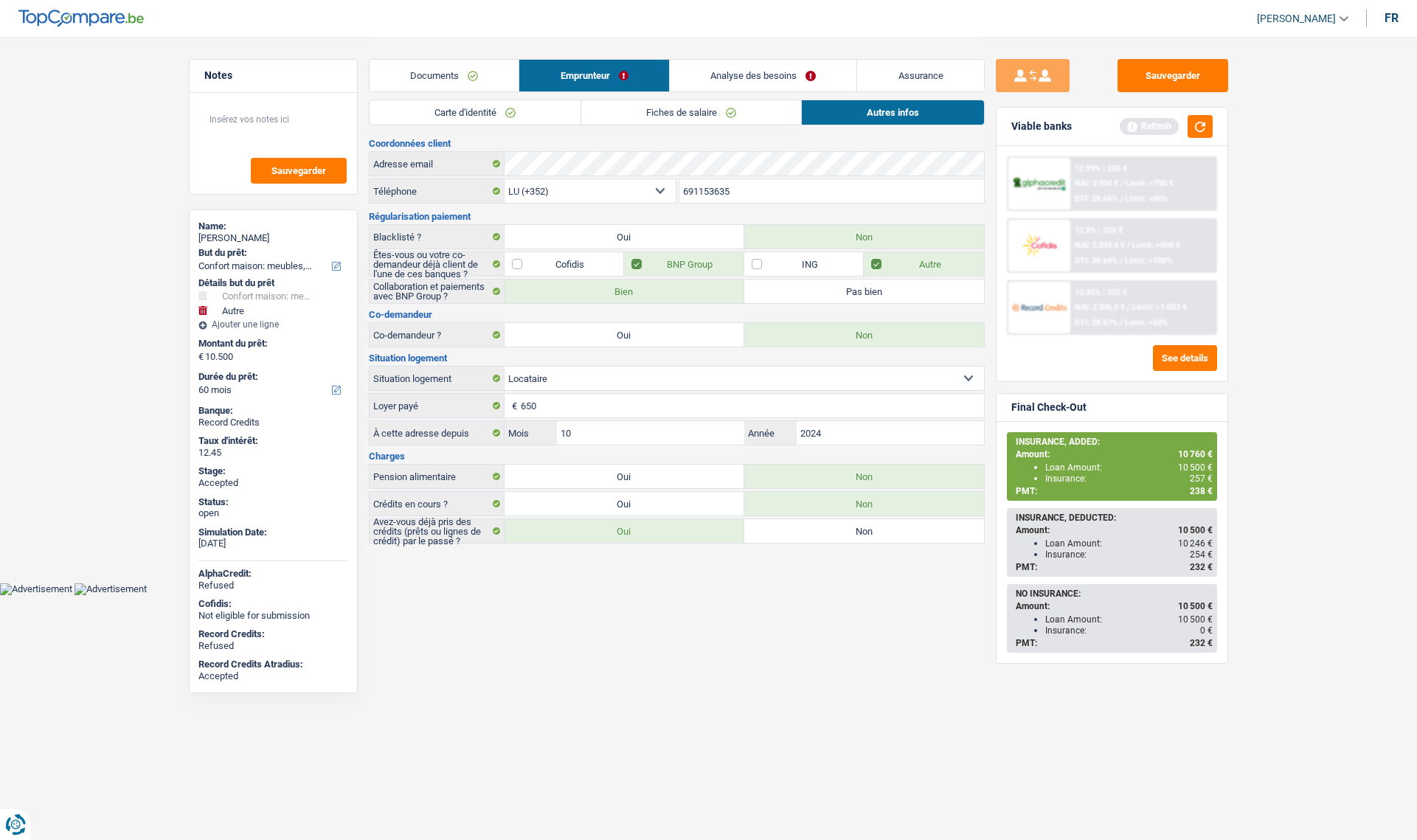
click at [1007, 443] on div "INSURANCE, ADDED: Amount: 10 760 € Loan Amount: 10 500 € Insurance: 257 € PMT: …" at bounding box center [1112, 466] width 210 height 69
copy div "INSURANCE, ADDED: Amount: 10 760 € Loan Amount: 10 500 € Insurance: 257 € PMT: …"
click at [1169, 87] on button "Sauvegarder" at bounding box center [1173, 75] width 111 height 33
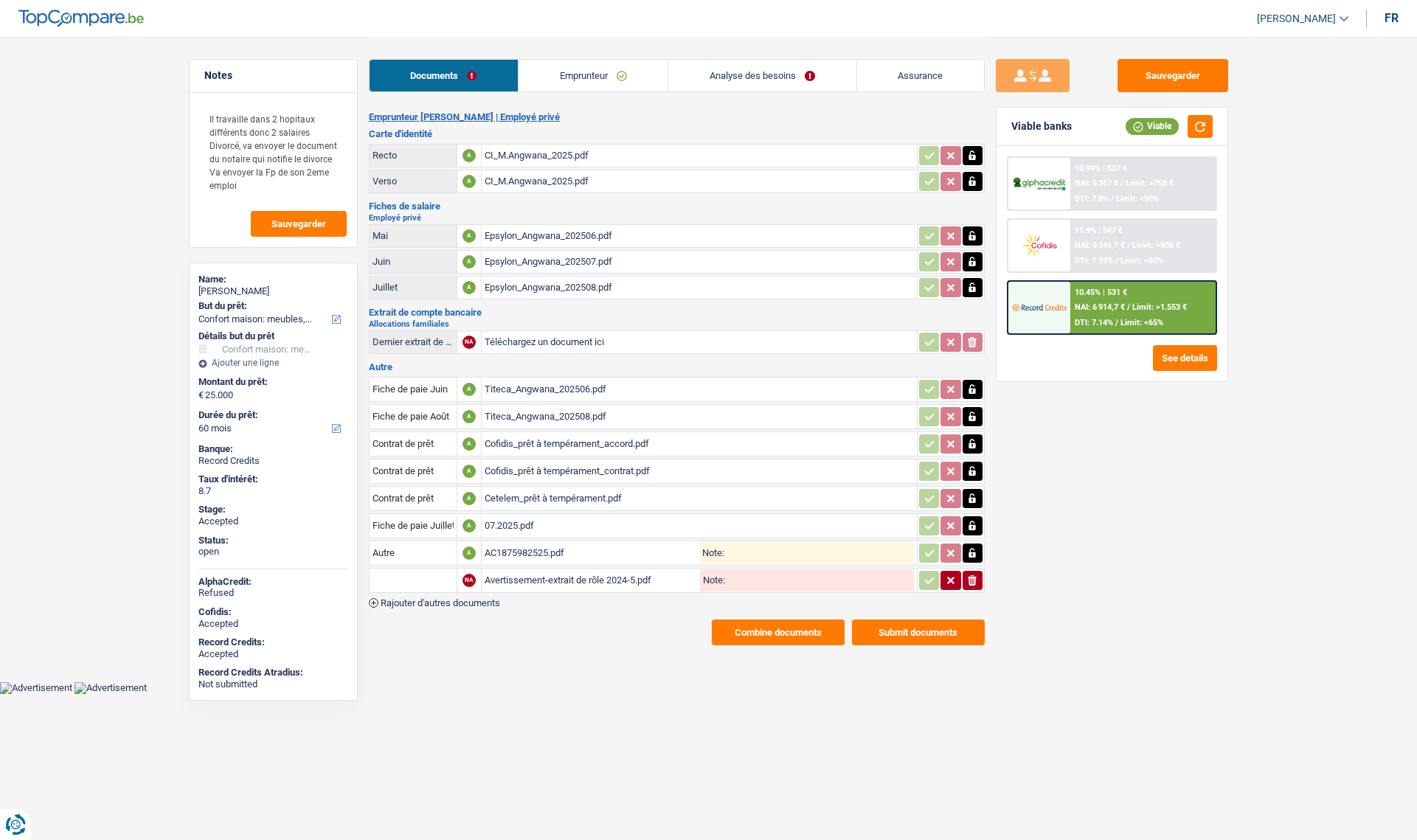
select select "household"
select select "60"
click at [913, 73] on link "Assurance" at bounding box center [921, 75] width 127 height 32
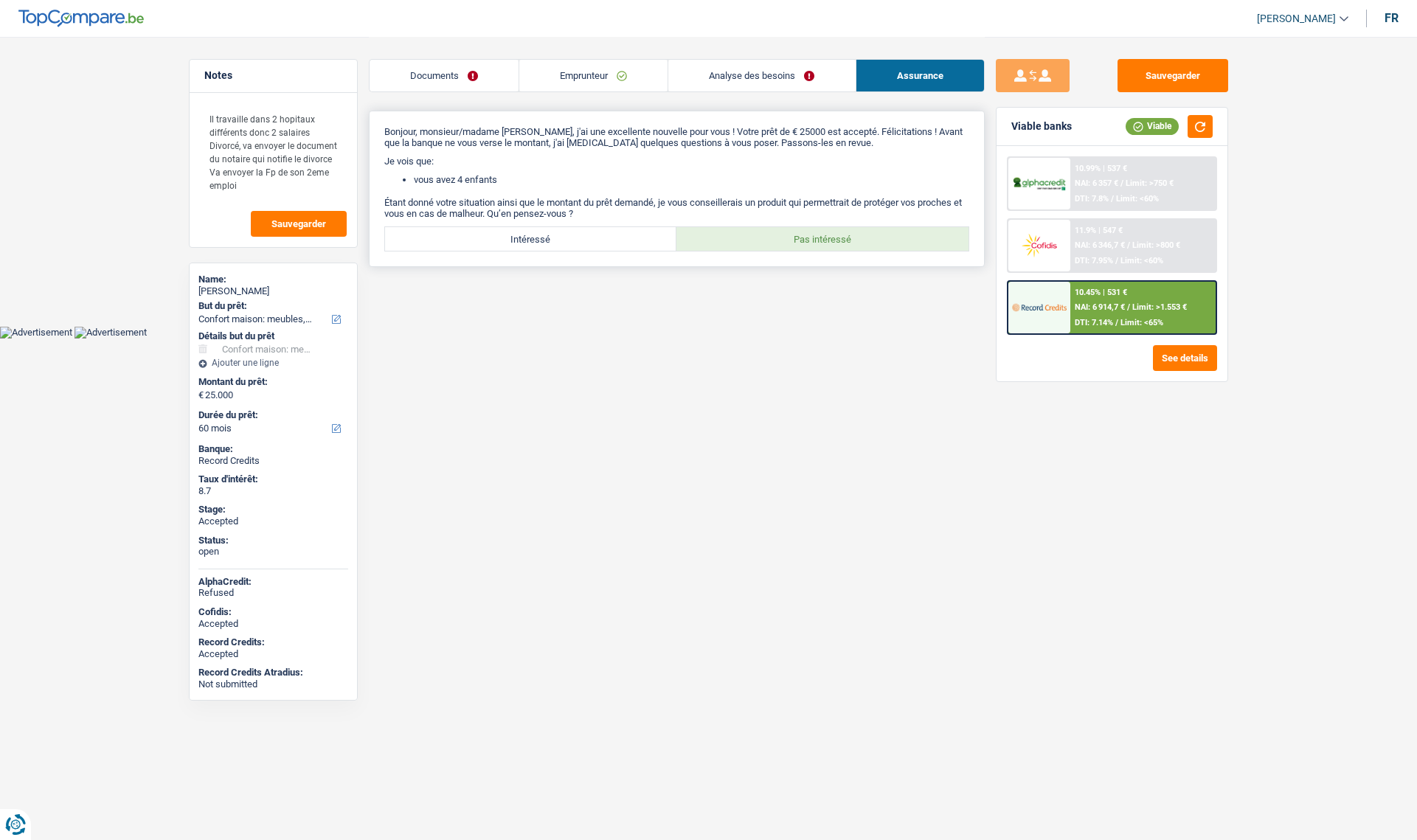
click at [540, 237] on label "Intéressé" at bounding box center [531, 239] width 293 height 24
click at [540, 237] on input "Intéressé" at bounding box center [531, 239] width 293 height 24
radio input "true"
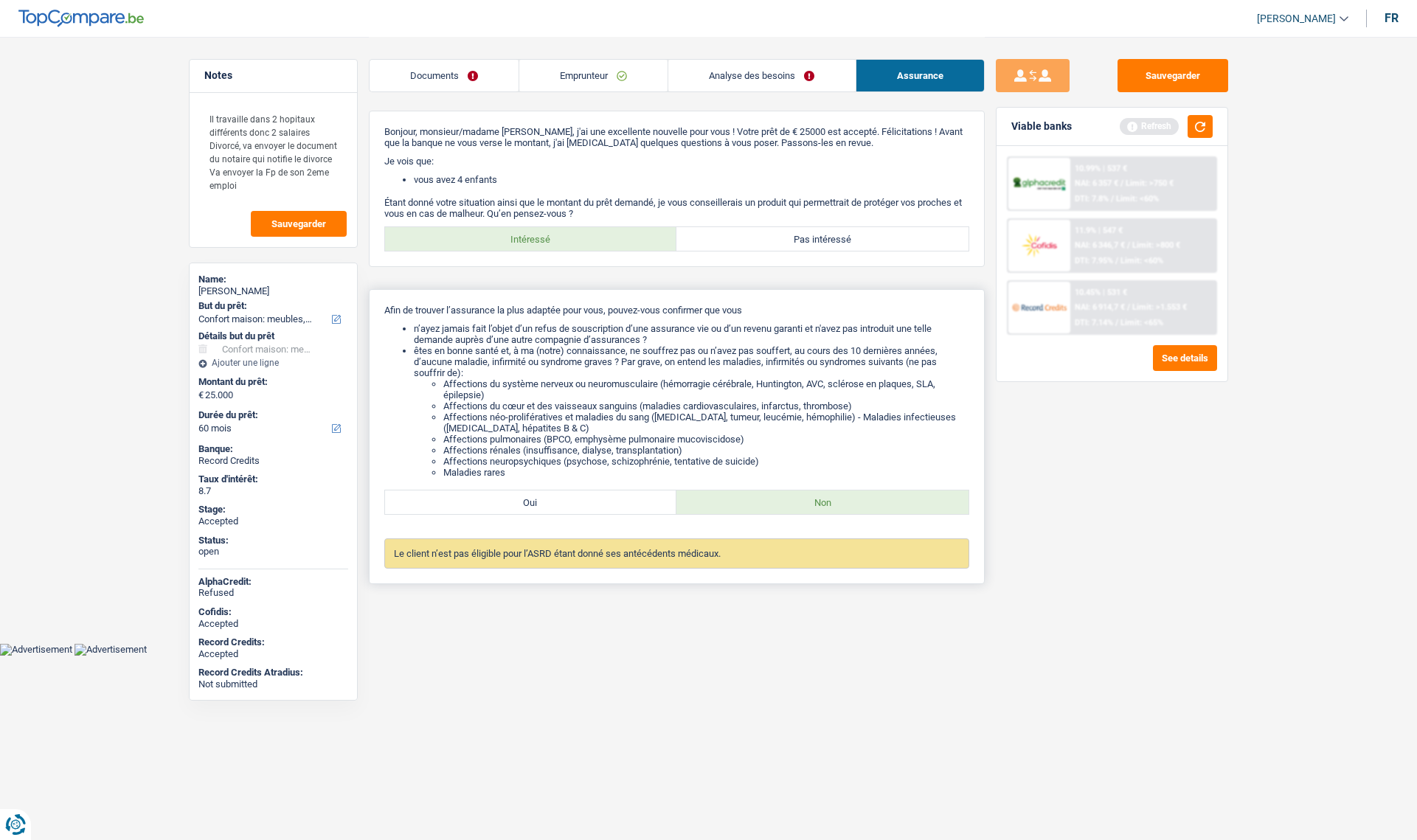
click at [527, 509] on label "Oui" at bounding box center [531, 503] width 293 height 24
click at [527, 509] on input "Oui" at bounding box center [531, 503] width 293 height 24
radio input "true"
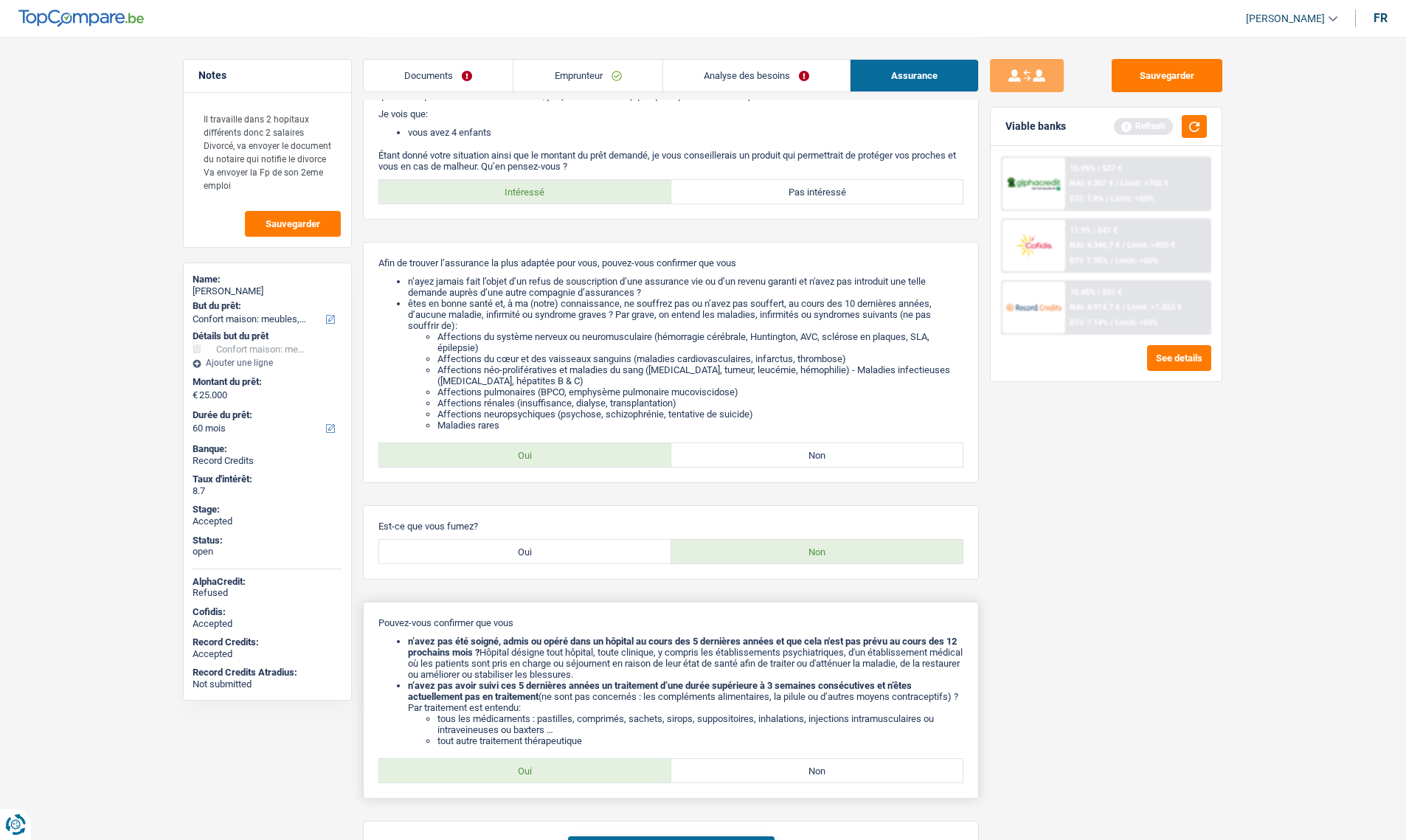
scroll to position [155, 0]
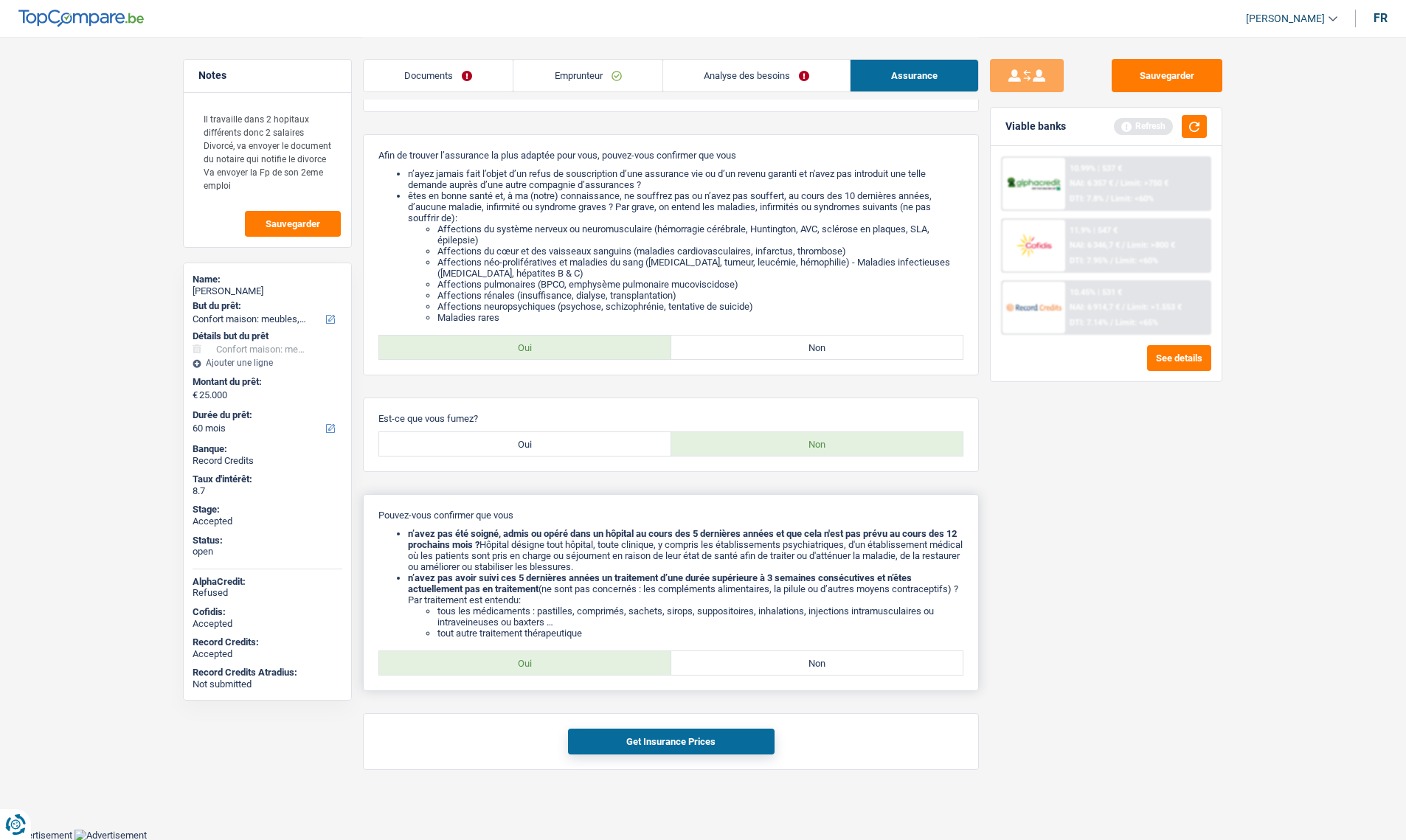
click at [571, 665] on label "Oui" at bounding box center [526, 663] width 293 height 24
click at [571, 665] on input "Oui" at bounding box center [526, 663] width 293 height 24
radio input "true"
click at [644, 746] on button "Get Insurance Prices" at bounding box center [670, 742] width 206 height 26
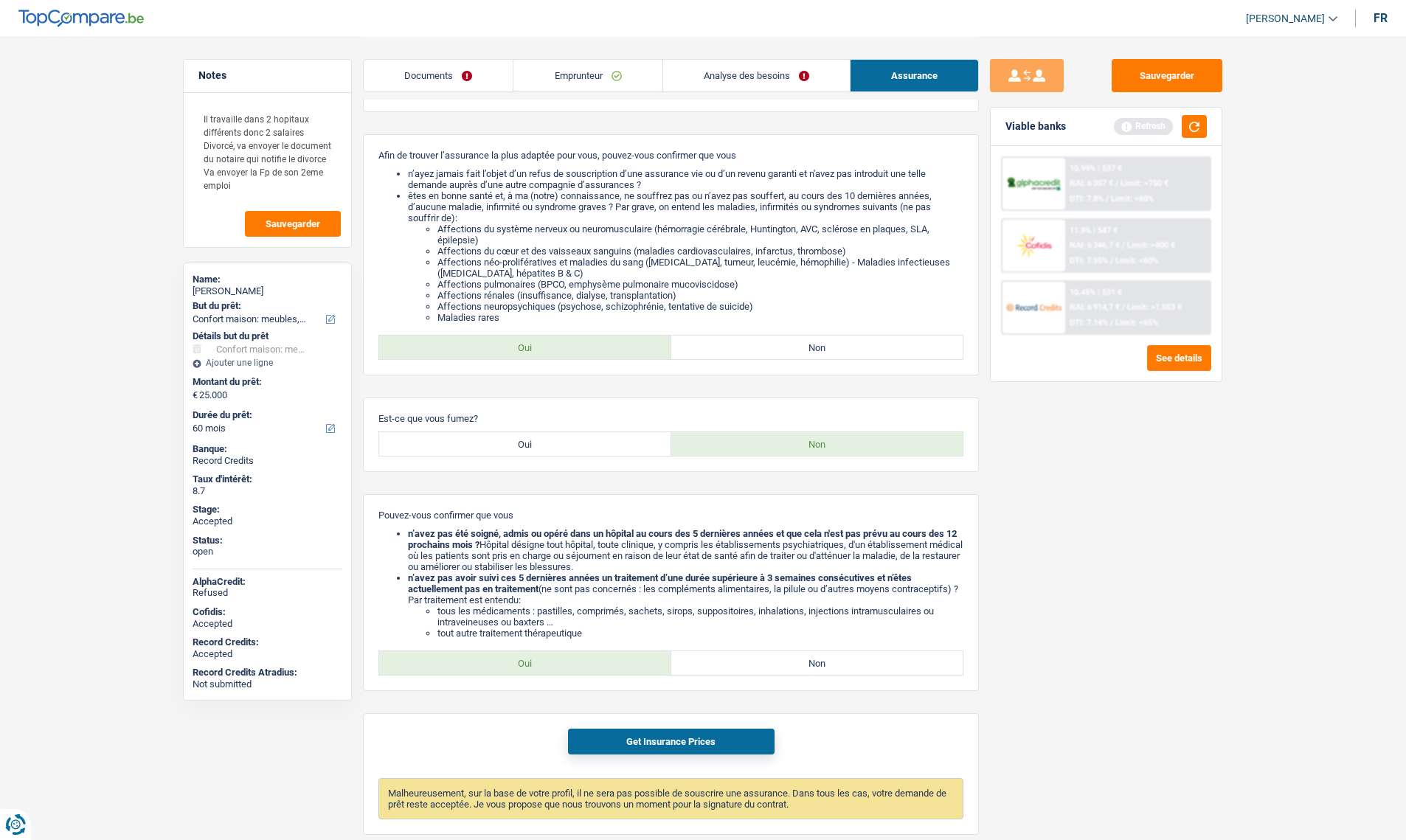
click at [216, 289] on div "[PERSON_NAME]" at bounding box center [267, 291] width 149 height 12
copy div "[PERSON_NAME]"
click at [747, 76] on link "Analyse des besoins" at bounding box center [757, 75] width 187 height 32
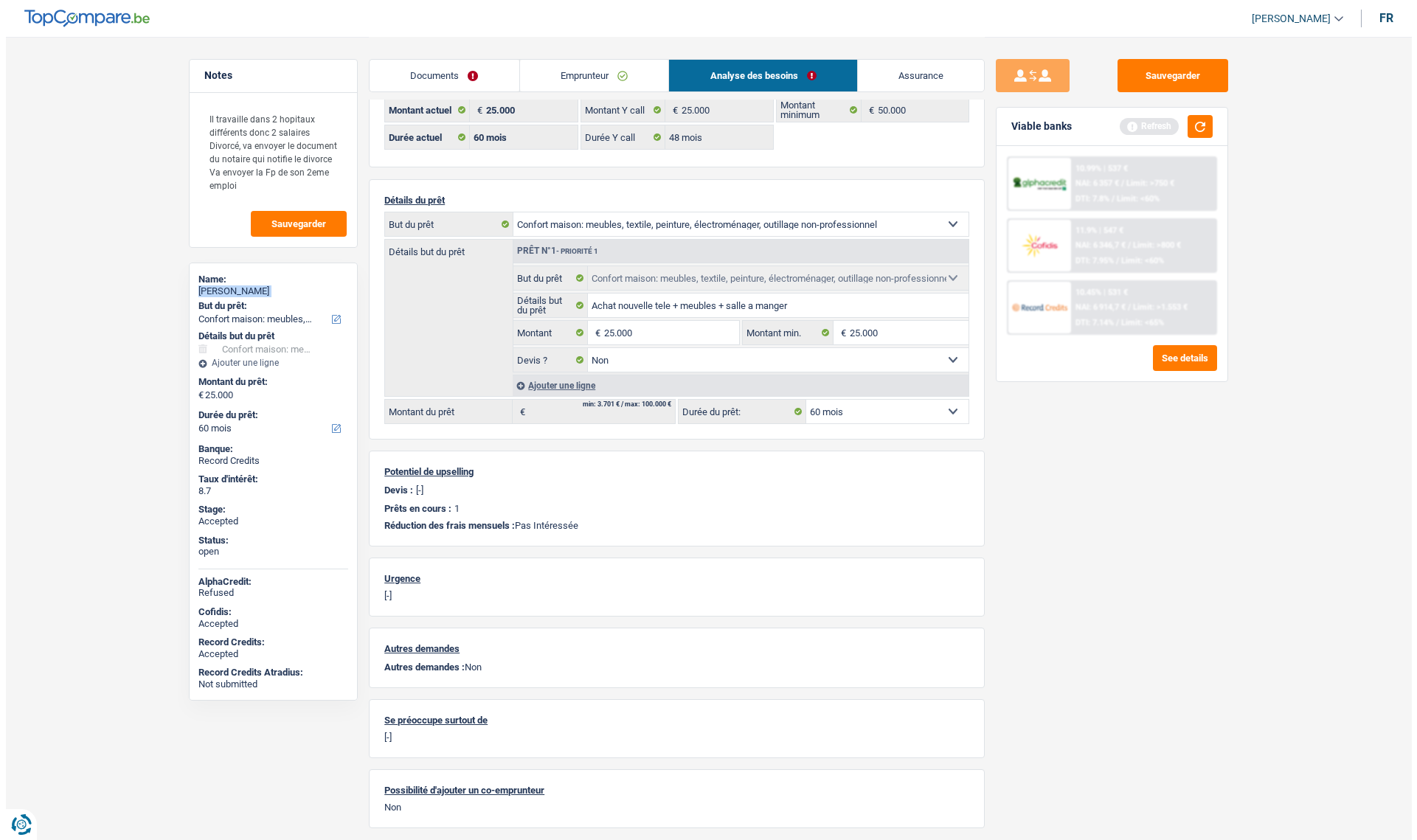
scroll to position [0, 0]
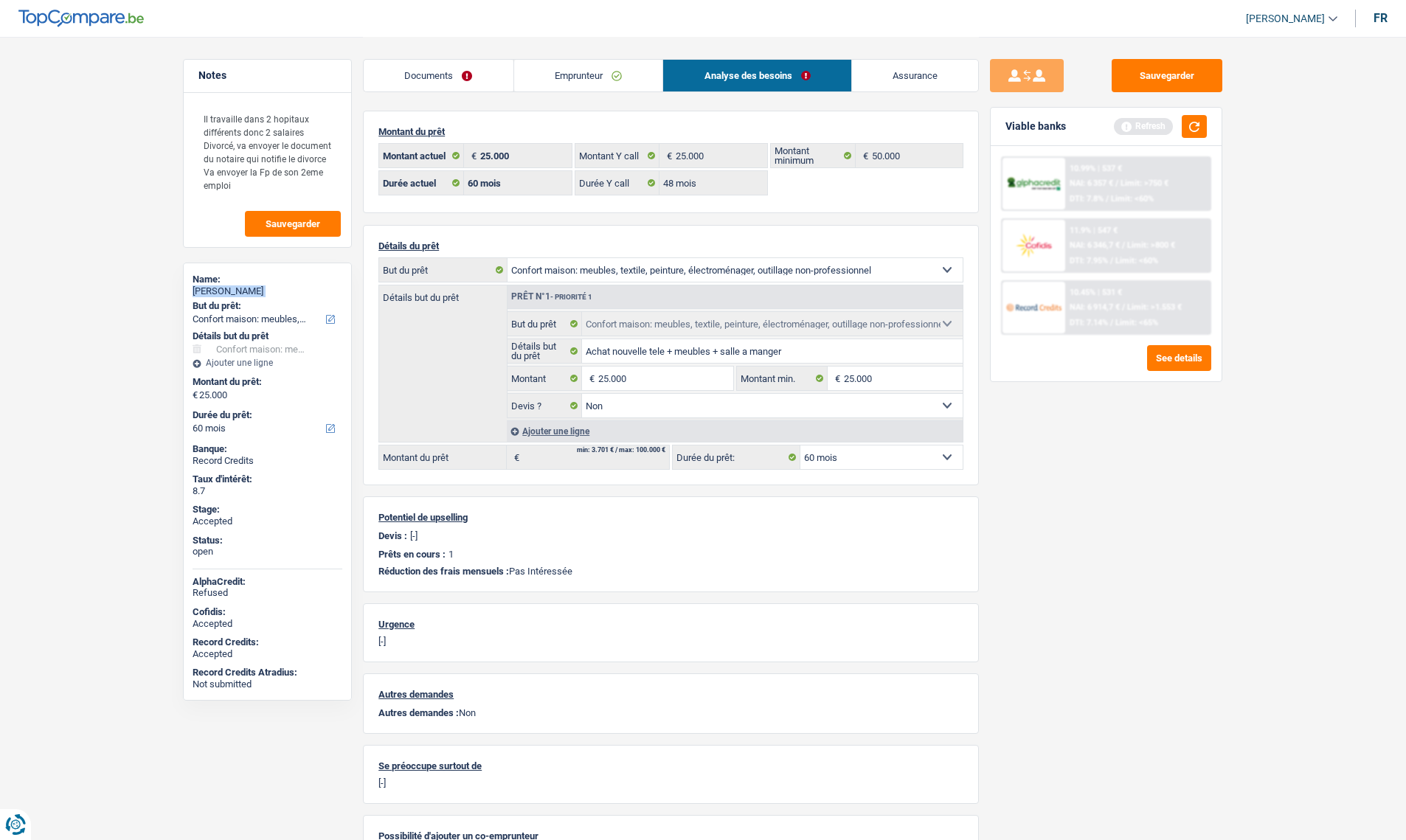
click at [556, 76] on link "Emprunteur" at bounding box center [589, 75] width 149 height 32
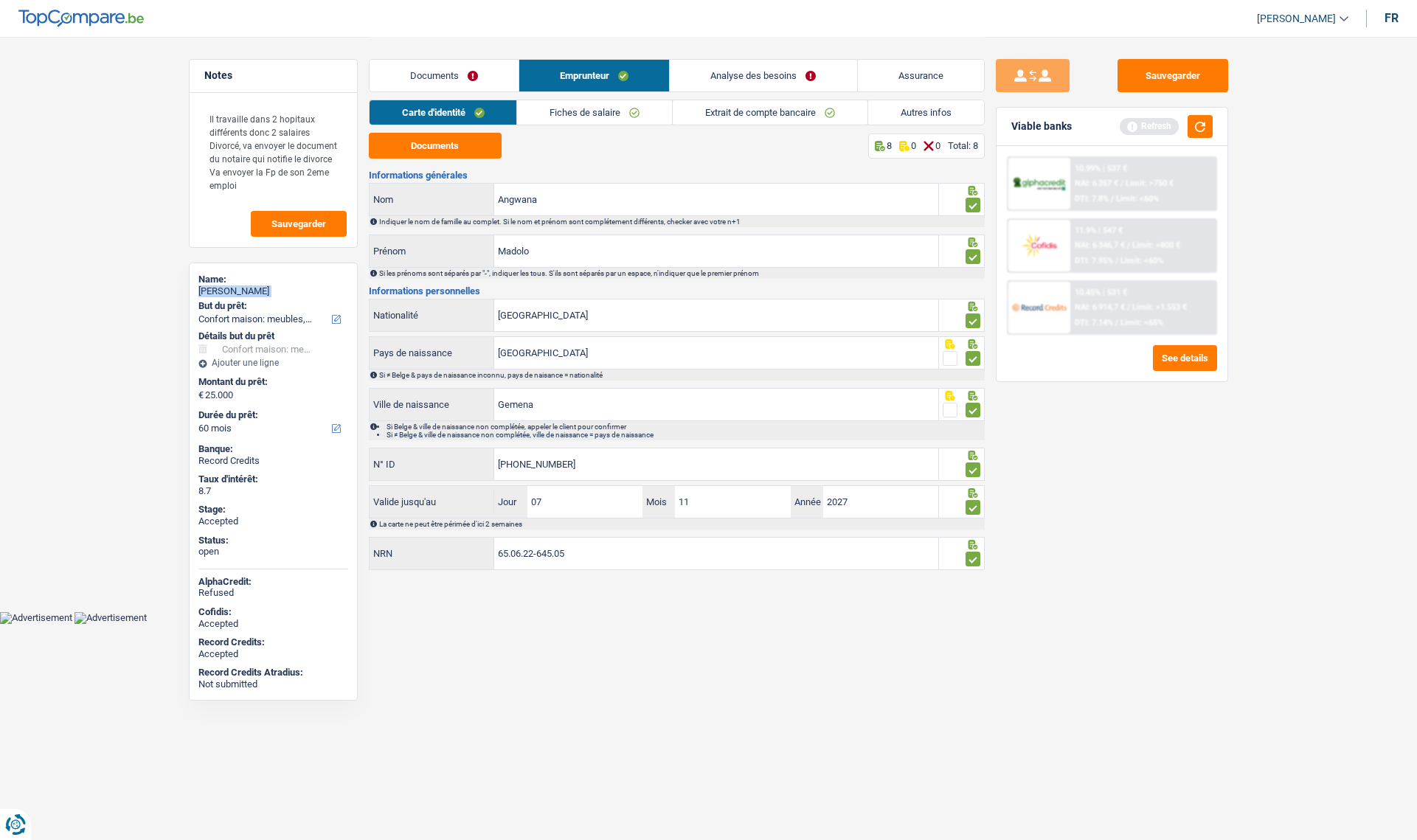
click at [902, 120] on link "Autres infos" at bounding box center [926, 112] width 116 height 25
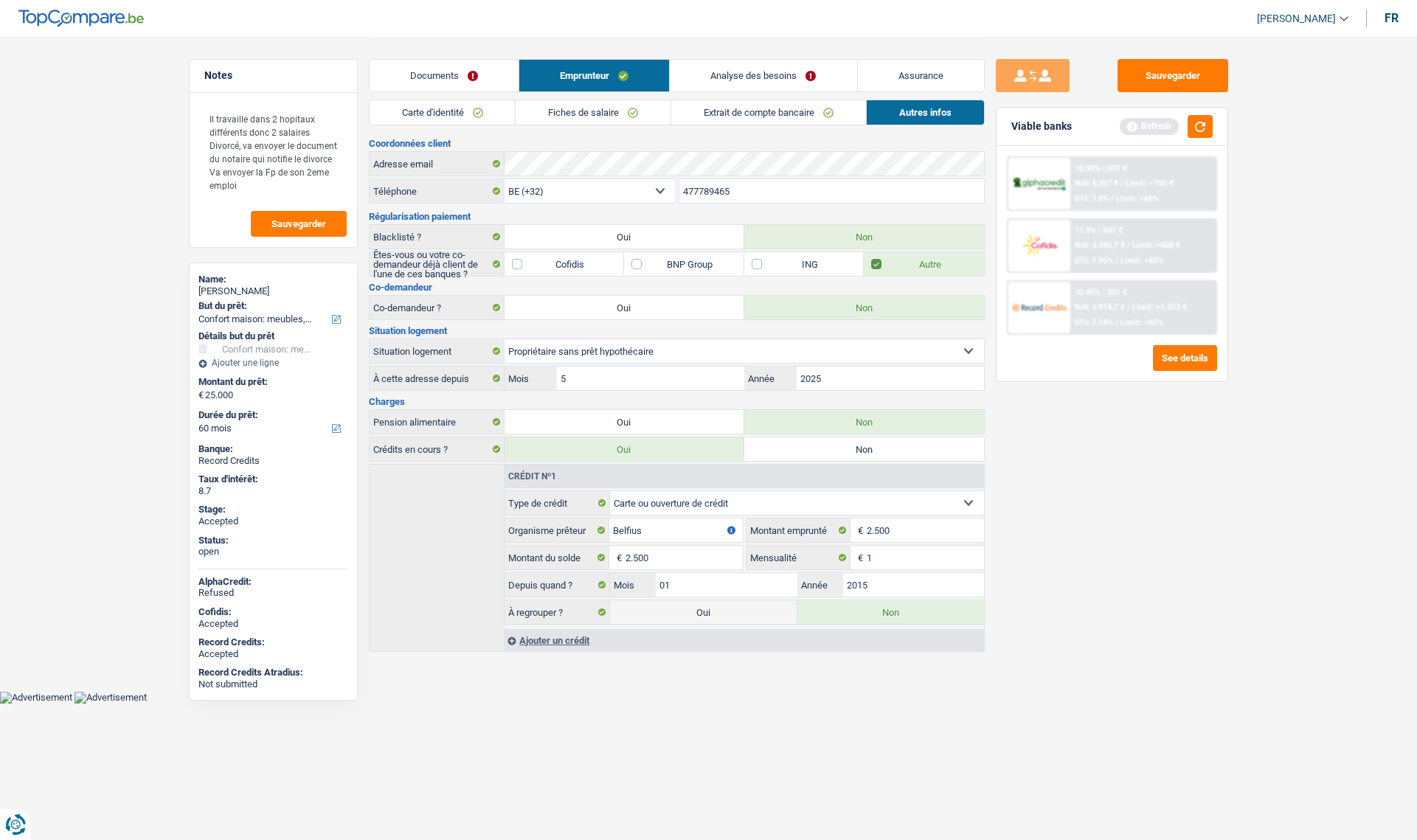
click at [726, 194] on input "477789465" at bounding box center [832, 191] width 304 height 24
click at [1153, 71] on button "Sauvegarder" at bounding box center [1173, 75] width 111 height 33
click at [912, 77] on link "Assurance" at bounding box center [922, 75] width 127 height 32
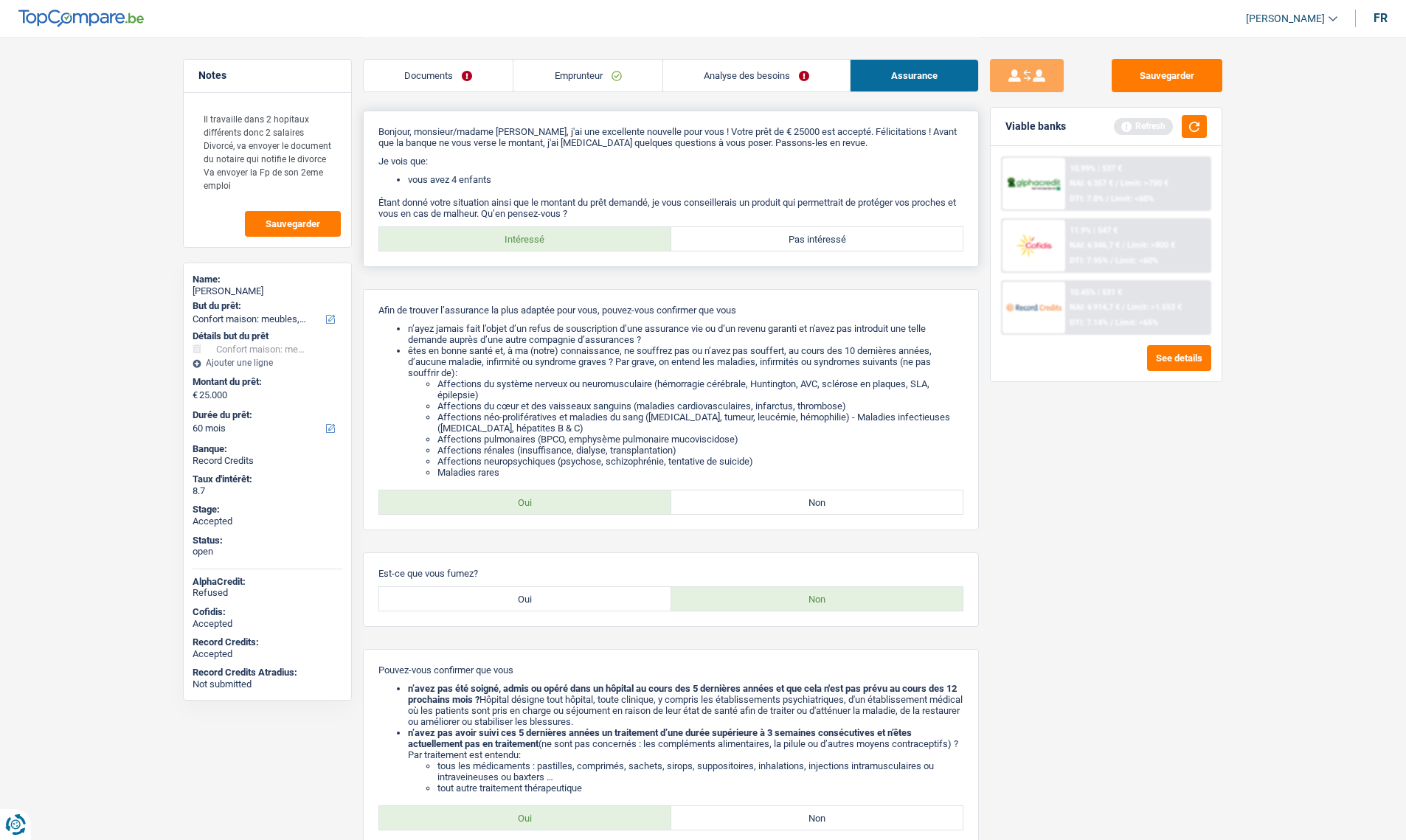
click at [869, 235] on label "Pas intéressé" at bounding box center [817, 239] width 293 height 24
click at [869, 235] on input "Pas intéressé" at bounding box center [817, 239] width 293 height 24
radio input "true"
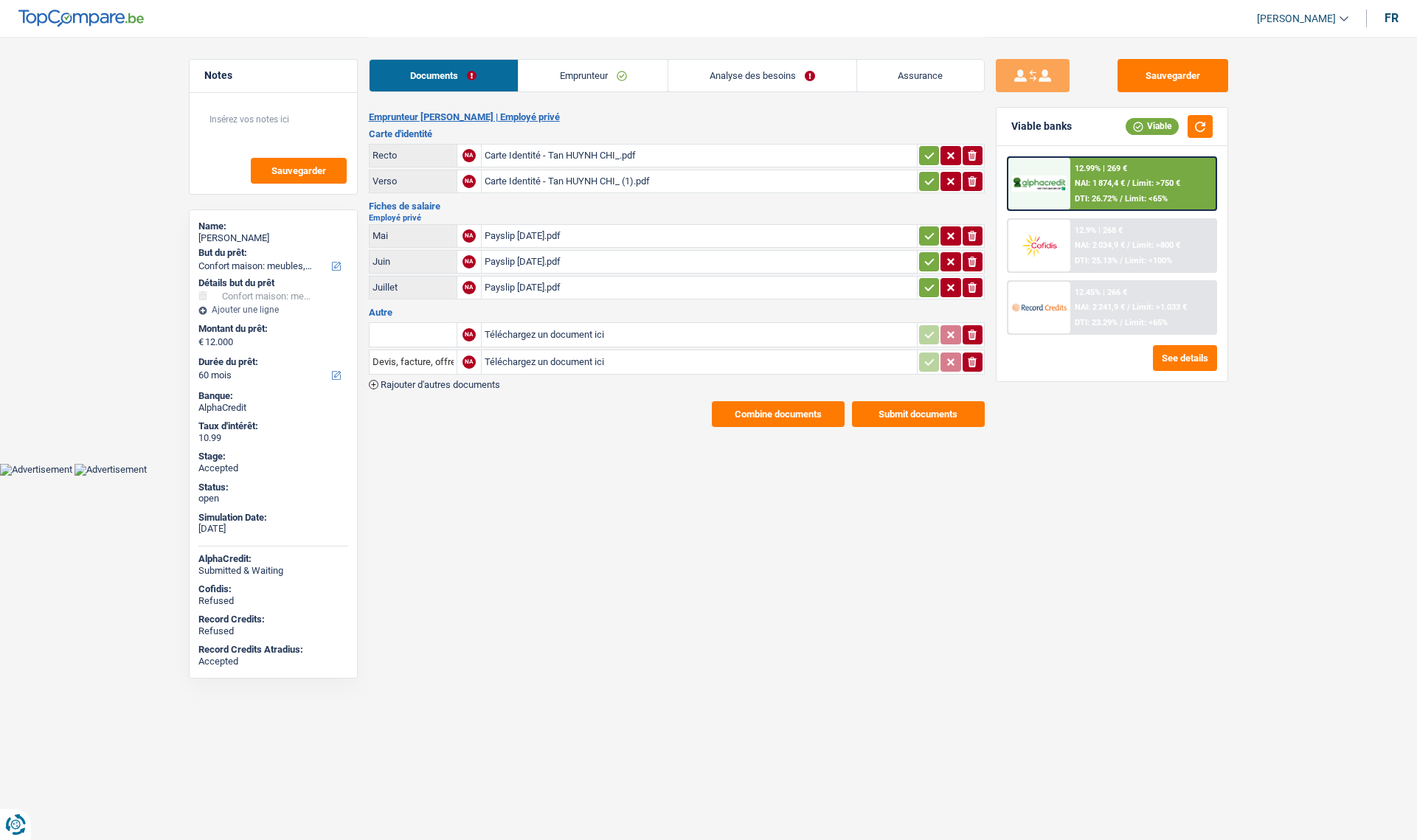
select select "household"
select select "60"
select select "48"
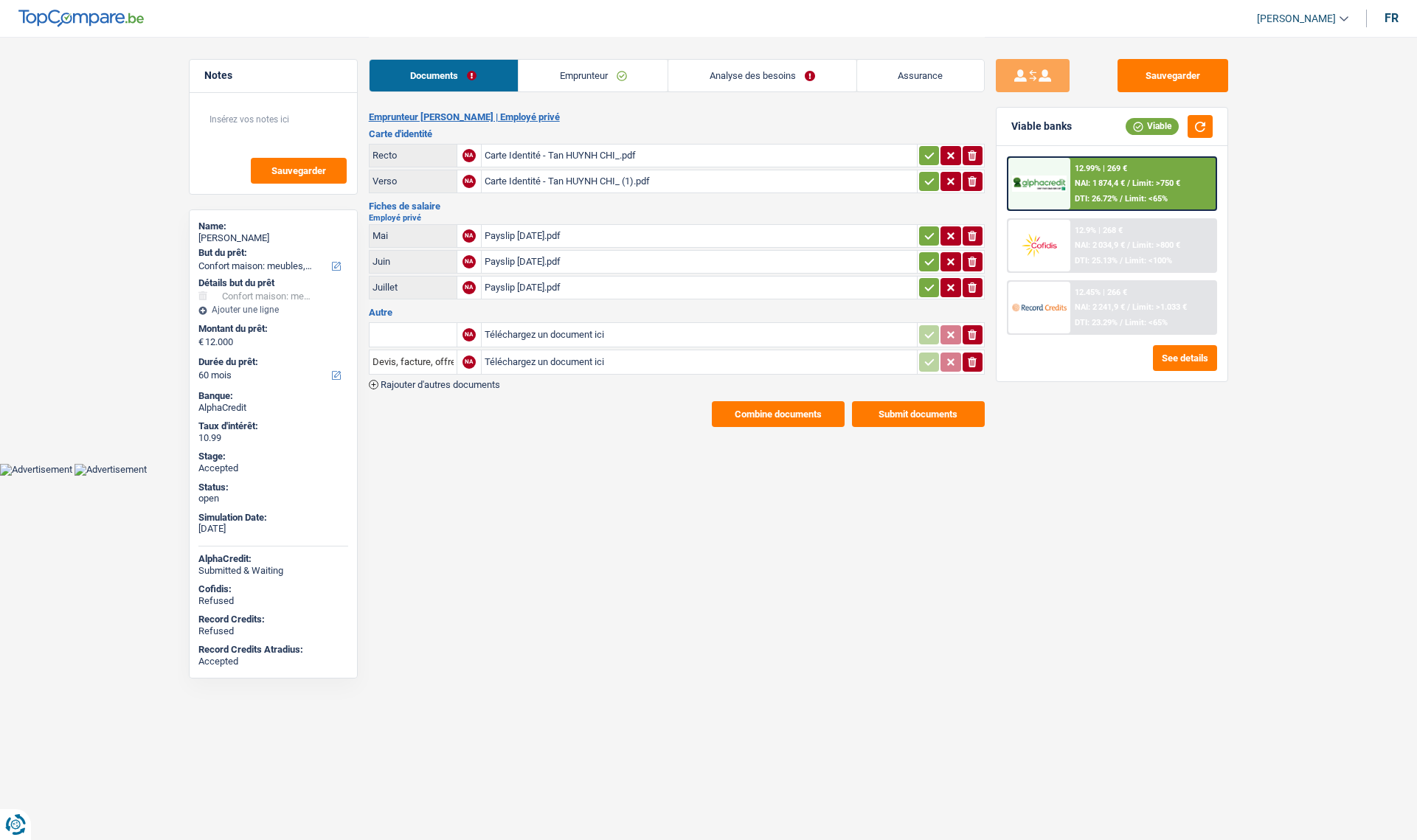
select select "household"
select select "yes"
select select "60"
click at [736, 81] on link "Analyse des besoins" at bounding box center [762, 75] width 187 height 32
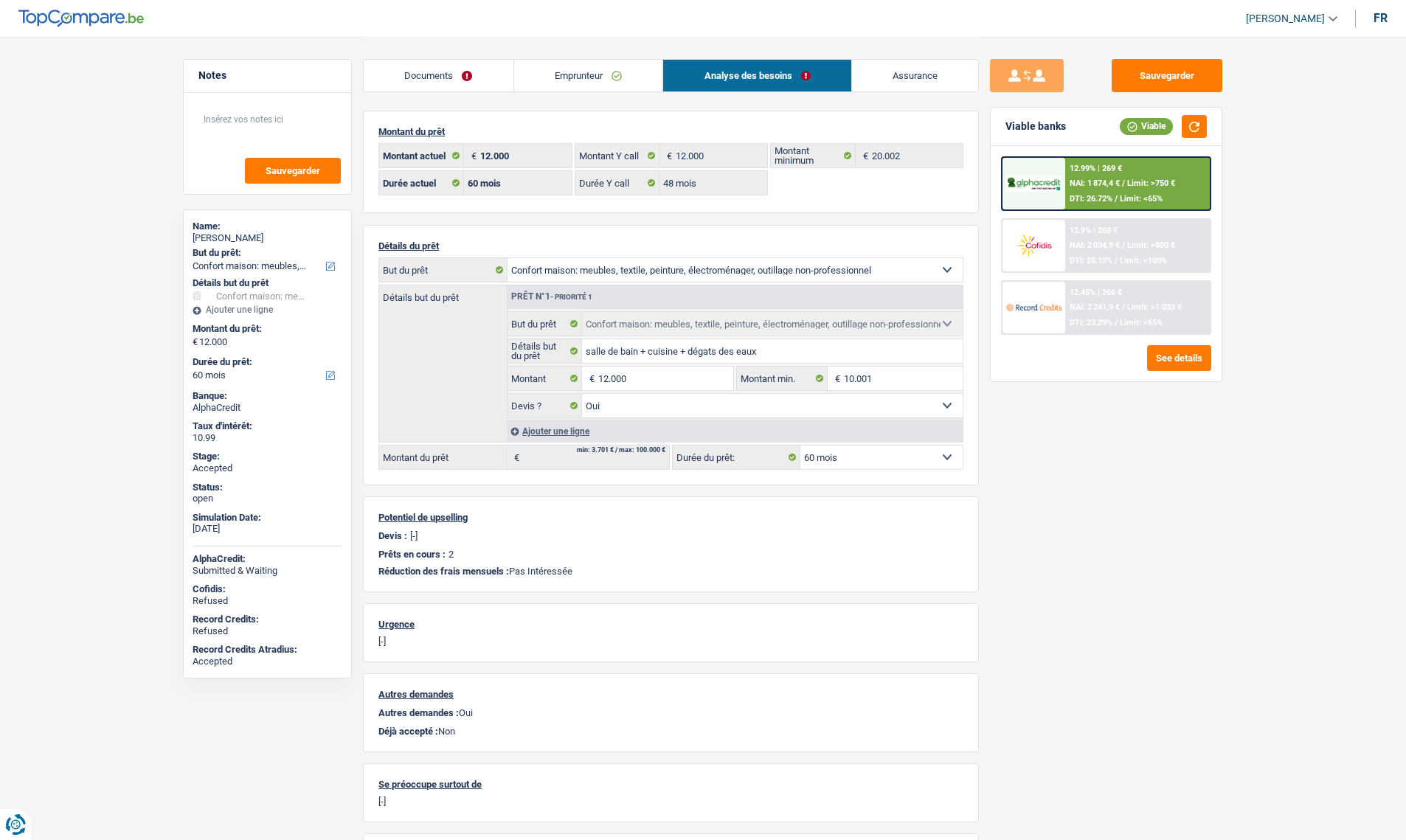
click at [1130, 181] on span "Limit: >750 €" at bounding box center [1151, 183] width 48 height 9
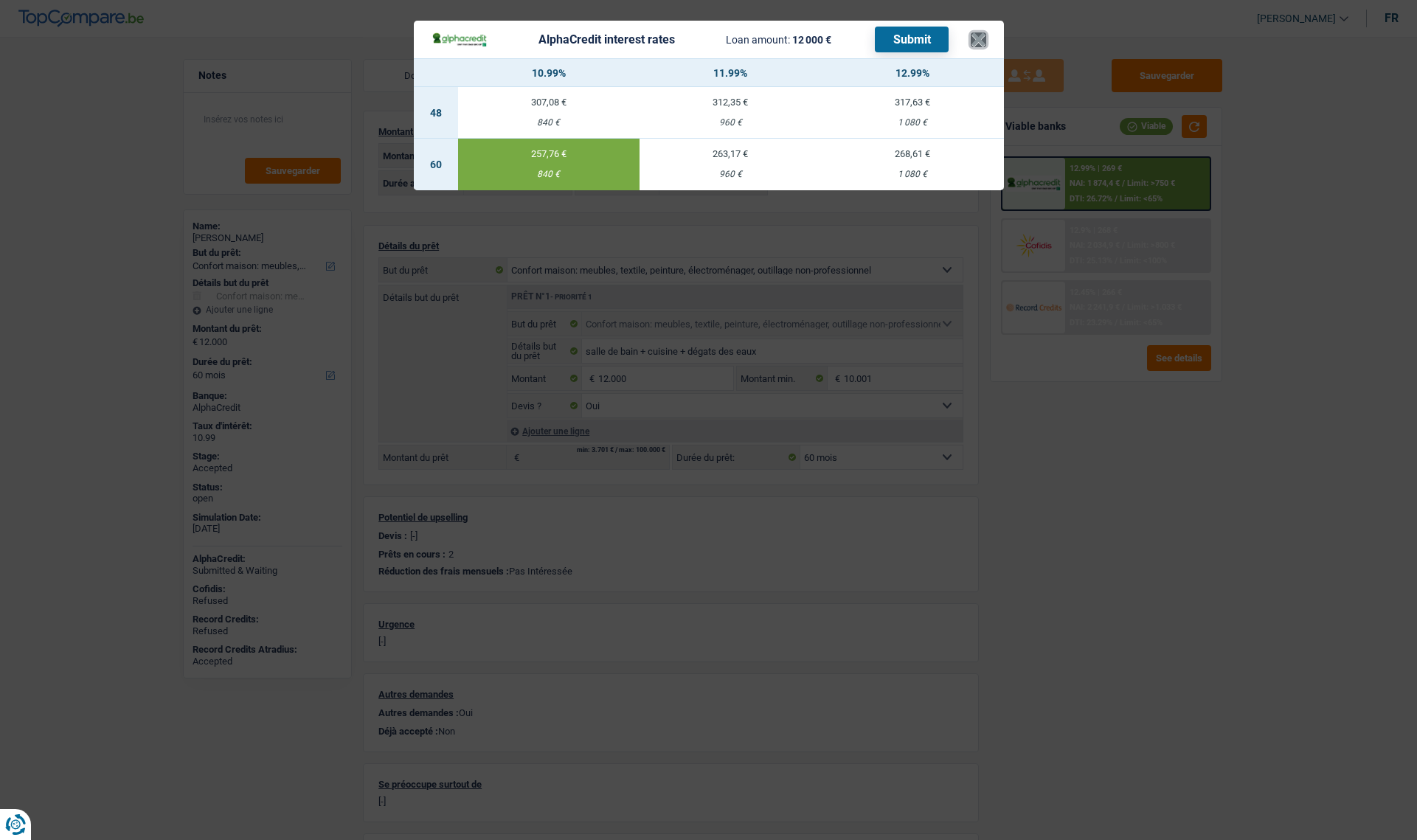
click at [980, 36] on button "×" at bounding box center [979, 39] width 16 height 15
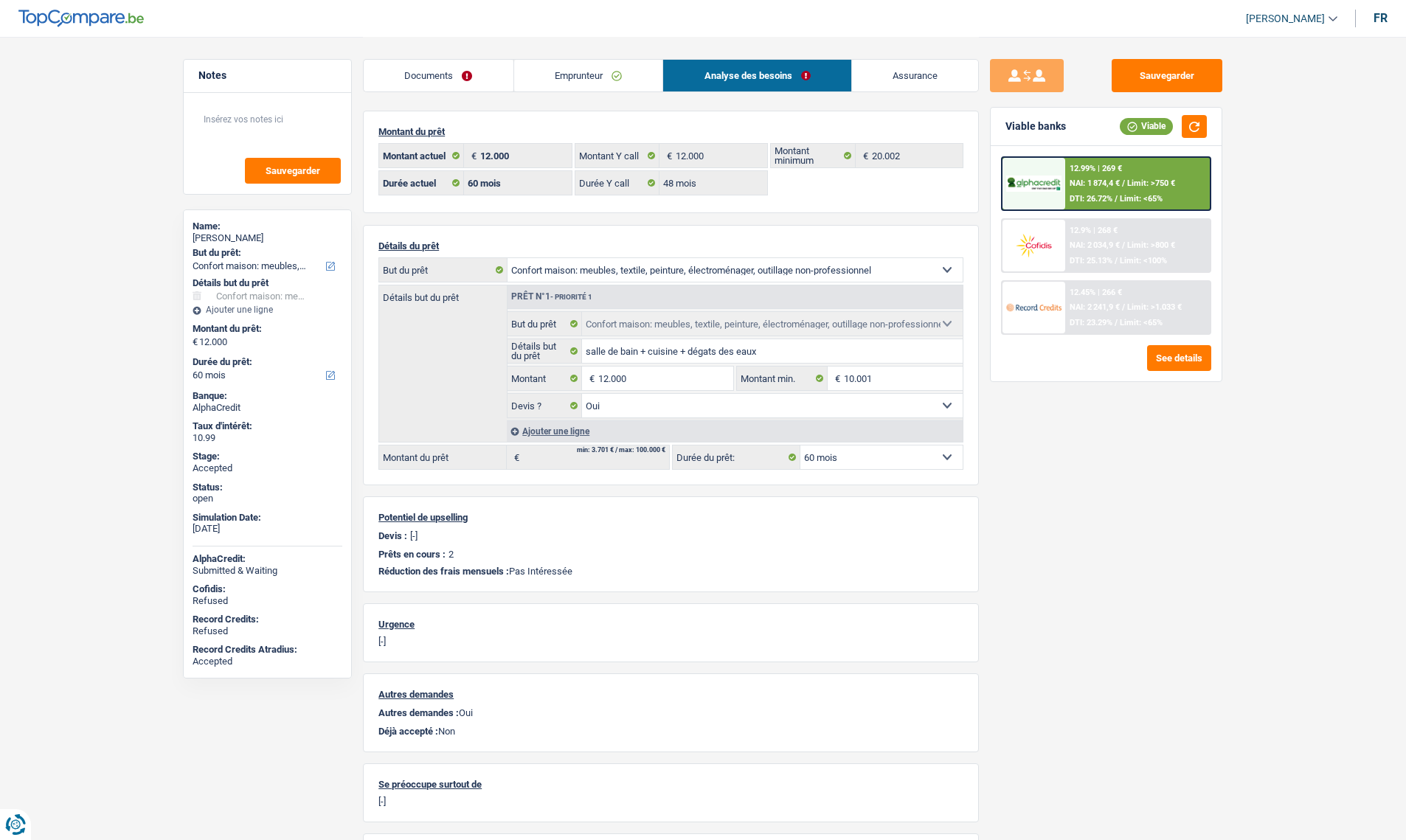
click at [900, 70] on link "Assurance" at bounding box center [915, 75] width 127 height 32
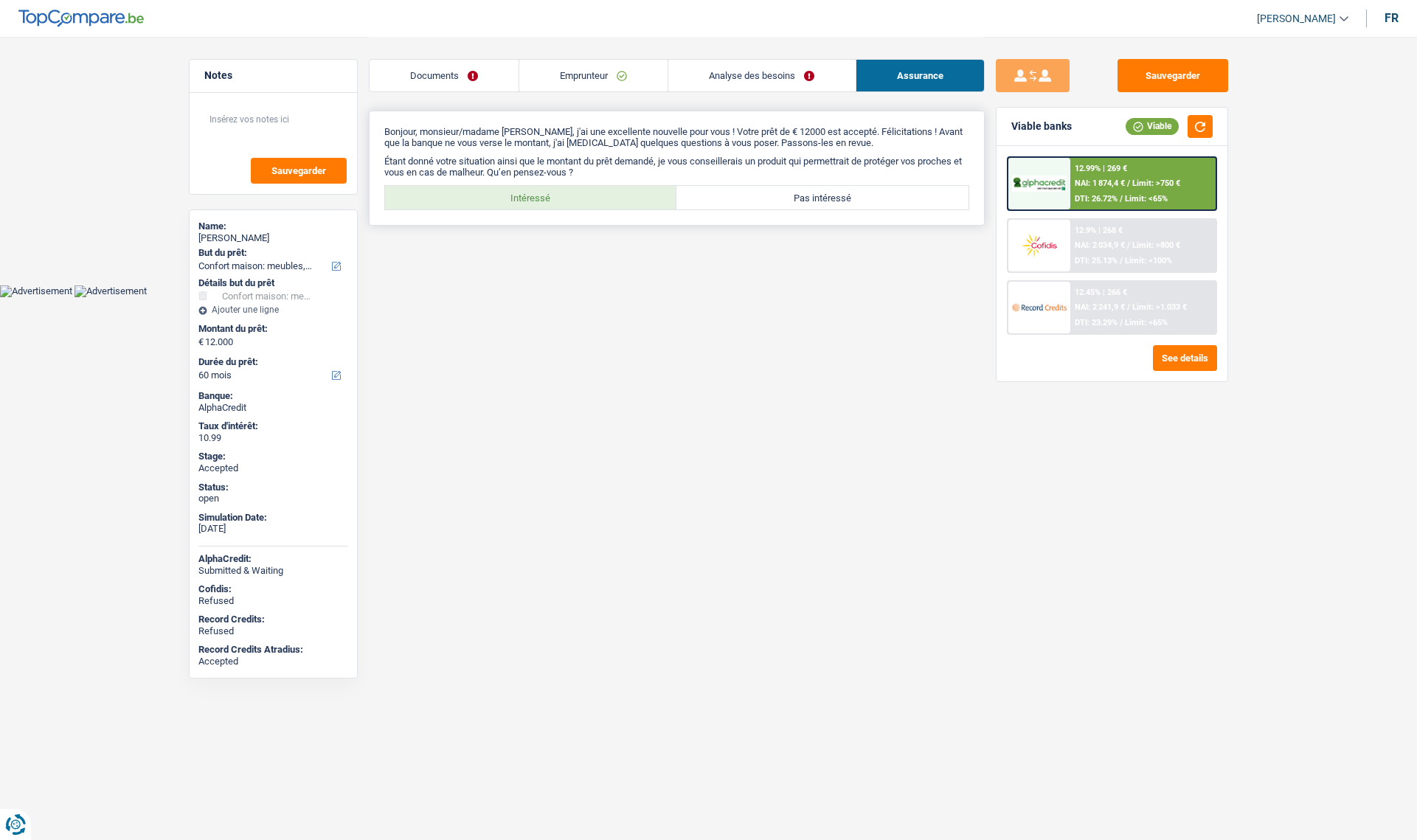
click at [560, 201] on label "Intéressé" at bounding box center [531, 198] width 293 height 24
click at [560, 201] on input "Intéressé" at bounding box center [531, 198] width 293 height 24
radio input "true"
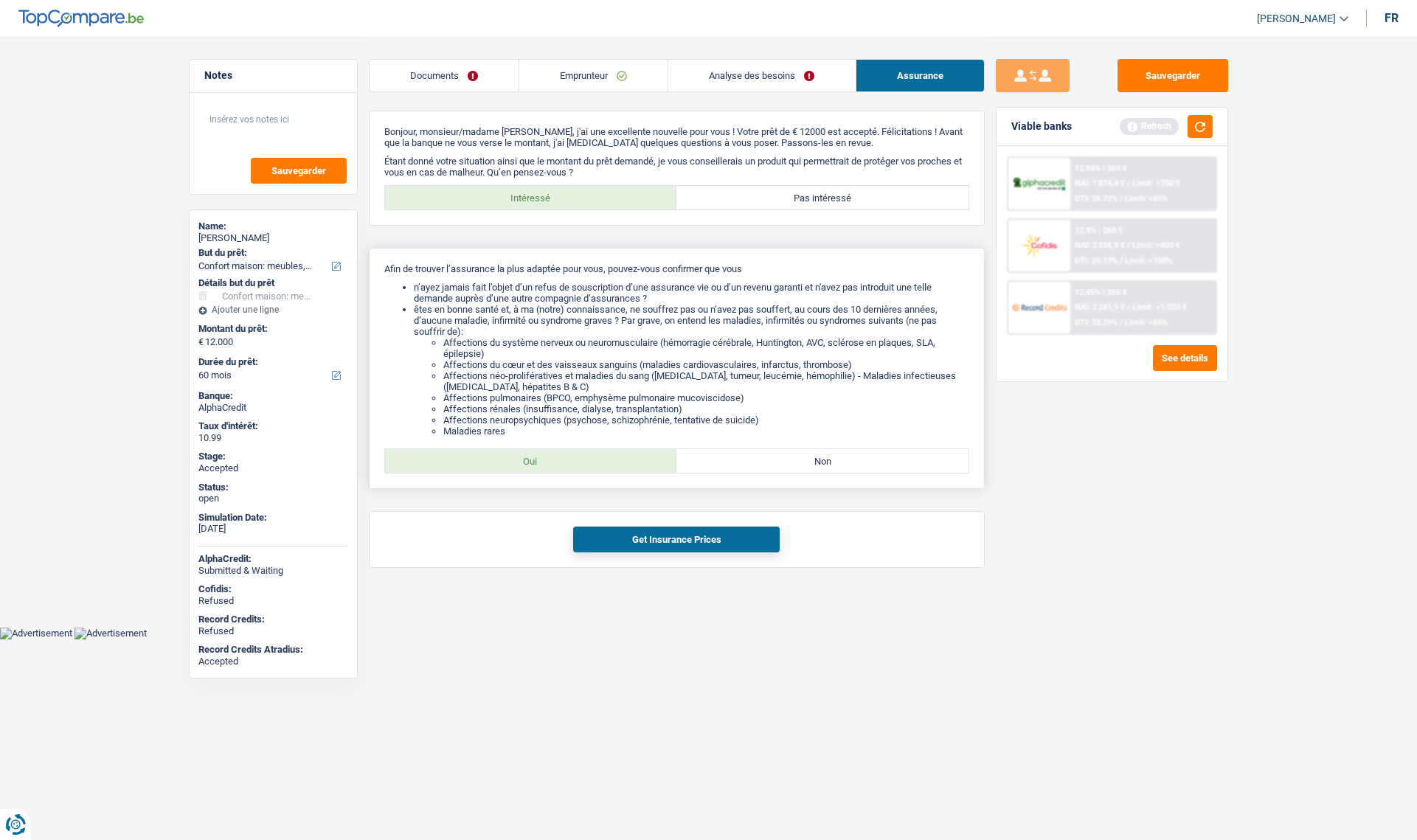
click at [585, 470] on label "Oui" at bounding box center [531, 461] width 293 height 24
click at [585, 470] on input "Oui" at bounding box center [531, 461] width 293 height 24
radio input "true"
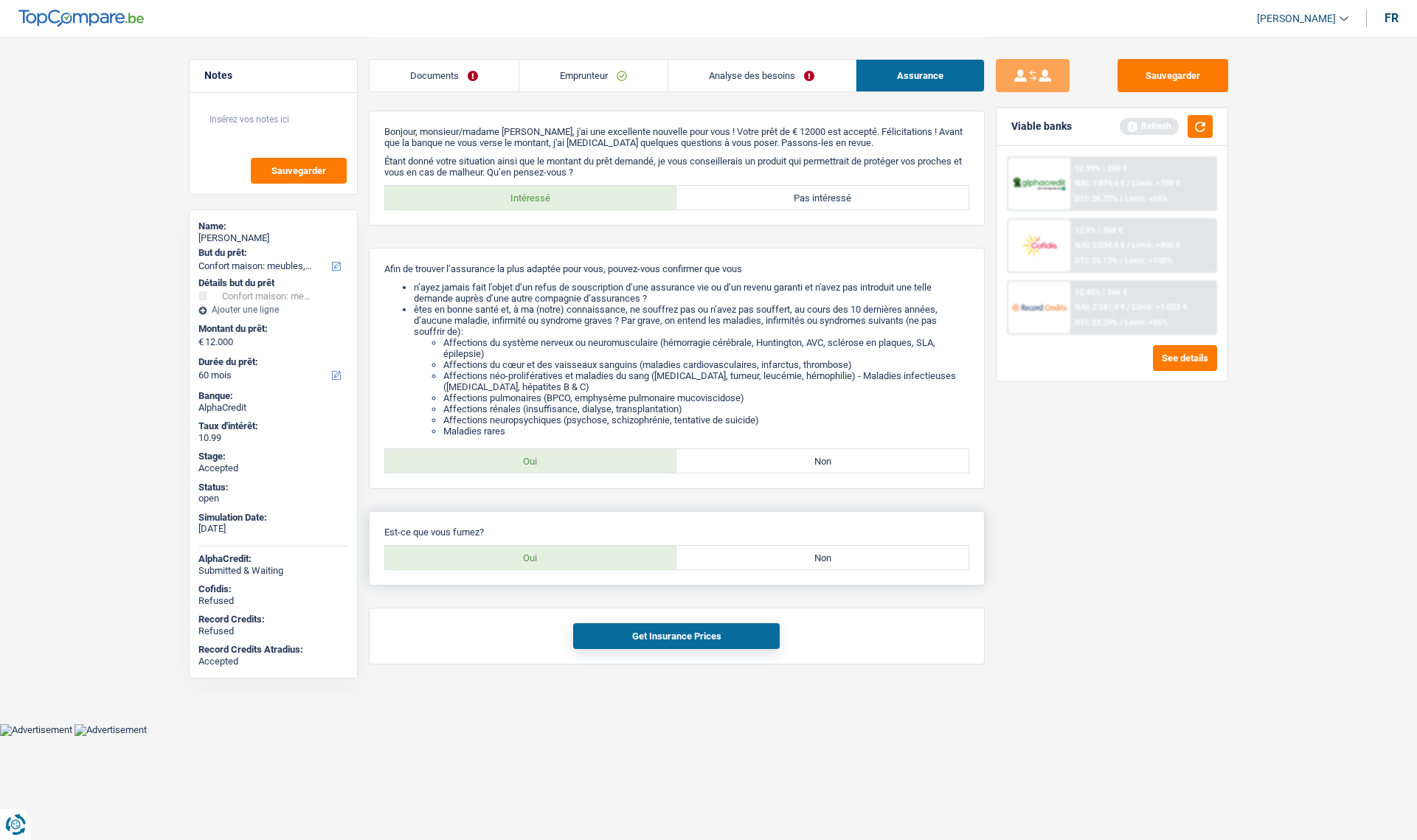
click at [757, 564] on label "Non" at bounding box center [823, 558] width 293 height 24
click at [757, 564] on input "Non" at bounding box center [823, 558] width 293 height 24
radio input "true"
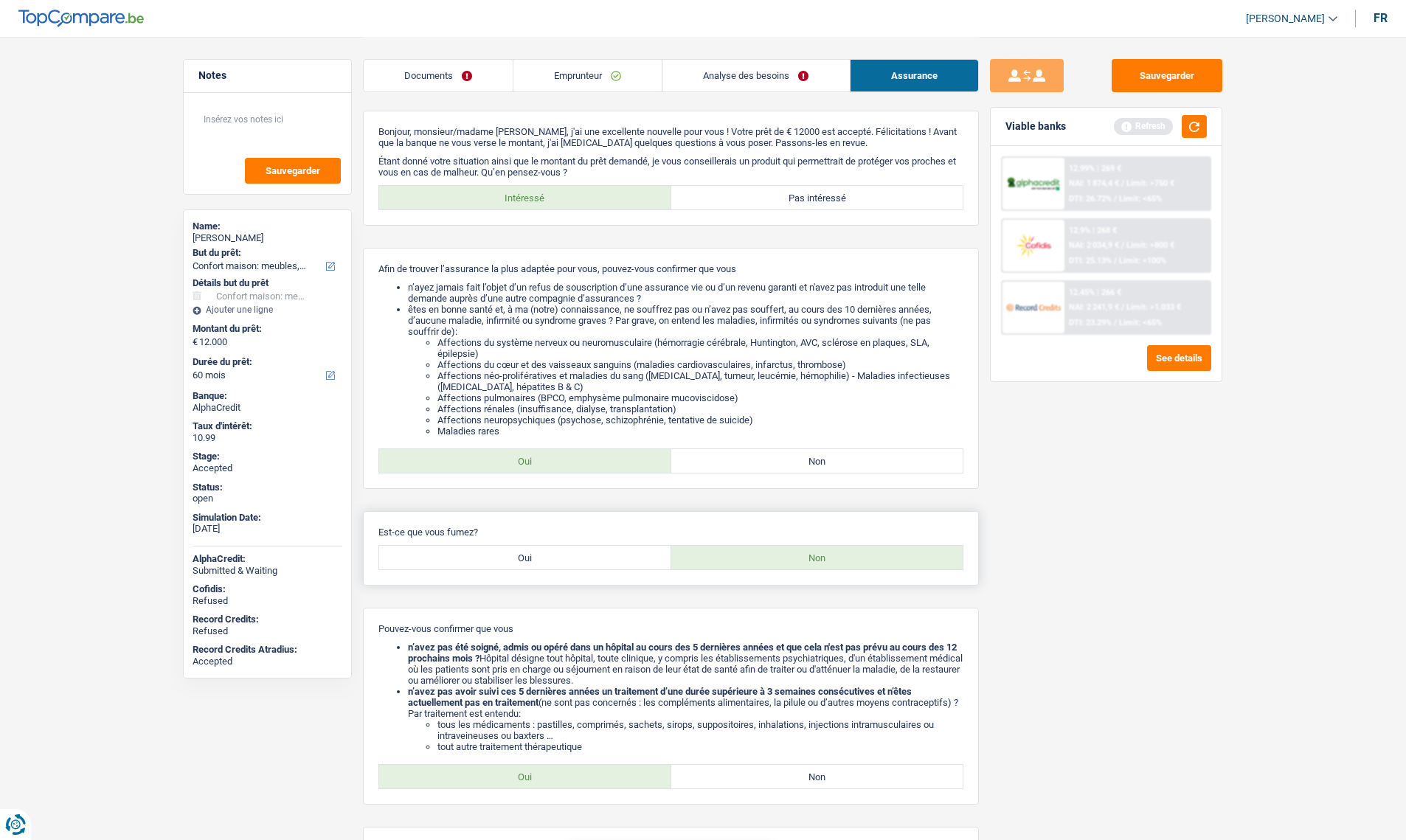
click at [525, 563] on label "Oui" at bounding box center [526, 558] width 293 height 24
click at [525, 563] on input "Oui" at bounding box center [526, 558] width 293 height 24
radio input "true"
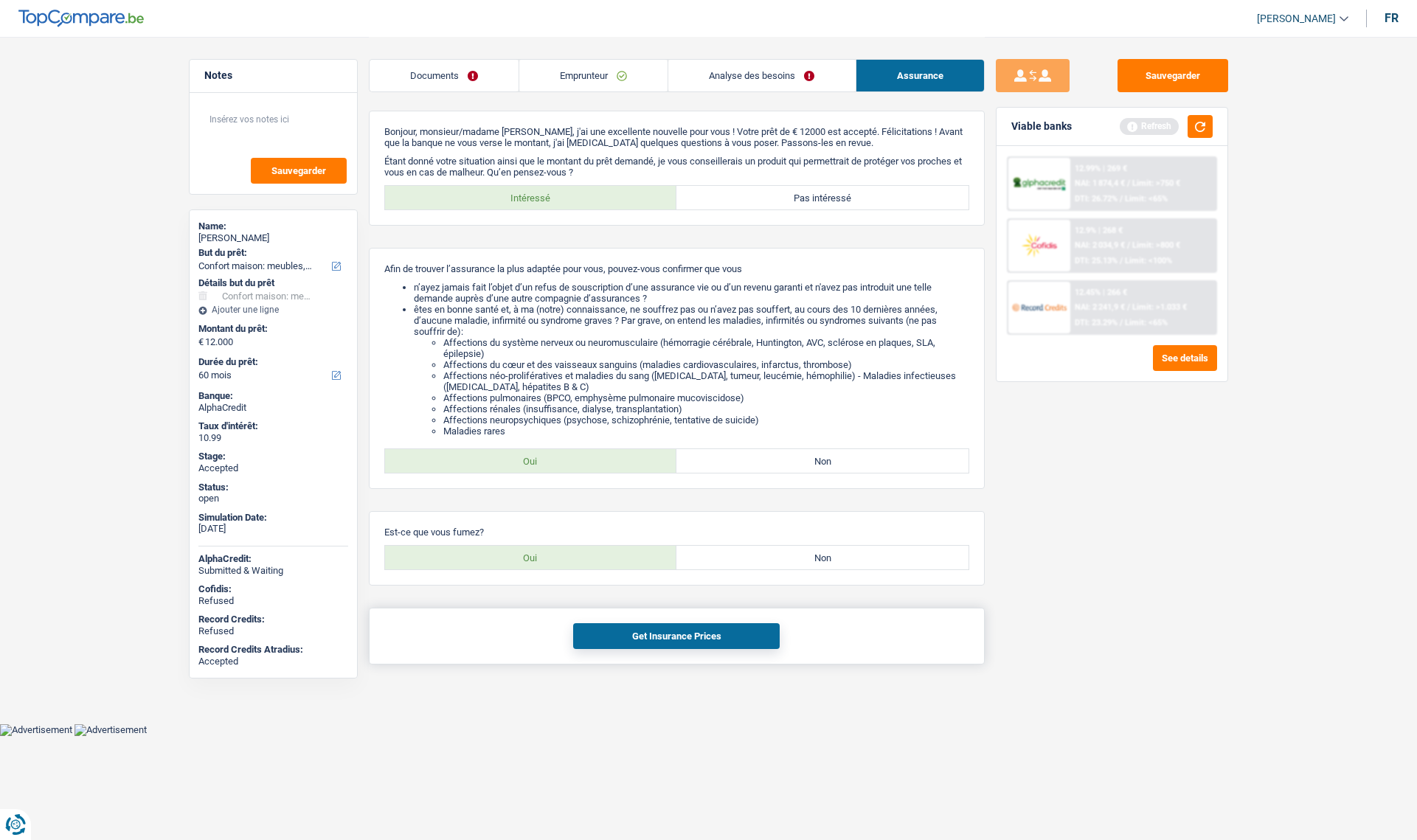
click at [642, 640] on button "Get Insurance Prices" at bounding box center [676, 636] width 206 height 26
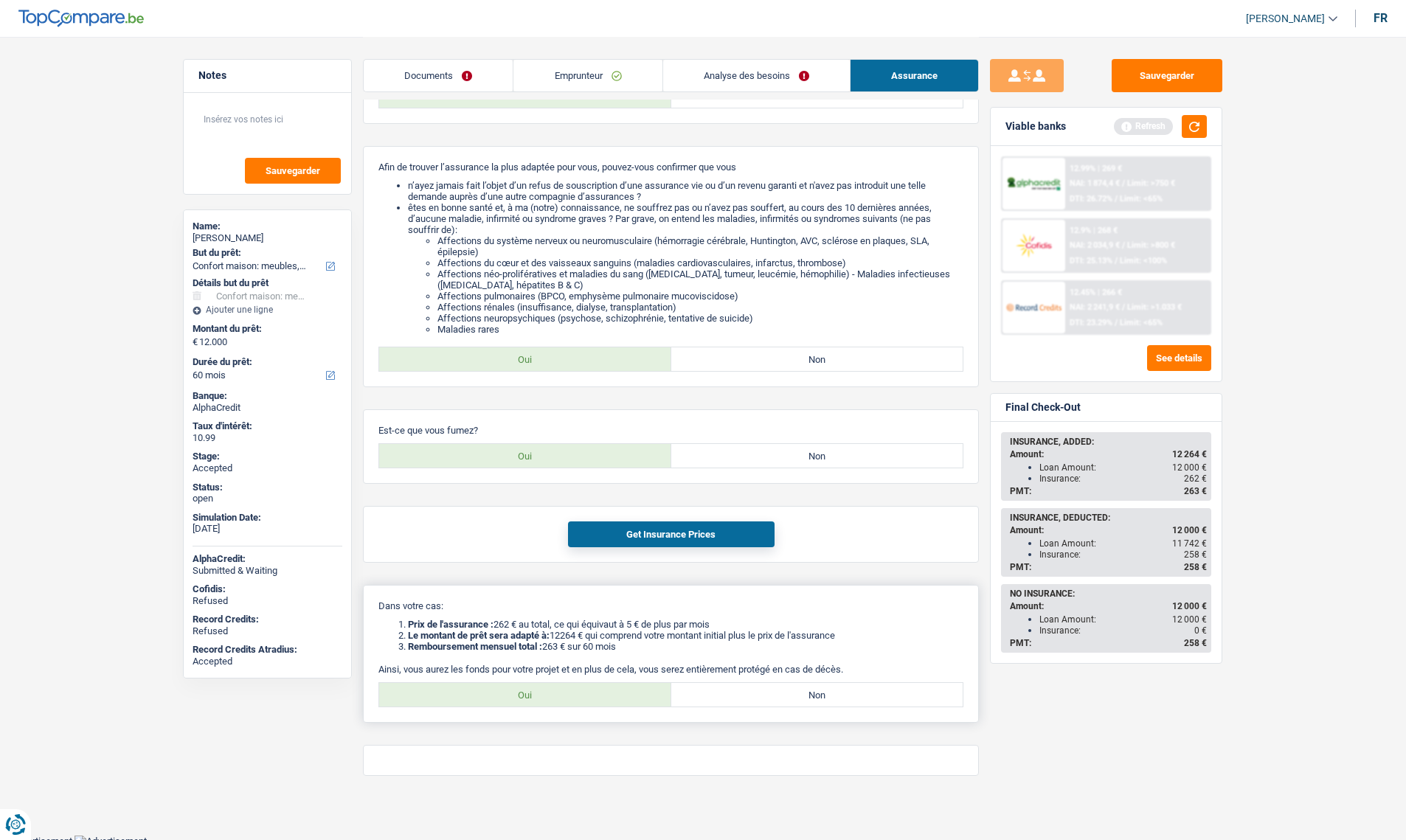
scroll to position [107, 0]
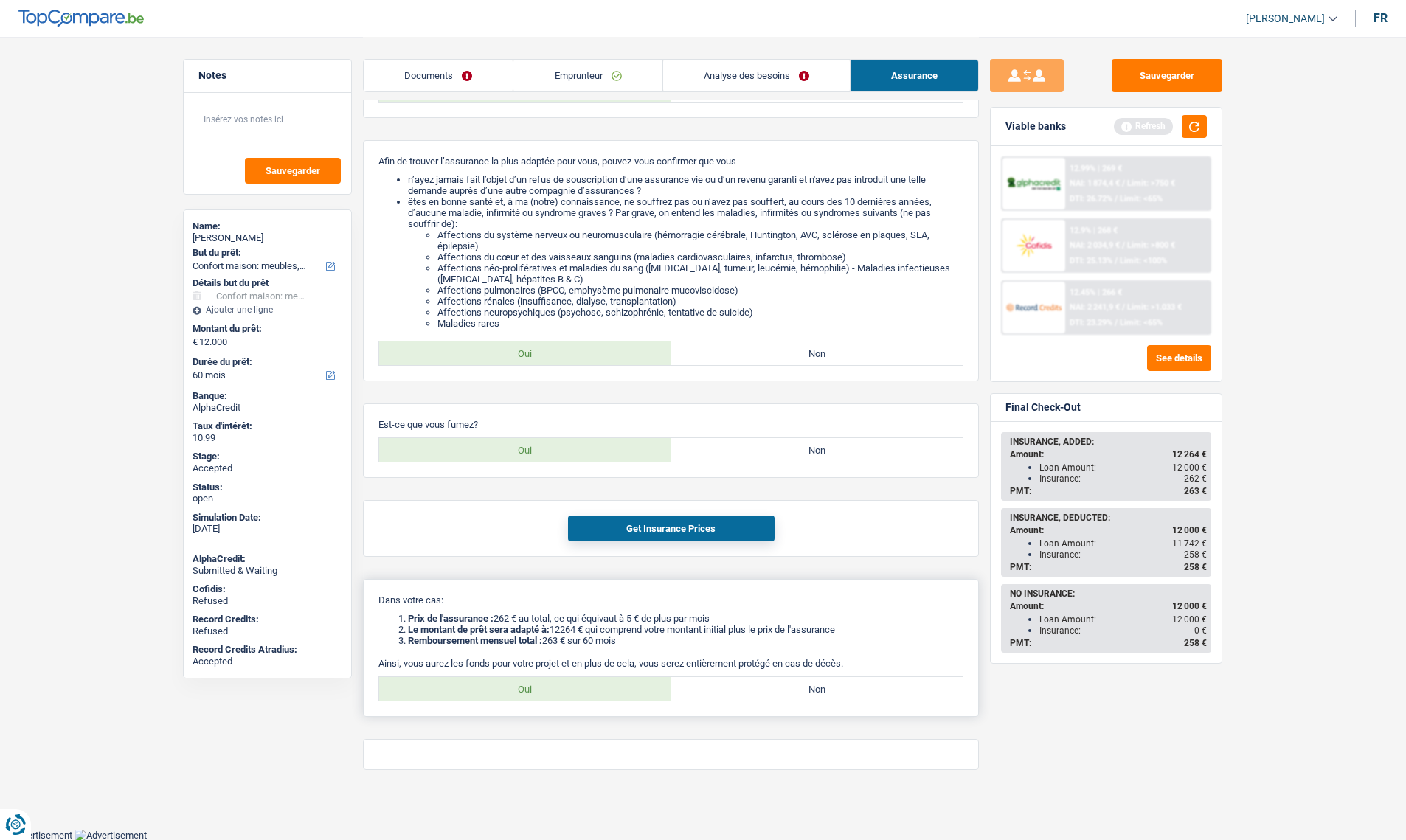
click at [537, 685] on label "Oui" at bounding box center [526, 690] width 293 height 24
click at [537, 685] on input "Oui" at bounding box center [526, 690] width 293 height 24
radio input "true"
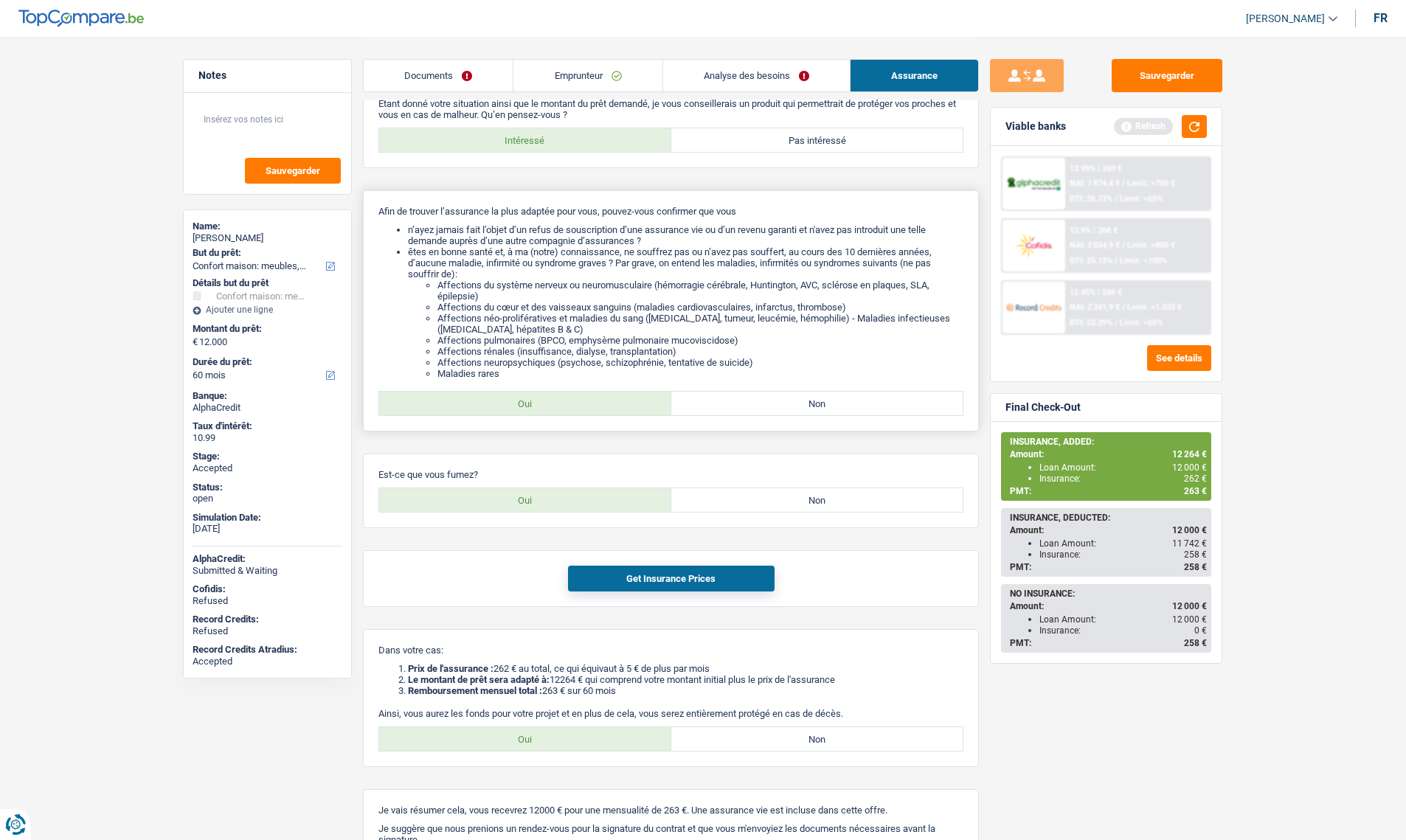
scroll to position [0, 0]
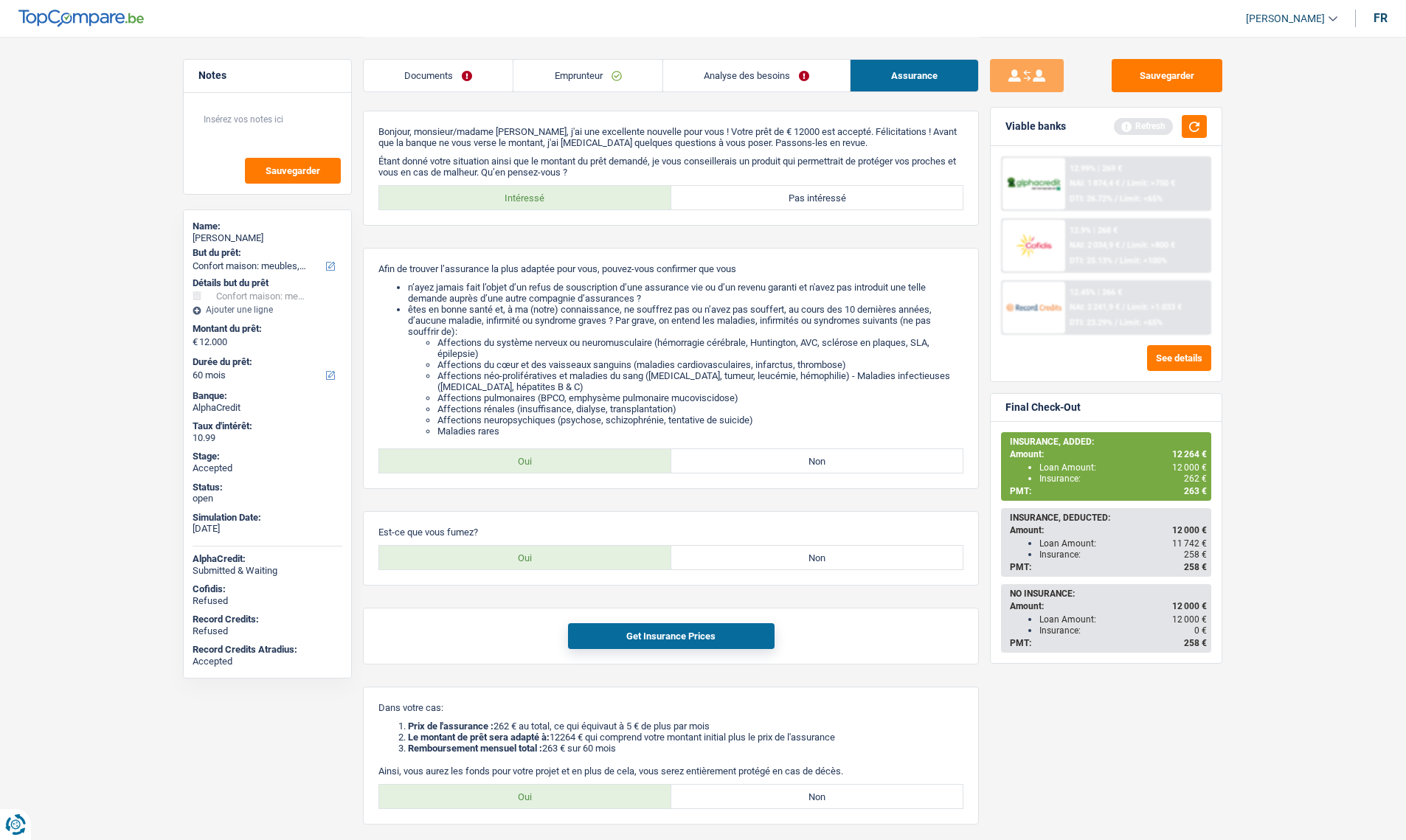
click at [439, 77] on link "Documents" at bounding box center [438, 75] width 149 height 32
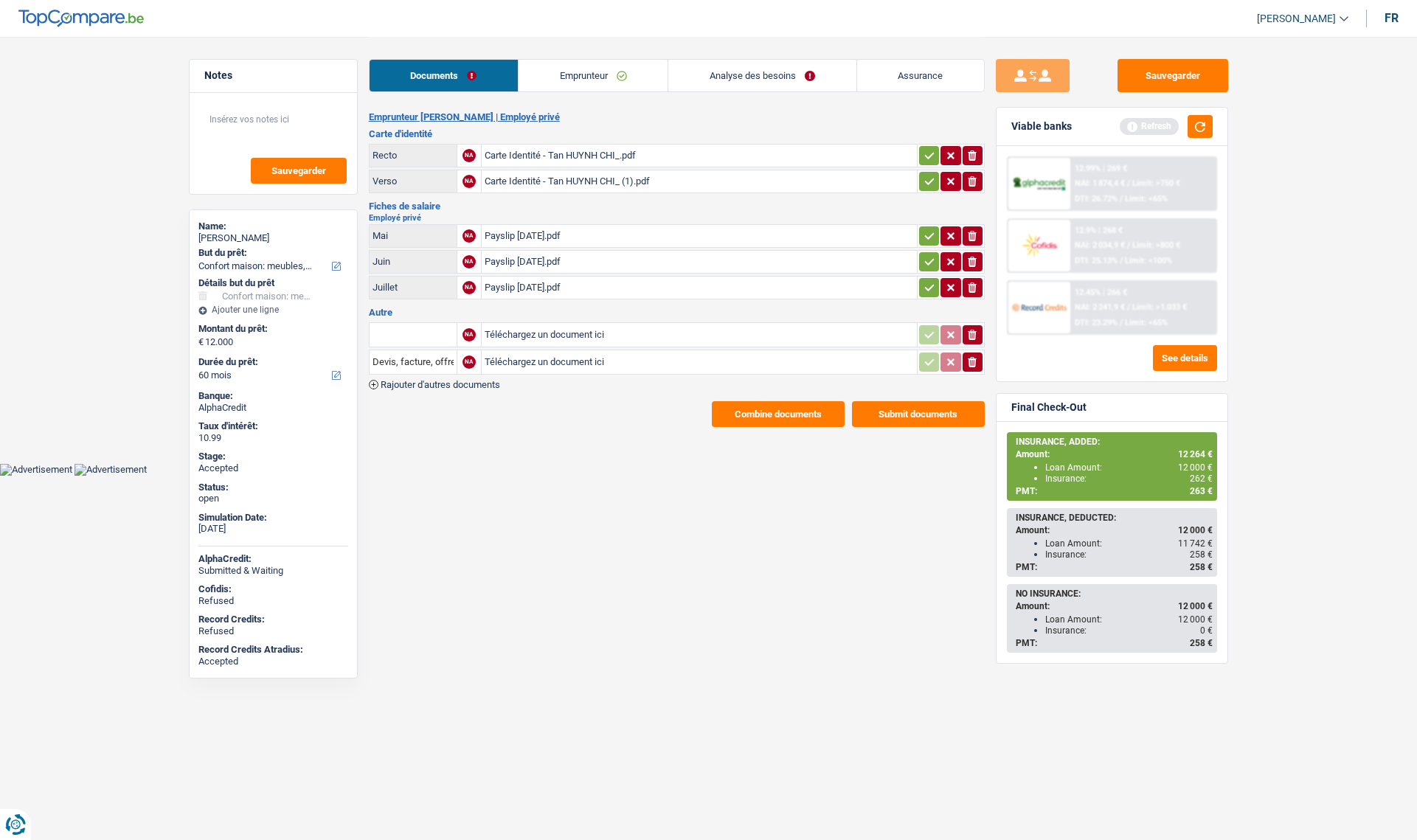
click at [525, 289] on div "Payslip July 2025.pdf" at bounding box center [700, 288] width 429 height 22
click at [741, 413] on button "Combine documents" at bounding box center [778, 414] width 133 height 26
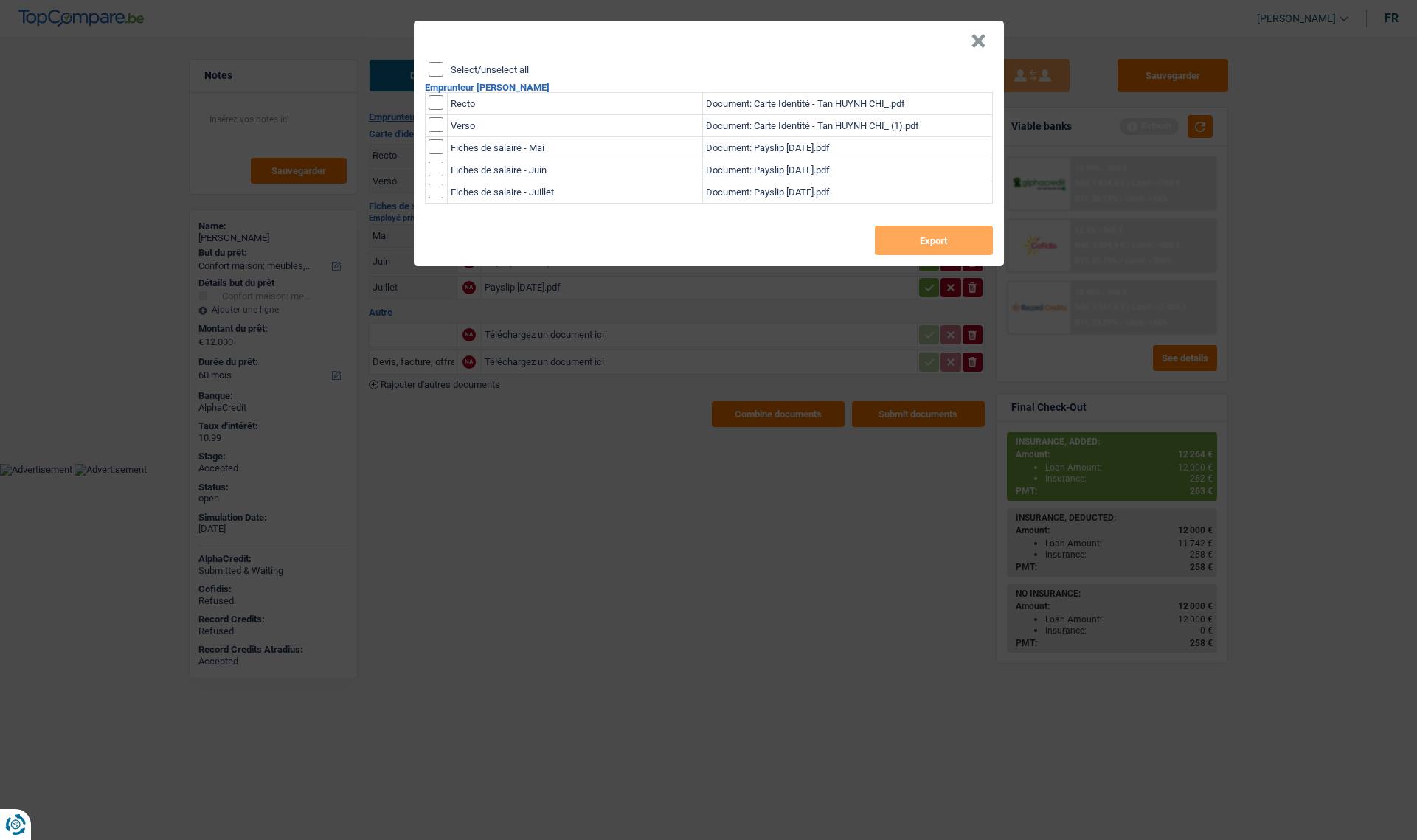
click at [439, 72] on input "Select/unselect all" at bounding box center [436, 70] width 15 height 15
checkbox input "true"
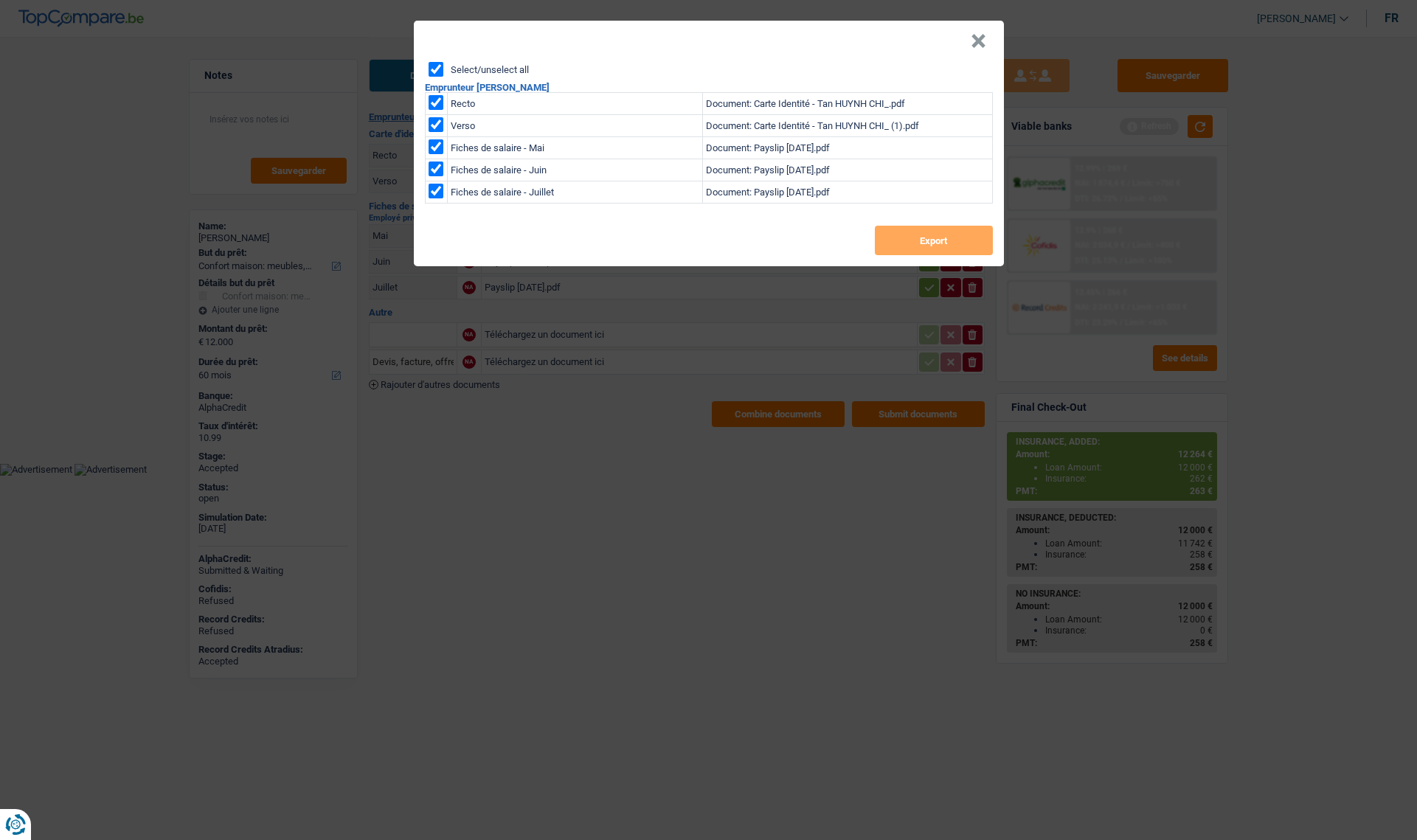
checkbox input "true"
click at [902, 236] on button "Export" at bounding box center [934, 240] width 118 height 29
click at [972, 46] on button "×" at bounding box center [979, 41] width 16 height 15
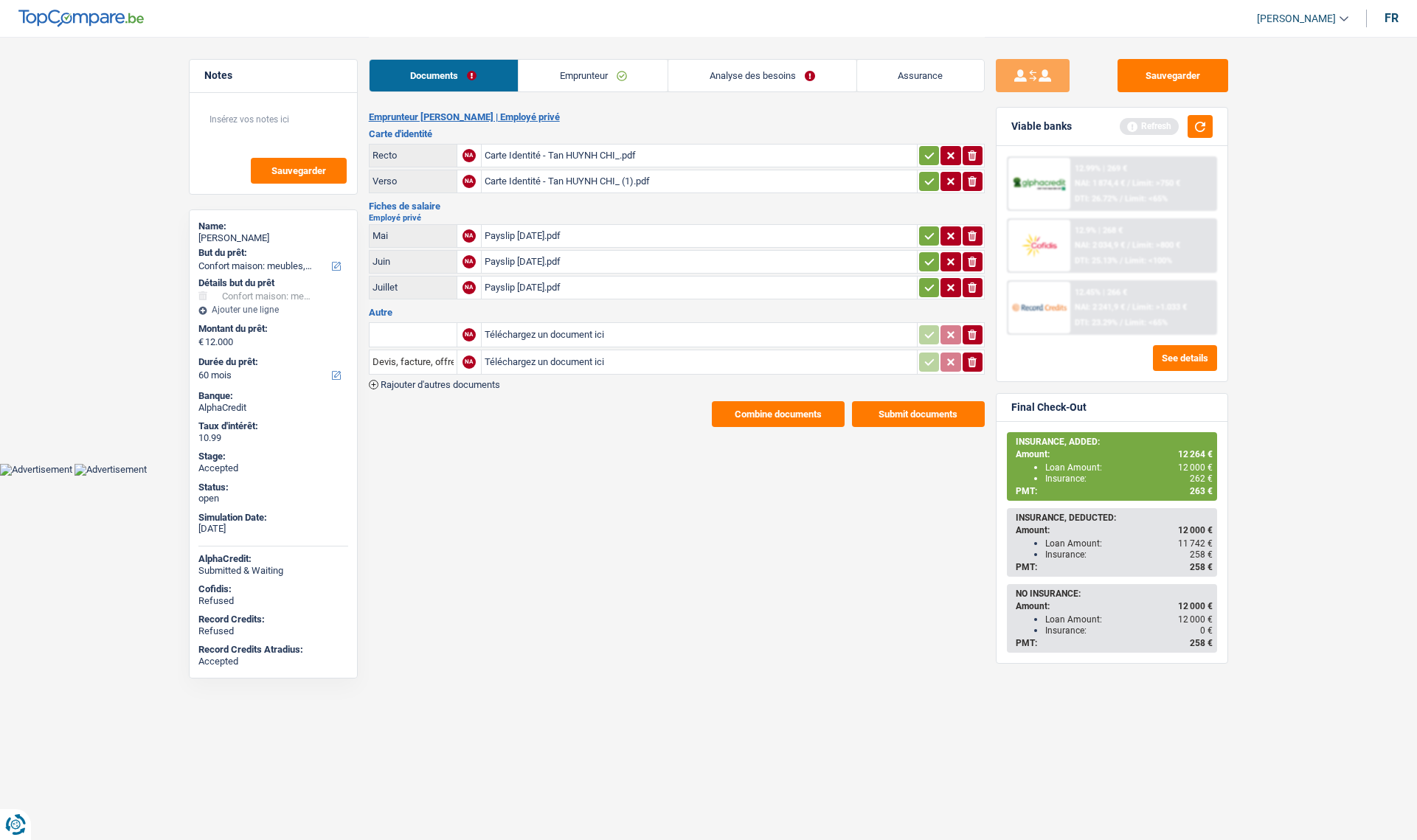
click at [946, 83] on link "Assurance" at bounding box center [921, 75] width 127 height 32
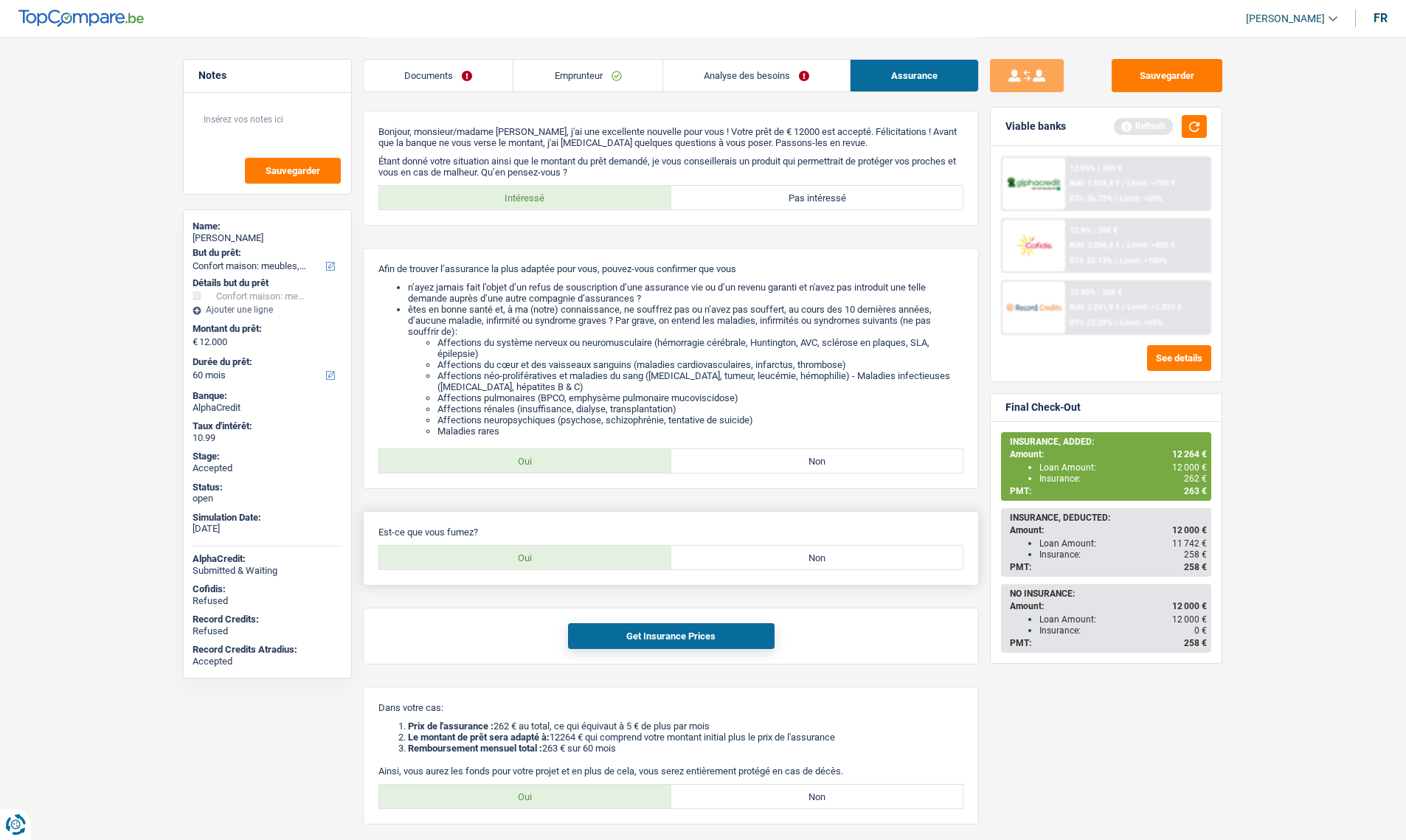
click at [709, 561] on label "Non" at bounding box center [817, 558] width 293 height 24
click at [709, 561] on input "Non" at bounding box center [817, 558] width 293 height 24
radio input "true"
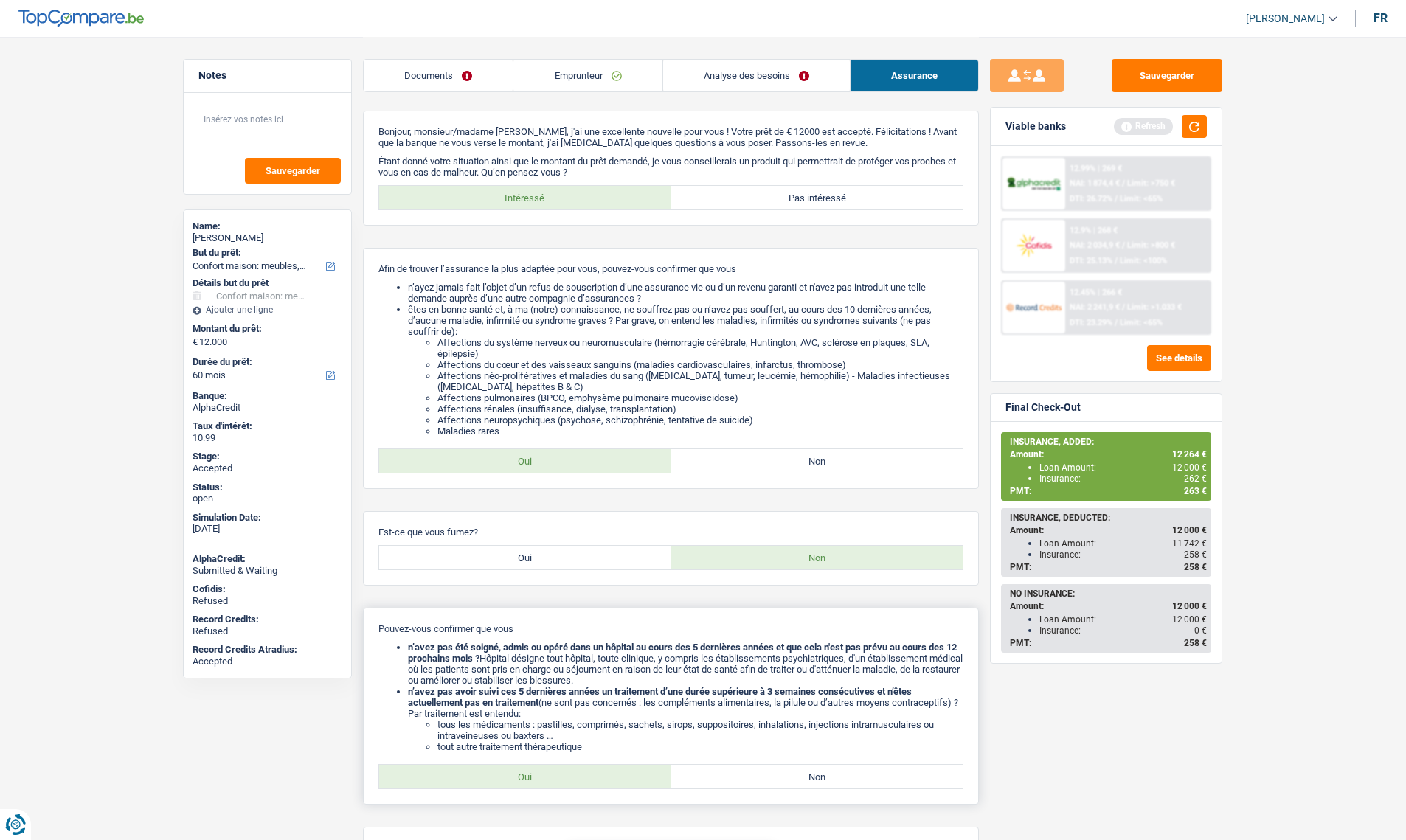
click at [516, 779] on label "Oui" at bounding box center [526, 777] width 293 height 24
click at [516, 779] on input "Oui" at bounding box center [526, 777] width 293 height 24
radio input "true"
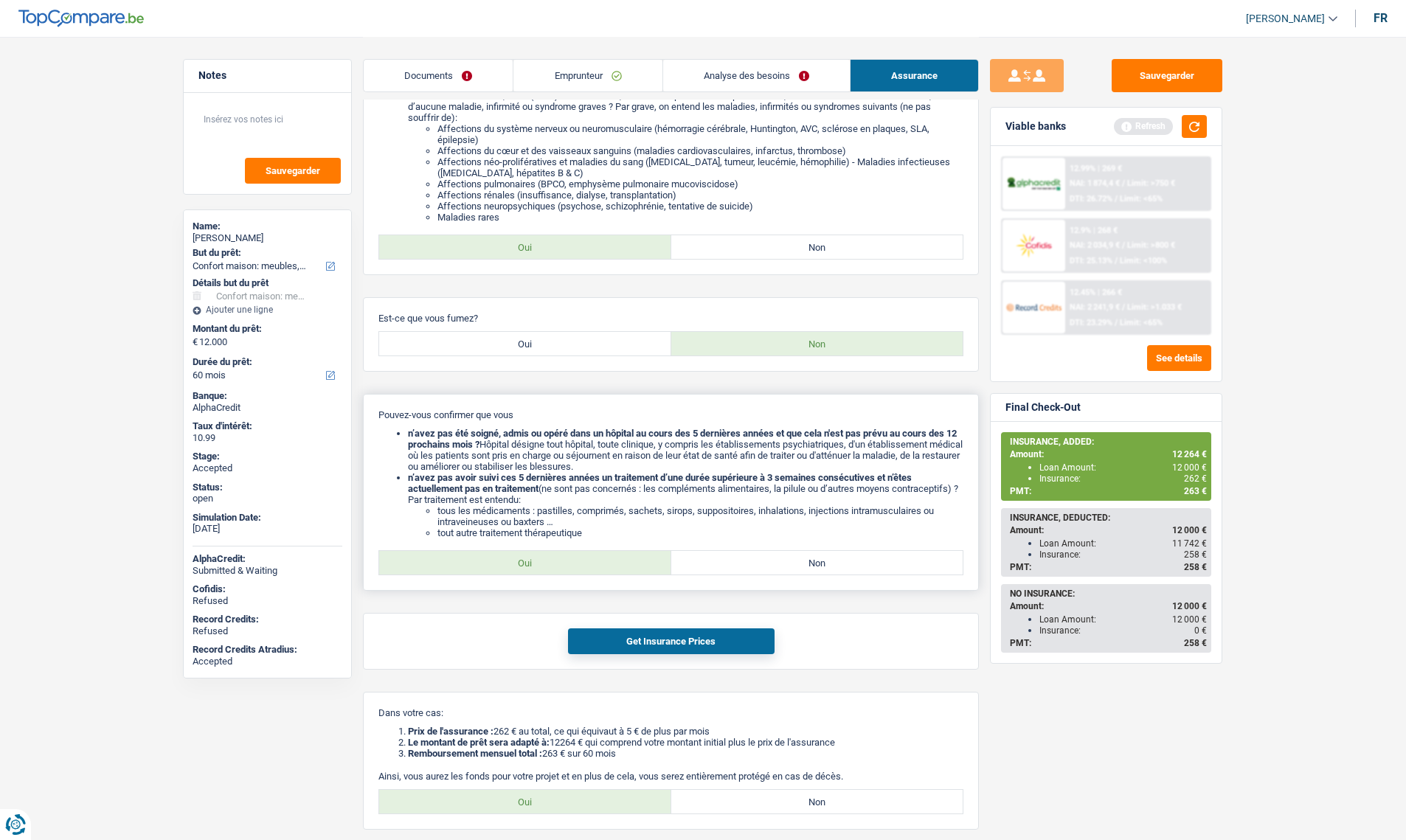
scroll to position [221, 0]
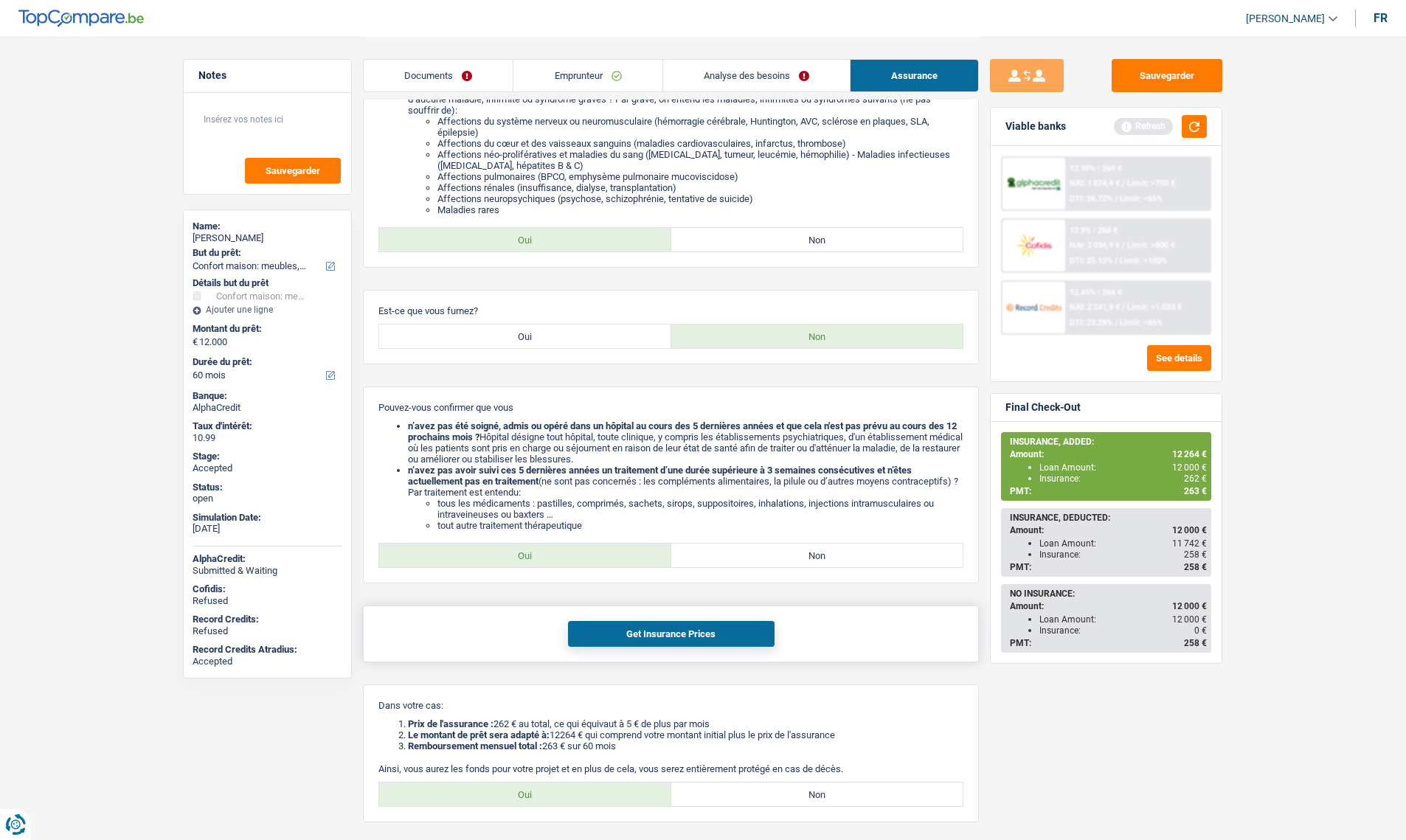
click at [652, 631] on button "Get Insurance Prices" at bounding box center [670, 634] width 206 height 26
drag, startPoint x: 1206, startPoint y: 488, endPoint x: 1008, endPoint y: 441, distance: 203.5
click at [1008, 441] on div "INSURANCE, ADDED: Amount: 12 200 € Loan Amount: 12 000 € Insurance: 198 € PMT: …" at bounding box center [1106, 467] width 207 height 66
copy div "INSURANCE, ADDED: Amount: 12 200 € Loan Amount: 12 000 € Insurance: 198 € PMT: …"
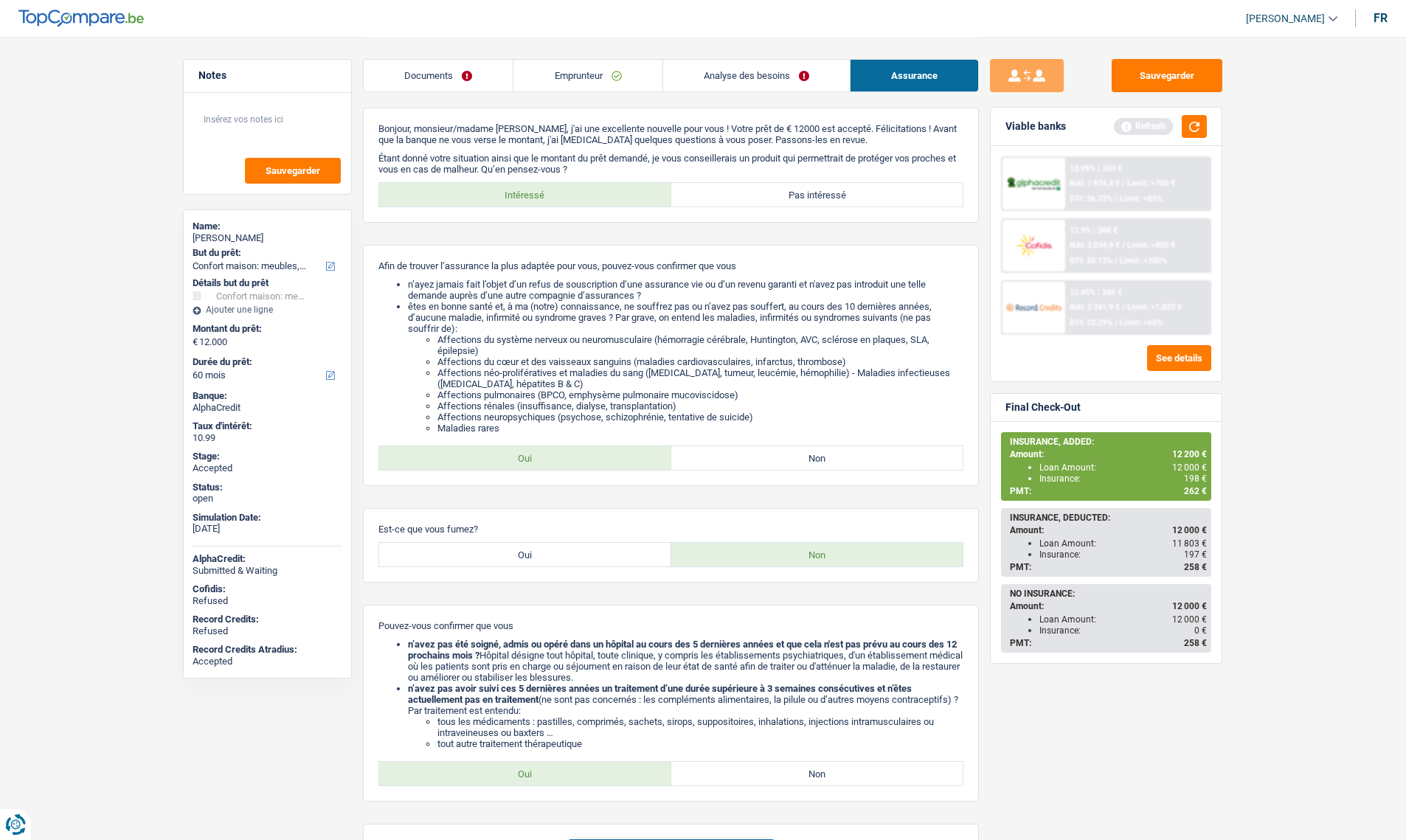
scroll to position [0, 0]
click at [546, 73] on link "Emprunteur" at bounding box center [588, 75] width 149 height 32
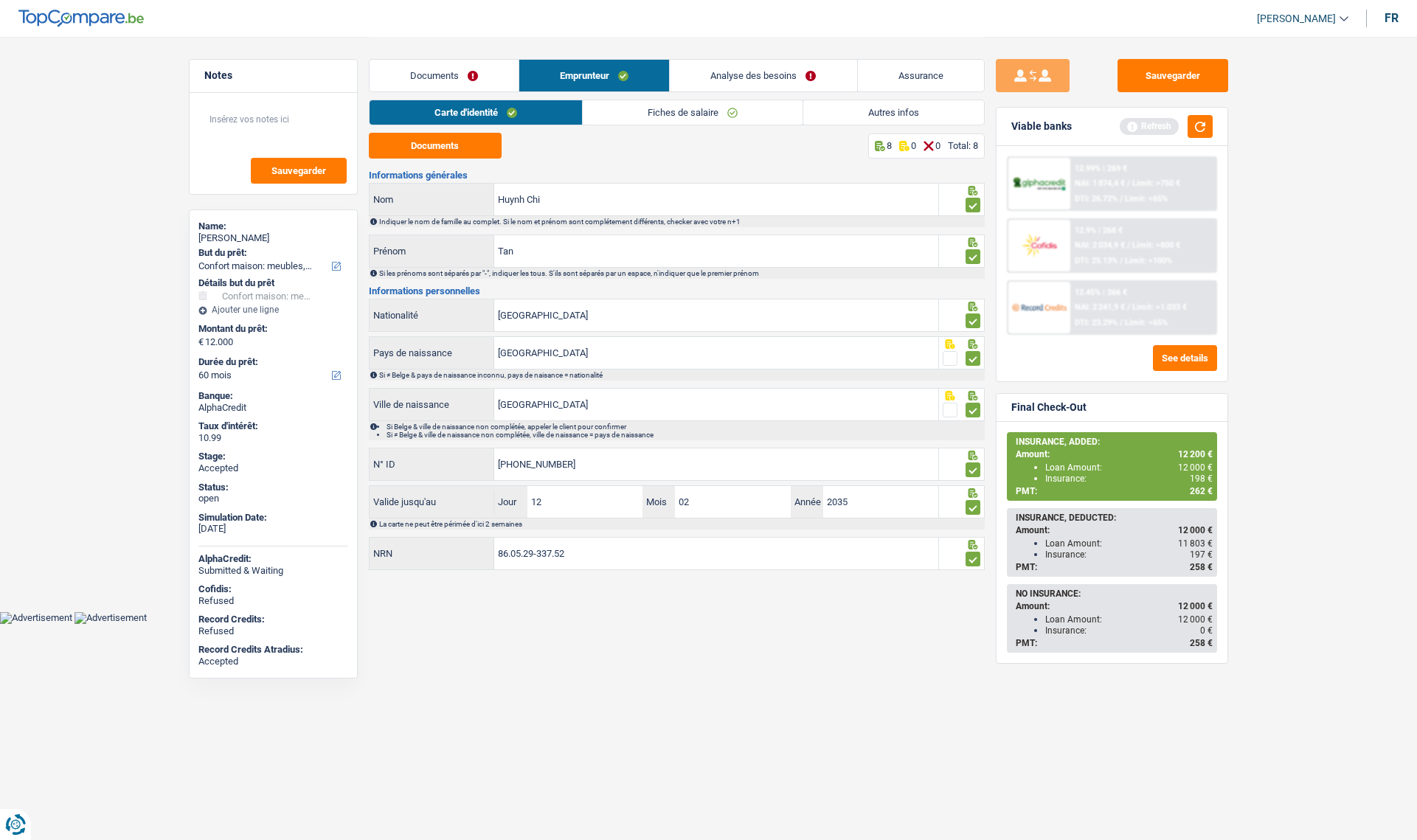
click at [876, 107] on link "Autres infos" at bounding box center [893, 112] width 181 height 25
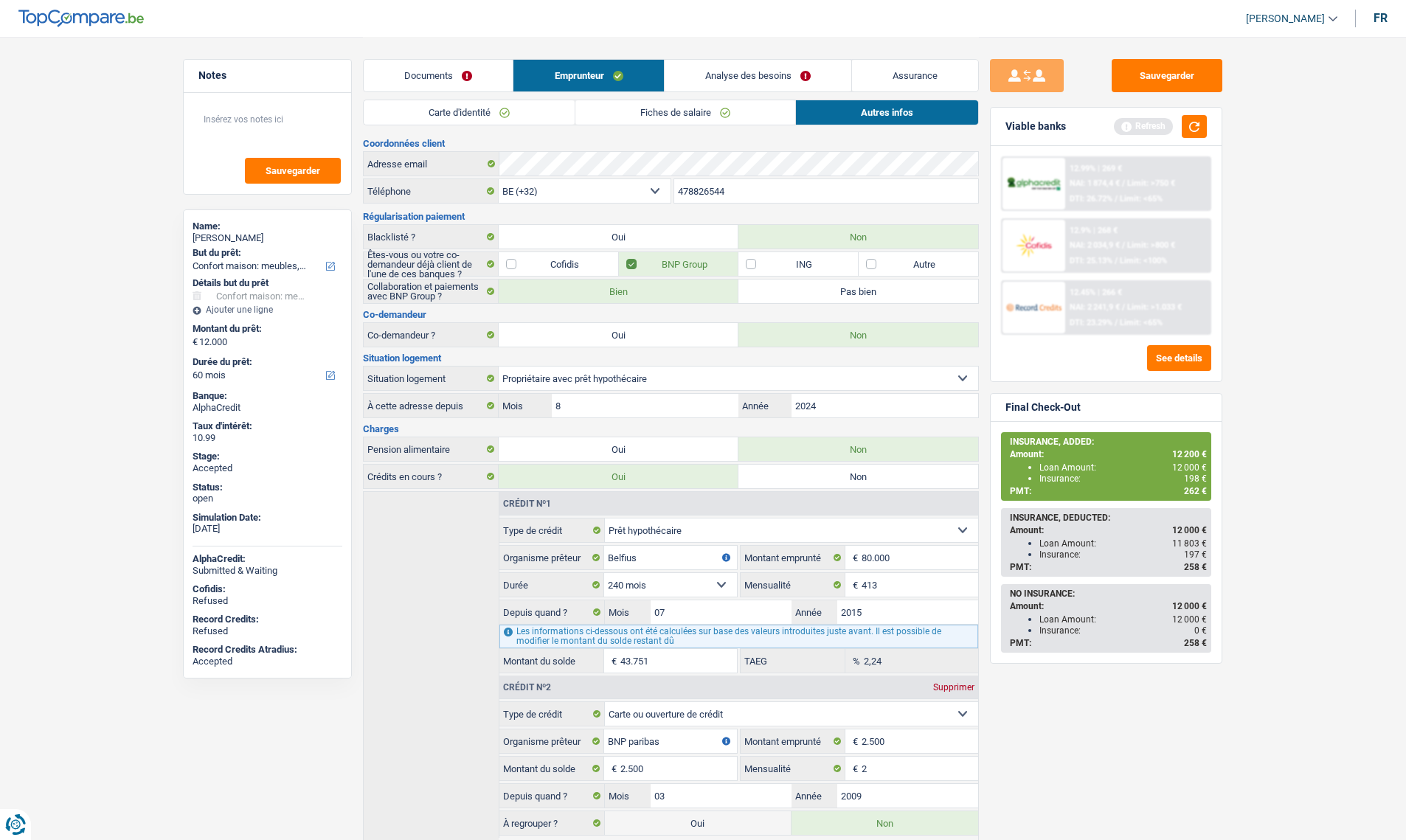
click at [234, 237] on div "Tan Huynh Chi" at bounding box center [267, 238] width 149 height 12
copy div "Tan Huynh Chi"
click at [766, 193] on input "478826544" at bounding box center [826, 191] width 304 height 24
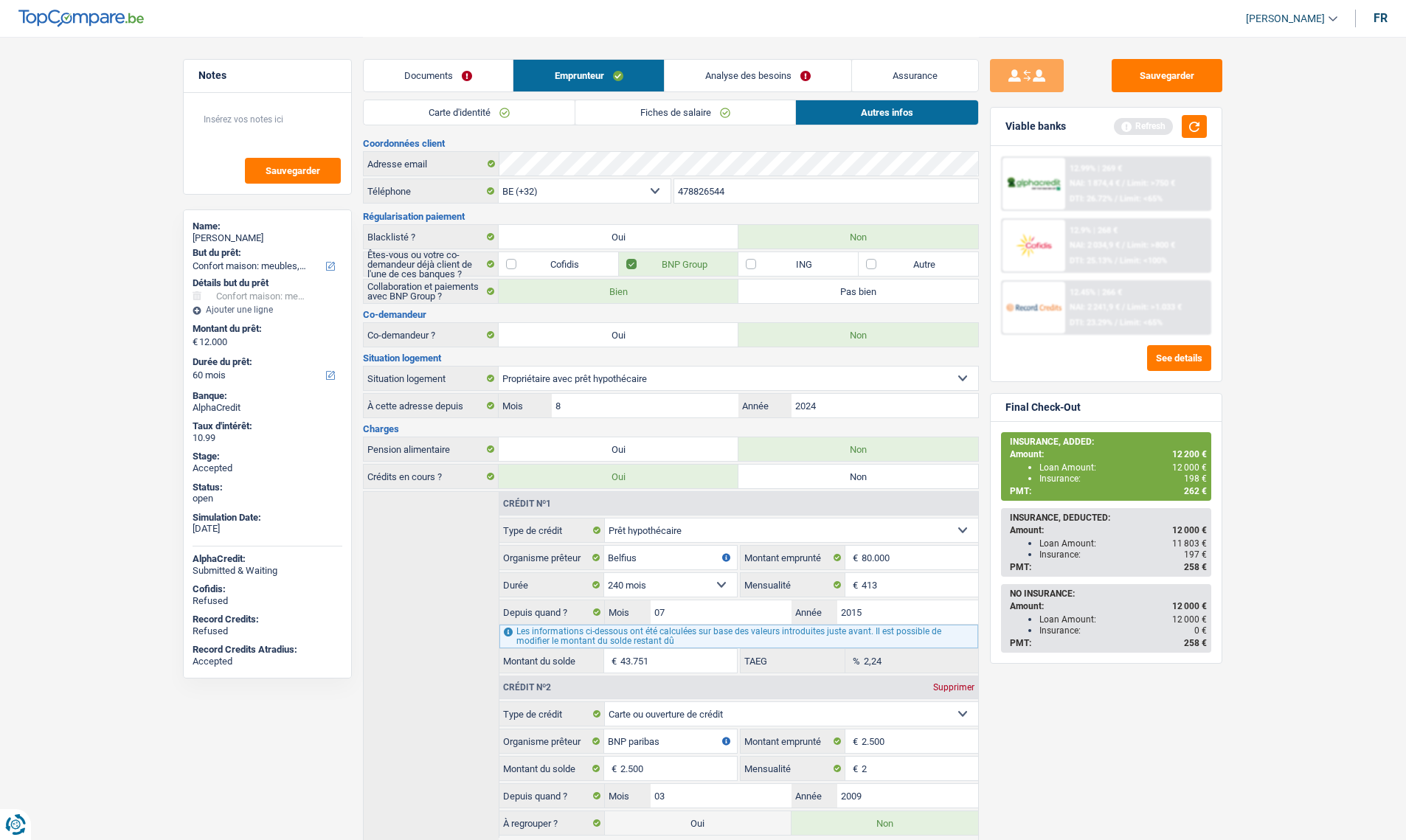
click at [766, 193] on input "478826544" at bounding box center [826, 191] width 304 height 24
click at [944, 80] on link "Assurance" at bounding box center [915, 75] width 127 height 32
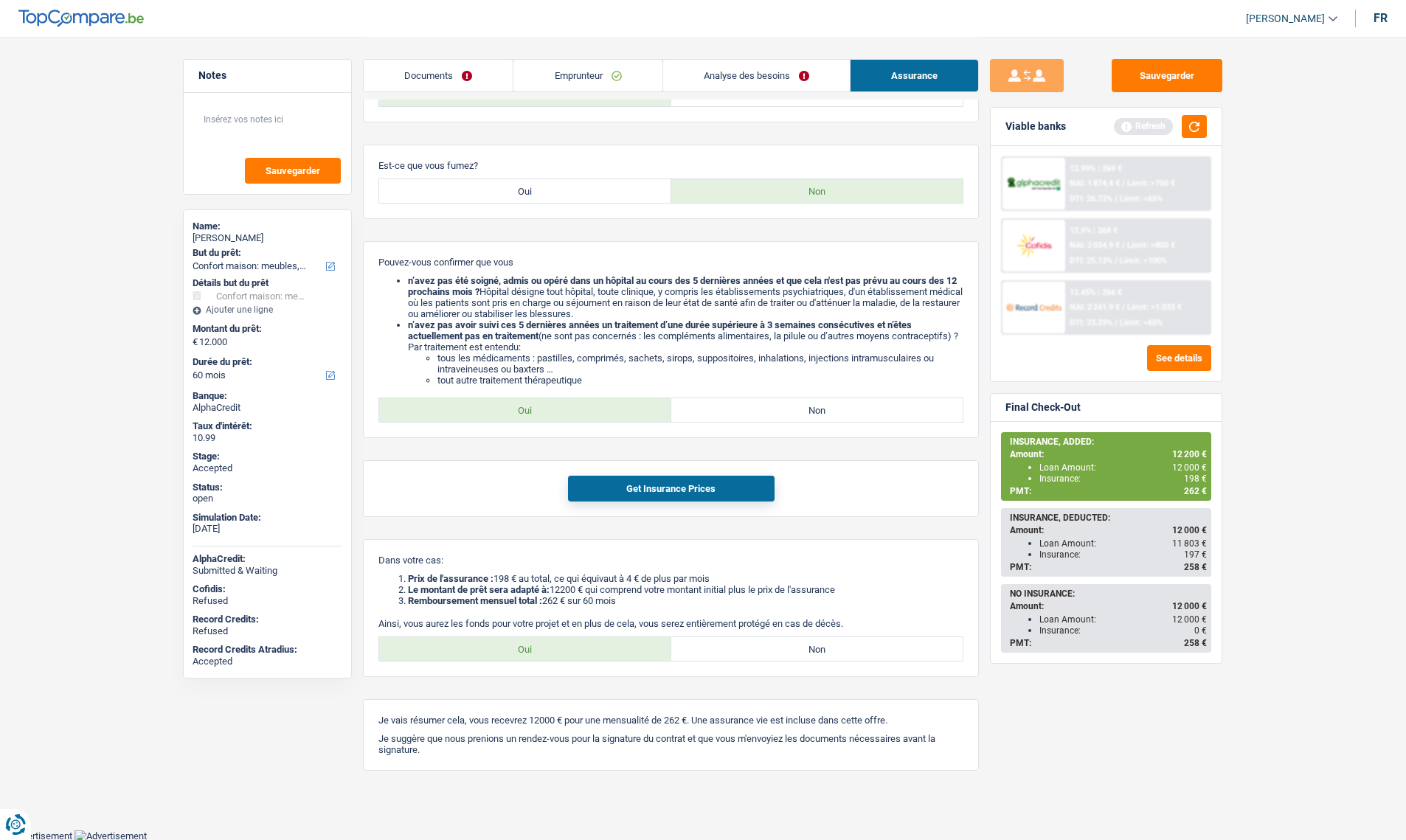
scroll to position [368, 0]
click at [639, 489] on button "Get Insurance Prices" at bounding box center [670, 488] width 206 height 26
click at [1194, 77] on button "Sauvegarder" at bounding box center [1167, 75] width 111 height 33
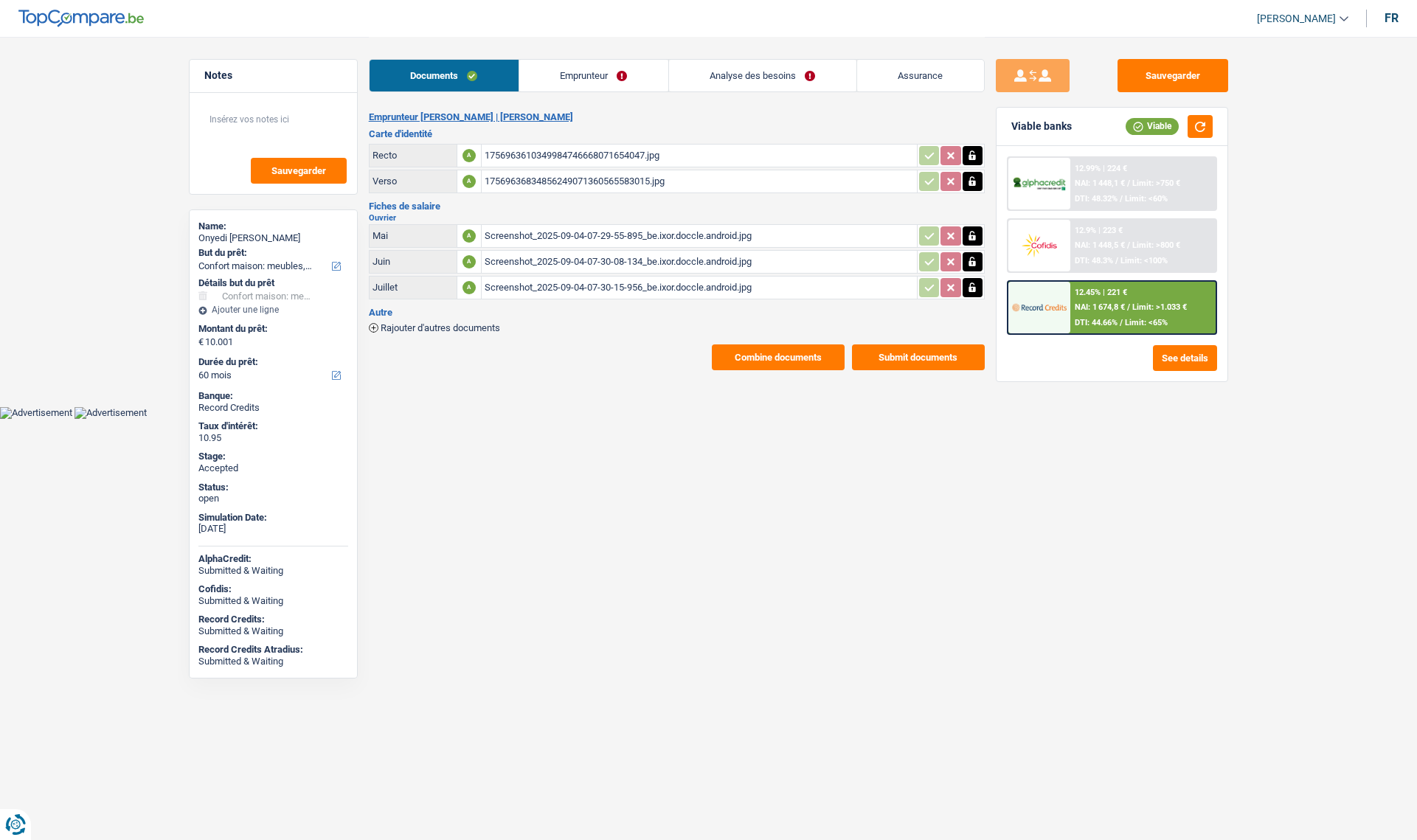
select select "household"
select select "60"
click at [553, 77] on link "Emprunteur" at bounding box center [593, 75] width 149 height 32
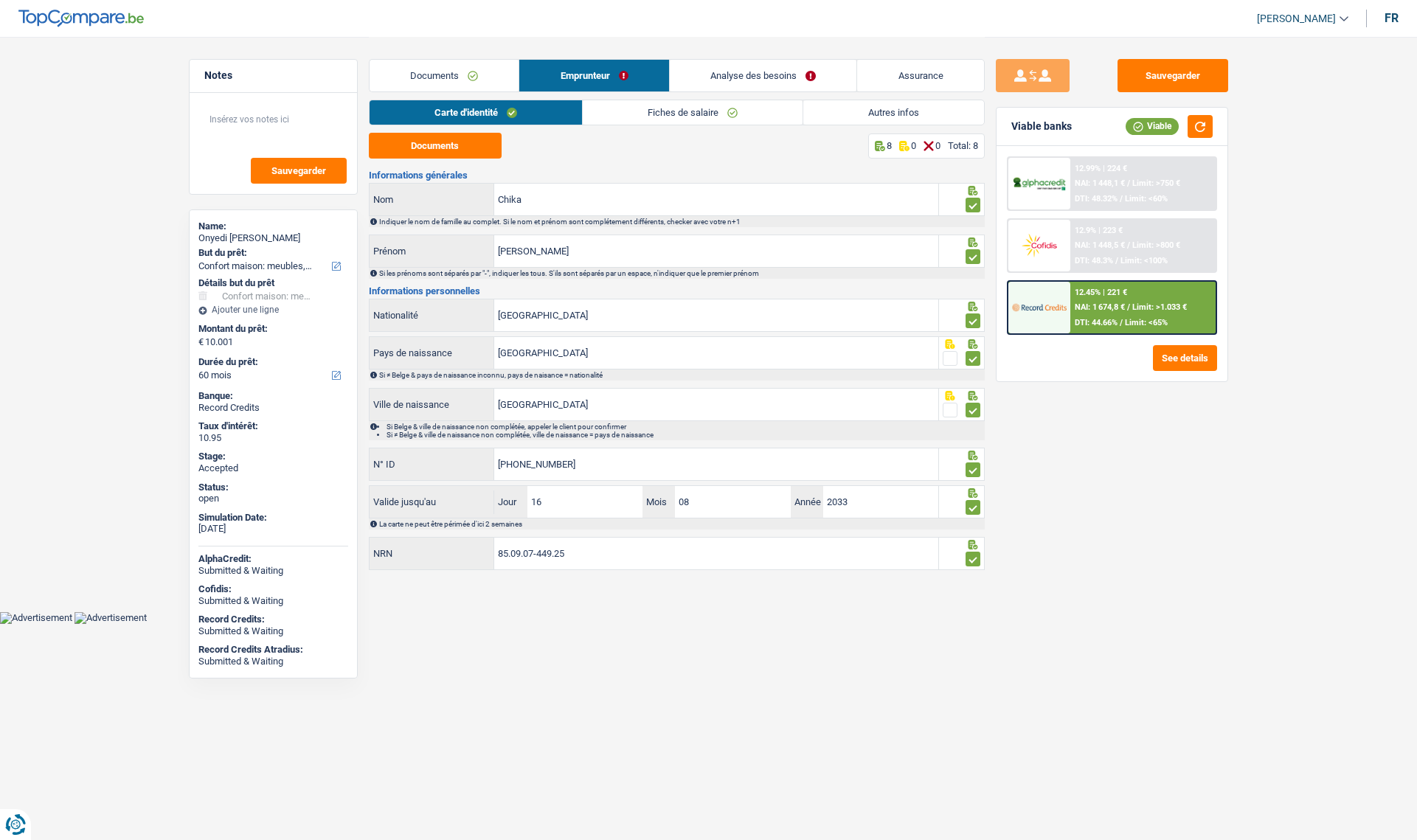
click at [670, 118] on link "Fiches de salaire" at bounding box center [693, 112] width 220 height 25
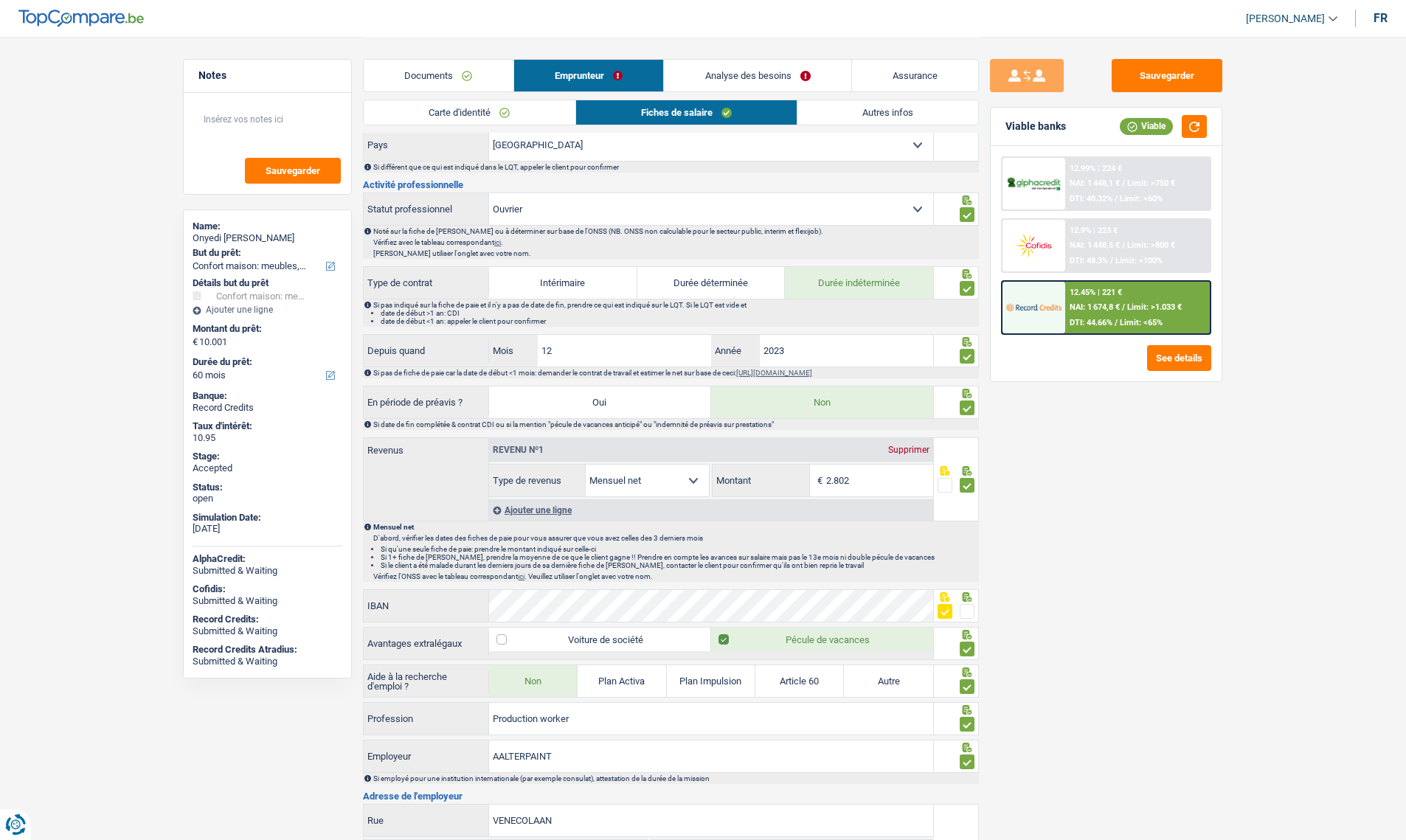
scroll to position [516, 0]
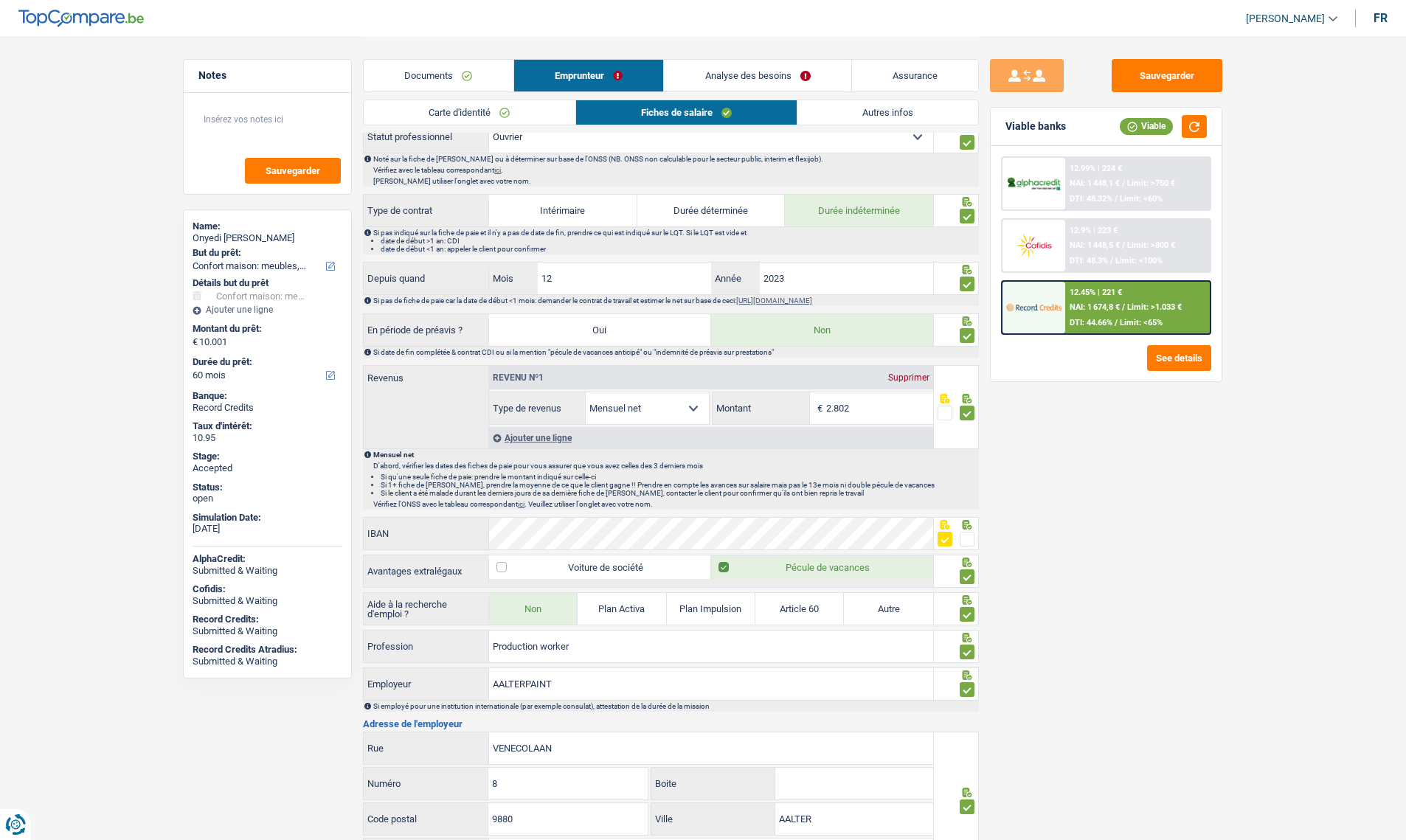
click at [925, 74] on link "Assurance" at bounding box center [915, 75] width 127 height 32
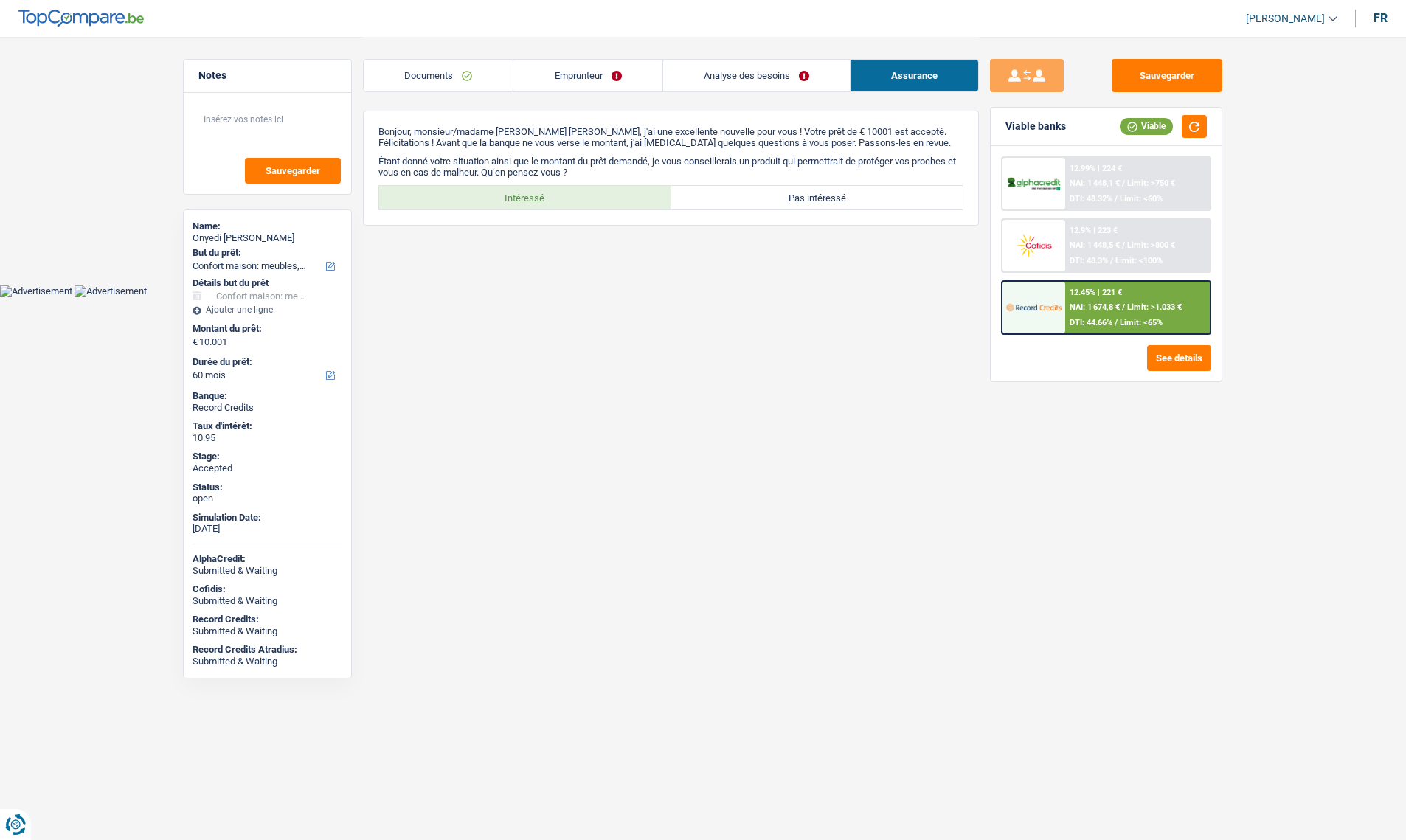
scroll to position [0, 0]
click at [539, 193] on label "Intéressé" at bounding box center [531, 198] width 293 height 24
click at [539, 193] on input "Intéressé" at bounding box center [531, 198] width 293 height 24
radio input "true"
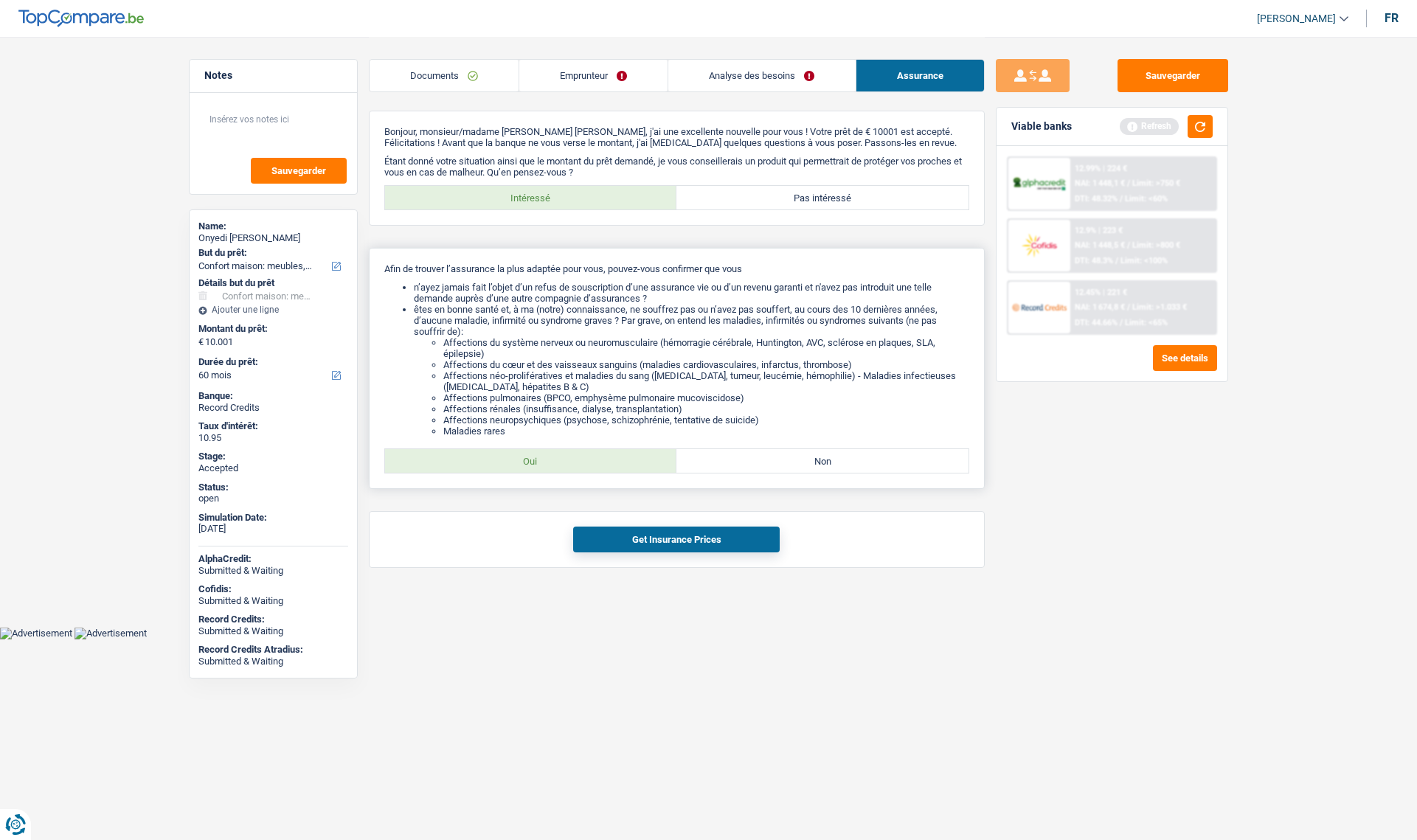
click at [531, 466] on label "Oui" at bounding box center [531, 461] width 293 height 24
click at [531, 466] on input "Oui" at bounding box center [531, 461] width 293 height 24
radio input "true"
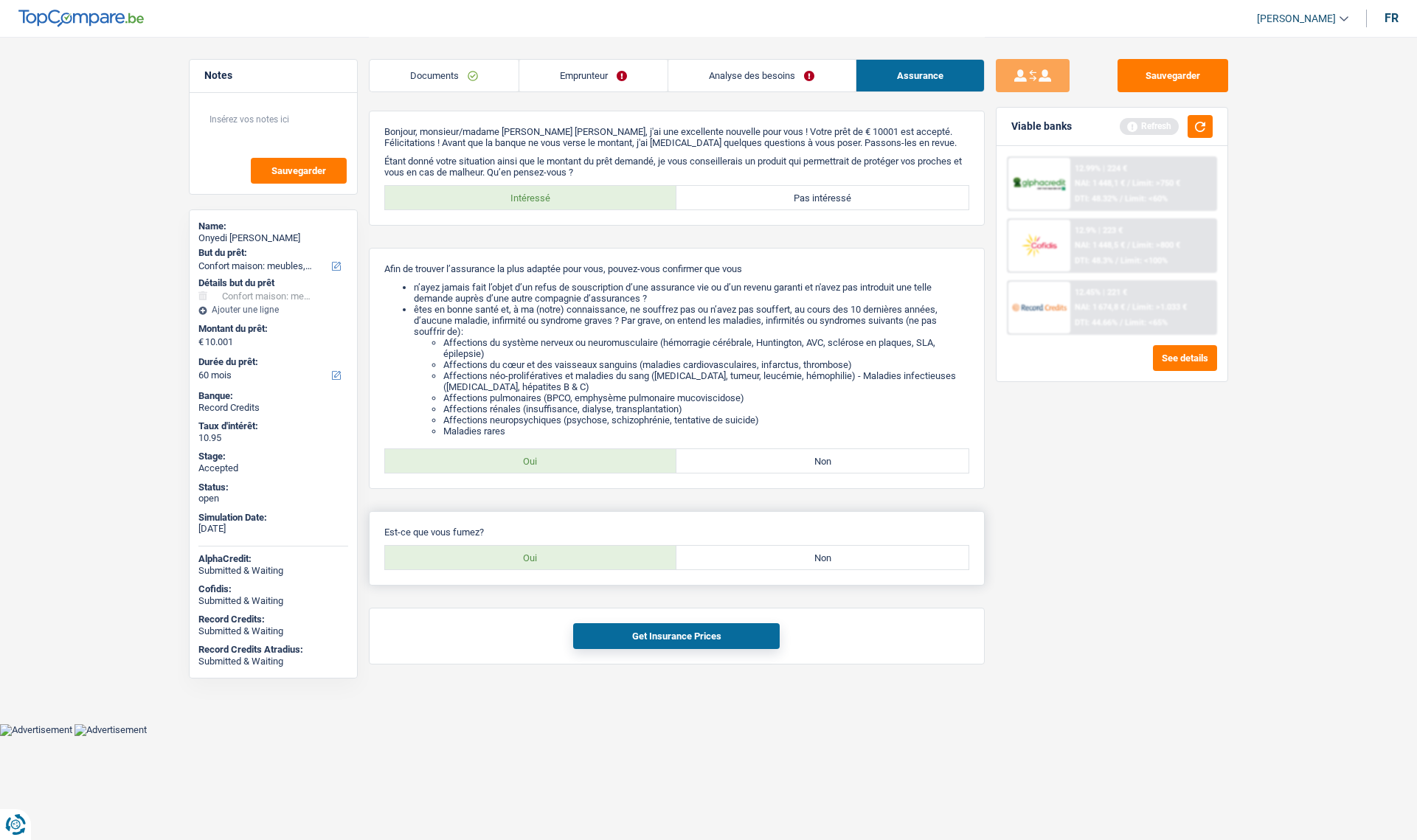
click at [534, 557] on label "Oui" at bounding box center [531, 558] width 293 height 24
click at [534, 557] on input "Oui" at bounding box center [531, 558] width 293 height 24
radio input "true"
click at [634, 647] on button "Get Insurance Prices" at bounding box center [676, 636] width 206 height 26
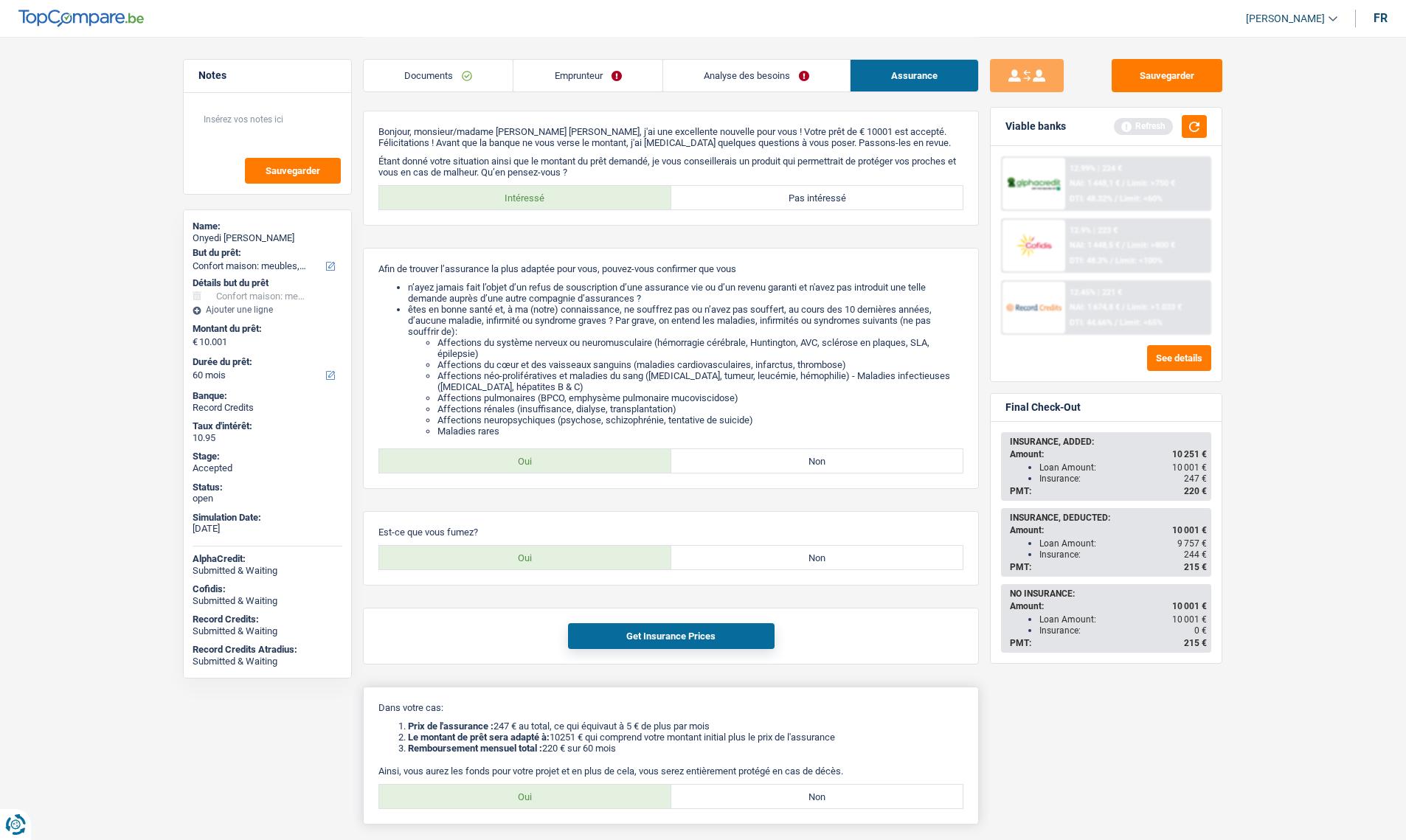
click at [537, 801] on label "Oui" at bounding box center [526, 797] width 293 height 24
click at [537, 801] on input "Oui" at bounding box center [526, 797] width 293 height 24
radio input "true"
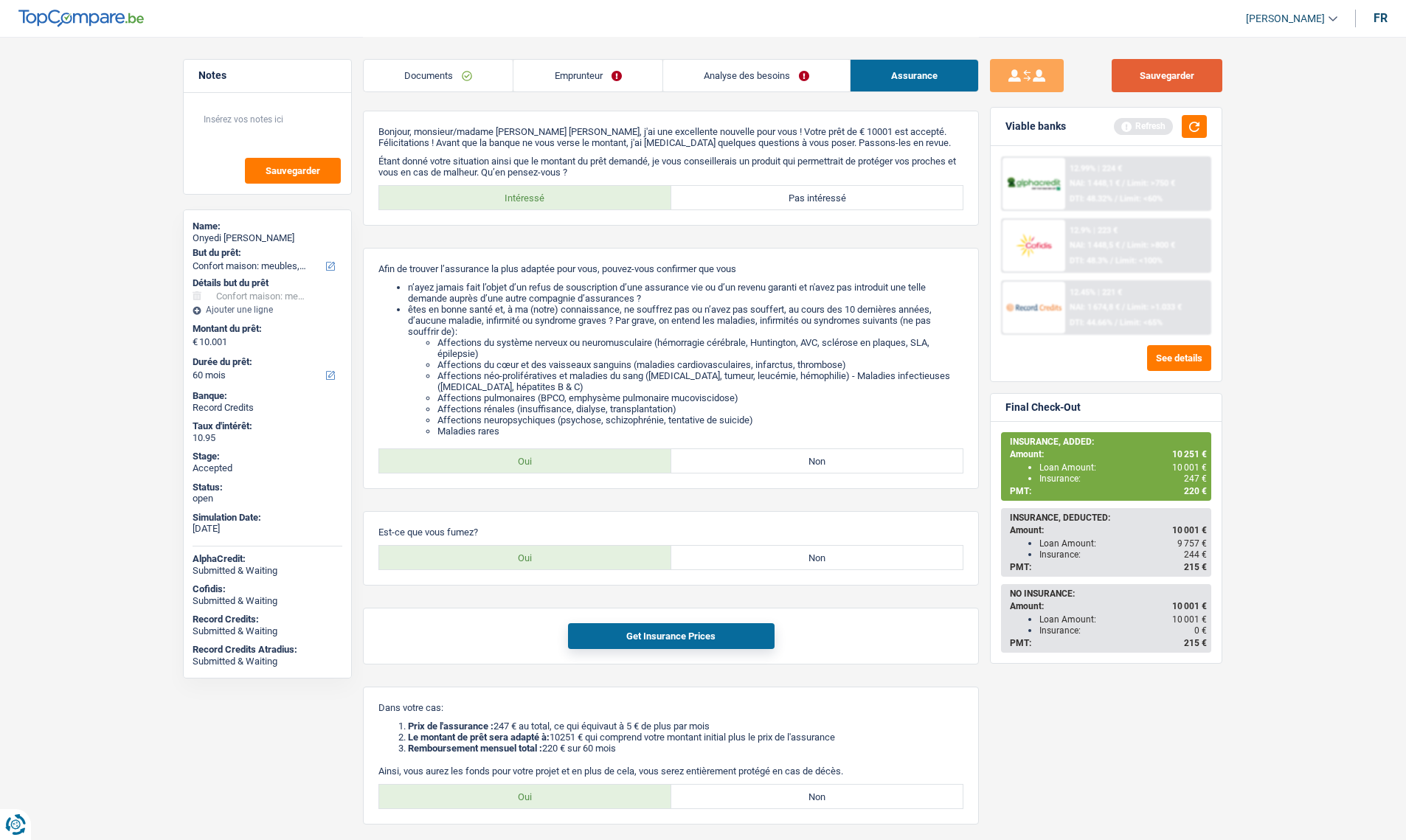
drag, startPoint x: 1146, startPoint y: 70, endPoint x: 1135, endPoint y: 70, distance: 11.0
click at [1146, 70] on button "Sauvegarder" at bounding box center [1167, 75] width 111 height 33
click at [1190, 455] on span "10 251 €" at bounding box center [1190, 454] width 35 height 10
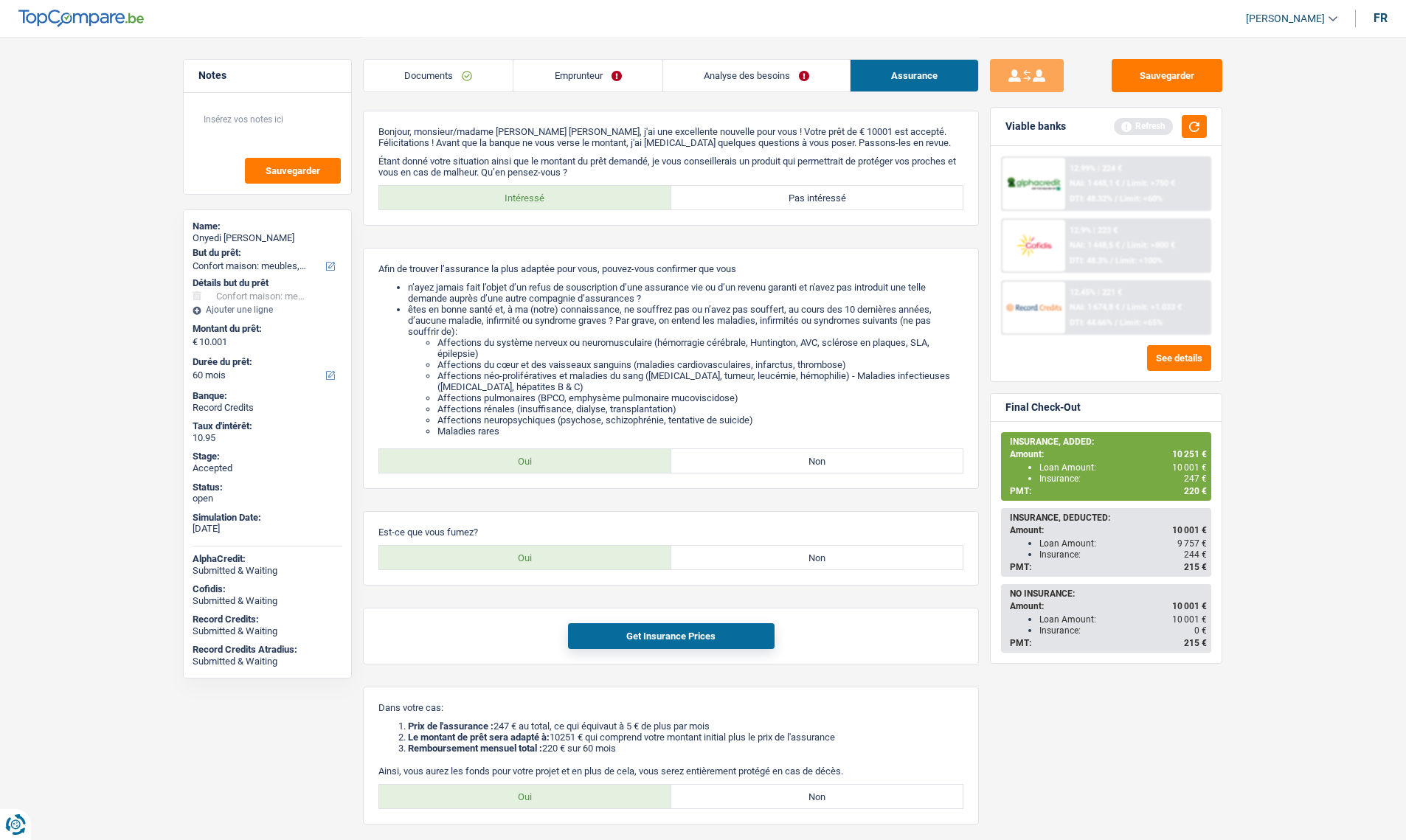
click at [1199, 462] on span "10 001 €" at bounding box center [1190, 467] width 35 height 10
drag, startPoint x: 1208, startPoint y: 474, endPoint x: 1186, endPoint y: 481, distance: 23.1
click at [1206, 481] on div "INSURANCE, ADDED: Amount: 10 251 € Loan Amount: 10 001 € Insurance: 247 € PMT: …" at bounding box center [1106, 467] width 207 height 66
click at [1179, 485] on div "INSURANCE, ADDED: Amount: 10 251 € Loan Amount: 10 001 € Insurance: 247 € PMT: …" at bounding box center [1106, 467] width 207 height 66
drag, startPoint x: 1210, startPoint y: 489, endPoint x: 1116, endPoint y: 480, distance: 94.4
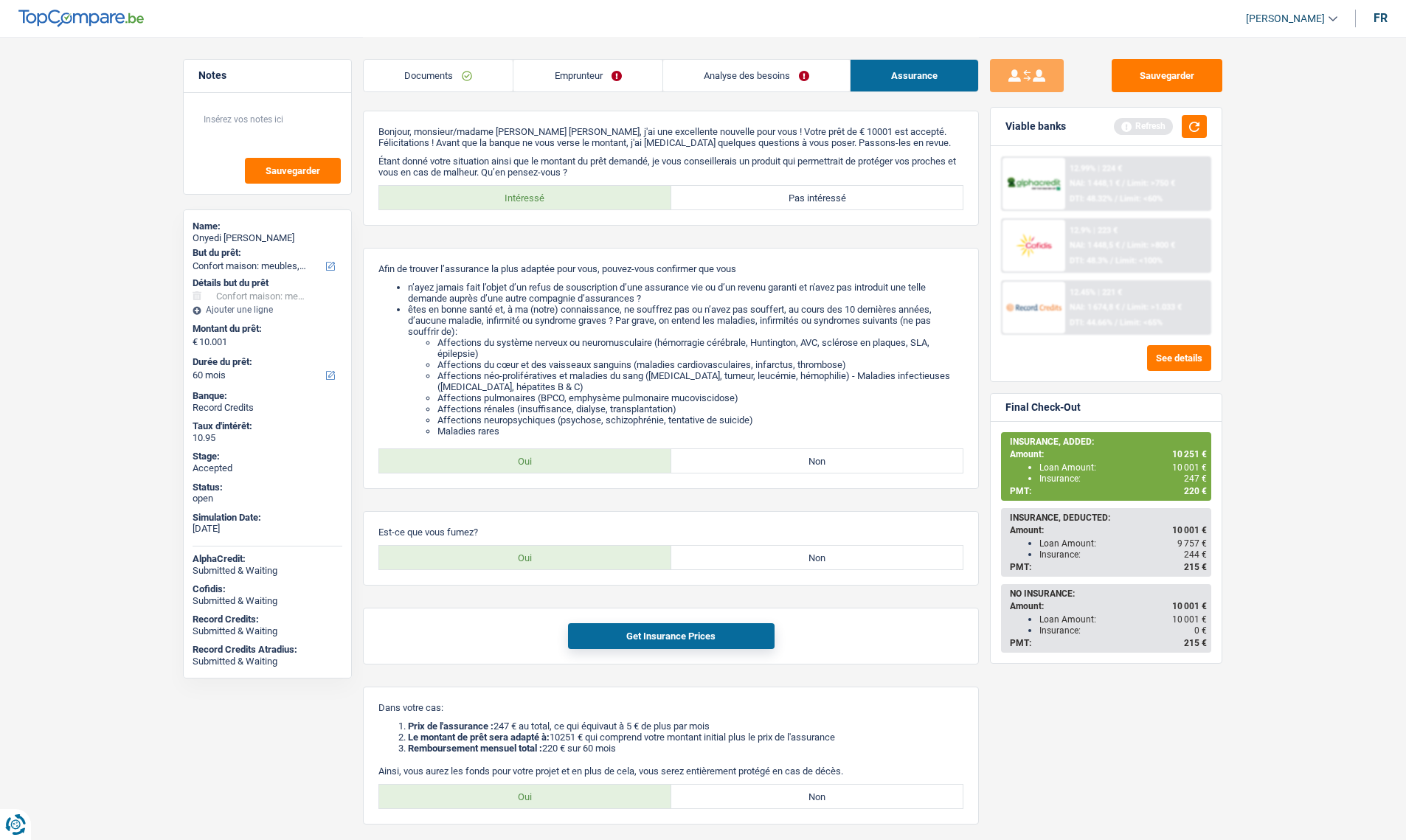
click at [1028, 475] on div "INSURANCE, ADDED: Amount: 10 251 € Loan Amount: 10 001 € Insurance: 247 € PMT: …" at bounding box center [1106, 467] width 207 height 66
click at [1180, 488] on div "PMT: 220 €" at bounding box center [1108, 491] width 197 height 10
drag, startPoint x: 1205, startPoint y: 491, endPoint x: 1033, endPoint y: 476, distance: 172.7
click at [1033, 476] on div "INSURANCE, ADDED: Amount: 10 251 € Loan Amount: 10 001 € Insurance: 247 € PMT: …" at bounding box center [1106, 467] width 207 height 66
copy div "Insurance: 247 € PMT: 220 €"
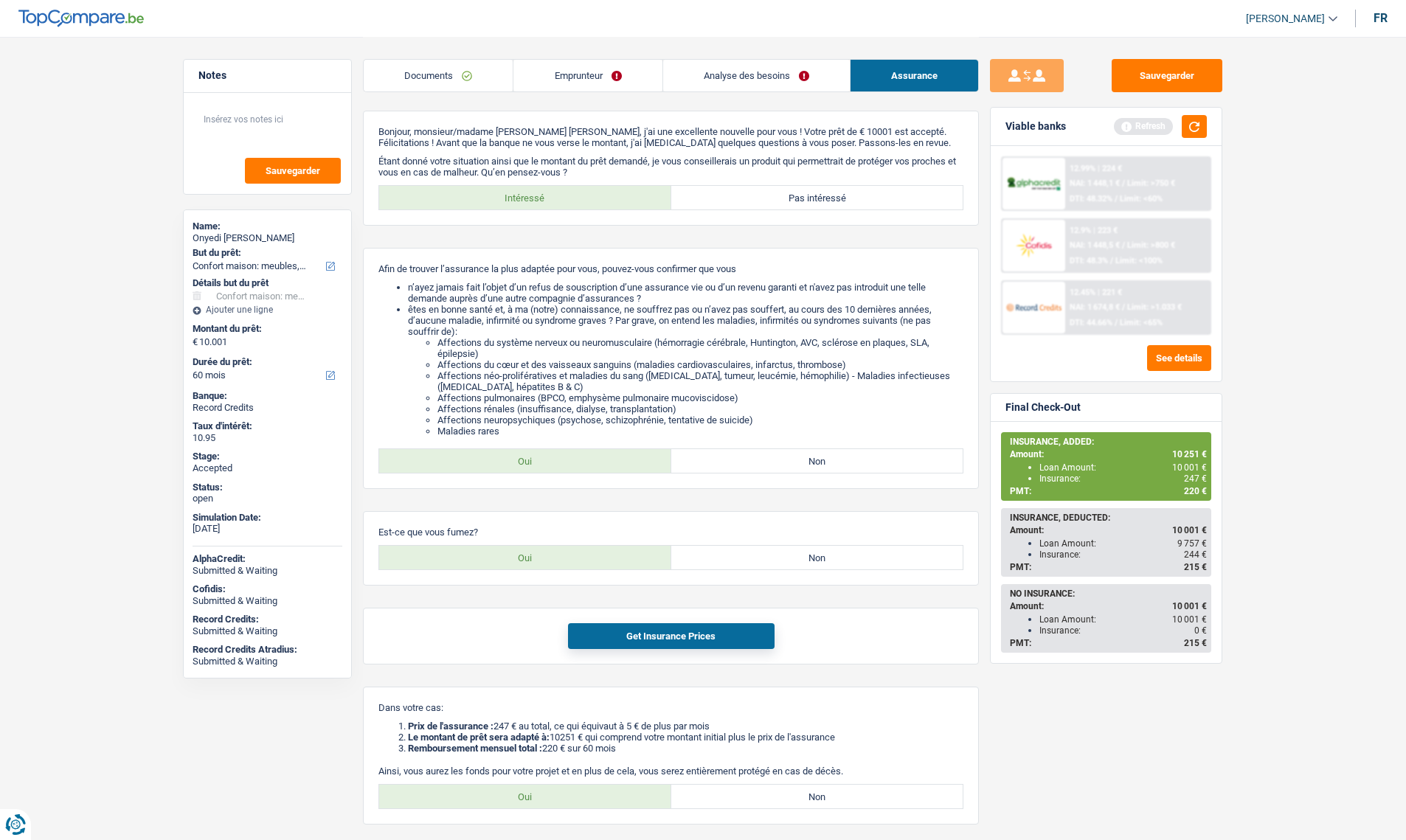
click at [995, 389] on div "Sauvegarder Viable banks Refresh 12.99% | 224 € NAI: 1 448,1 € / Limit: >750 € …" at bounding box center [1107, 437] width 255 height 757
click at [990, 384] on div "Sauvegarder Viable banks Refresh 12.99% | 224 € NAI: 1 448,1 € / Limit: >750 € …" at bounding box center [1107, 437] width 255 height 757
click at [753, 550] on label "Non" at bounding box center [817, 558] width 293 height 24
click at [753, 550] on input "Non" at bounding box center [817, 558] width 293 height 24
radio input "true"
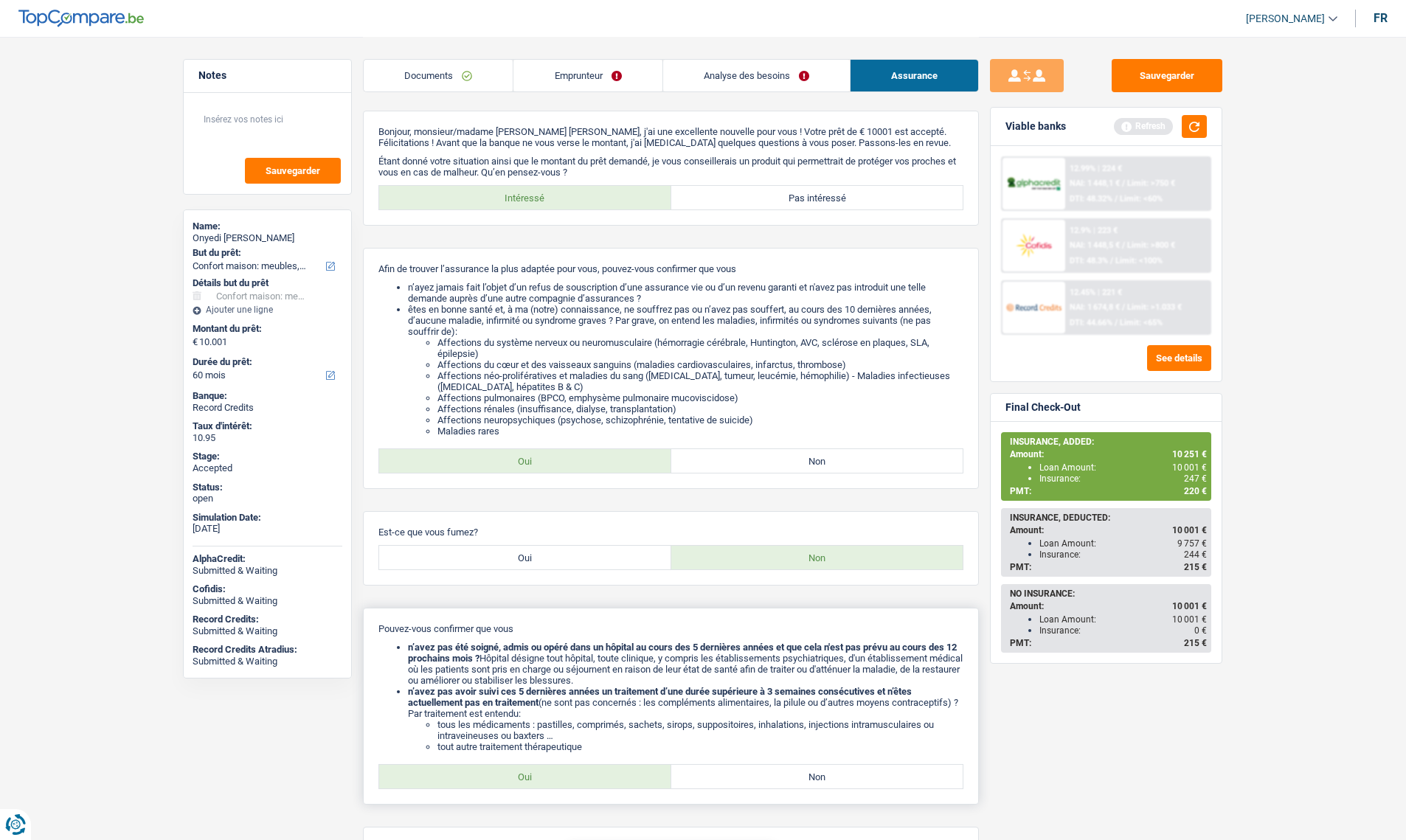
click at [515, 772] on label "Oui" at bounding box center [526, 777] width 293 height 24
click at [515, 772] on input "Oui" at bounding box center [526, 777] width 293 height 24
radio input "true"
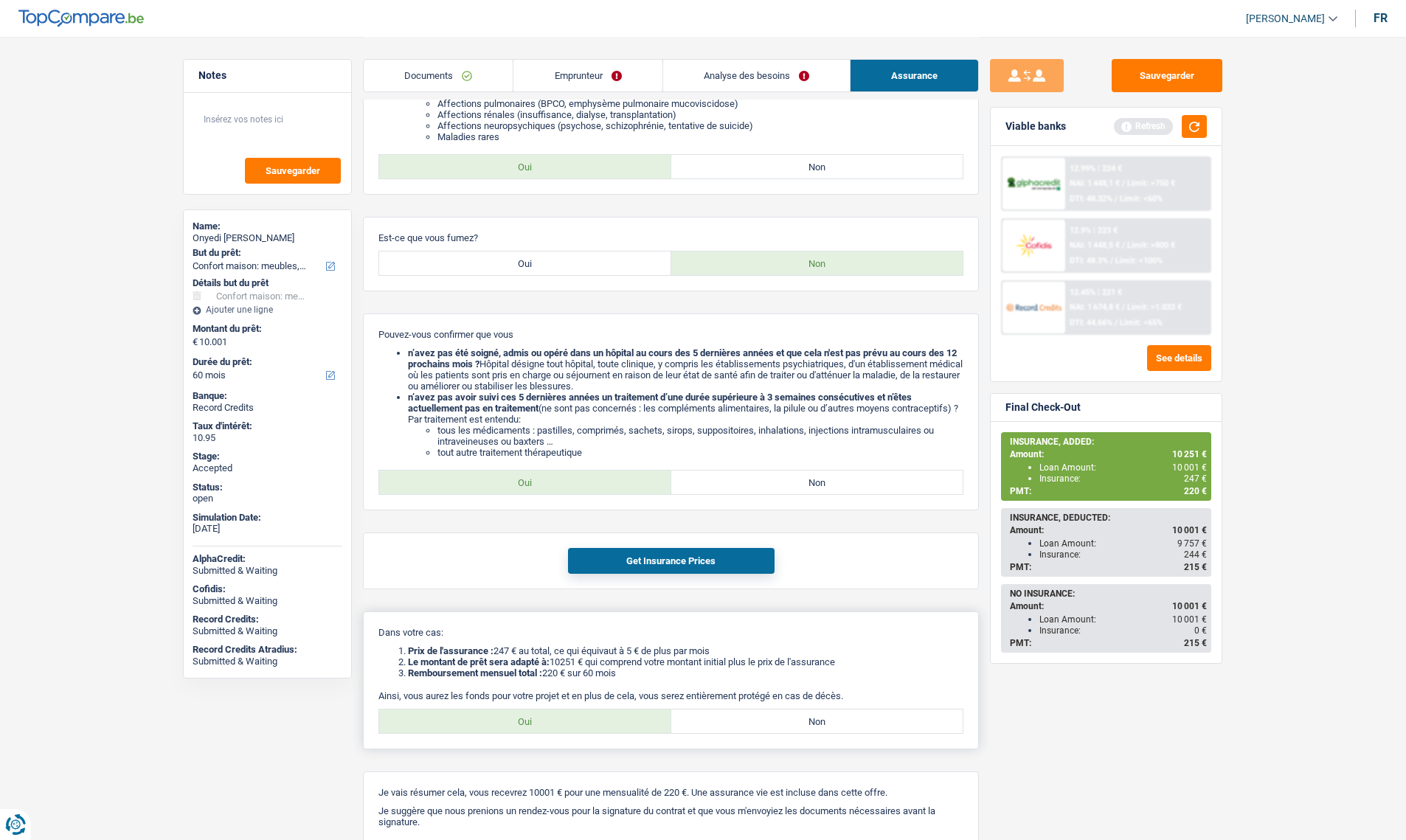
scroll to position [295, 0]
click at [673, 557] on button "Get Insurance Prices" at bounding box center [670, 560] width 206 height 26
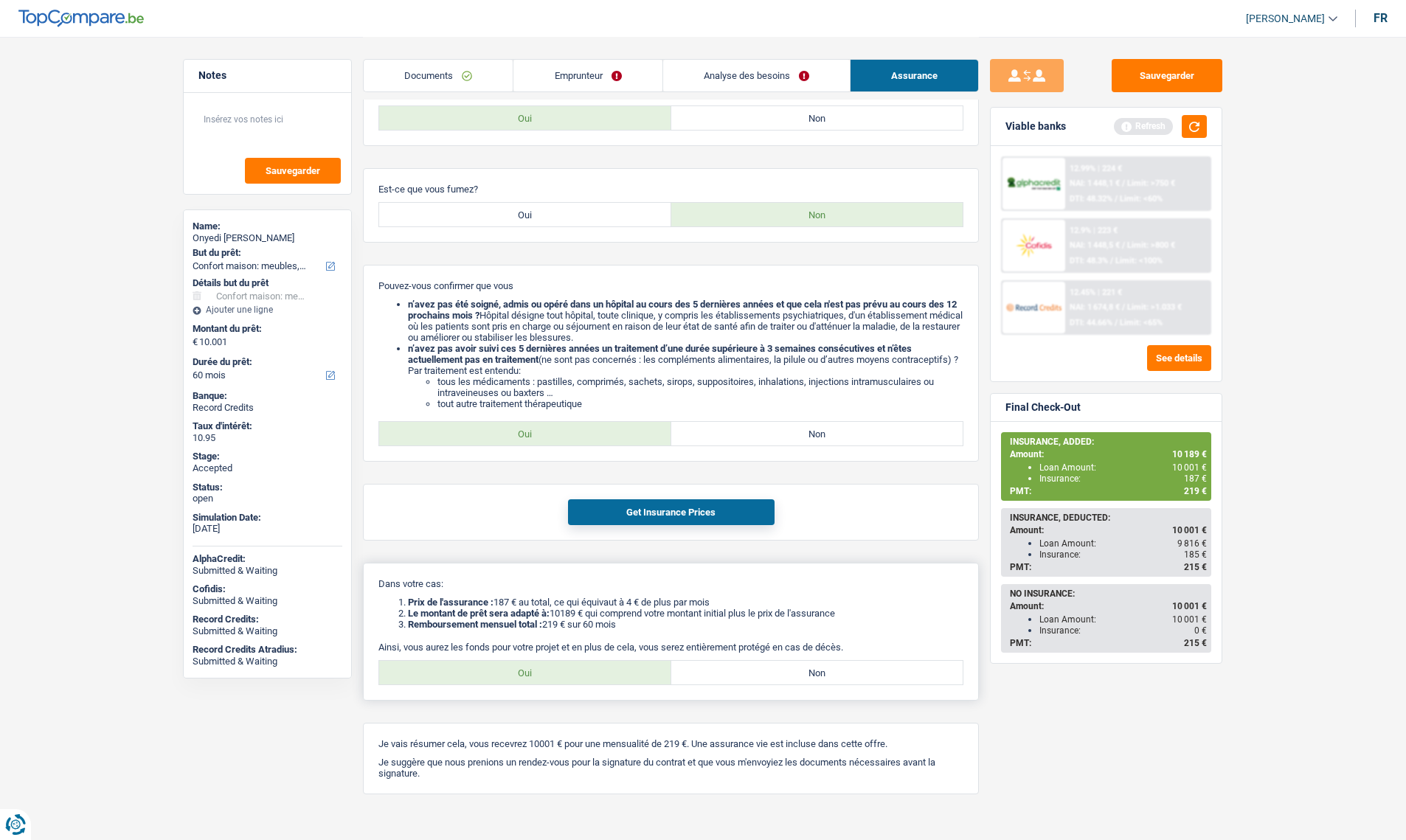
scroll to position [368, 0]
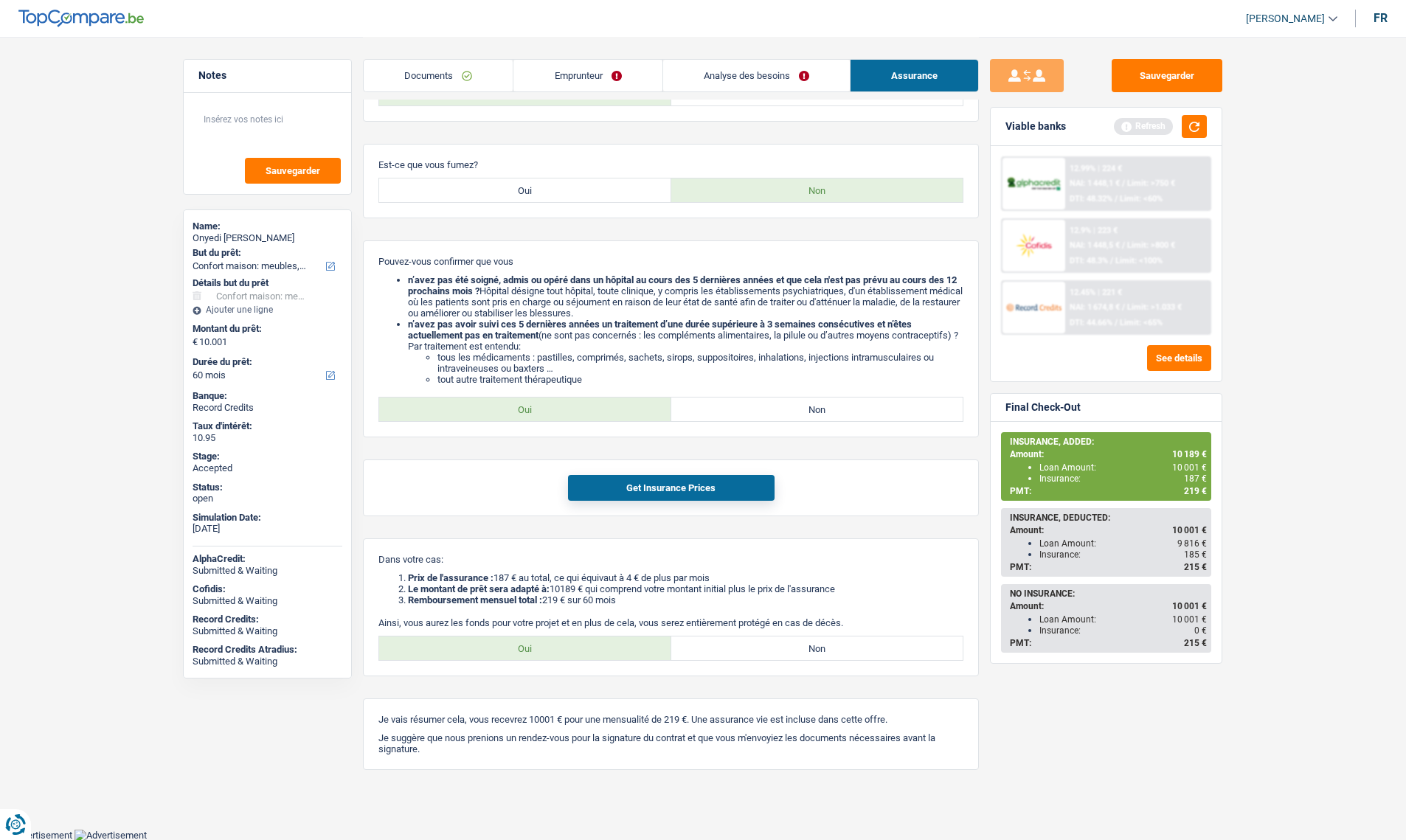
drag, startPoint x: 1183, startPoint y: 491, endPoint x: 1198, endPoint y: 491, distance: 15.0
click at [1198, 491] on div "PMT: 219 €" at bounding box center [1108, 491] width 197 height 10
click at [1234, 495] on main "Notes Sauvegarder Name: Onyedi Ron Chika But du prêt: Confort maison: meubles, …" at bounding box center [703, 230] width 1406 height 1197
drag, startPoint x: 1181, startPoint y: 492, endPoint x: 1205, endPoint y: 489, distance: 24.2
click at [1205, 489] on div "PMT: 219 €" at bounding box center [1108, 491] width 197 height 10
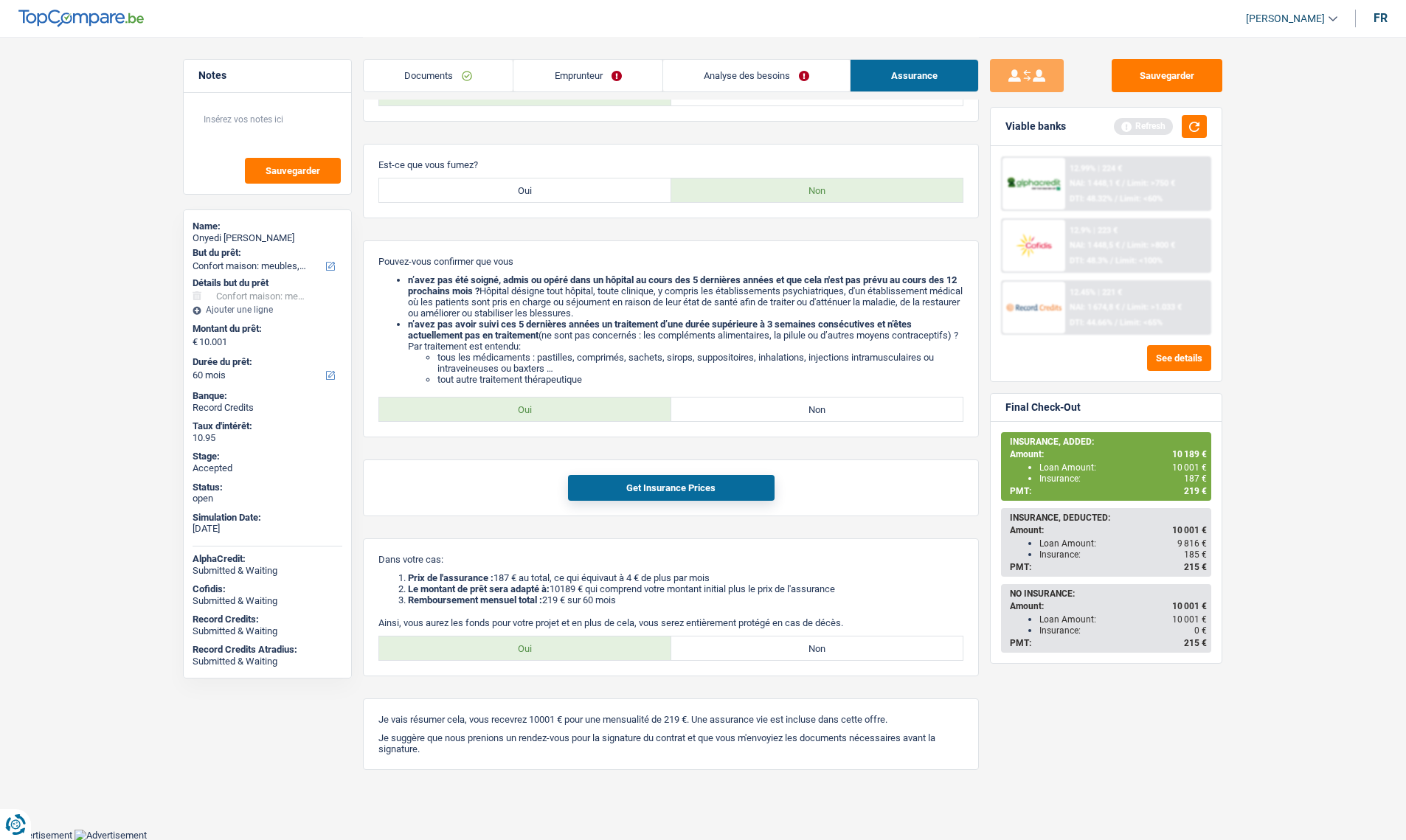
click at [577, 73] on link "Emprunteur" at bounding box center [588, 75] width 149 height 32
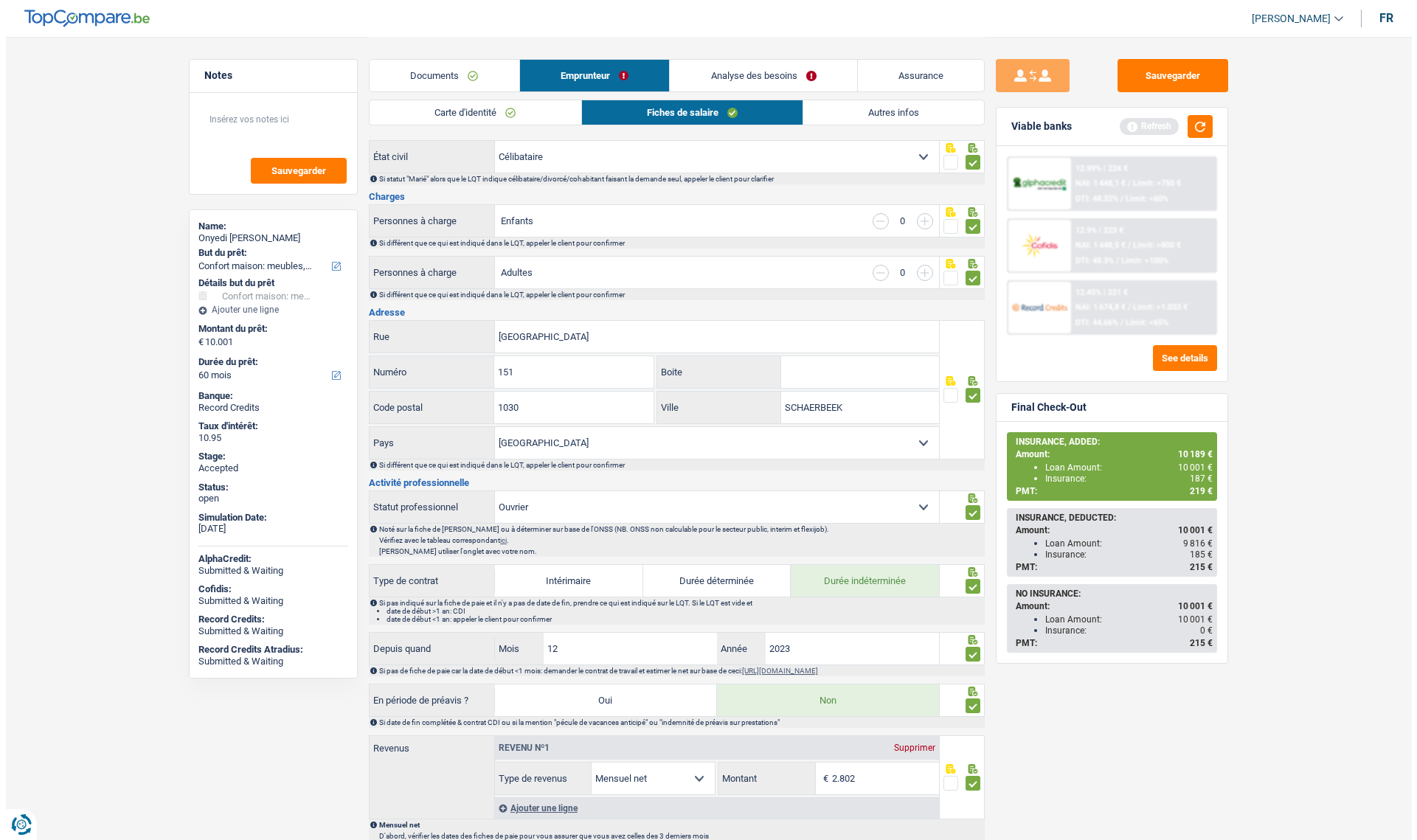
scroll to position [0, 0]
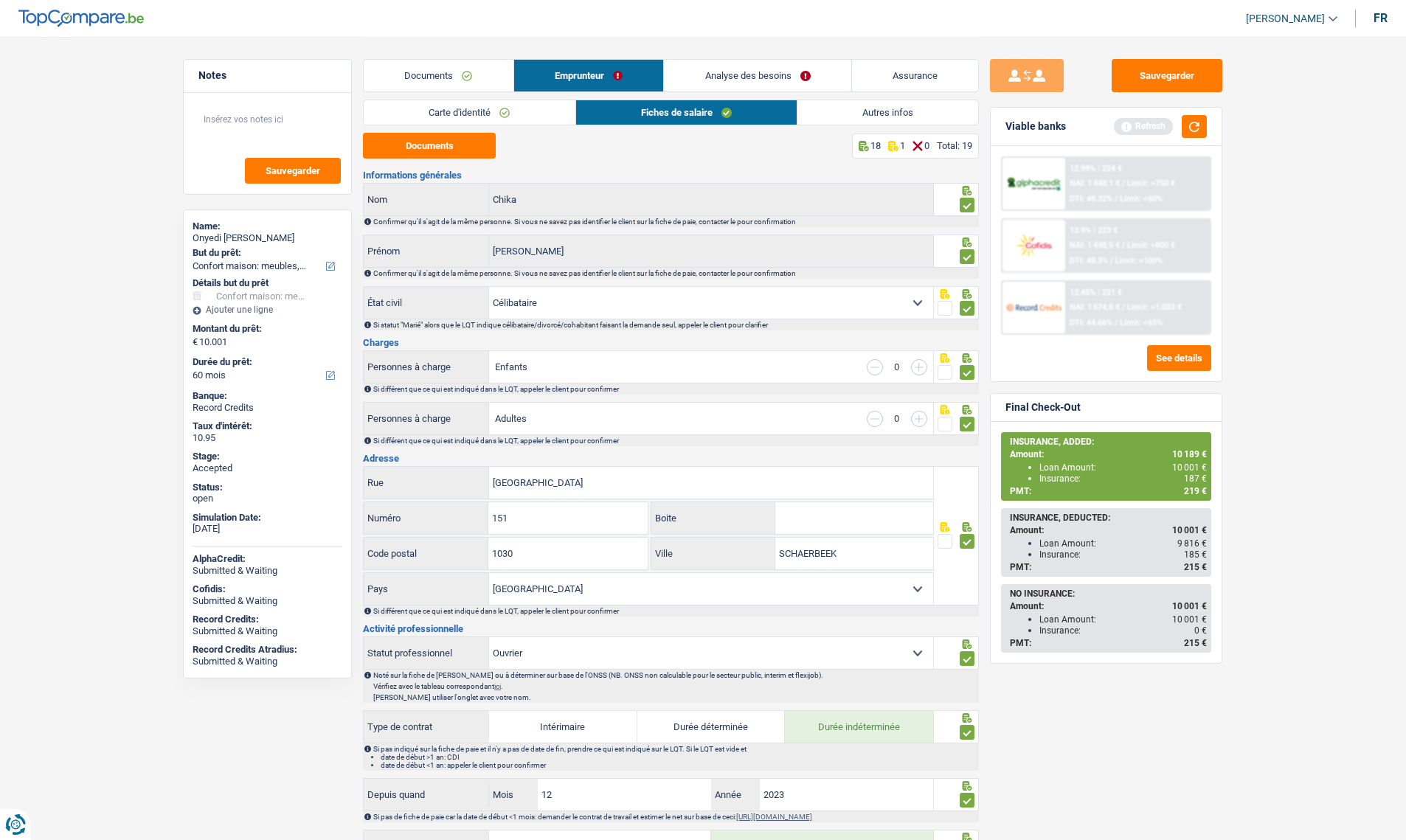
click at [842, 105] on link "Autres infos" at bounding box center [888, 112] width 181 height 25
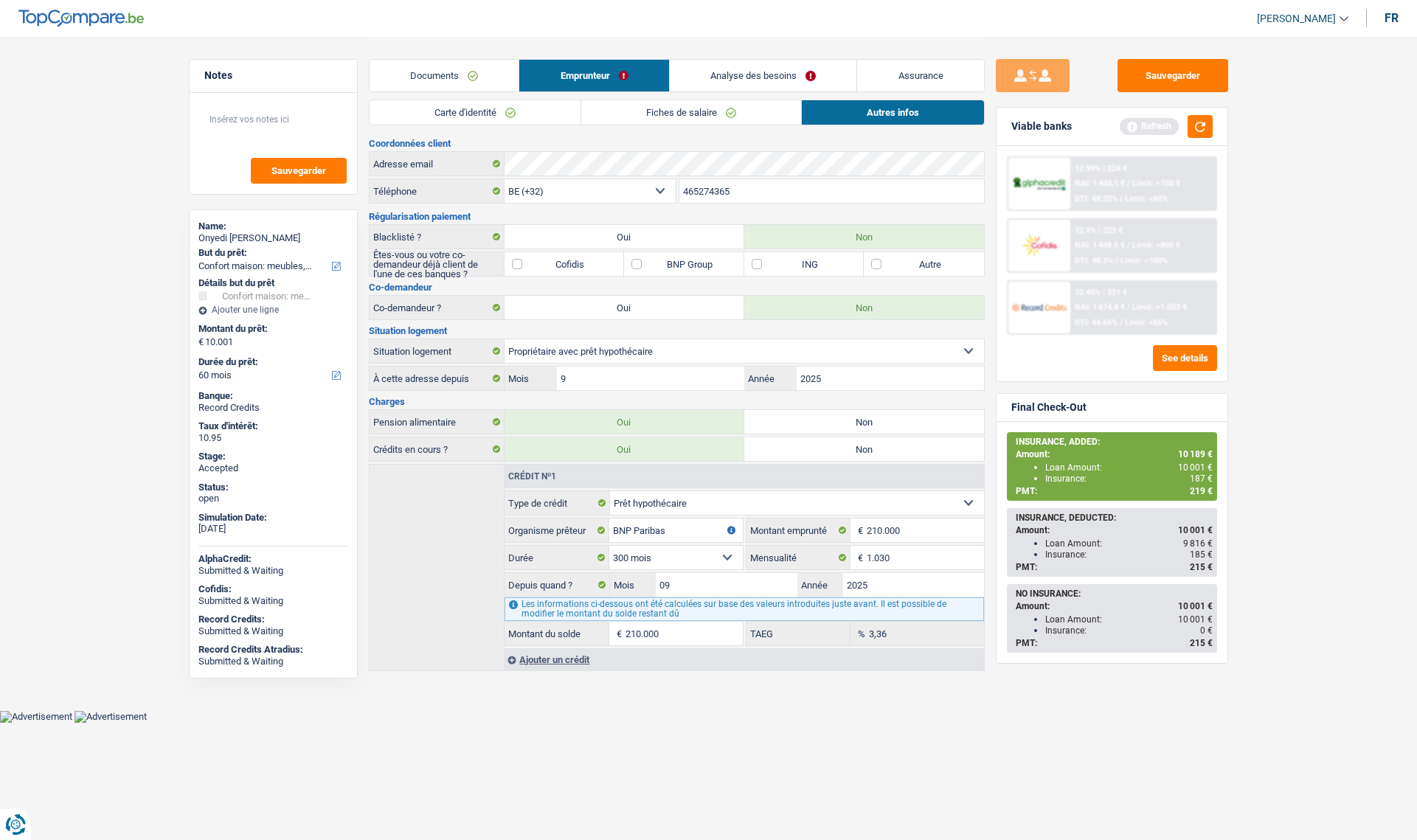
click at [234, 234] on div "Onyedi Ron Chika" at bounding box center [272, 238] width 149 height 12
copy div "Onyedi Ron Chika"
click at [720, 191] on input "465274365" at bounding box center [832, 191] width 304 height 24
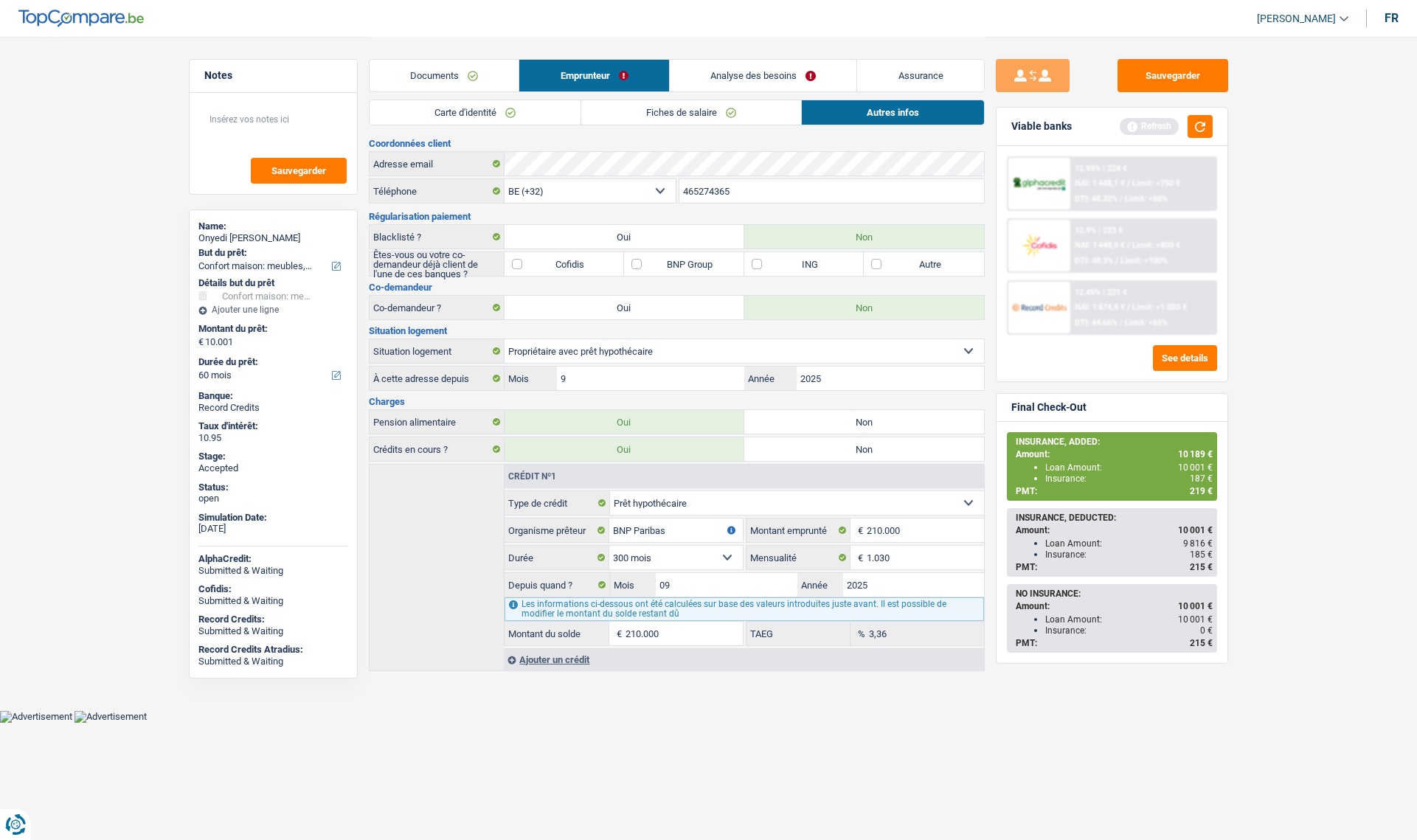
click at [720, 191] on input "465274365" at bounding box center [832, 191] width 304 height 24
drag, startPoint x: 1209, startPoint y: 480, endPoint x: 1189, endPoint y: 480, distance: 20.0
click at [1189, 480] on div "Insurance: 187 €" at bounding box center [1129, 478] width 168 height 10
copy div "187"
click at [1148, 77] on button "Sauvegarder" at bounding box center [1173, 75] width 111 height 33
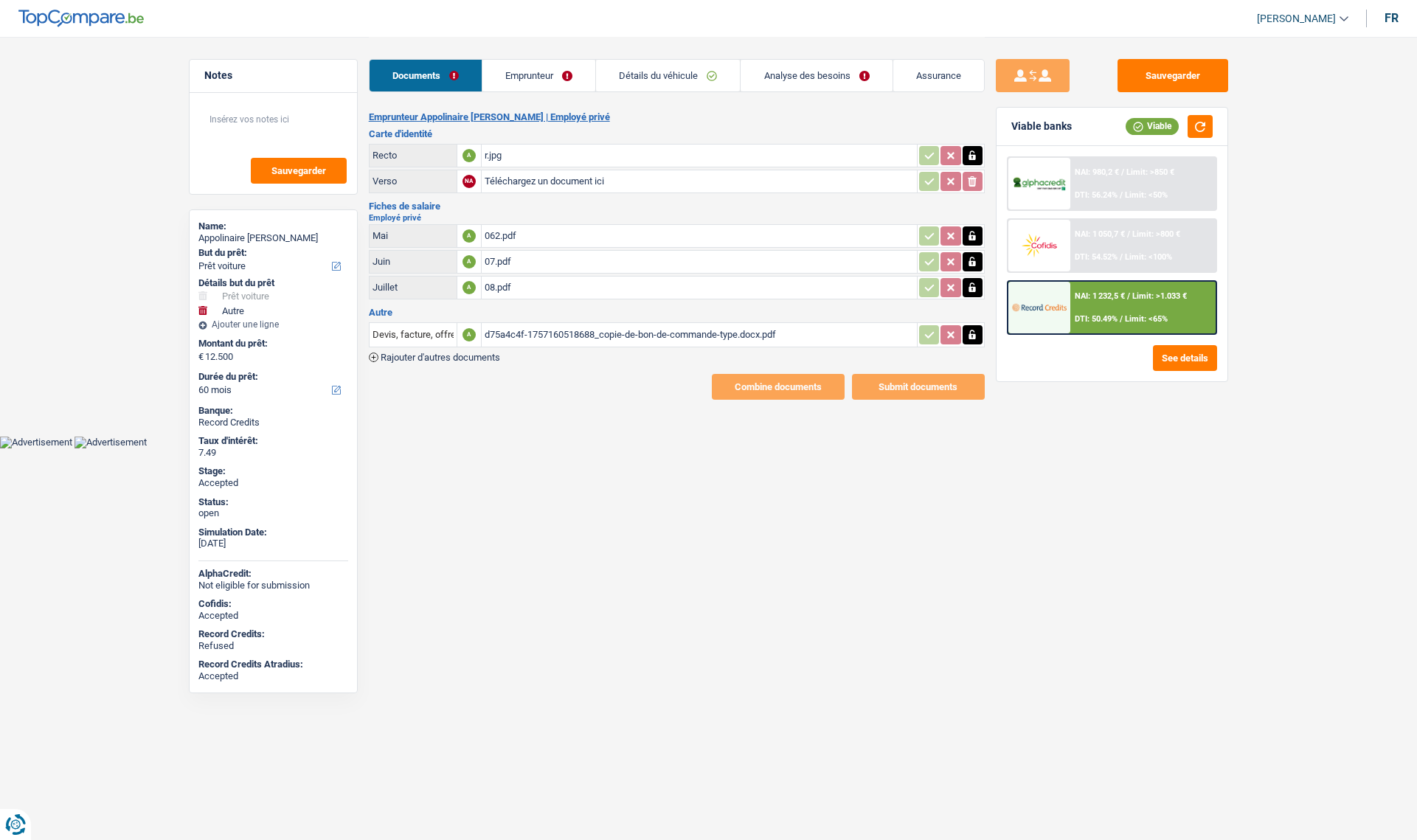
select select "car"
select select "other"
select select "60"
click at [524, 78] on link "Emprunteur" at bounding box center [538, 75] width 113 height 32
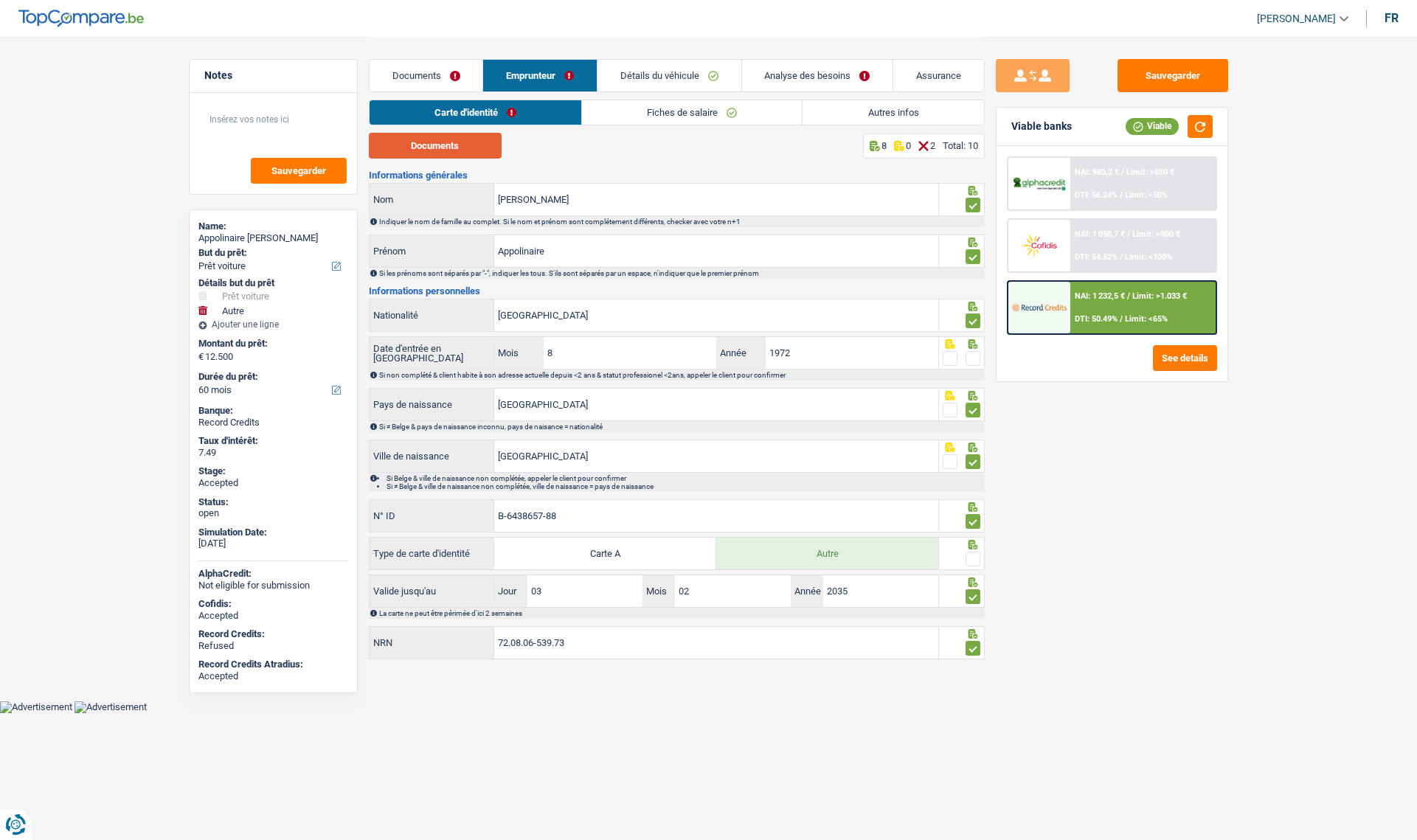
click at [427, 143] on button "Documents" at bounding box center [435, 146] width 133 height 26
click at [663, 114] on link "Fiches de salaire" at bounding box center [692, 112] width 220 height 25
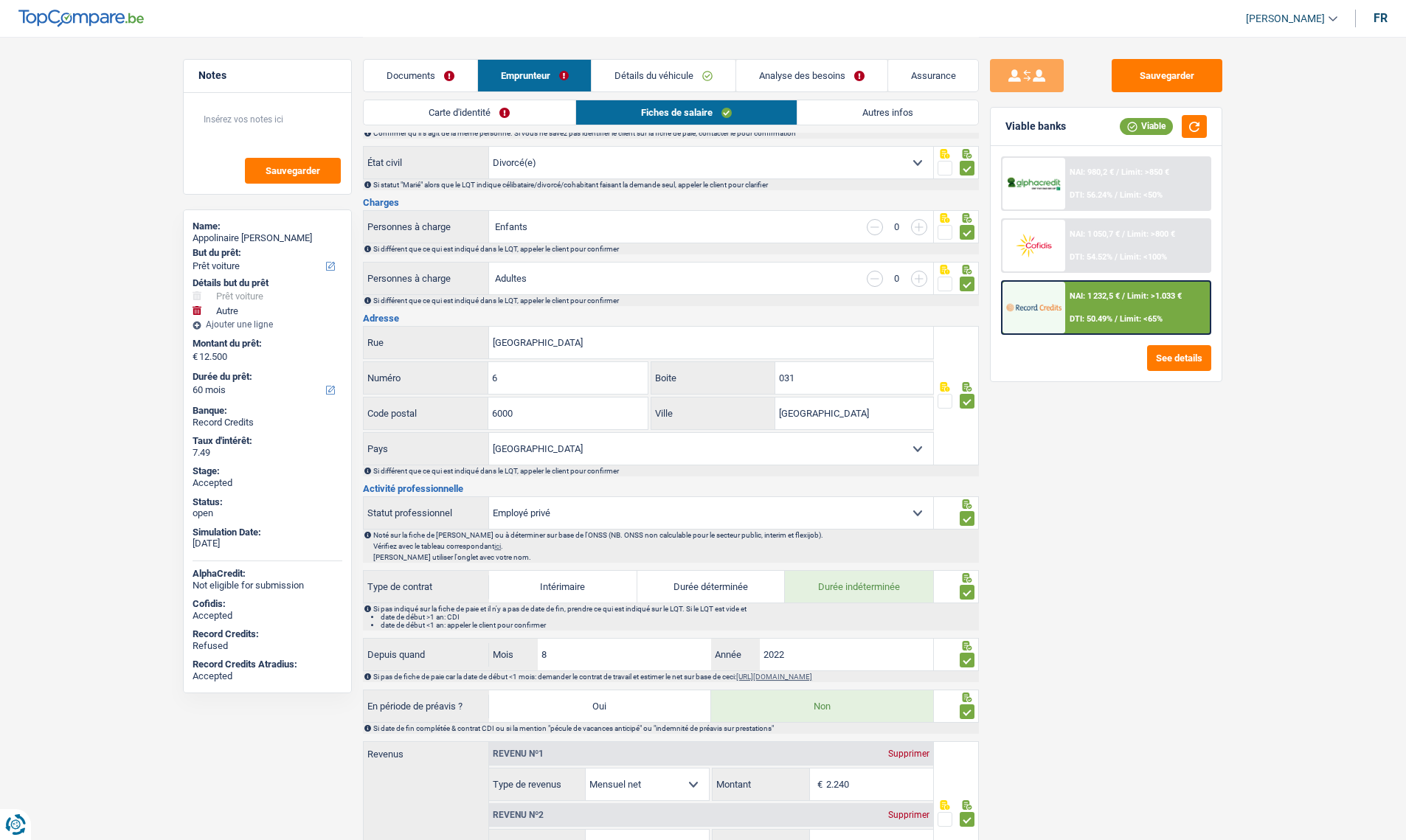
scroll to position [148, 0]
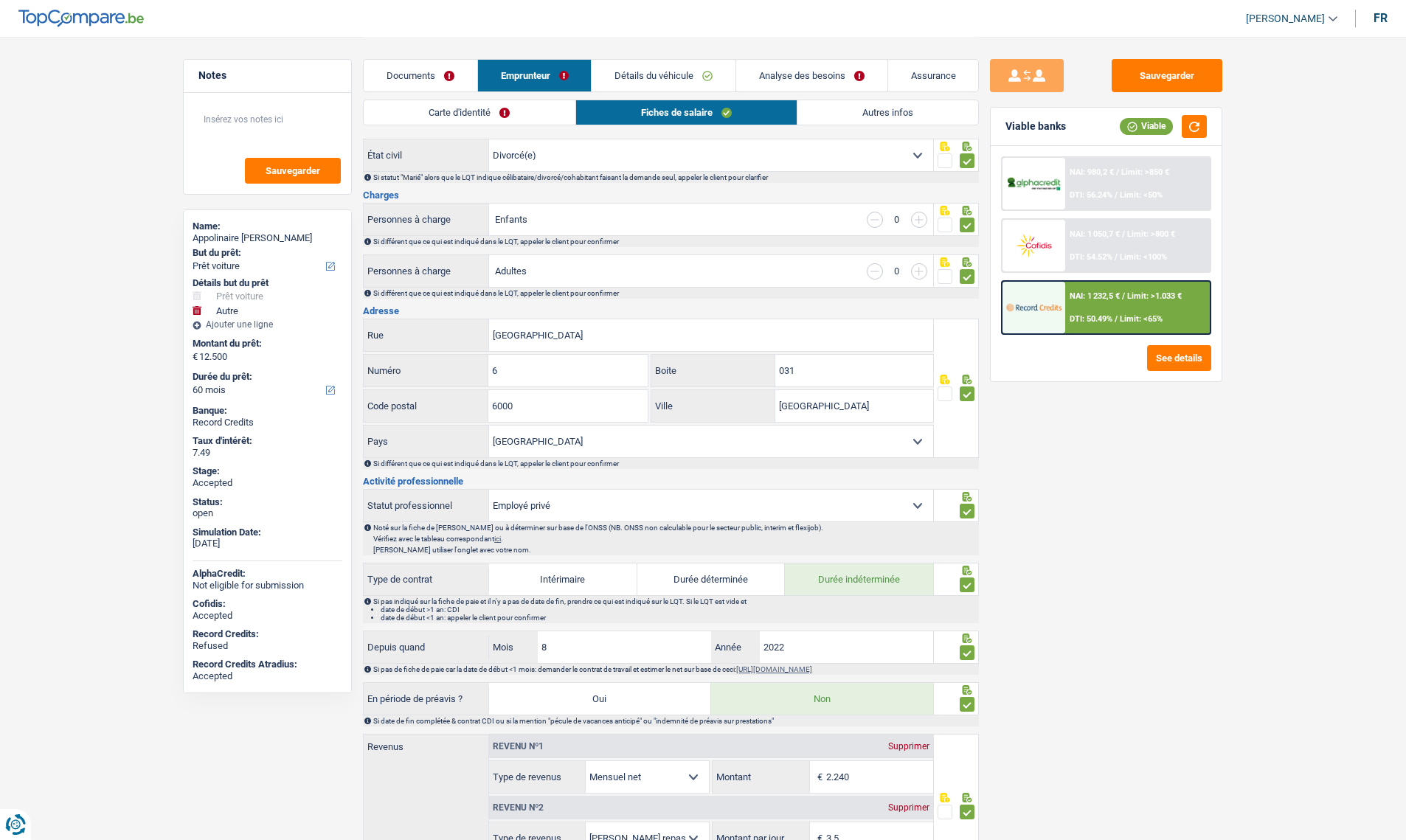
click at [945, 394] on span at bounding box center [946, 394] width 15 height 15
click at [0, 0] on input "radio" at bounding box center [0, 0] width 0 height 0
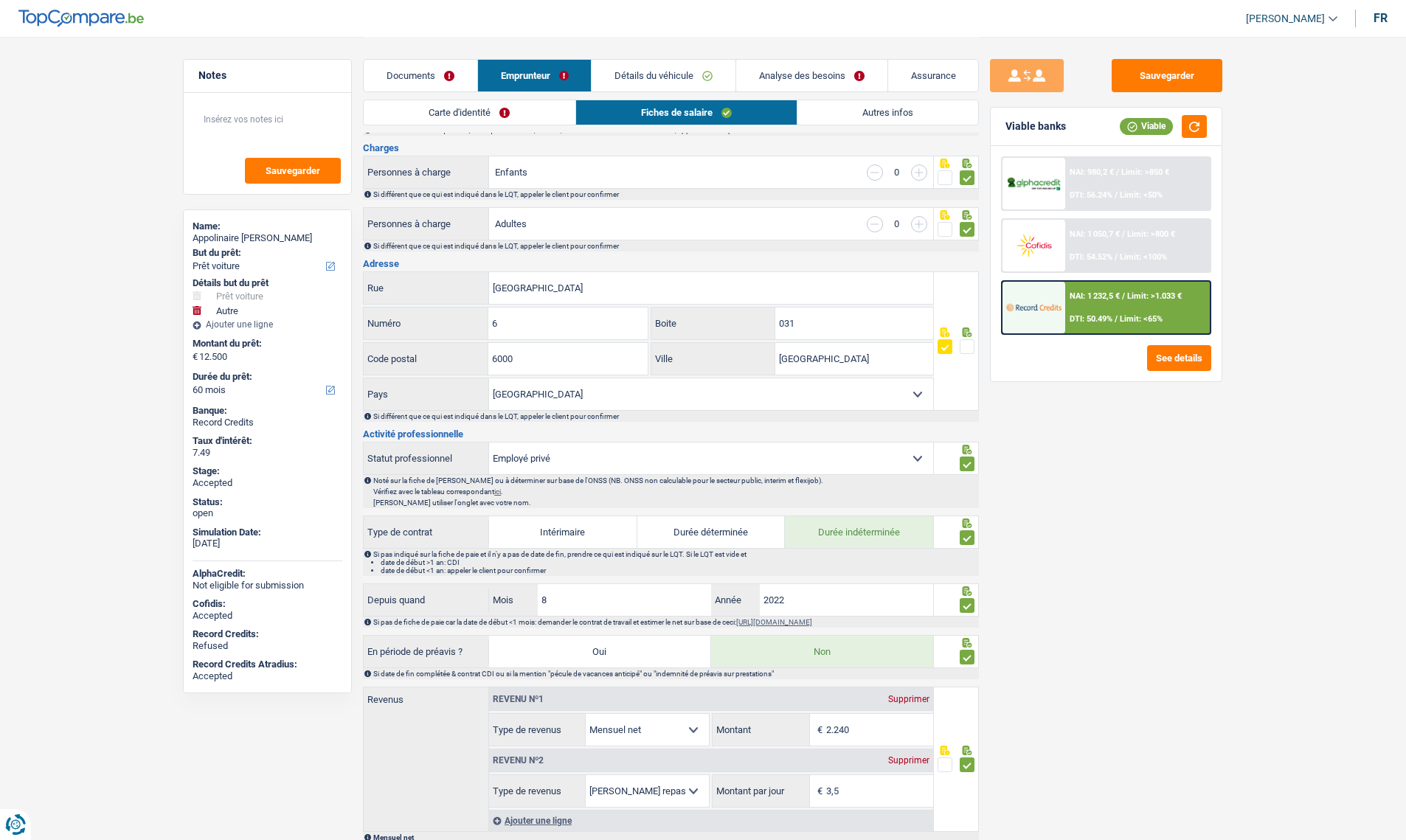
scroll to position [221, 0]
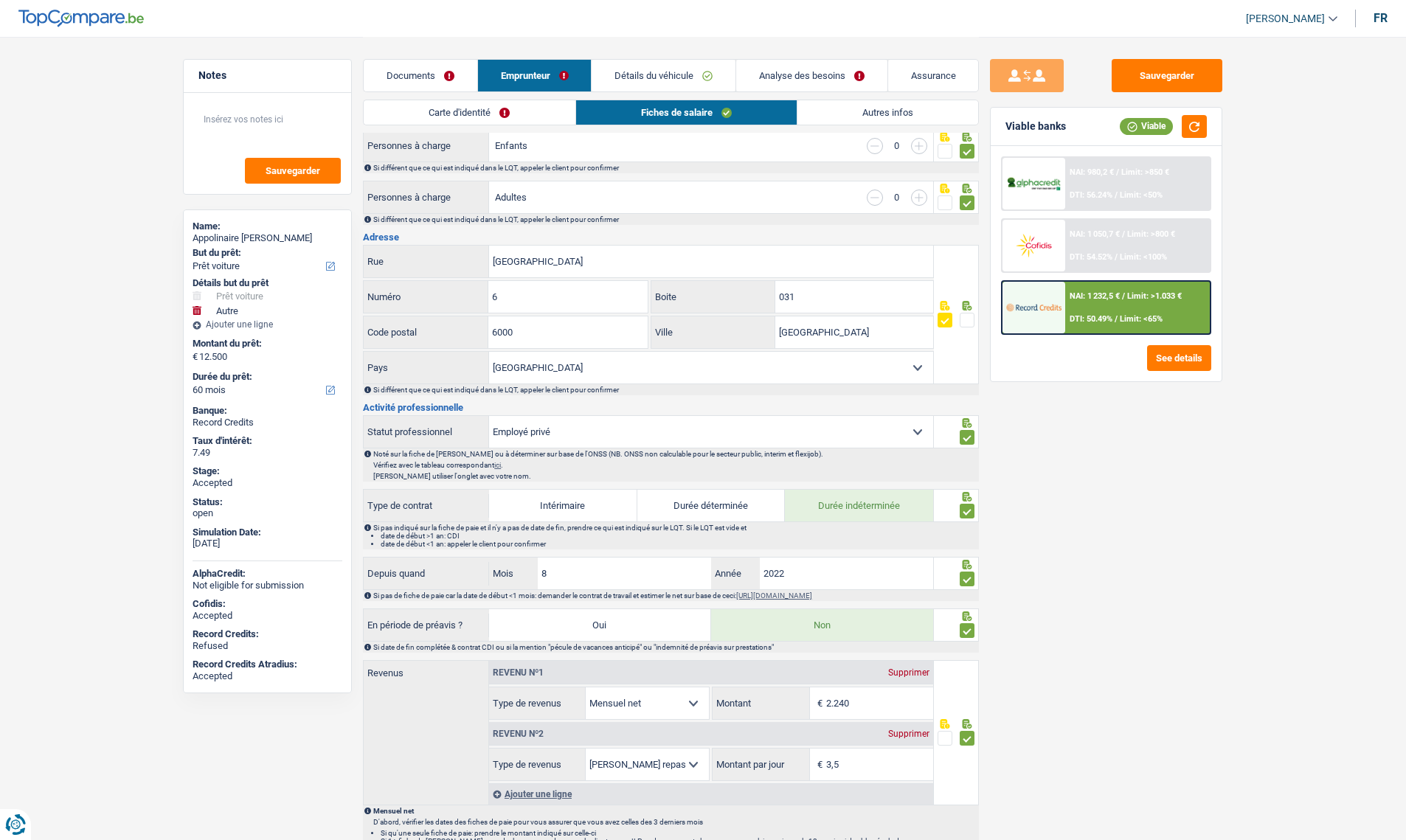
click at [786, 73] on link "Analyse des besoins" at bounding box center [812, 75] width 151 height 32
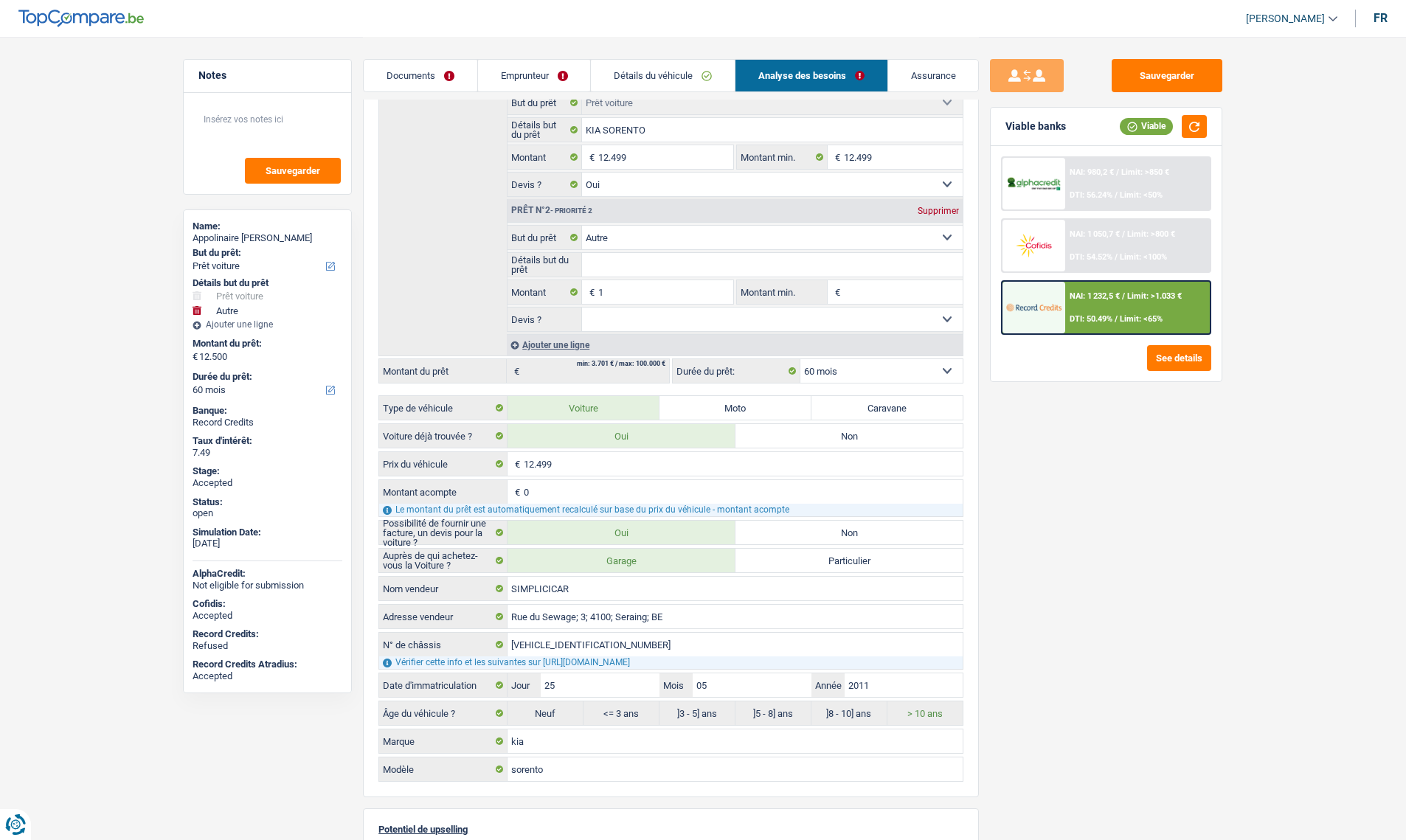
click at [936, 71] on link "Assurance" at bounding box center [934, 75] width 91 height 32
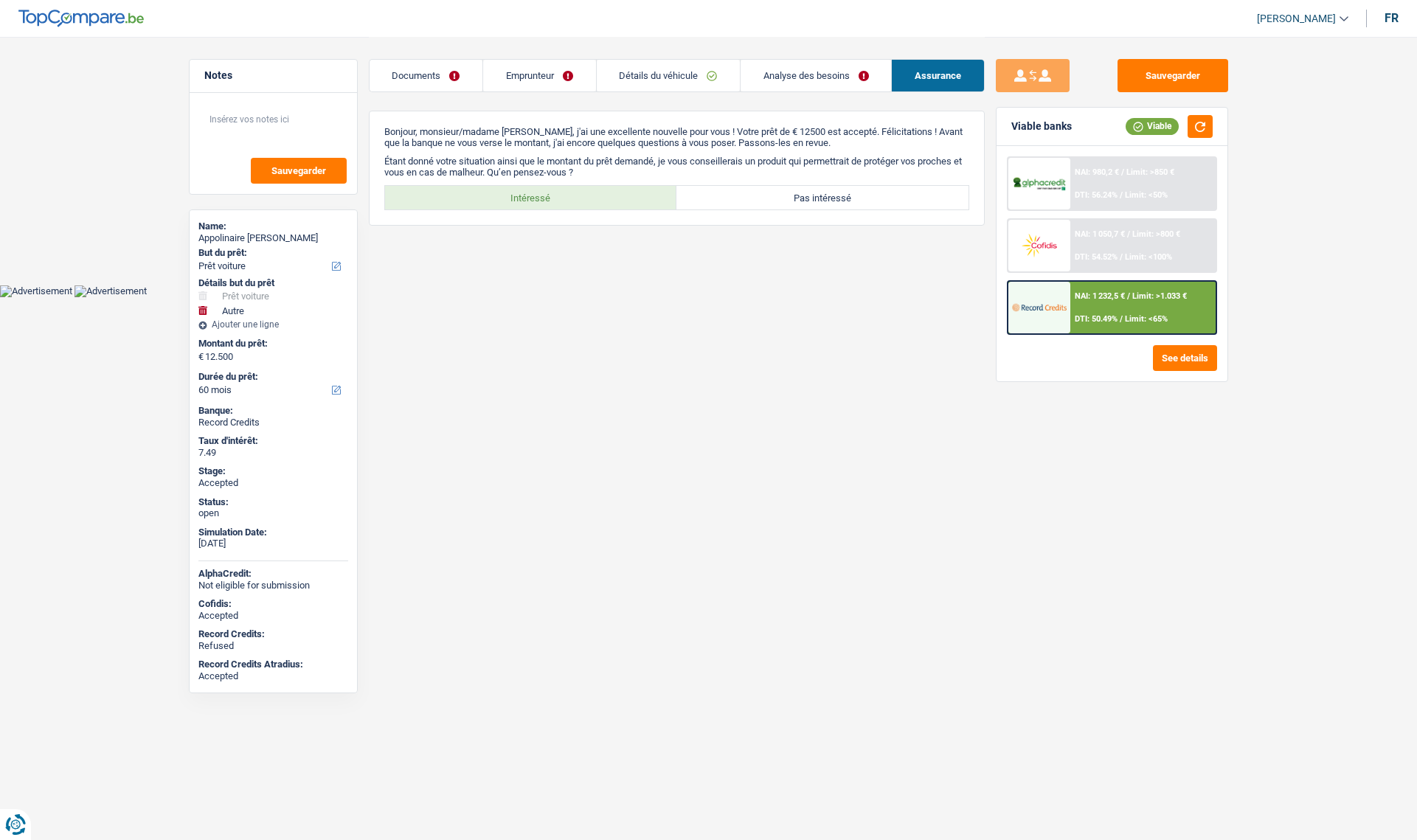
click at [547, 297] on html "Vous avez le contrôle de vos données Nous utilisons des cookies, tout comme nos…" at bounding box center [708, 149] width 1417 height 297
